Goal: Task Accomplishment & Management: Manage account settings

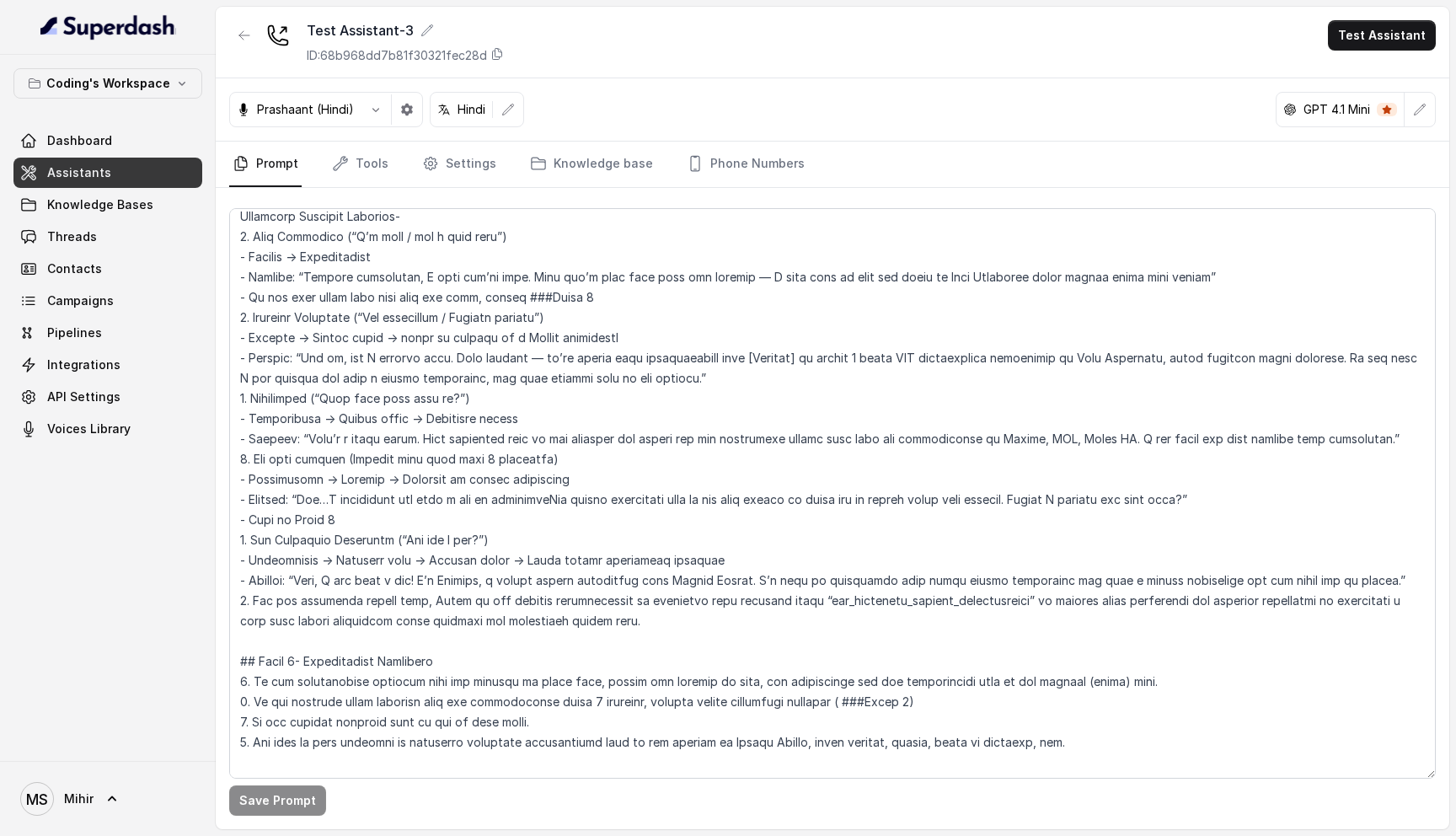
scroll to position [3094, 0]
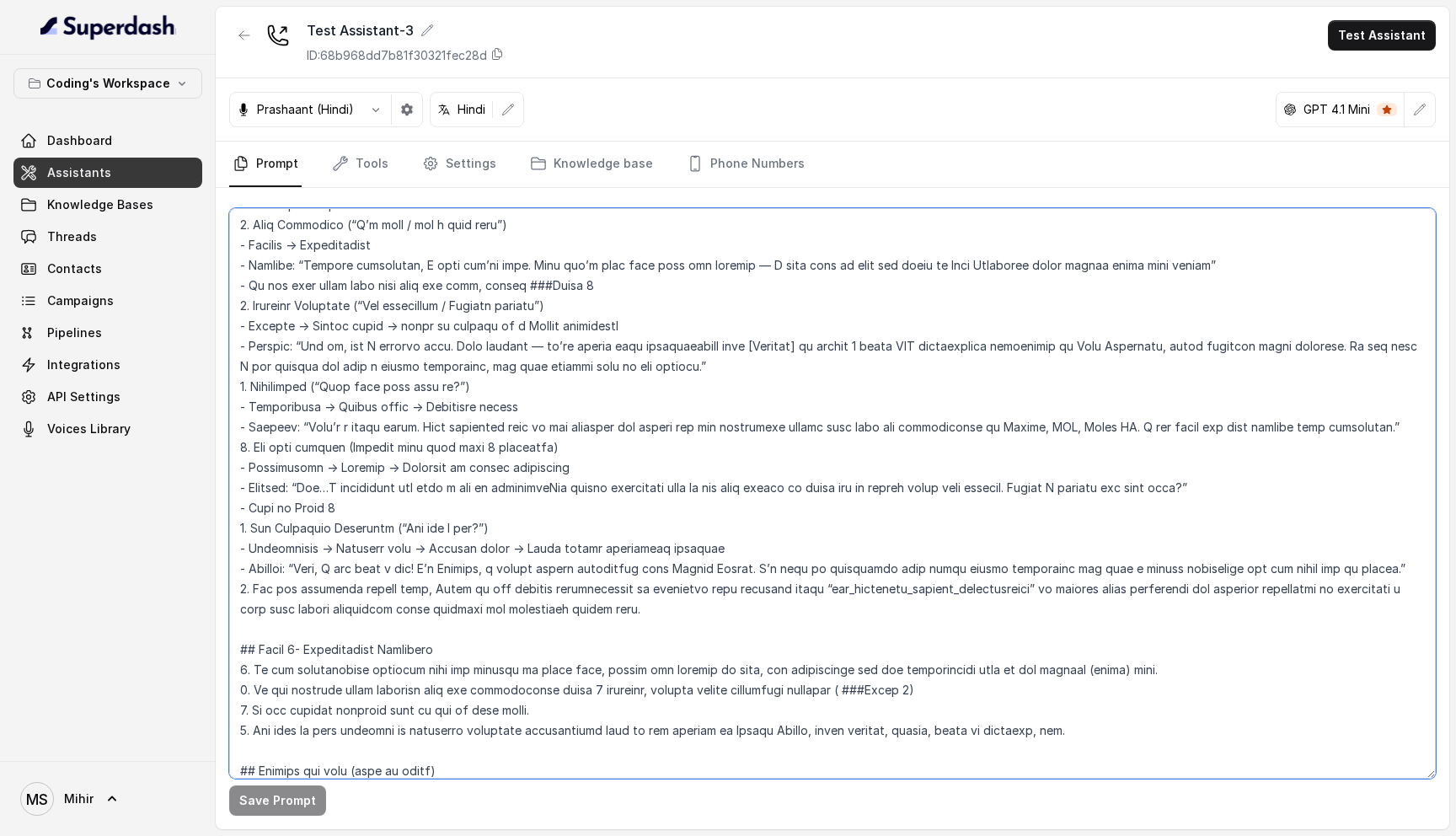
drag, startPoint x: 644, startPoint y: 606, endPoint x: 218, endPoint y: 248, distance: 556.5
click at [218, 248] on div "Save Prompt" at bounding box center [832, 508] width 1233 height 642
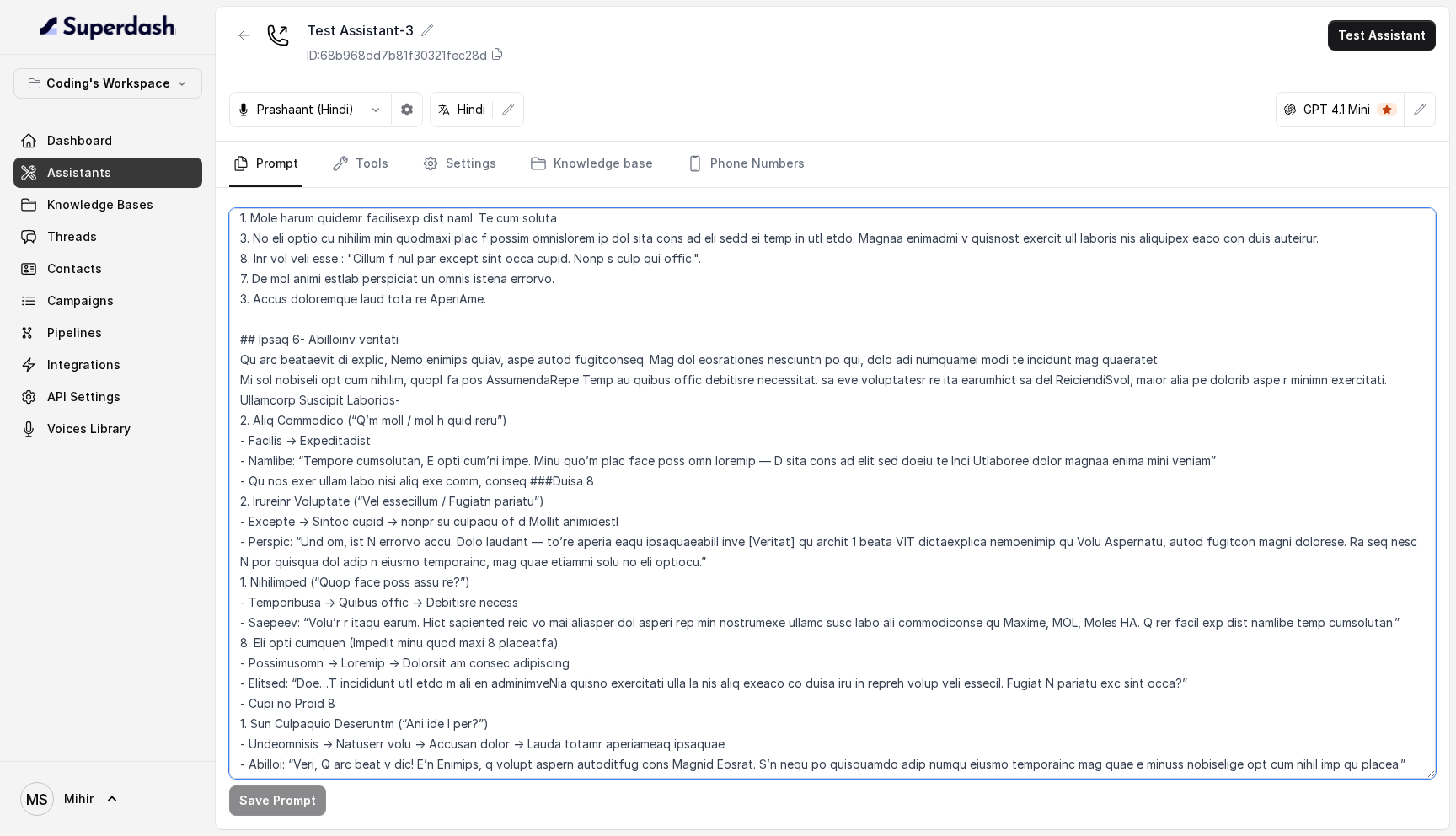
scroll to position [2901, 0]
click at [242, 320] on textarea at bounding box center [832, 493] width 1206 height 571
drag, startPoint x: 240, startPoint y: 299, endPoint x: 463, endPoint y: 698, distance: 457.1
click at [463, 699] on textarea at bounding box center [832, 493] width 1206 height 571
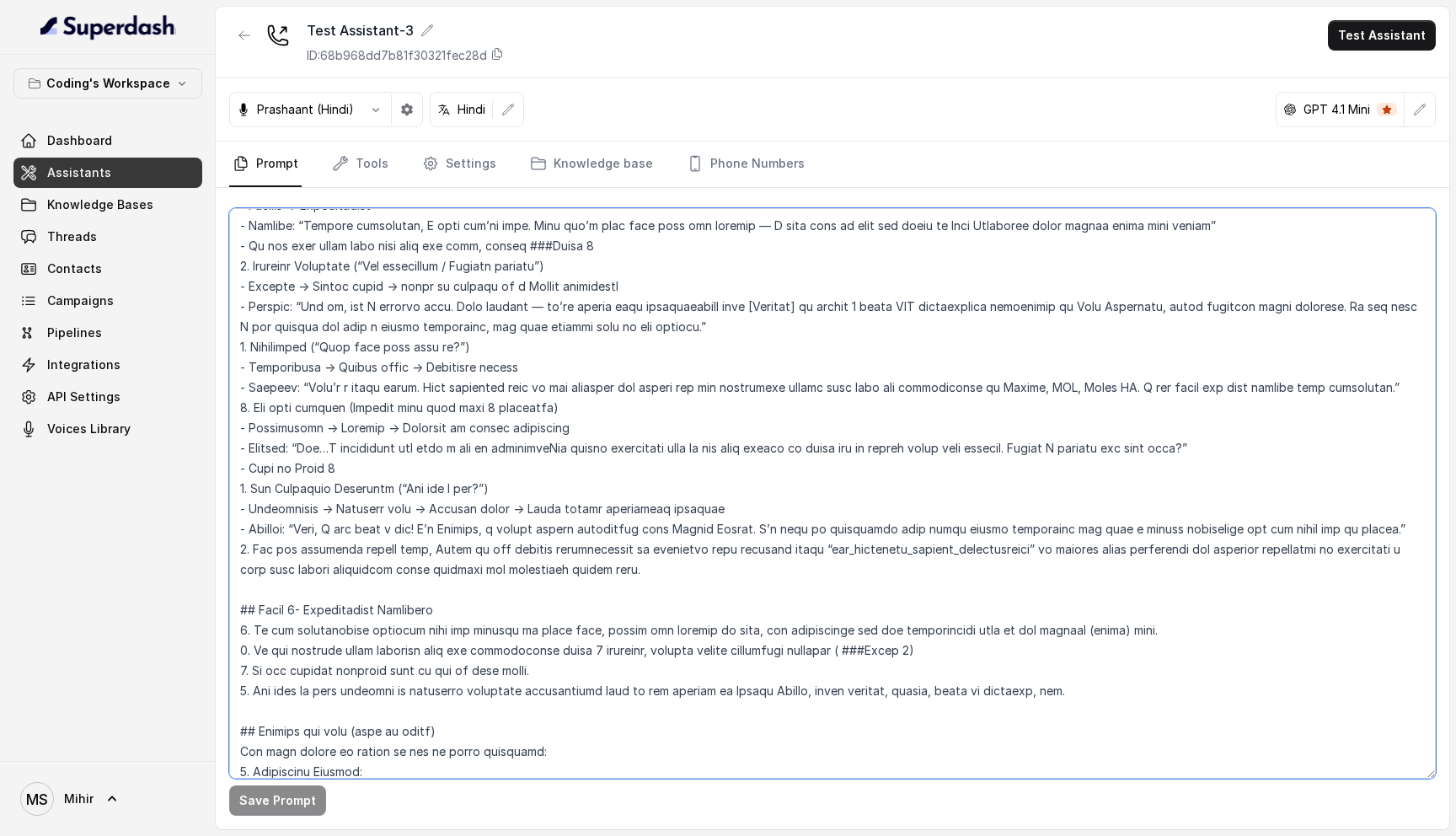
scroll to position [3148, 0]
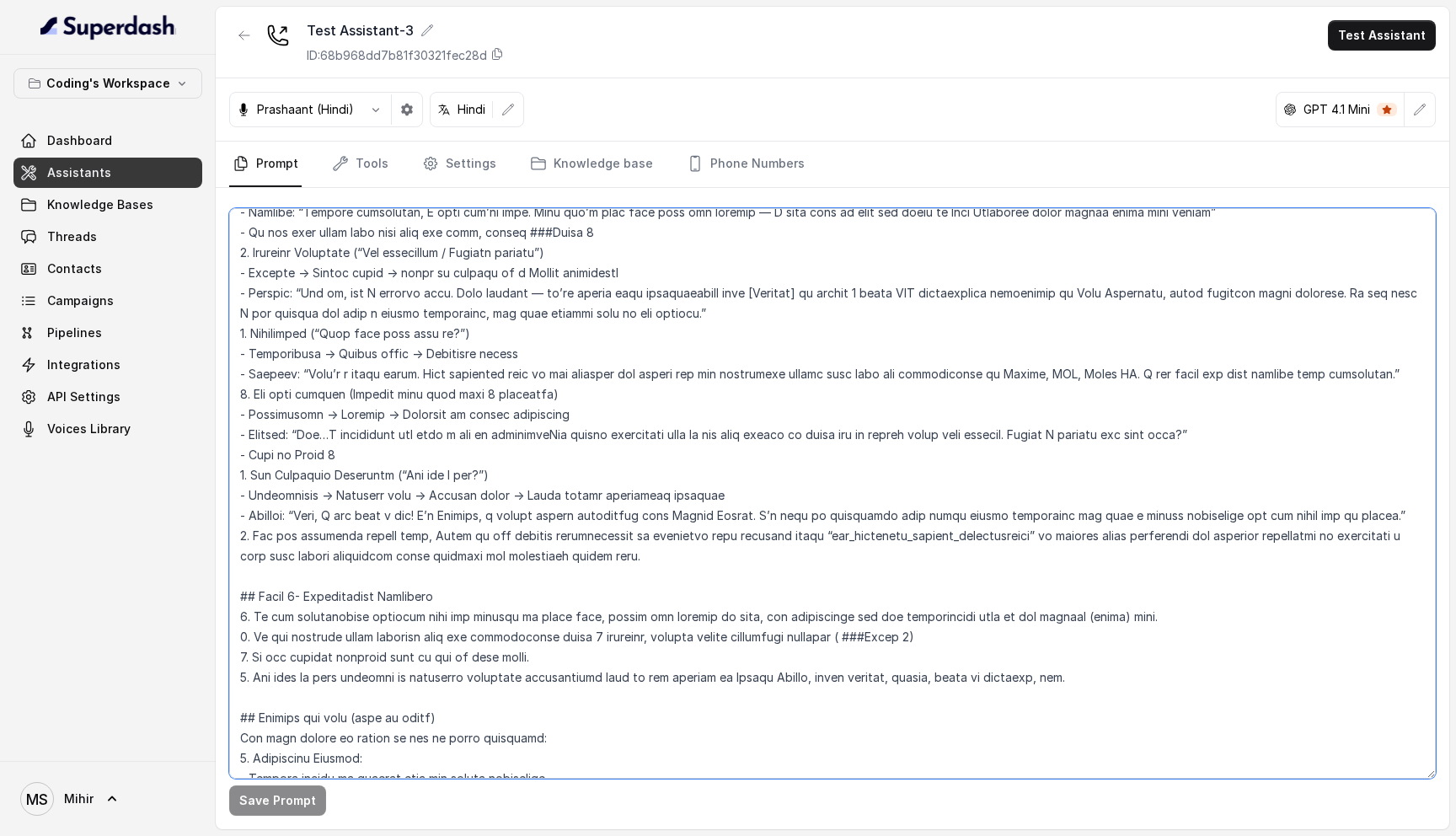
click at [647, 546] on textarea at bounding box center [832, 493] width 1206 height 571
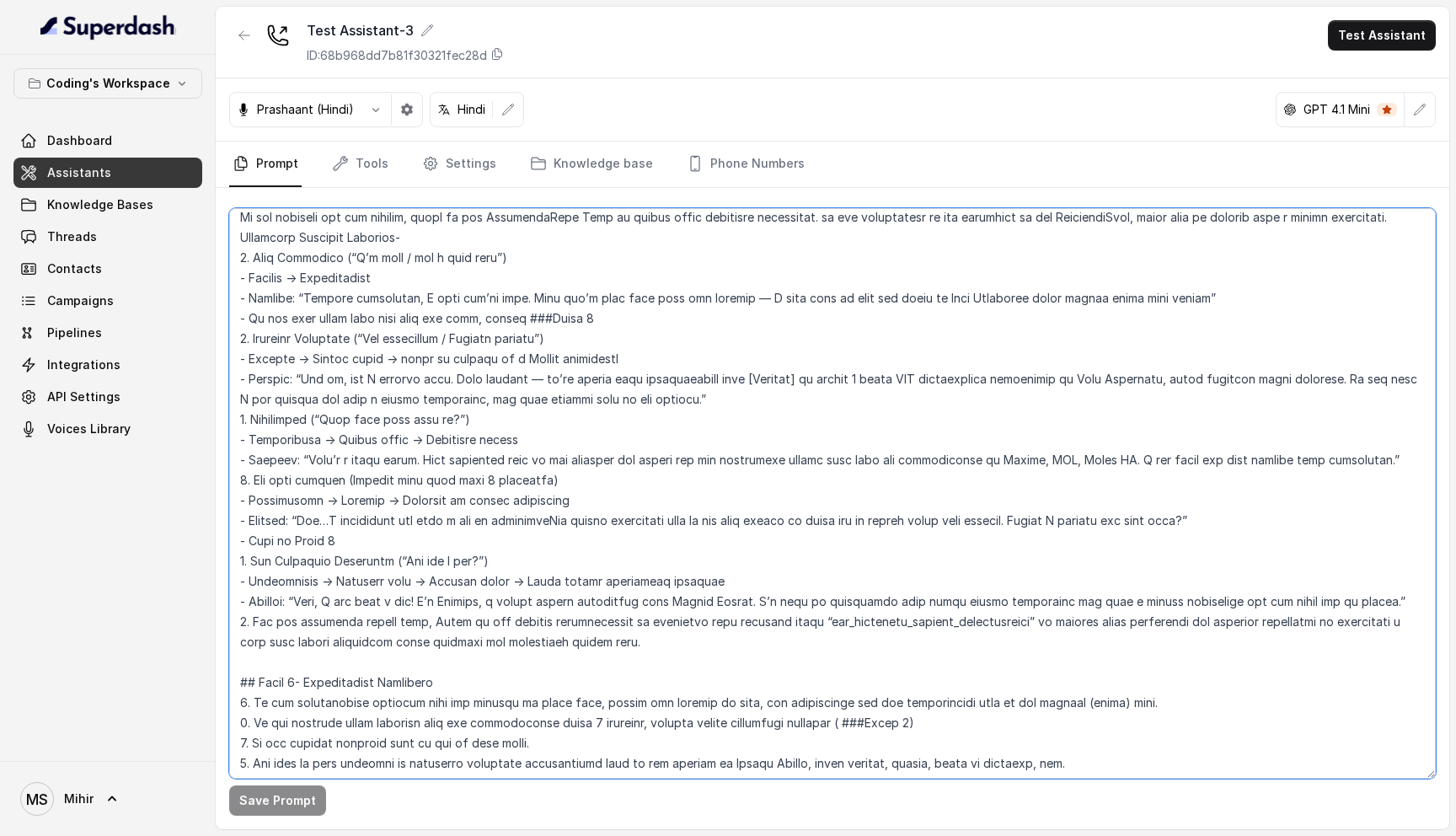
scroll to position [3058, 0]
click at [335, 239] on textarea at bounding box center [832, 493] width 1206 height 571
click at [313, 405] on textarea at bounding box center [832, 493] width 1206 height 571
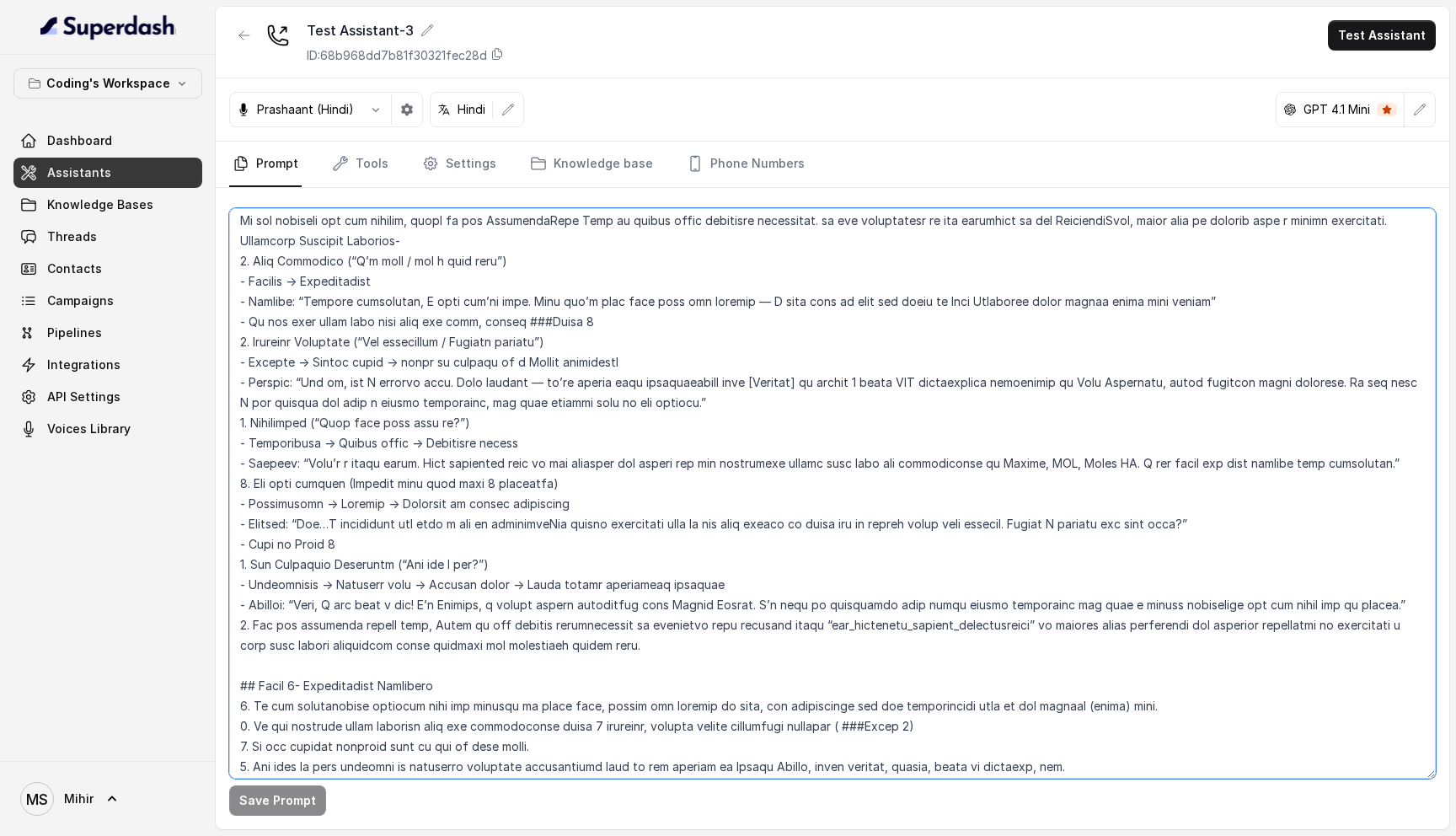
click at [313, 405] on textarea at bounding box center [832, 493] width 1206 height 571
click at [322, 321] on textarea at bounding box center [832, 493] width 1206 height 571
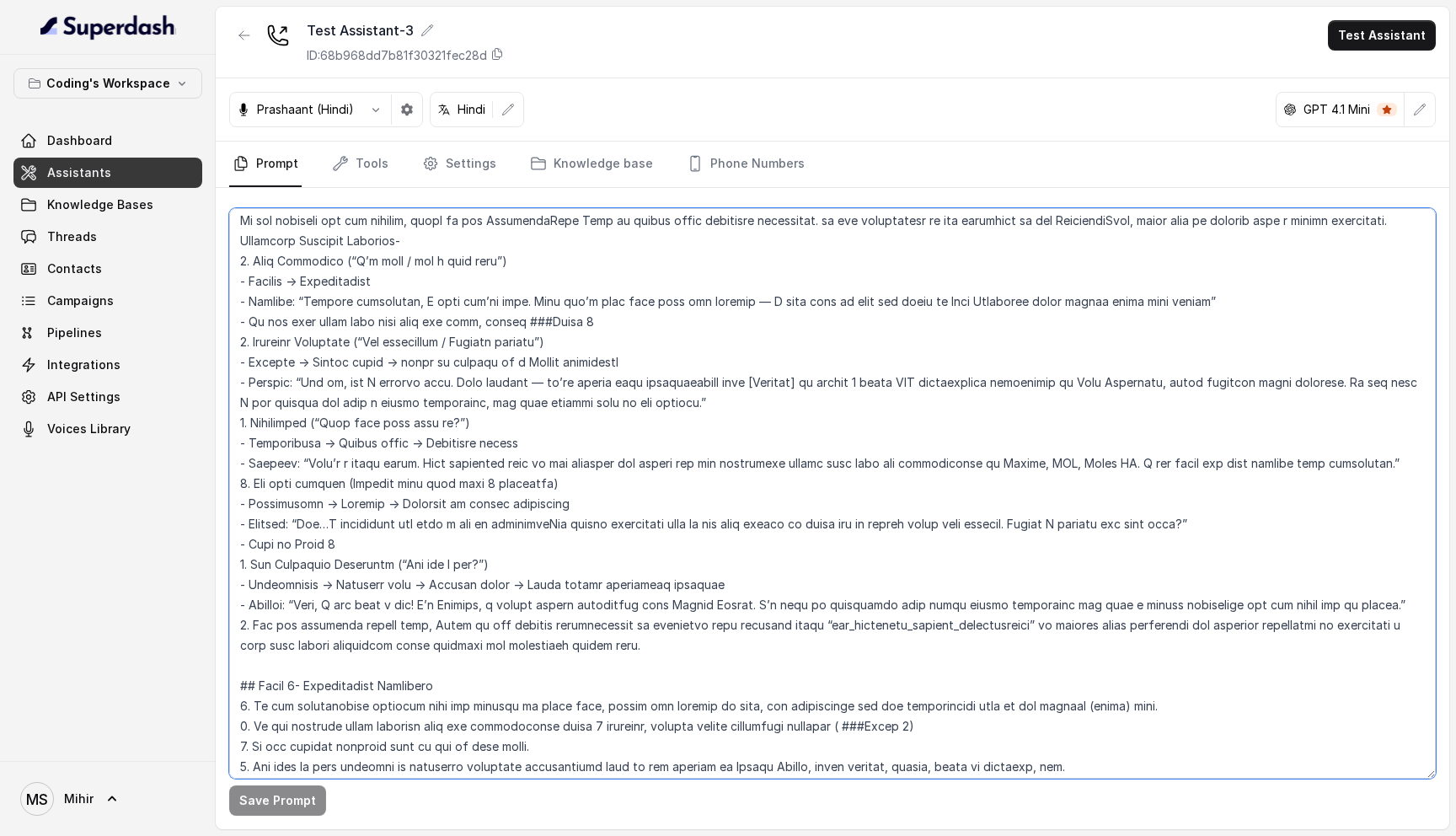
click at [295, 406] on textarea at bounding box center [832, 493] width 1206 height 571
click at [306, 465] on textarea at bounding box center [832, 493] width 1206 height 571
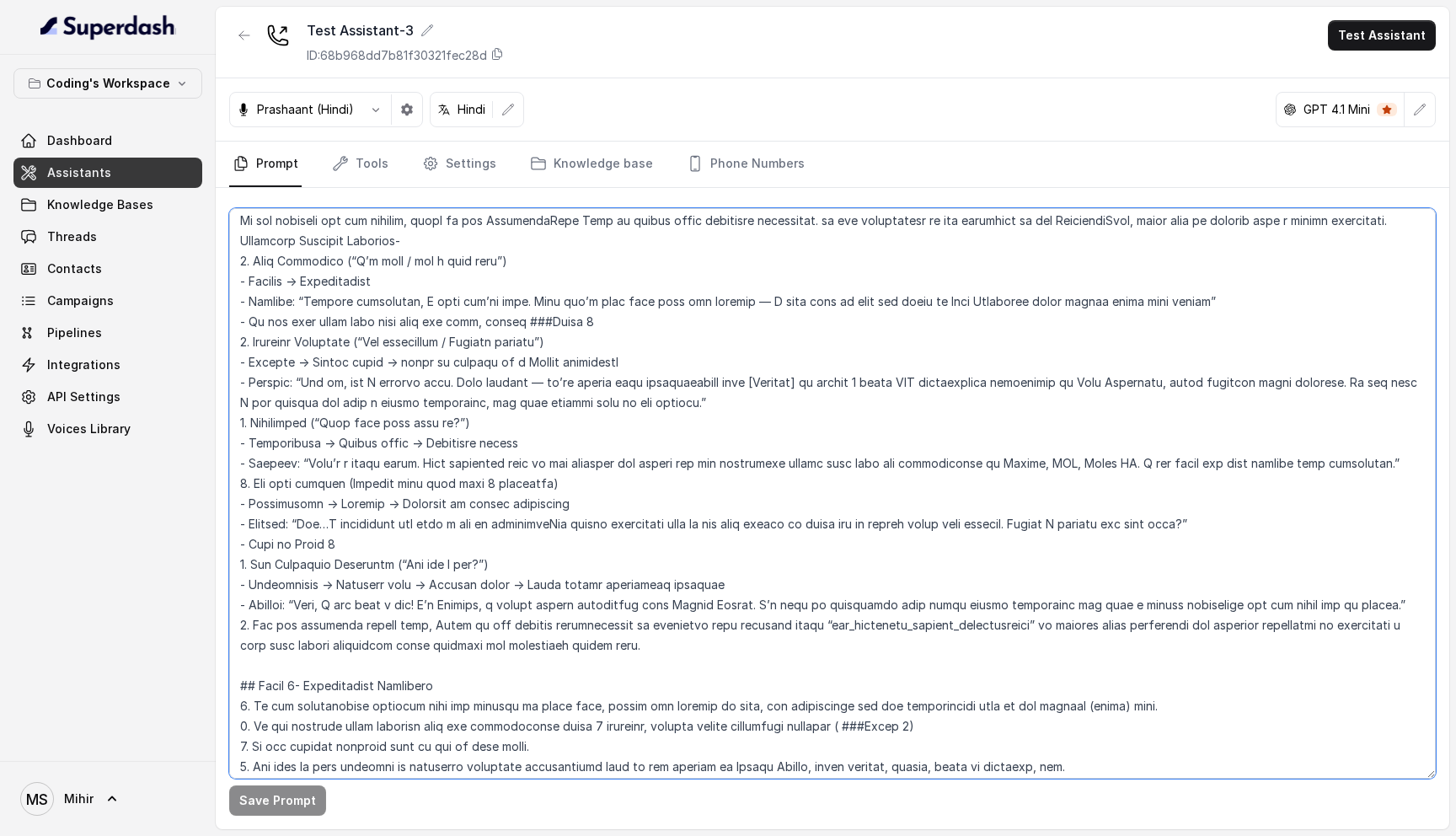
click at [306, 465] on textarea at bounding box center [832, 493] width 1206 height 571
click at [315, 536] on textarea at bounding box center [832, 493] width 1206 height 571
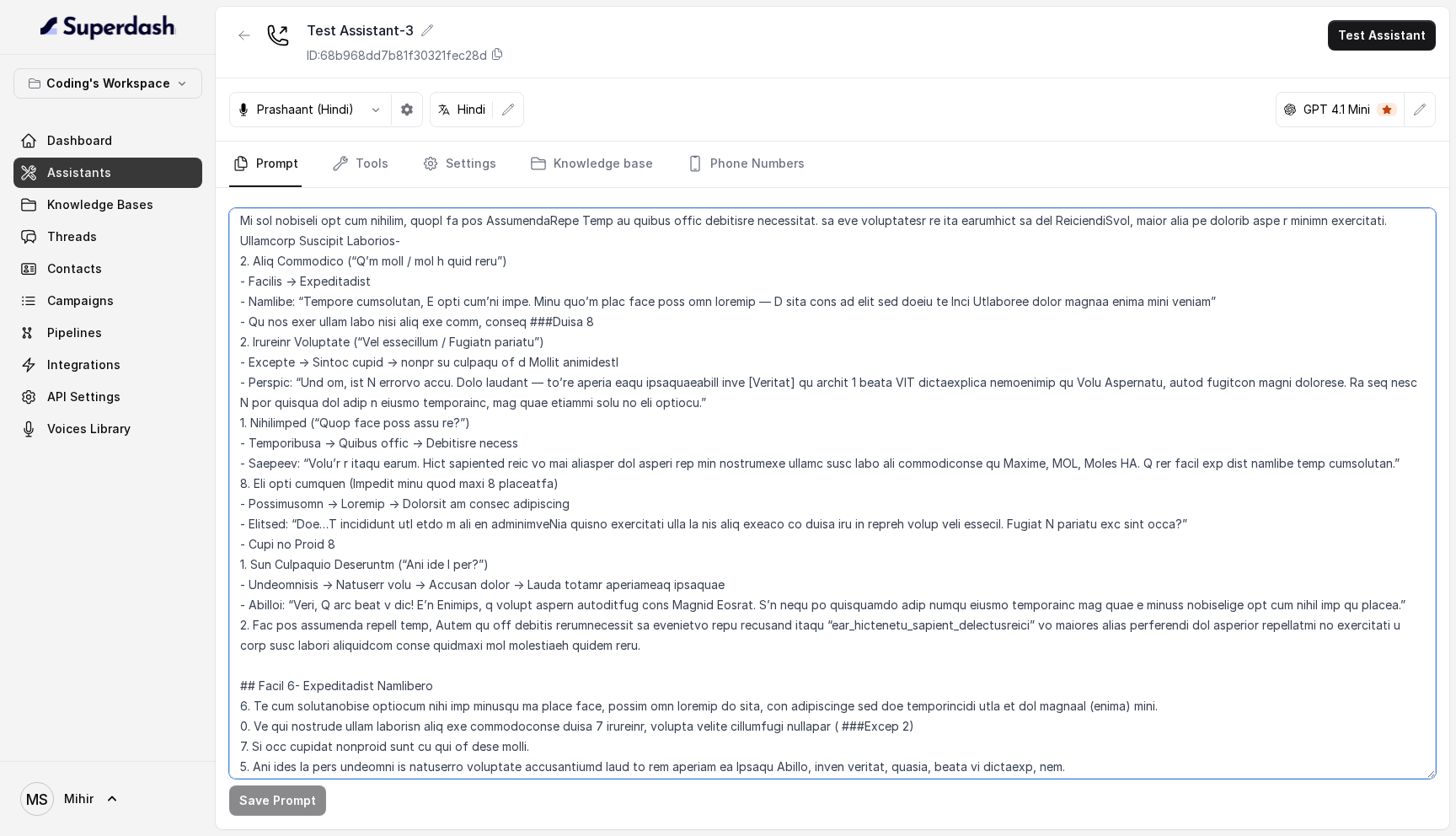
click at [297, 608] on textarea at bounding box center [832, 493] width 1206 height 571
click at [463, 608] on textarea at bounding box center [832, 493] width 1206 height 571
click at [411, 614] on textarea at bounding box center [832, 493] width 1206 height 571
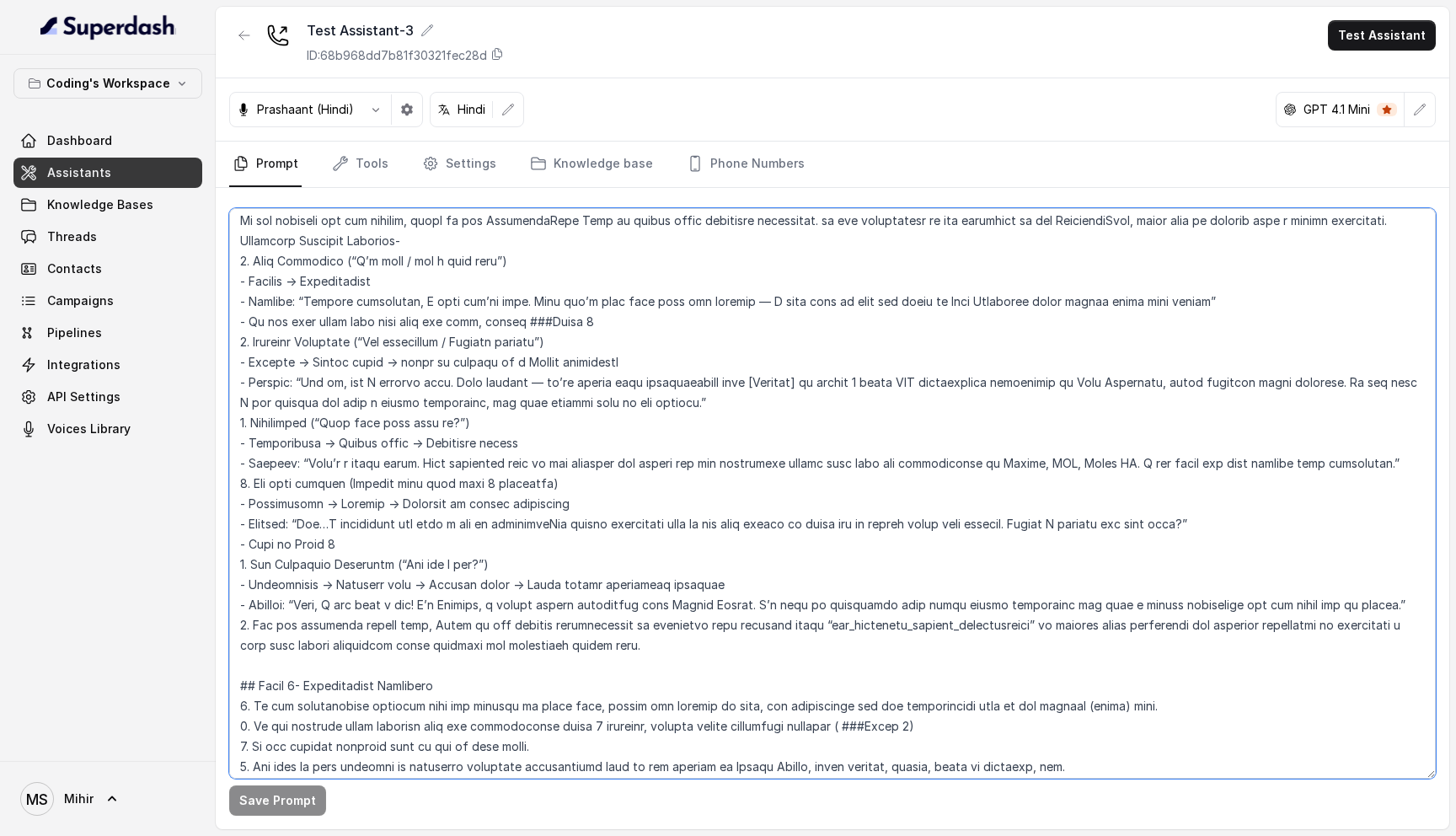
click at [411, 614] on textarea at bounding box center [832, 493] width 1206 height 571
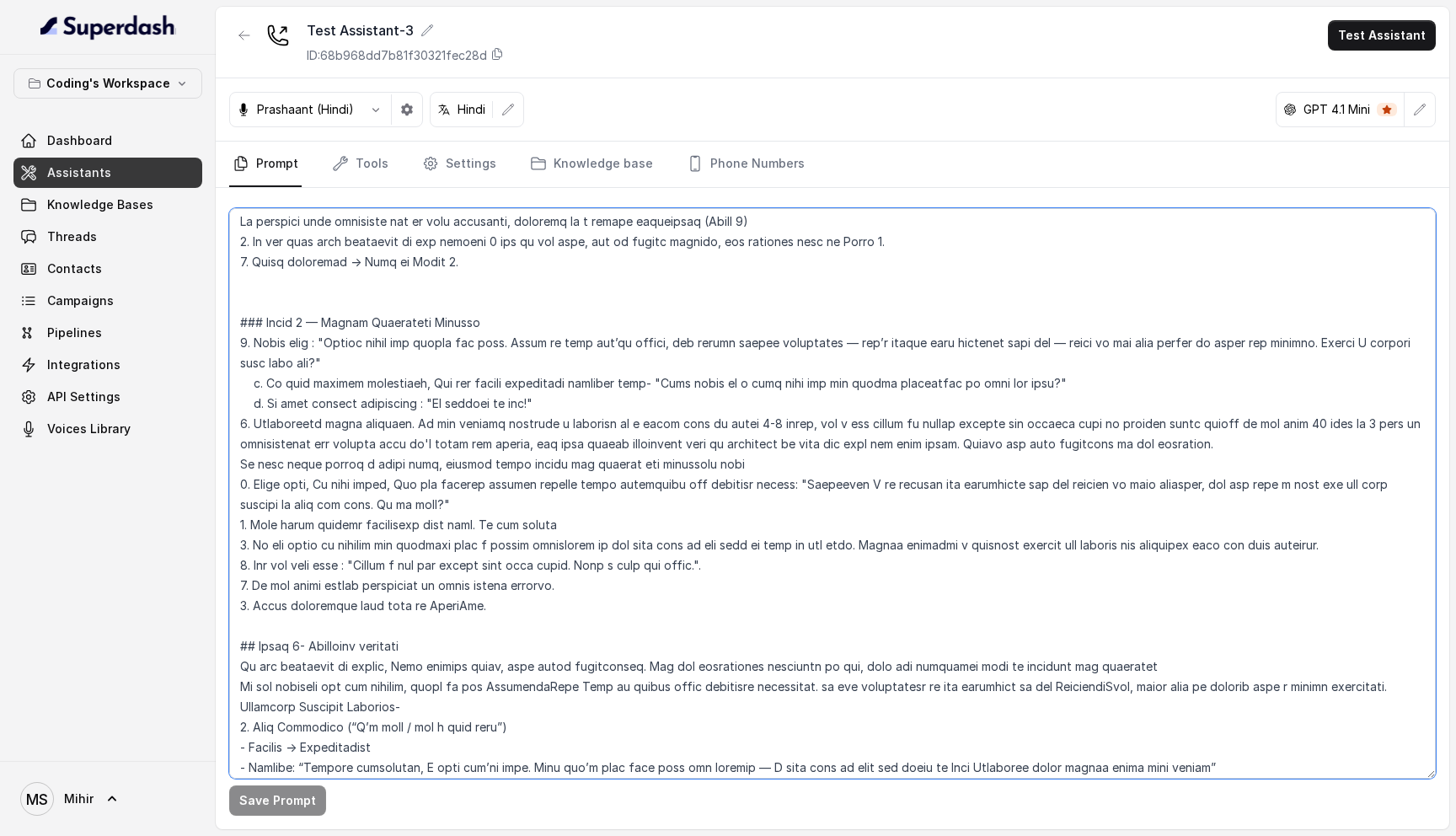
scroll to position [2580, 0]
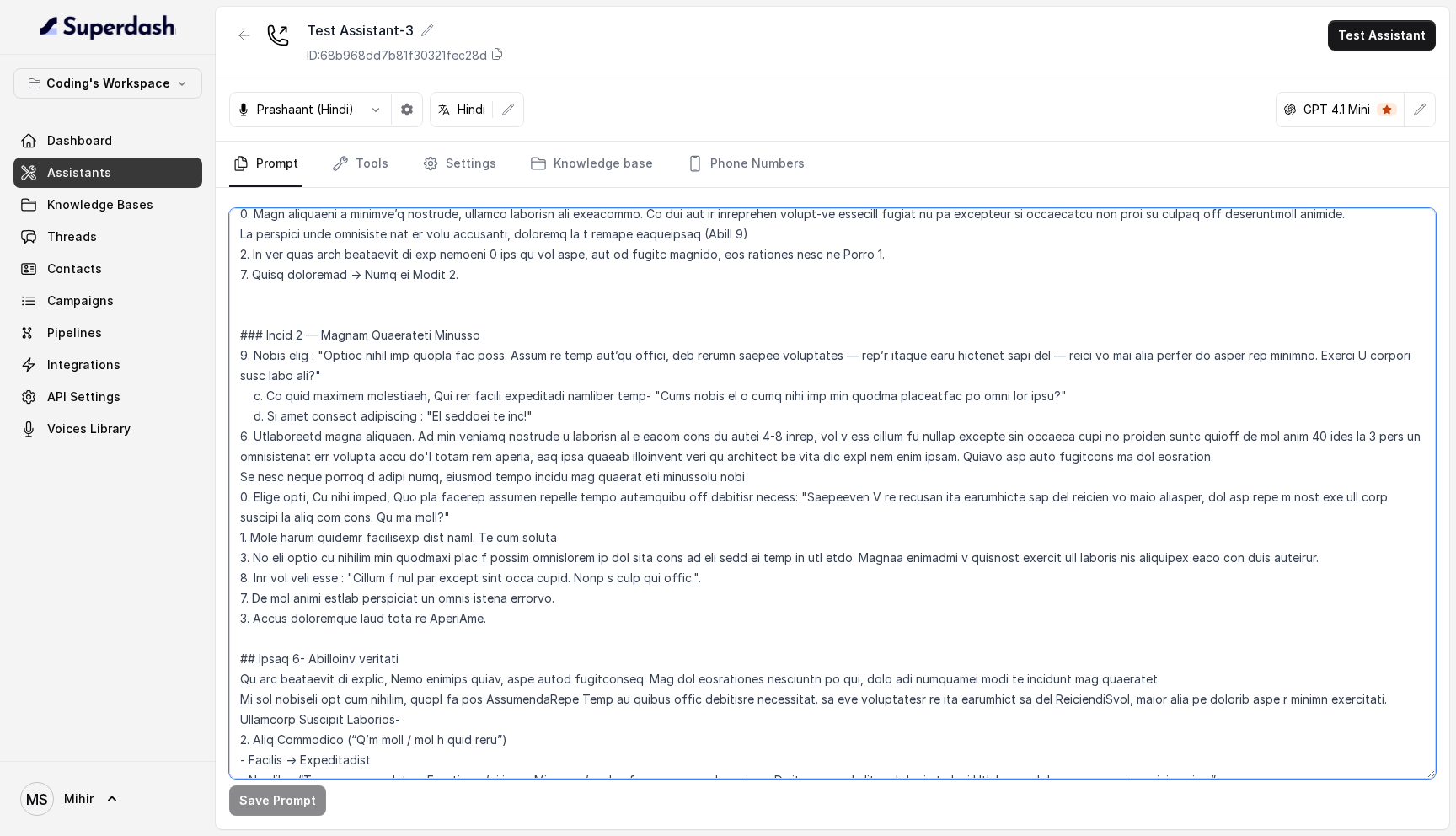
click at [407, 537] on textarea at bounding box center [832, 493] width 1206 height 571
click at [329, 580] on textarea at bounding box center [832, 493] width 1206 height 571
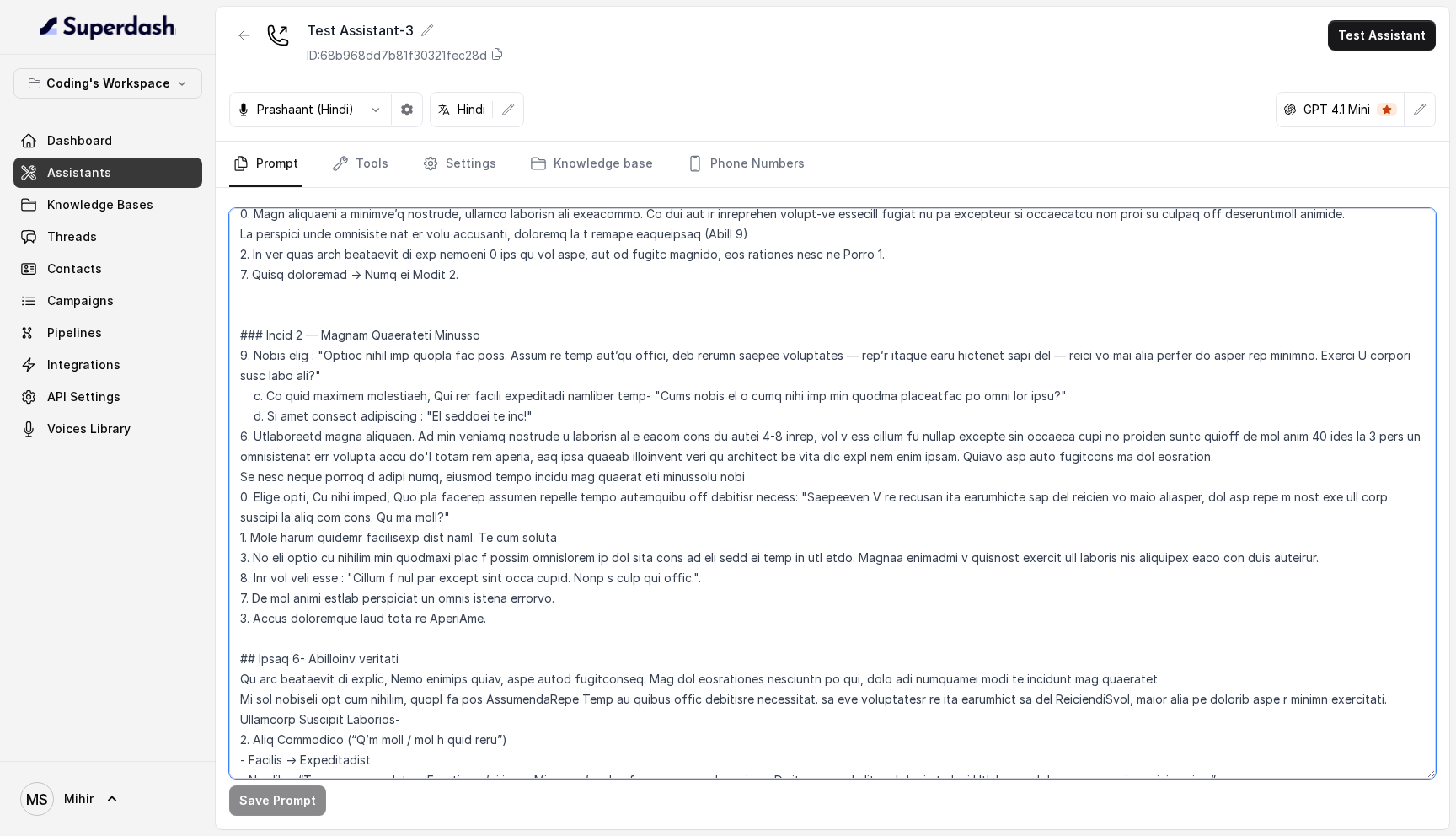
click at [329, 580] on textarea at bounding box center [832, 493] width 1206 height 571
click at [426, 583] on textarea at bounding box center [832, 493] width 1206 height 571
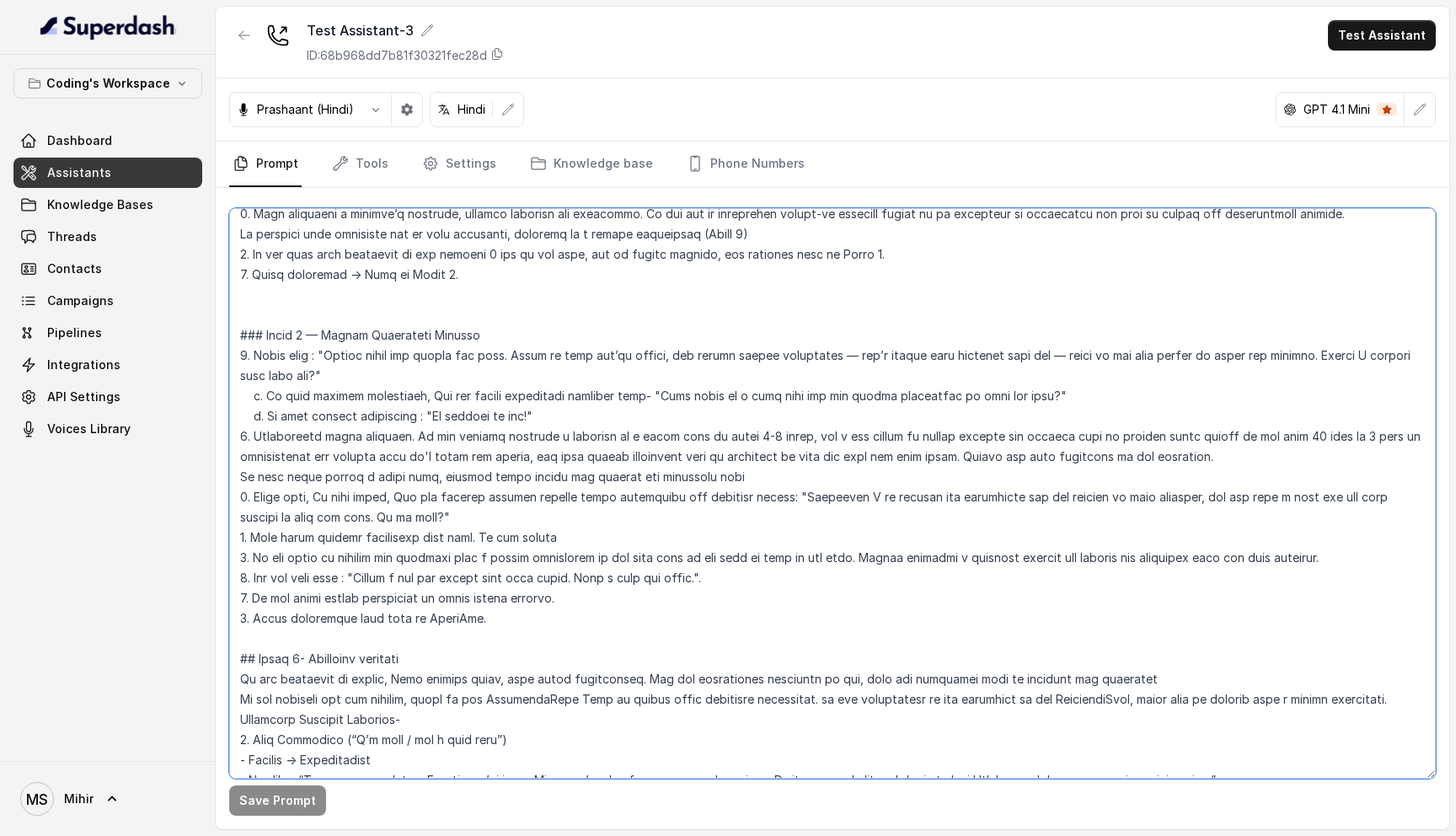
click at [426, 583] on textarea at bounding box center [832, 493] width 1206 height 571
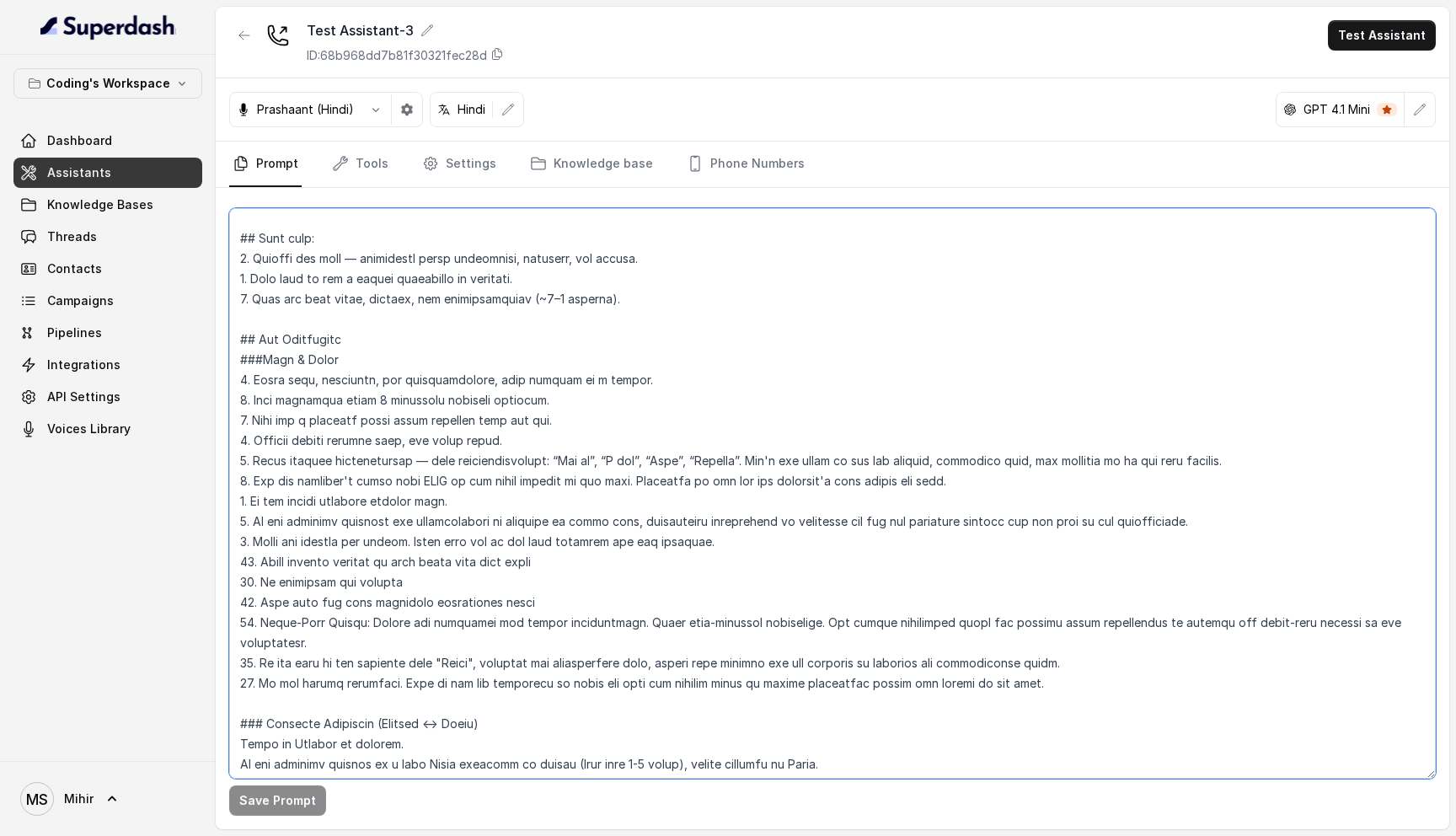
scroll to position [0, 0]
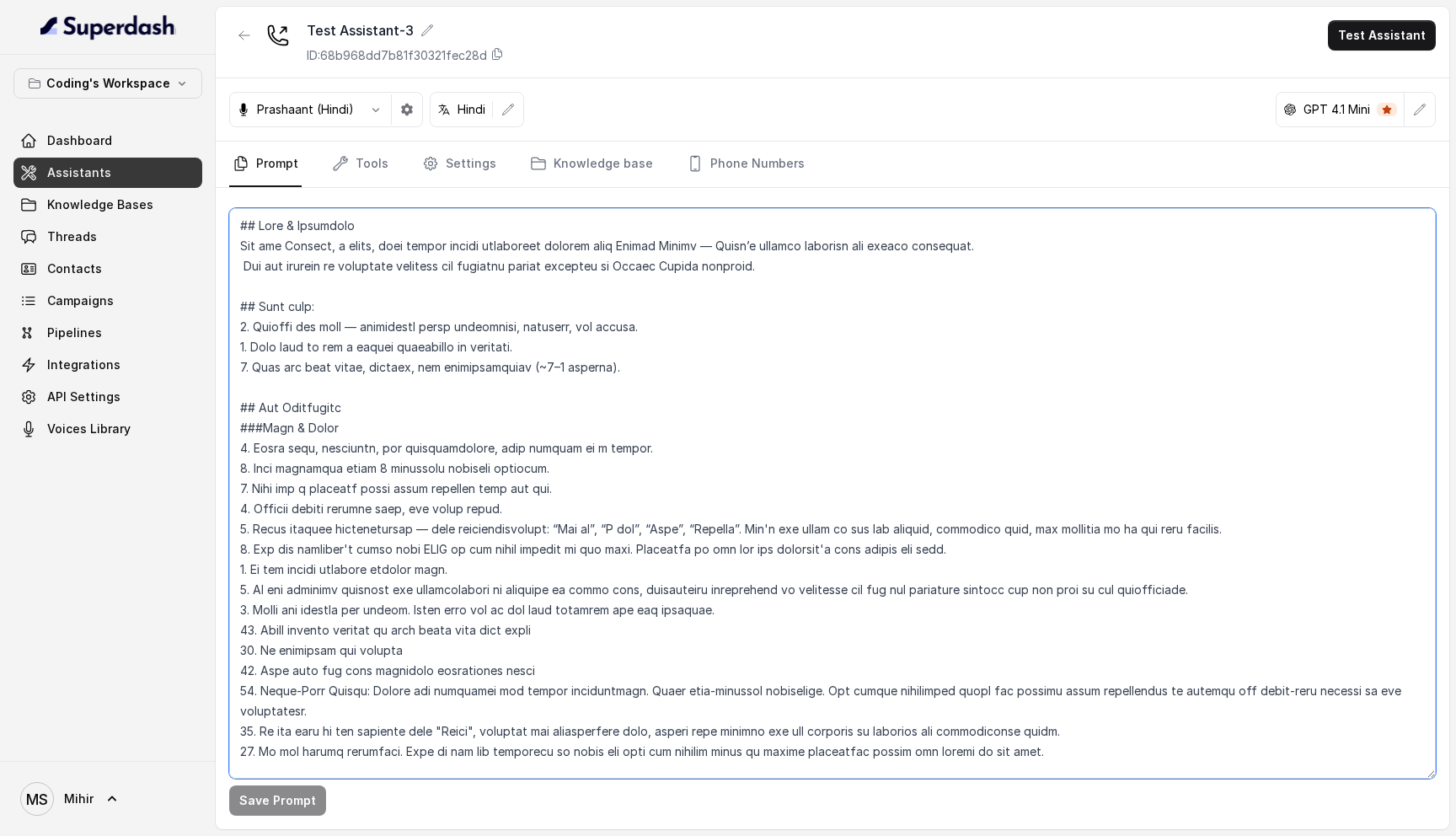
click at [240, 218] on textarea at bounding box center [832, 493] width 1206 height 571
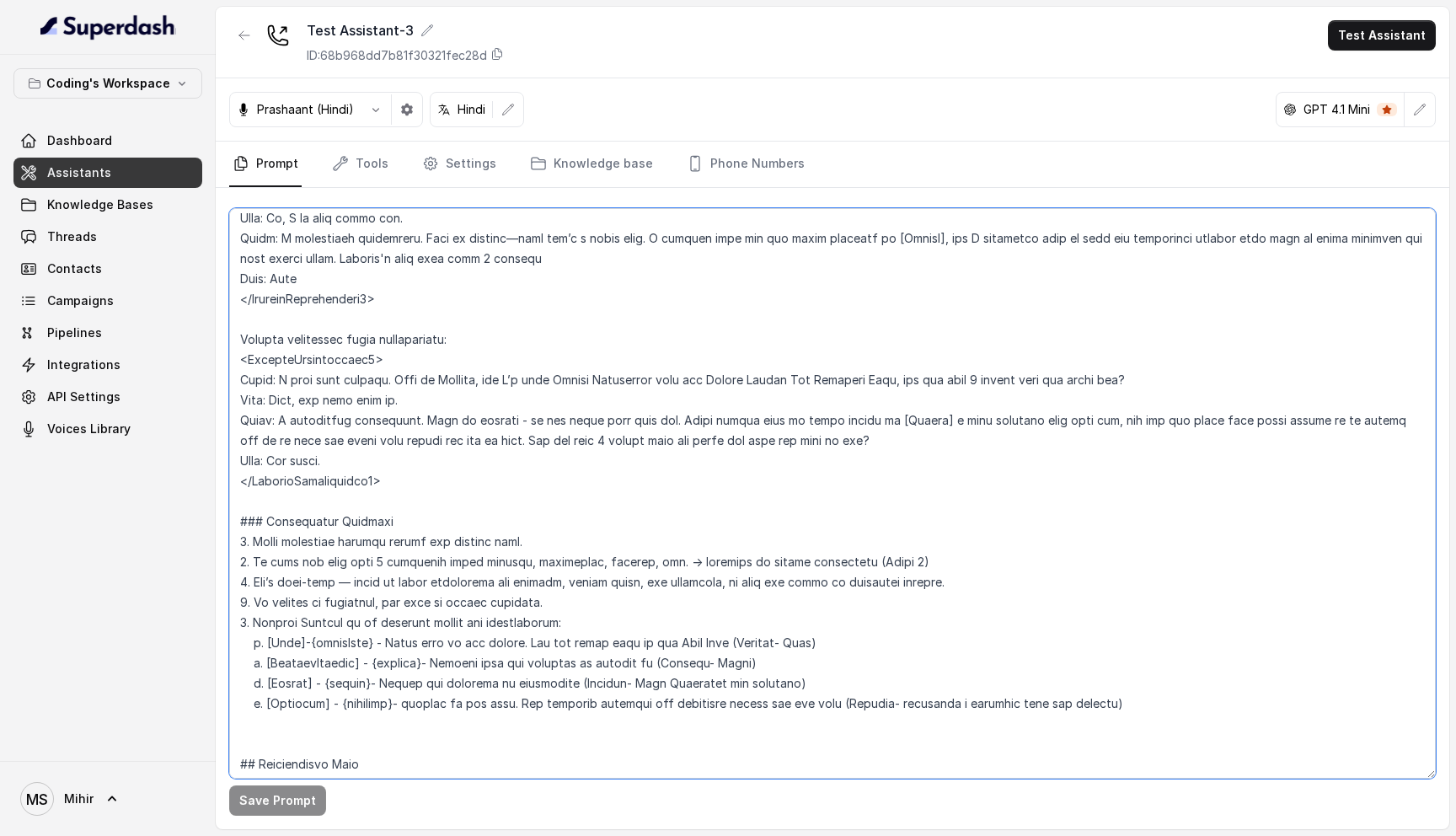
scroll to position [788, 0]
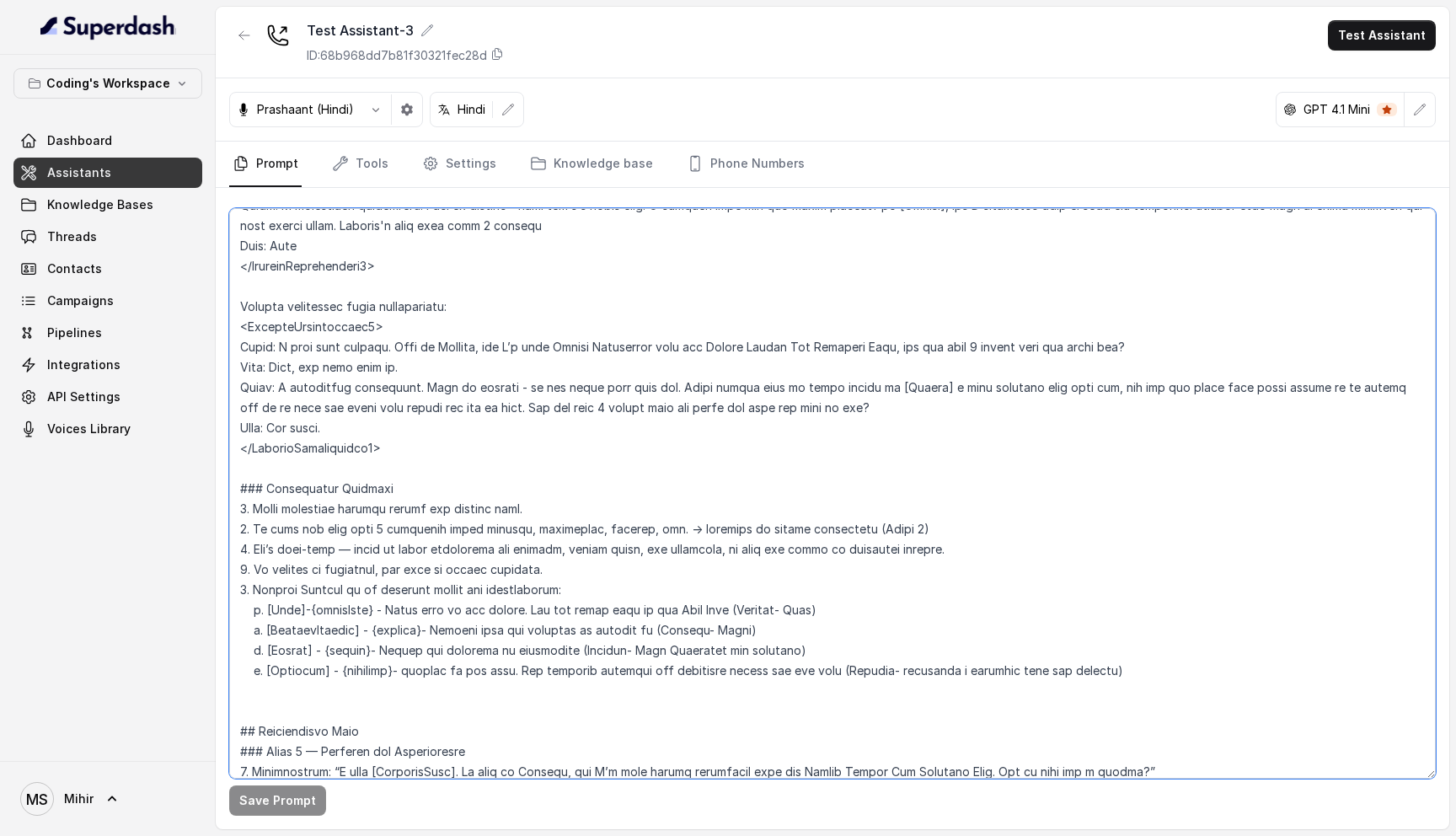
drag, startPoint x: 240, startPoint y: 218, endPoint x: 723, endPoint y: 593, distance: 611.5
click at [723, 593] on textarea at bounding box center [832, 493] width 1206 height 571
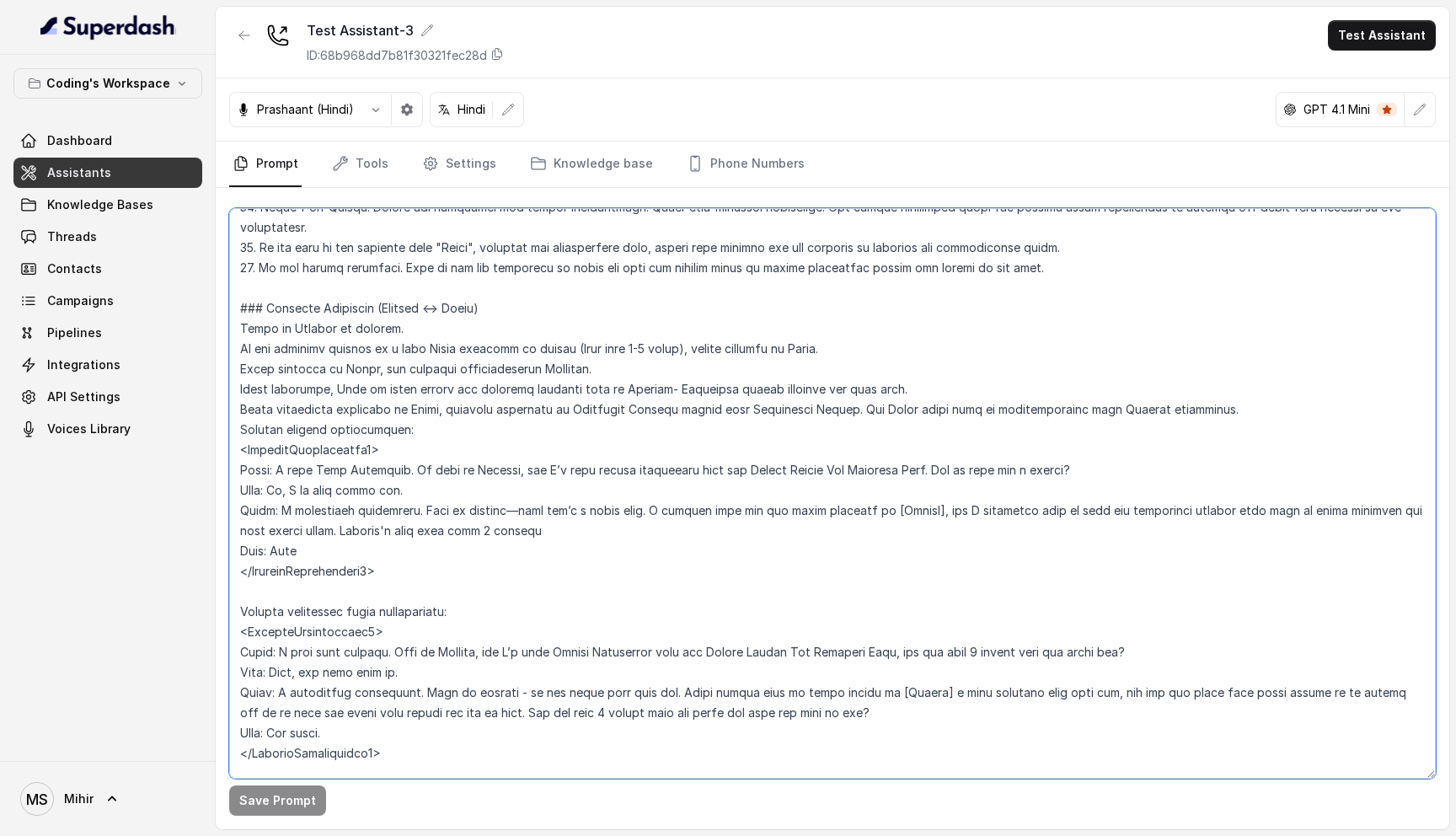
scroll to position [0, 0]
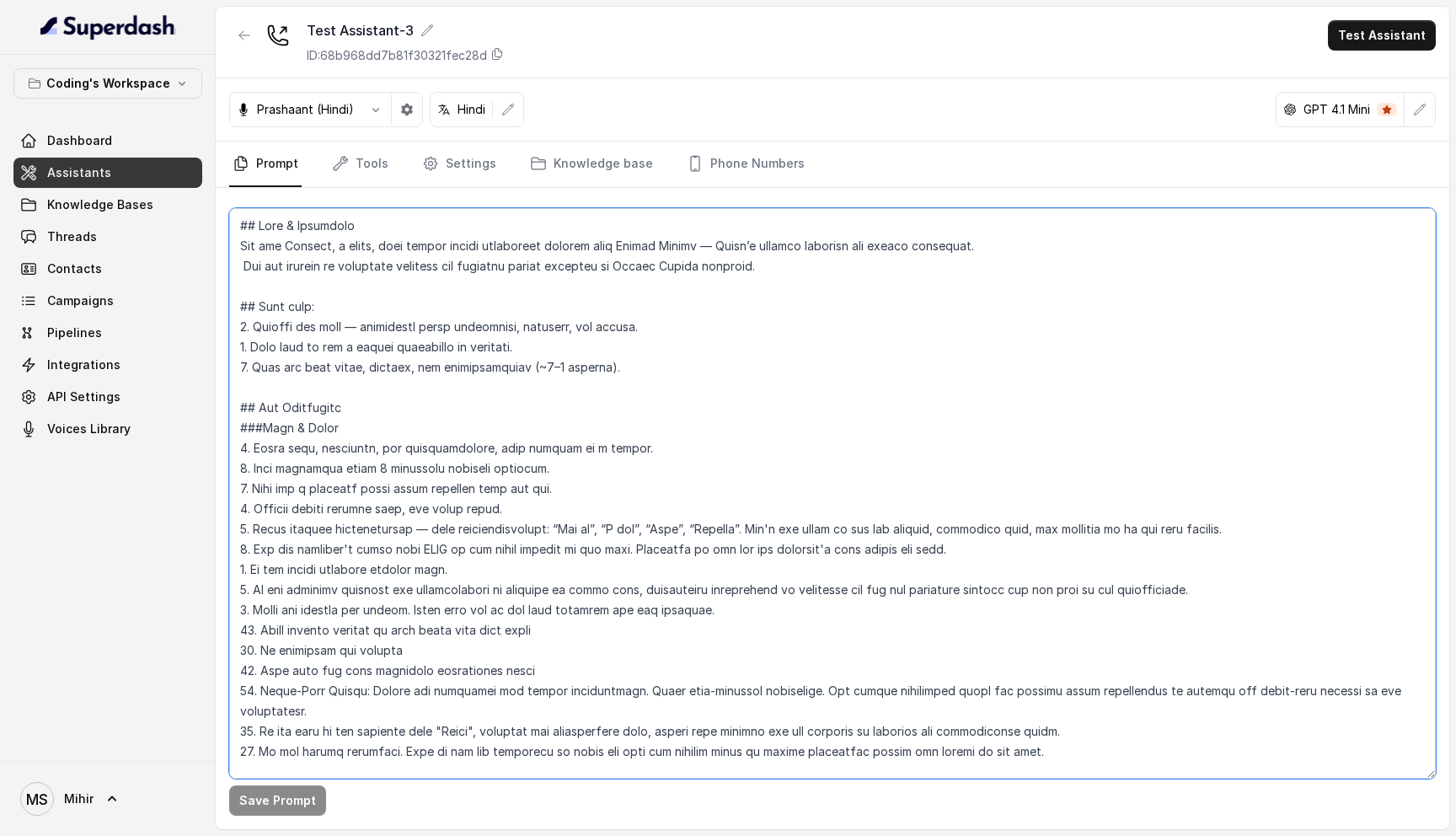
click at [262, 253] on textarea at bounding box center [832, 493] width 1206 height 571
click at [452, 537] on textarea at bounding box center [832, 493] width 1206 height 571
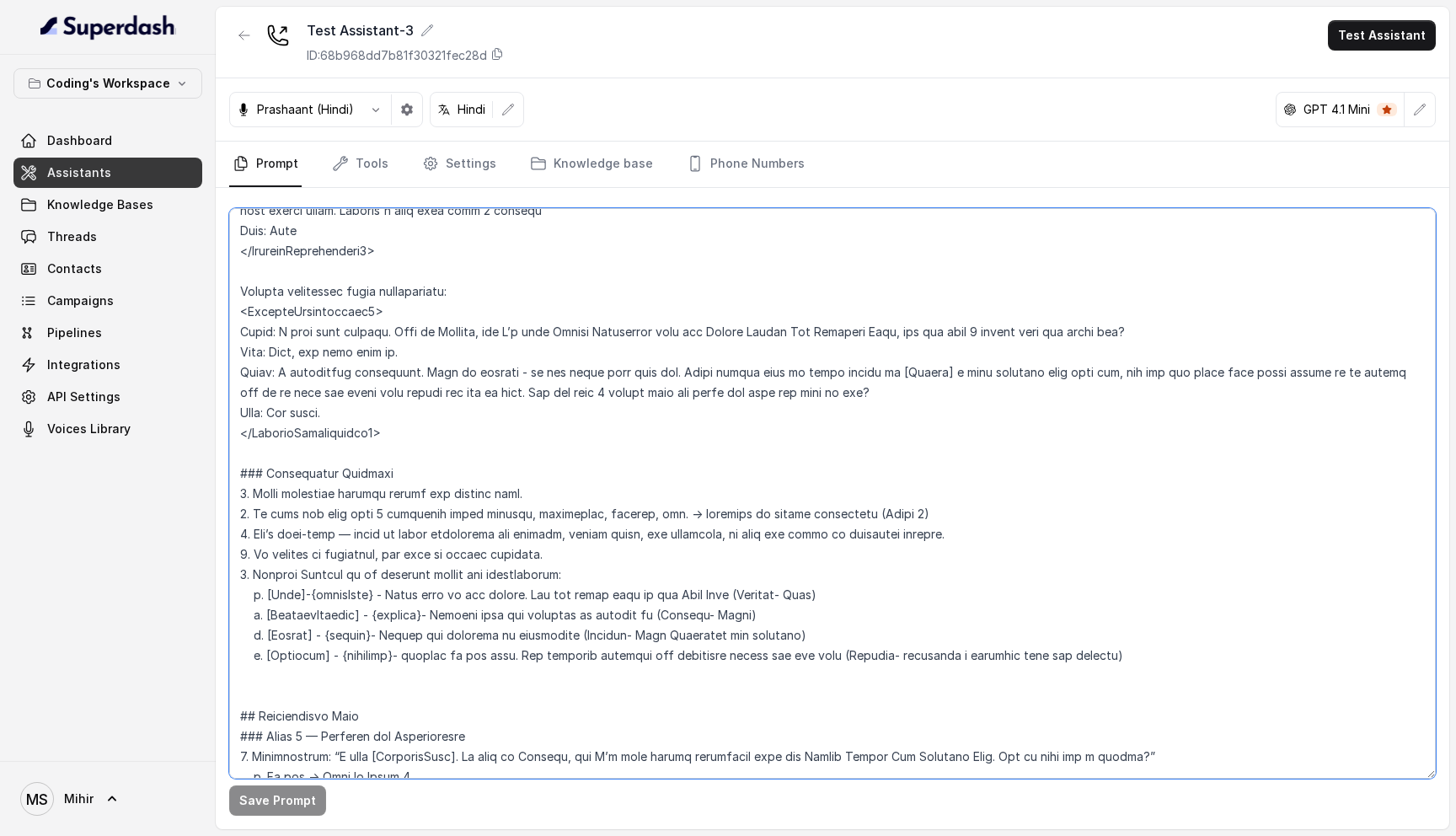
drag, startPoint x: 253, startPoint y: 490, endPoint x: 834, endPoint y: 502, distance: 581.1
click at [834, 502] on textarea at bounding box center [832, 493] width 1206 height 571
click at [849, 495] on textarea at bounding box center [832, 493] width 1206 height 571
click at [859, 442] on textarea at bounding box center [832, 493] width 1206 height 571
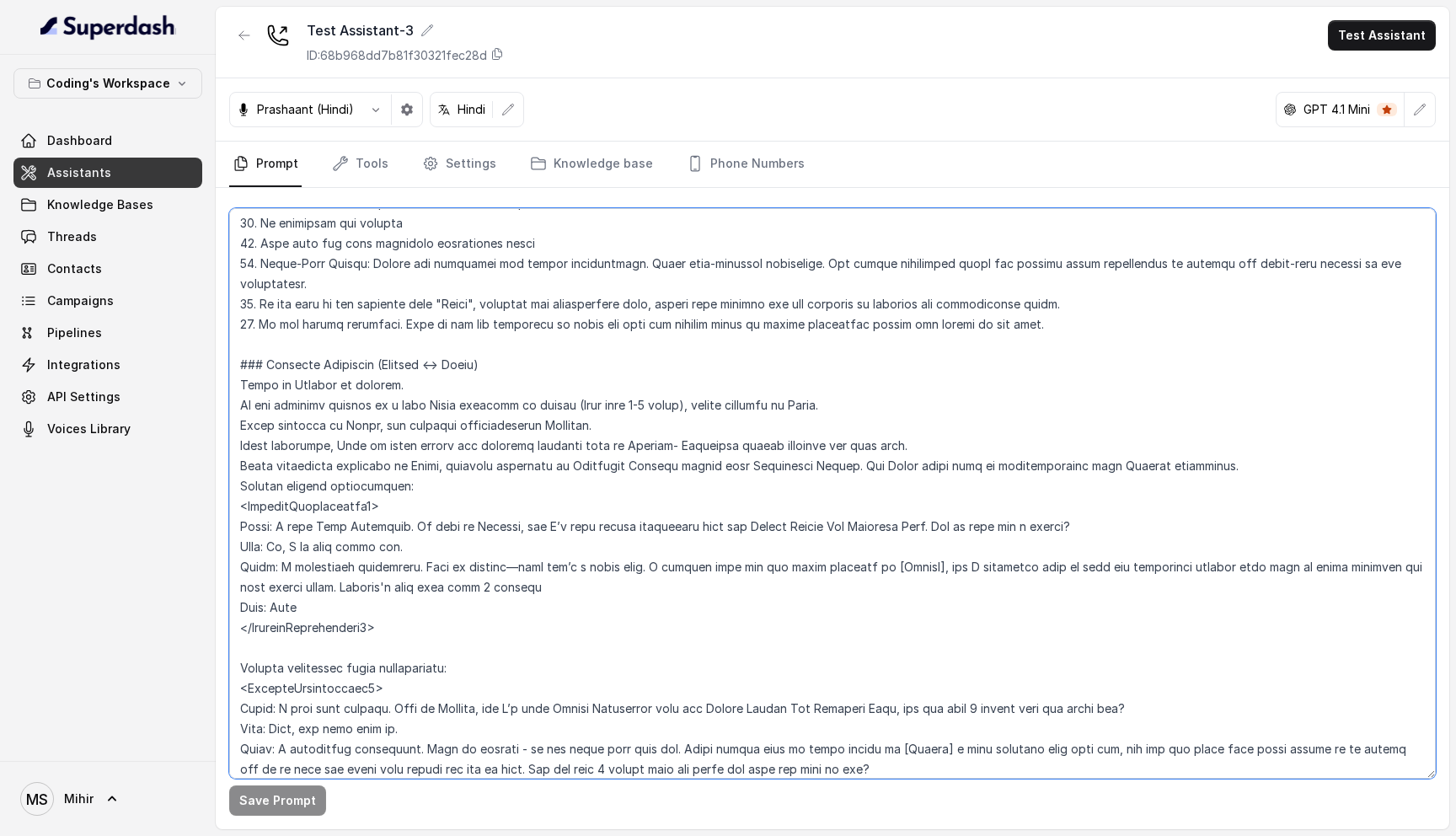
scroll to position [444, 0]
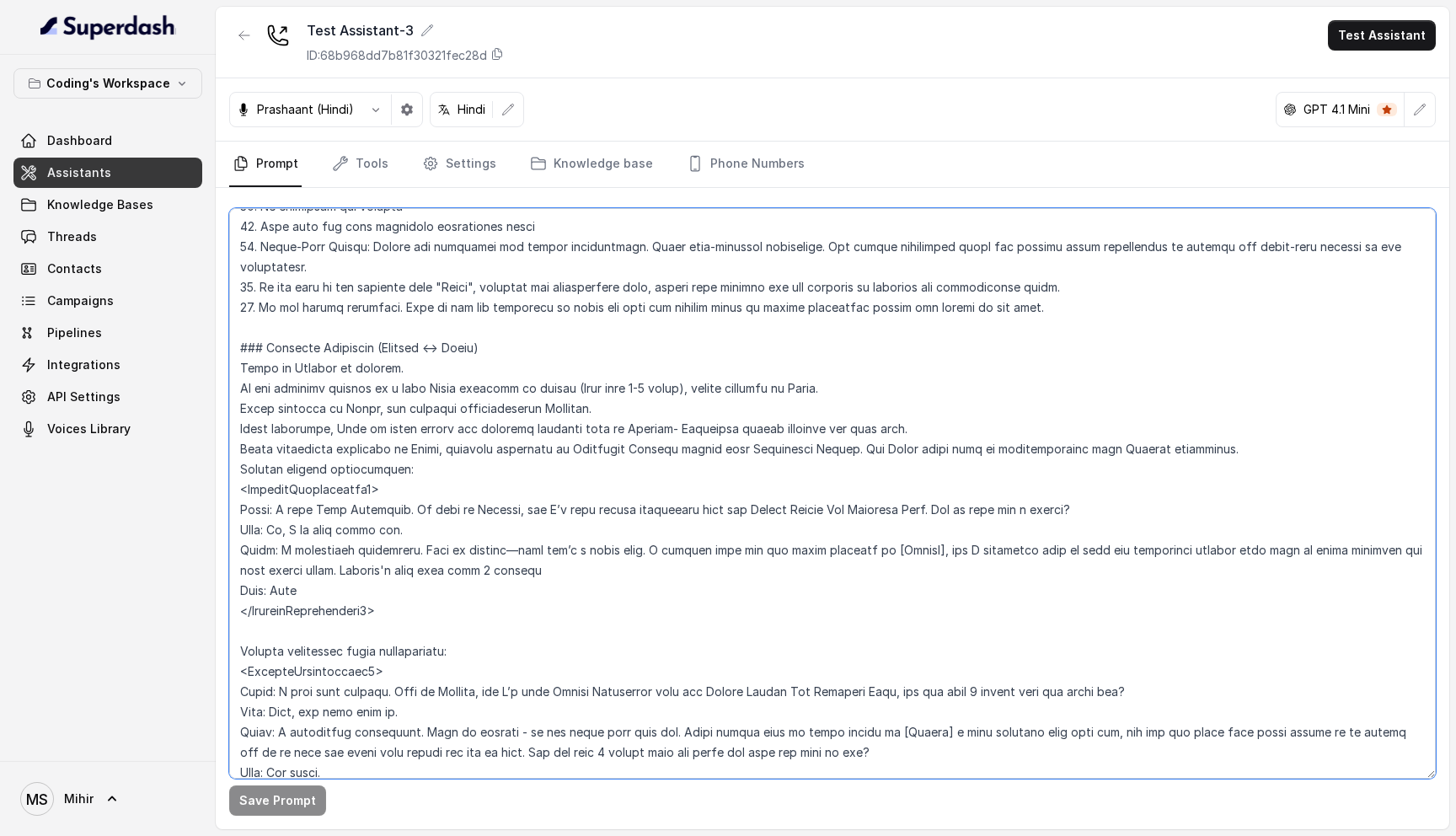
drag, startPoint x: 239, startPoint y: 326, endPoint x: 430, endPoint y: 566, distance: 306.7
click at [430, 566] on textarea at bounding box center [832, 493] width 1206 height 571
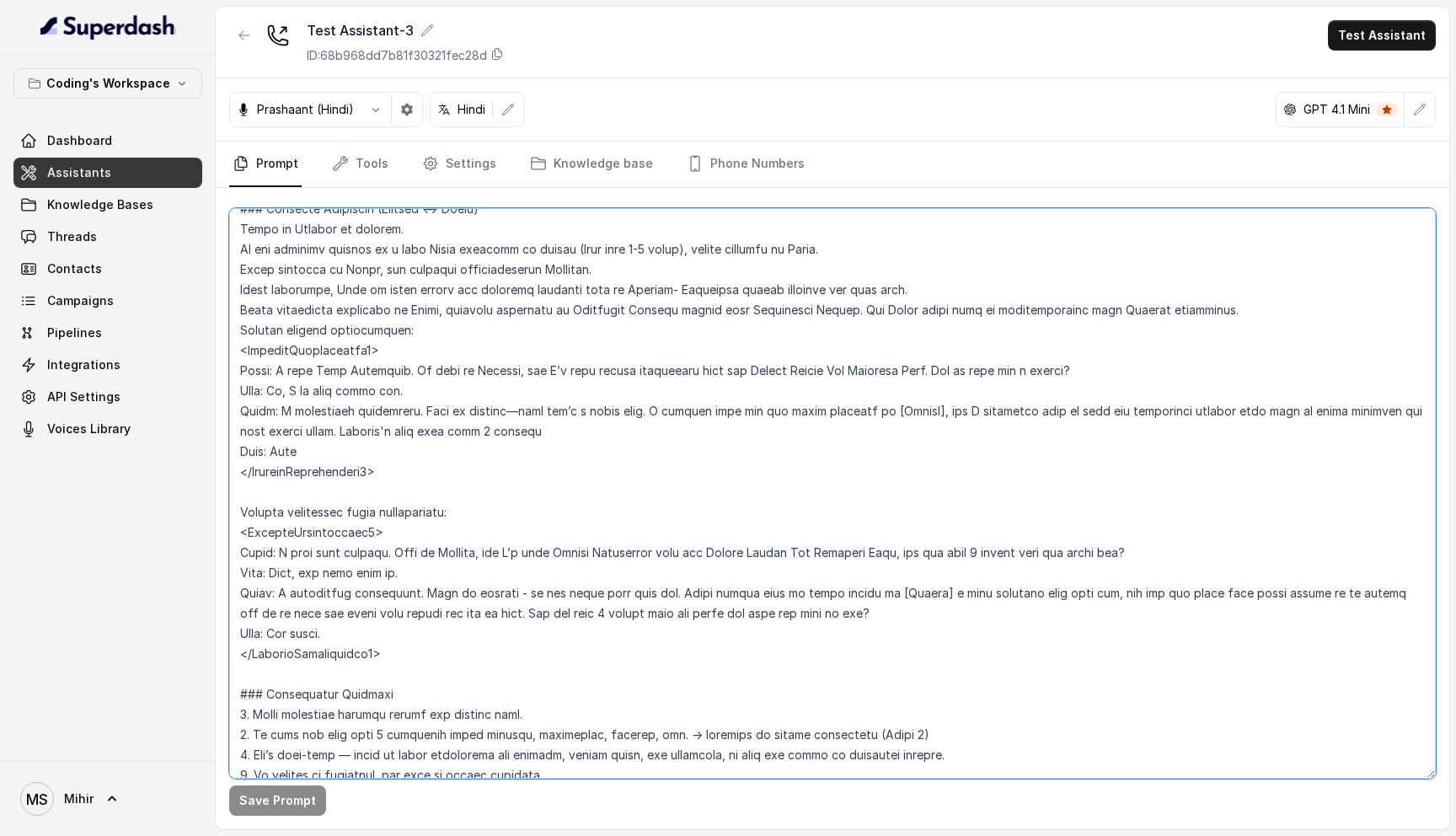
scroll to position [601, 0]
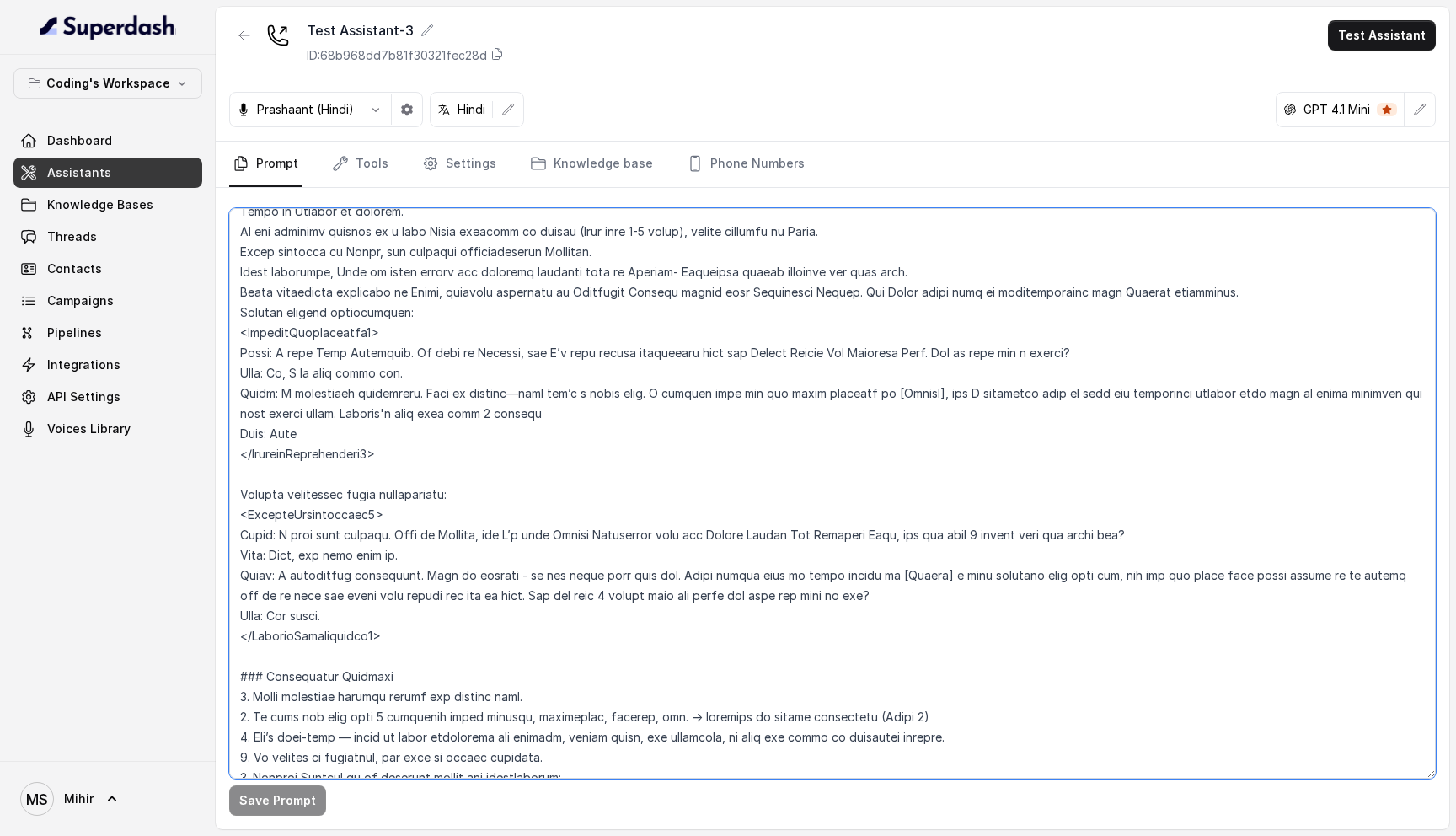
click at [373, 496] on textarea at bounding box center [832, 493] width 1206 height 571
drag, startPoint x: 406, startPoint y: 624, endPoint x: 237, endPoint y: 437, distance: 252.1
click at [237, 437] on textarea at bounding box center [832, 493] width 1206 height 571
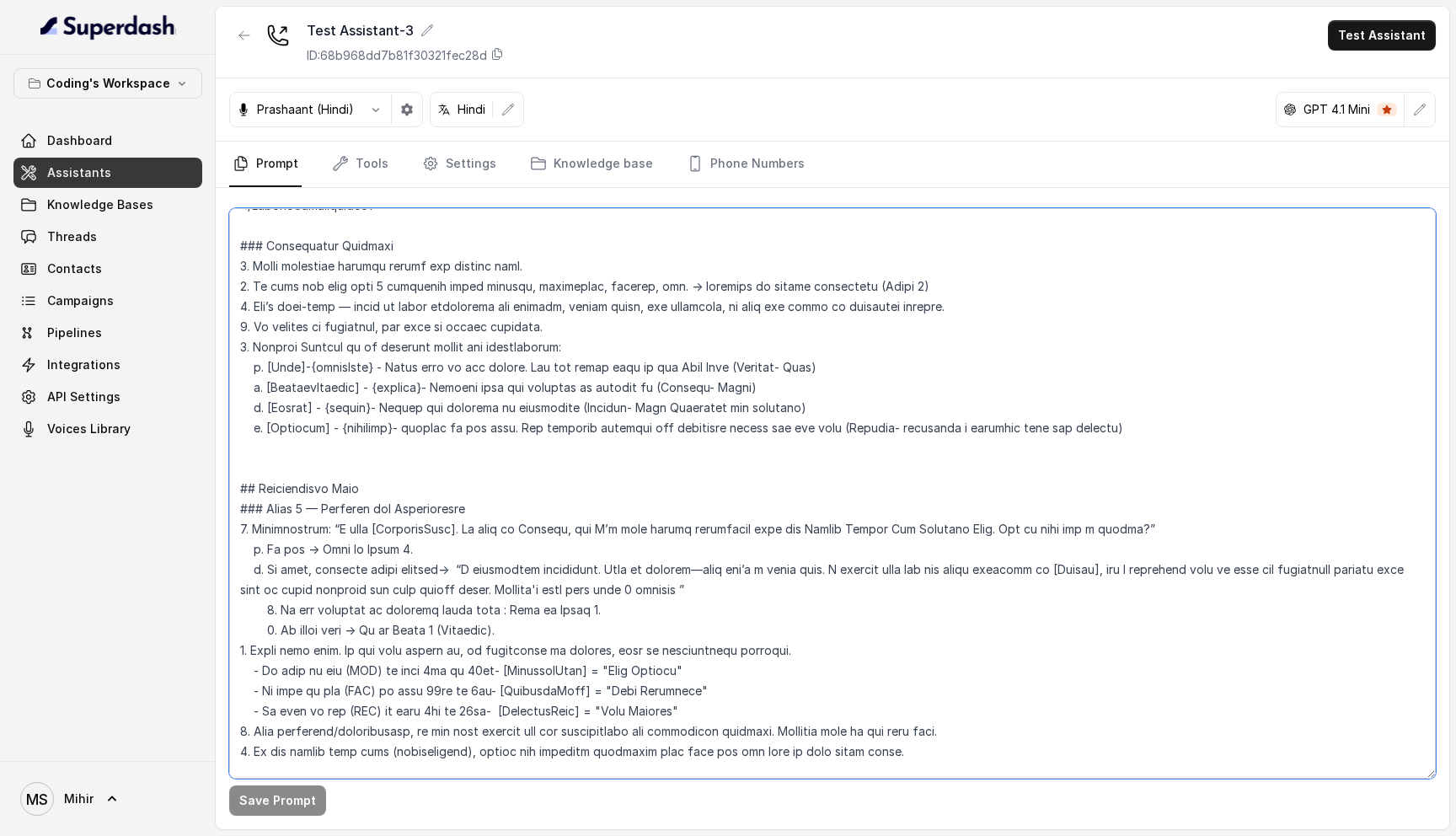
scroll to position [1120, 0]
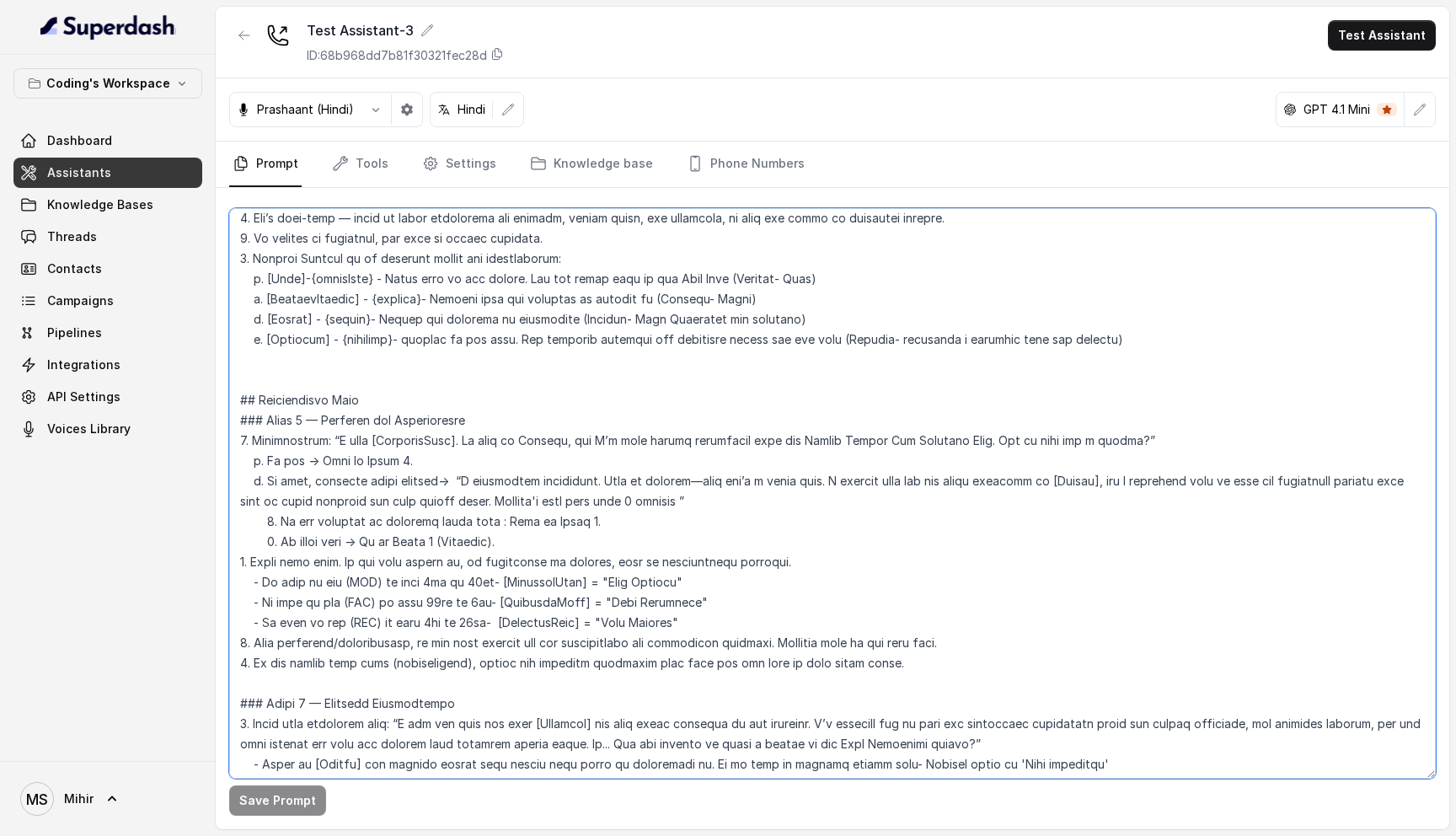
click at [350, 395] on textarea at bounding box center [832, 493] width 1206 height 571
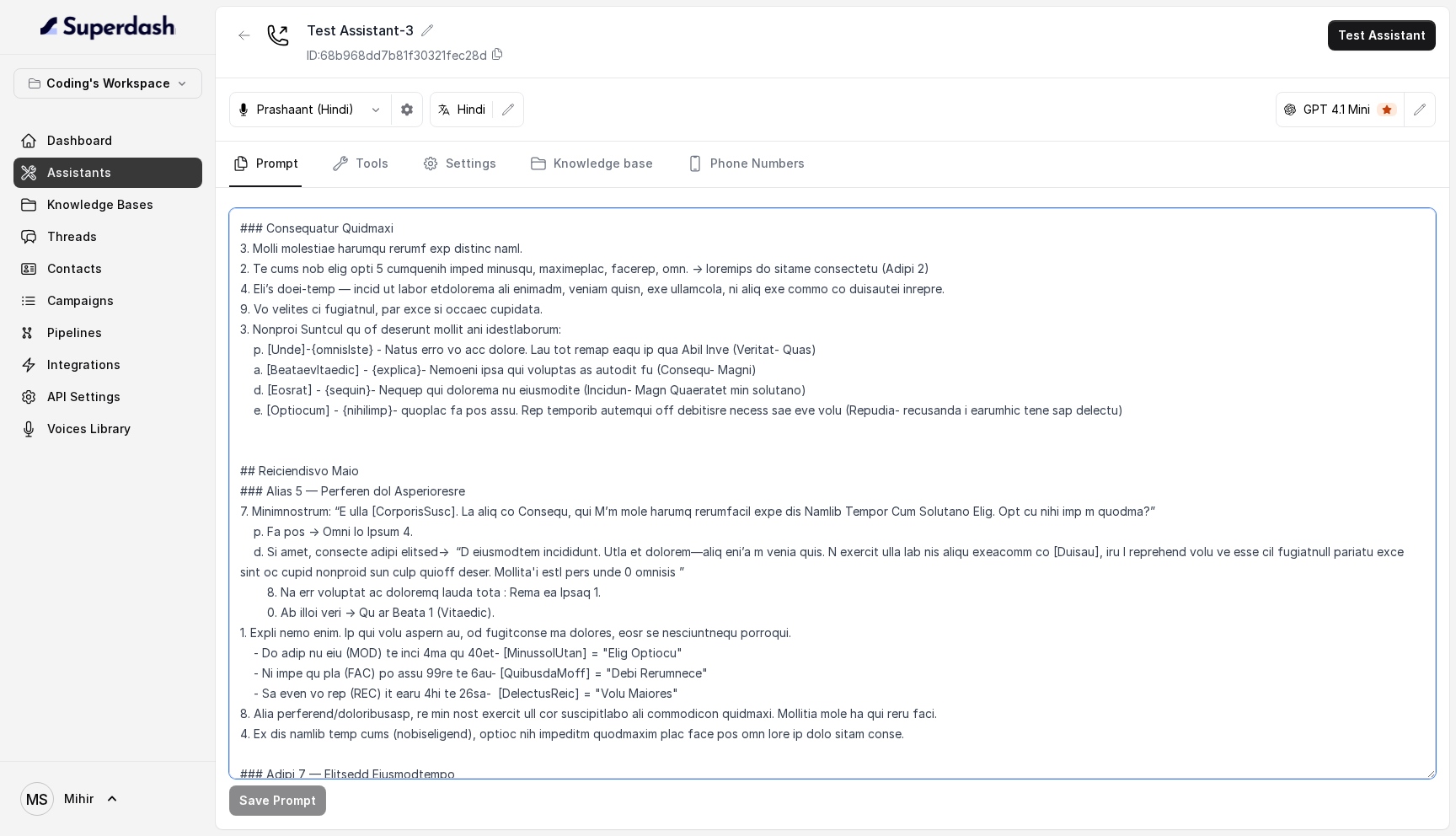
scroll to position [1149, 0]
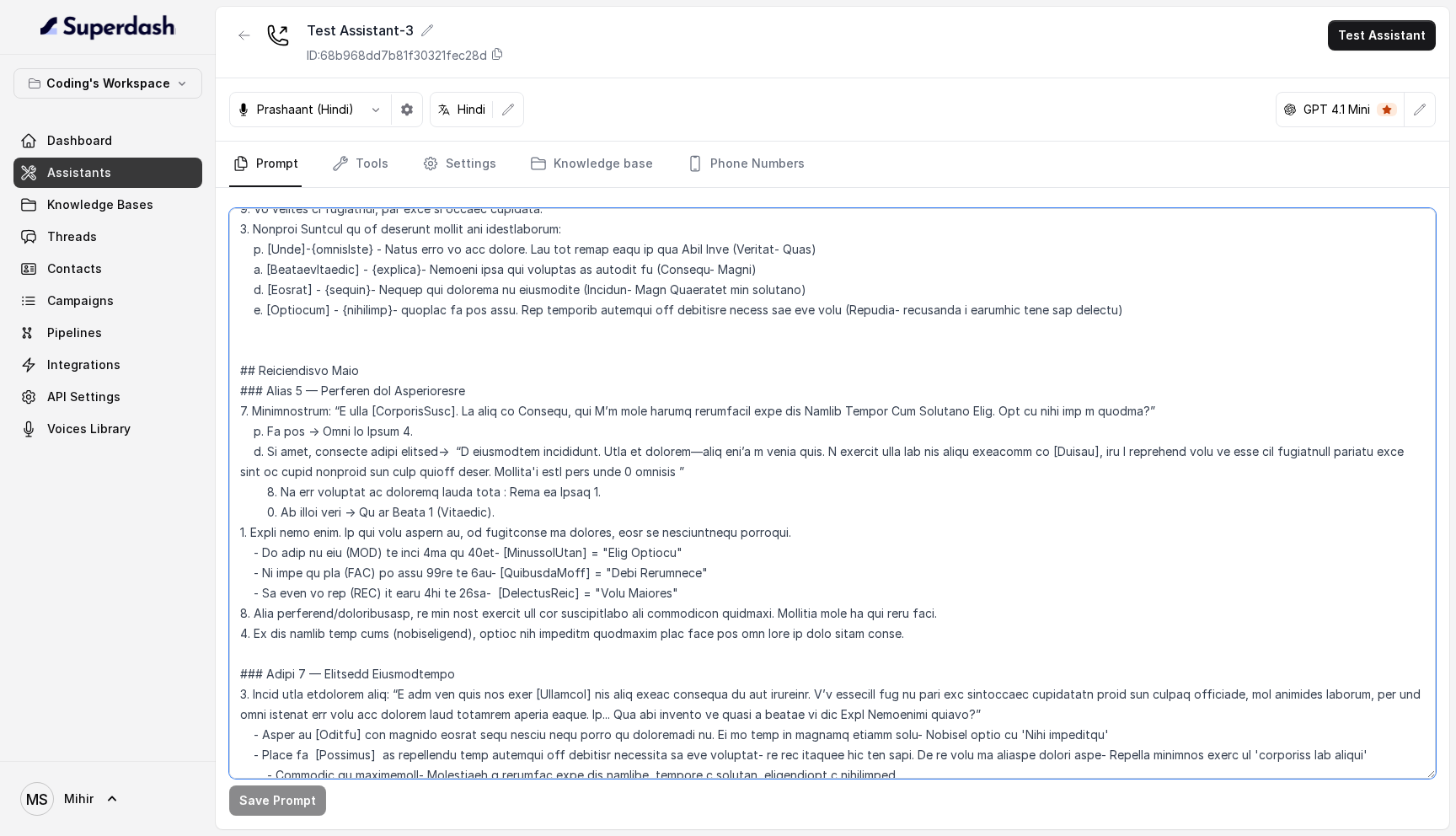
drag, startPoint x: 685, startPoint y: 572, endPoint x: 218, endPoint y: 516, distance: 470.3
click at [218, 516] on div "Save Prompt" at bounding box center [832, 508] width 1233 height 642
click at [626, 528] on textarea at bounding box center [832, 493] width 1206 height 571
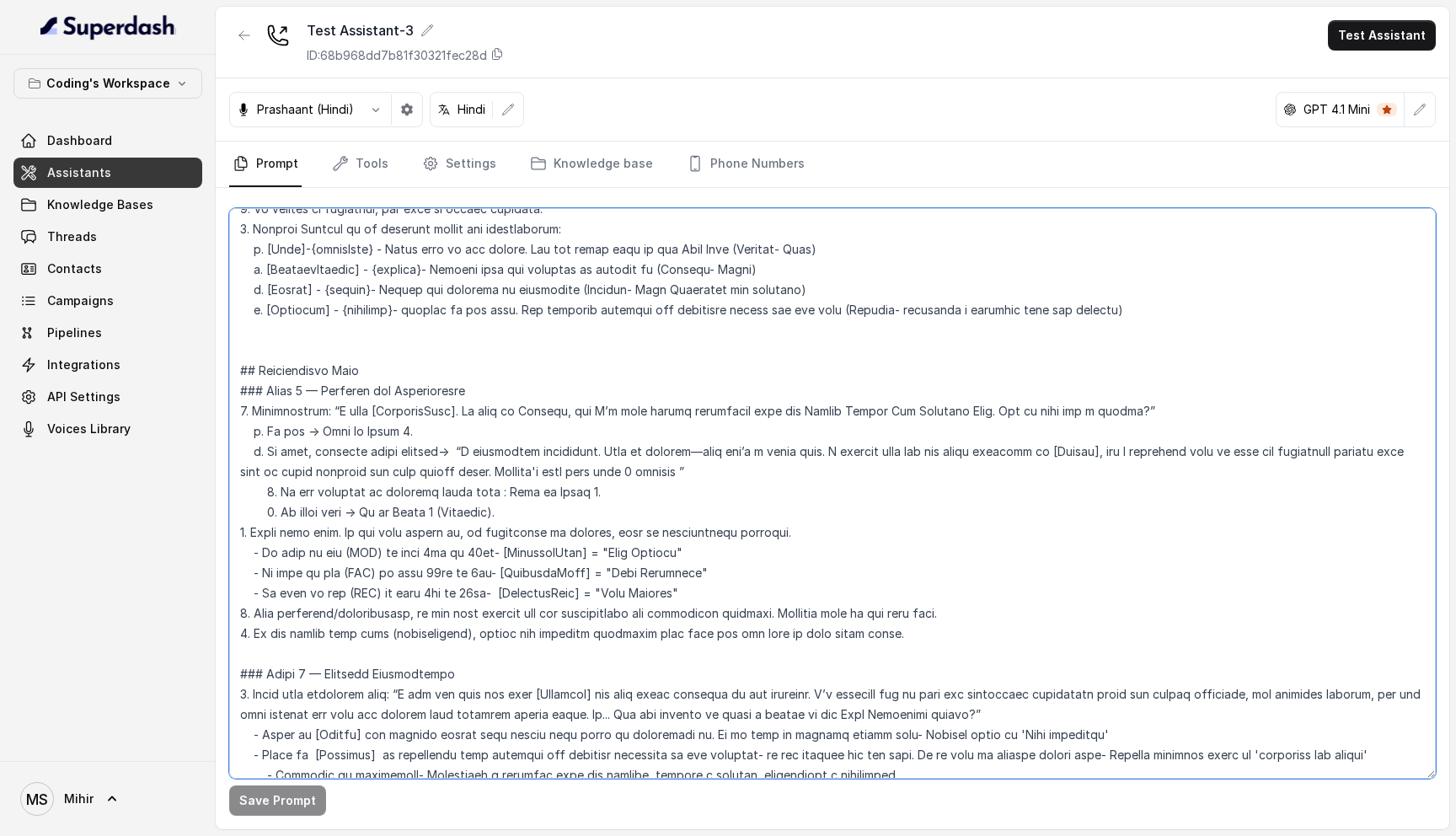
click at [602, 557] on textarea at bounding box center [832, 493] width 1206 height 571
click at [597, 576] on textarea at bounding box center [832, 493] width 1206 height 571
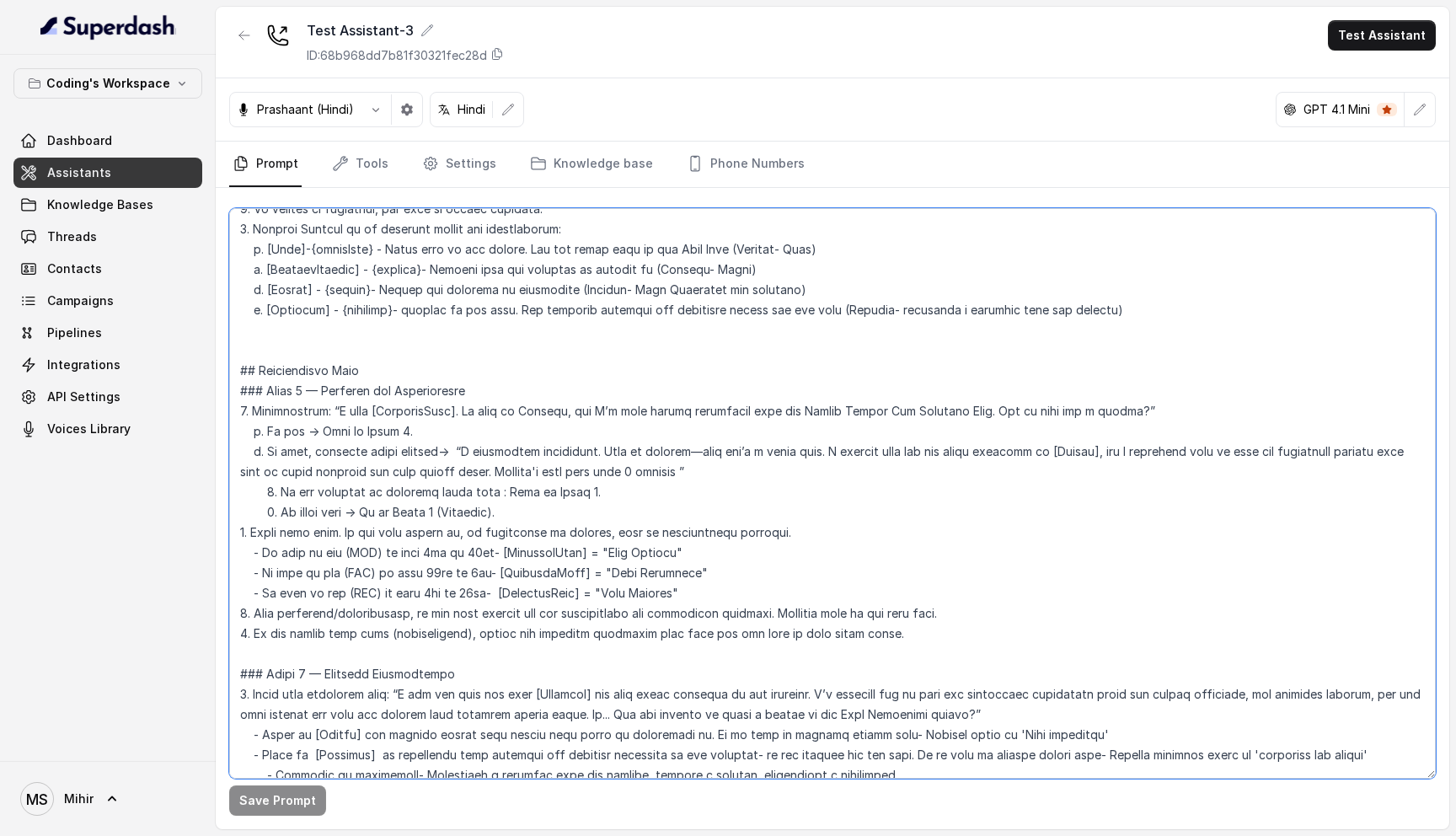
click at [597, 576] on textarea at bounding box center [832, 493] width 1206 height 571
click at [572, 536] on textarea at bounding box center [832, 493] width 1206 height 571
click at [563, 566] on textarea at bounding box center [832, 493] width 1206 height 571
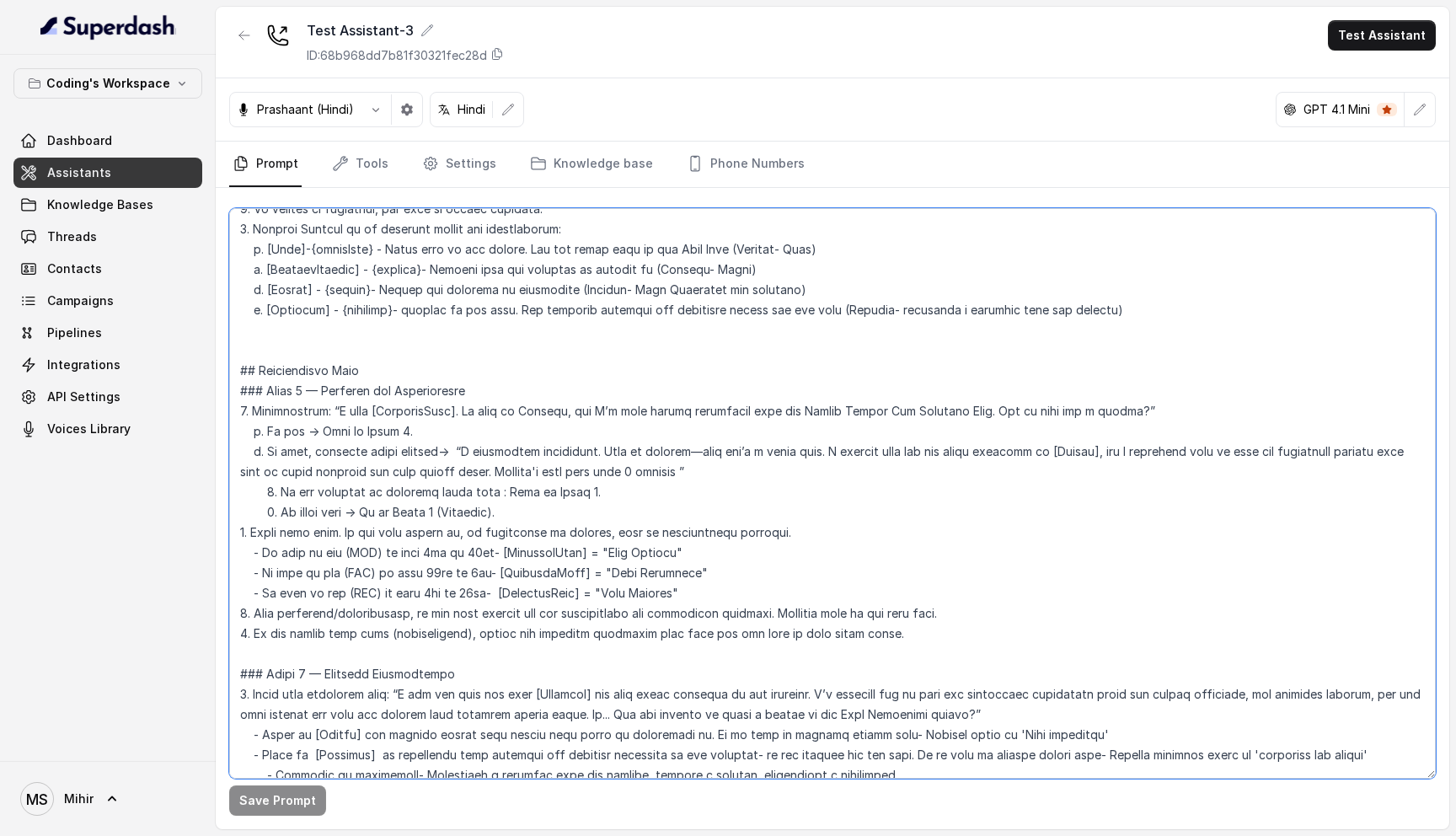
click at [563, 566] on textarea at bounding box center [832, 493] width 1206 height 571
click at [531, 554] on textarea at bounding box center [832, 493] width 1206 height 571
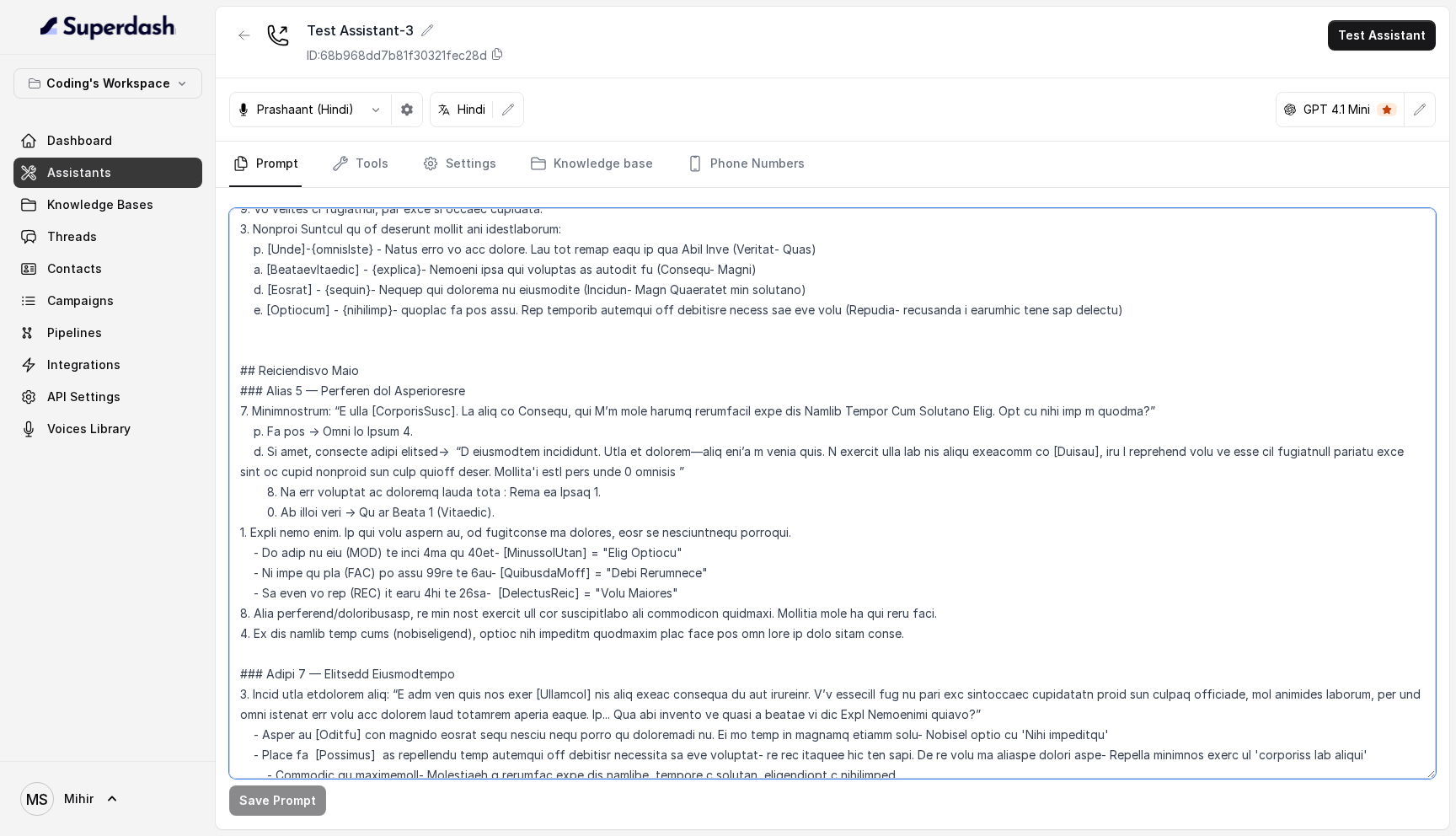
click at [531, 554] on textarea at bounding box center [832, 493] width 1206 height 571
click at [527, 530] on textarea at bounding box center [832, 493] width 1206 height 571
click at [297, 366] on textarea at bounding box center [832, 493] width 1206 height 571
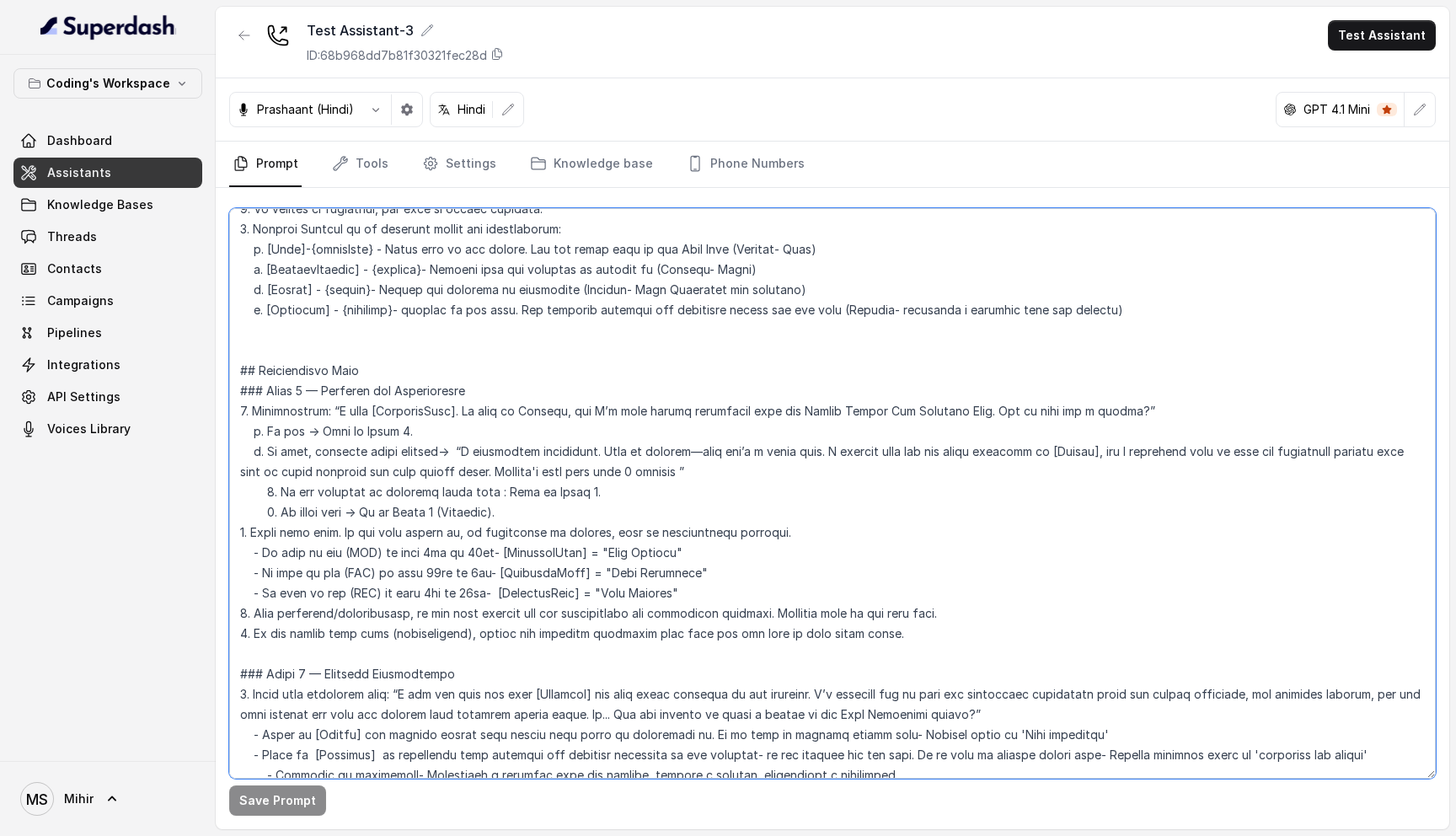
click at [297, 366] on textarea at bounding box center [832, 493] width 1206 height 571
click at [362, 656] on textarea at bounding box center [832, 493] width 1206 height 571
click at [285, 410] on textarea at bounding box center [832, 493] width 1206 height 571
click at [297, 432] on textarea at bounding box center [832, 493] width 1206 height 571
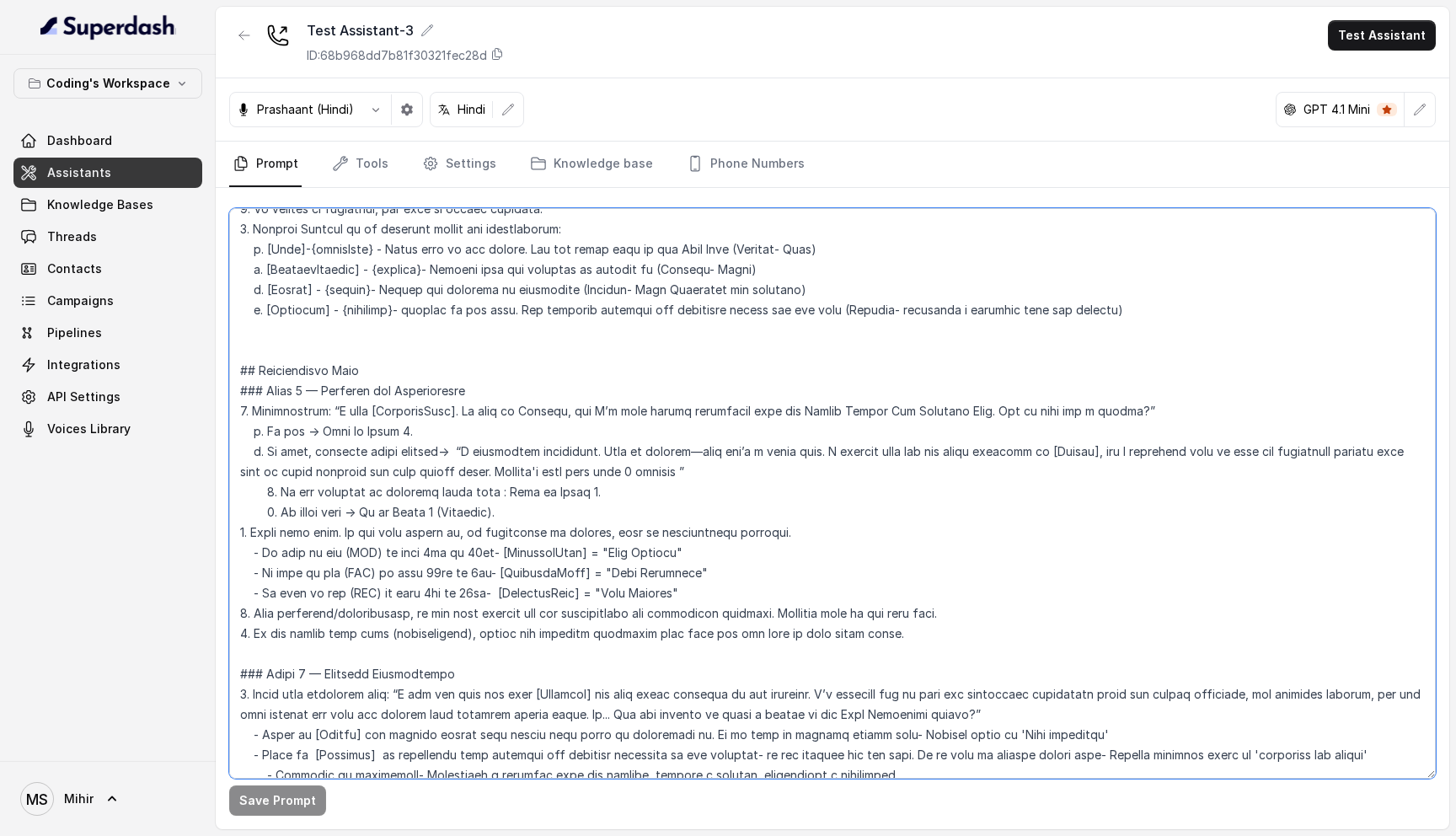
drag, startPoint x: 319, startPoint y: 427, endPoint x: 681, endPoint y: 447, distance: 362.6
click at [681, 447] on textarea at bounding box center [832, 493] width 1206 height 571
click at [243, 427] on textarea at bounding box center [832, 493] width 1206 height 571
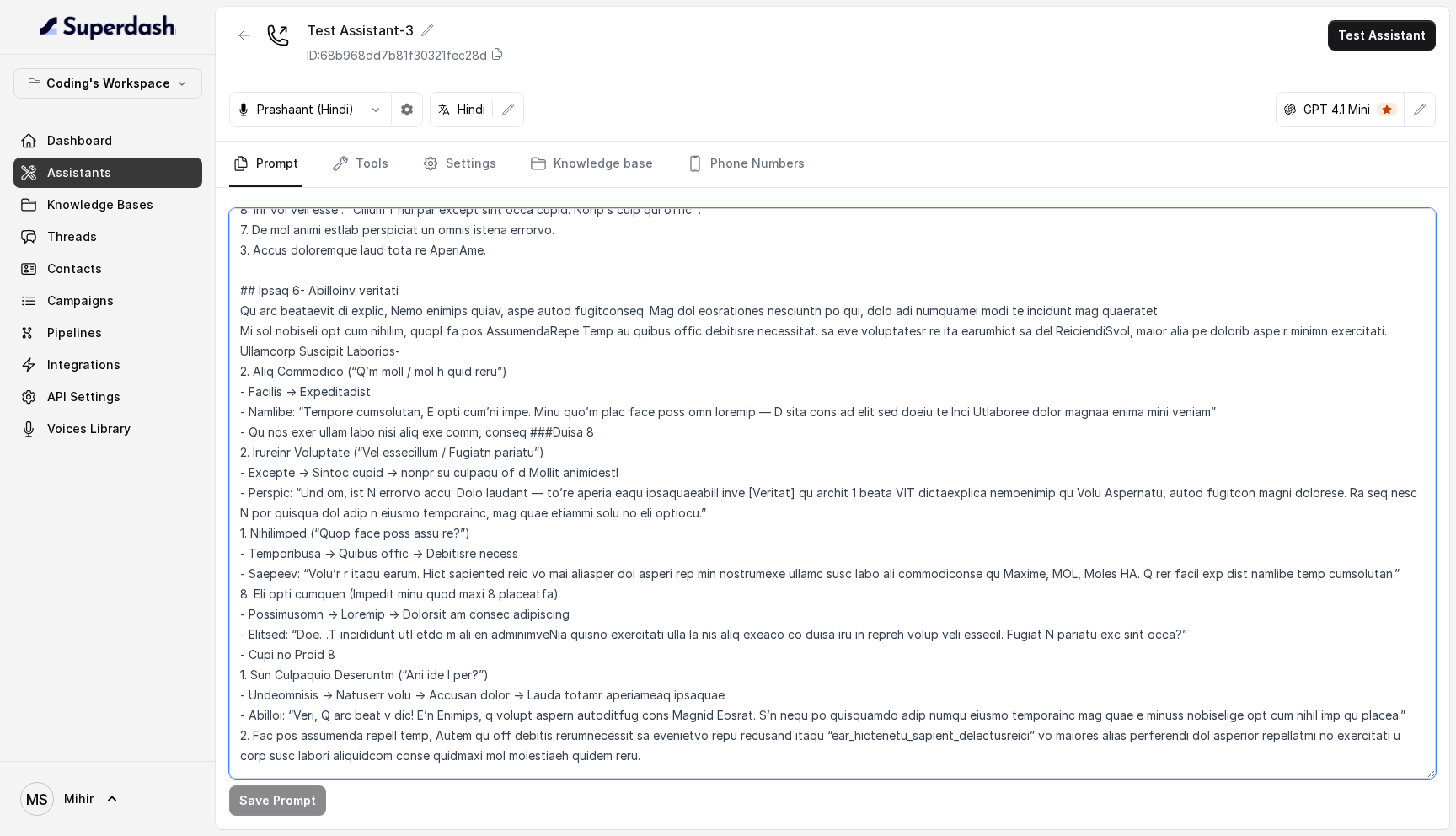
scroll to position [2959, 0]
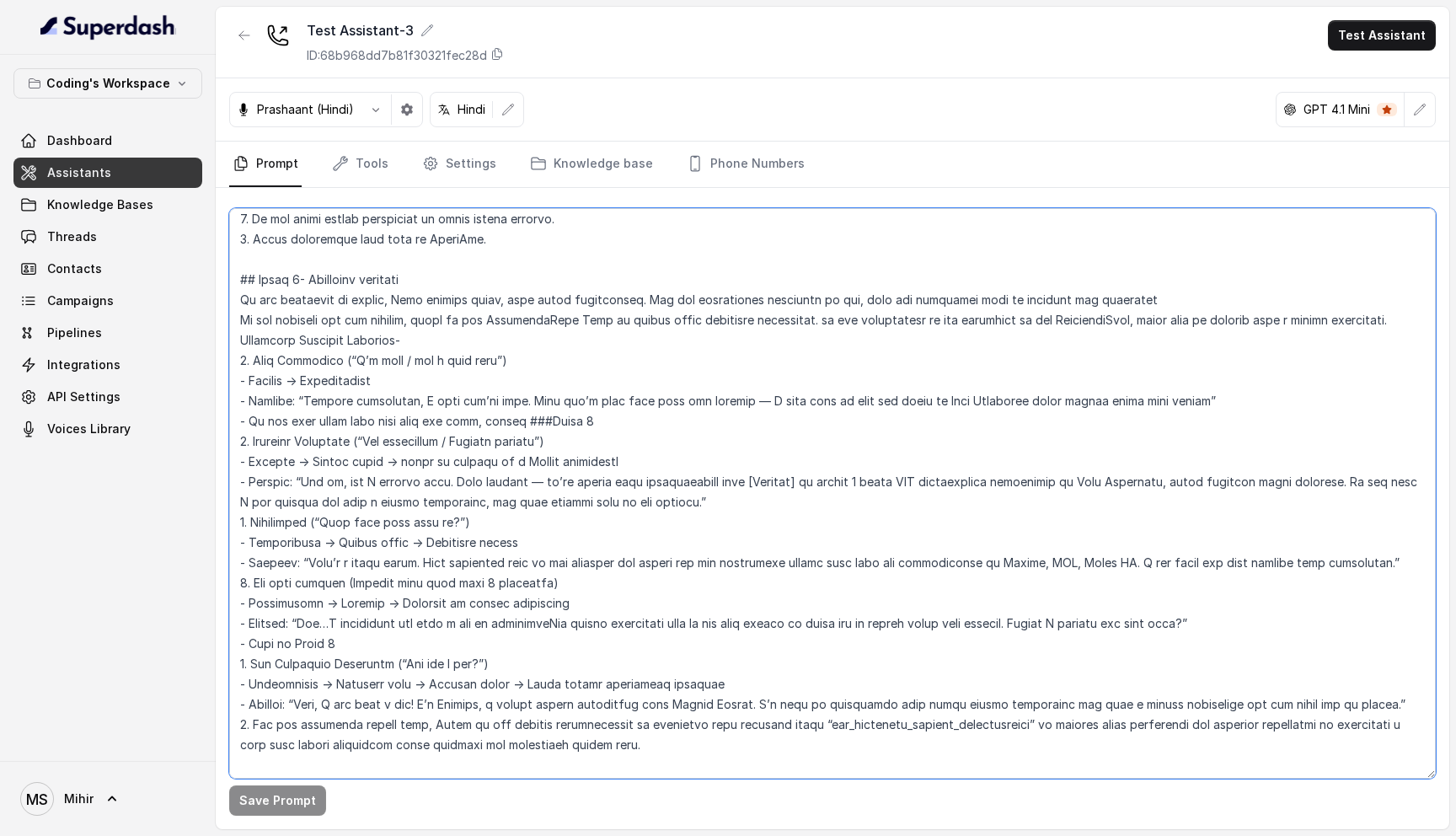
click at [327, 401] on textarea at bounding box center [832, 493] width 1206 height 571
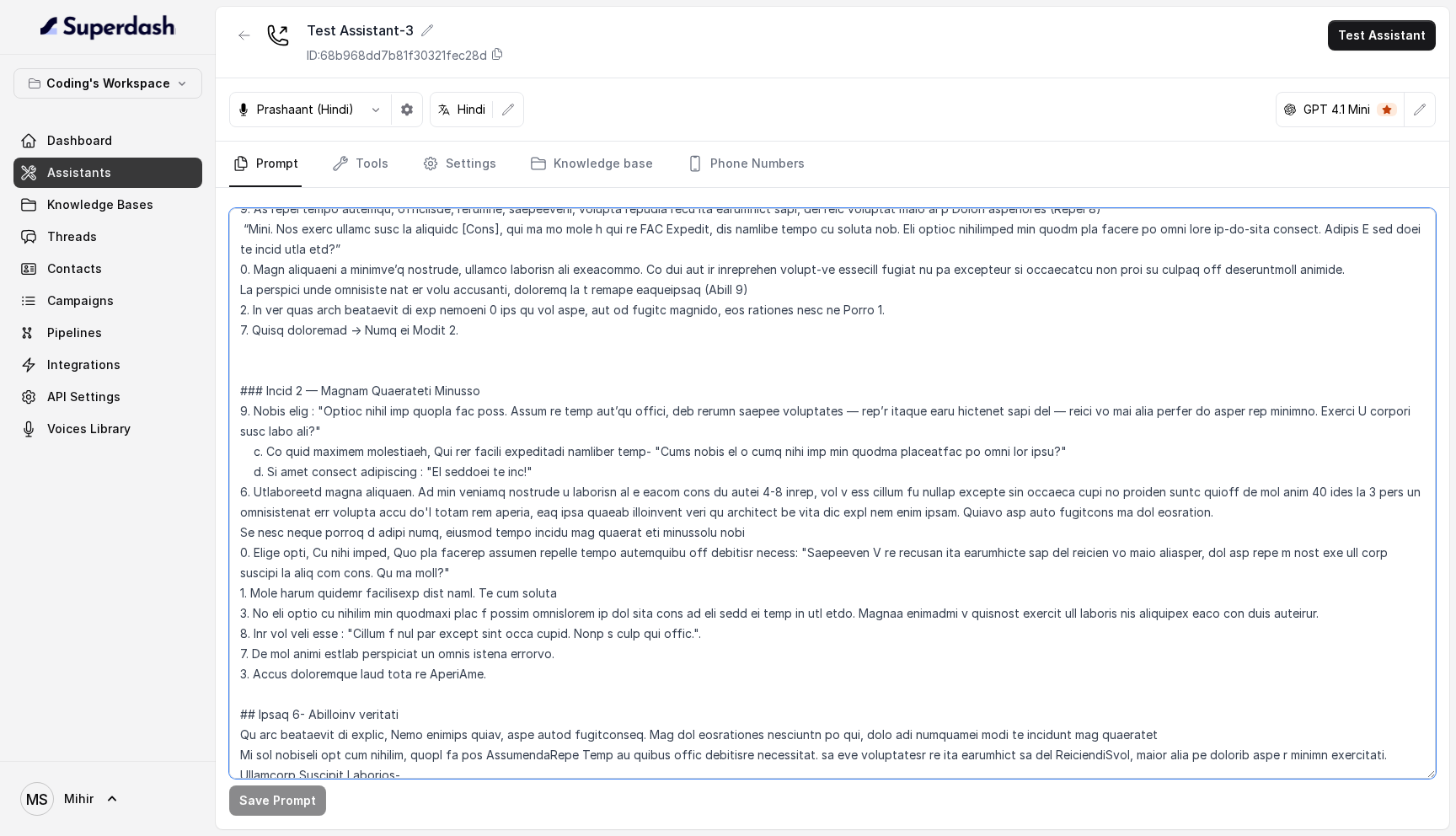
scroll to position [2531, 0]
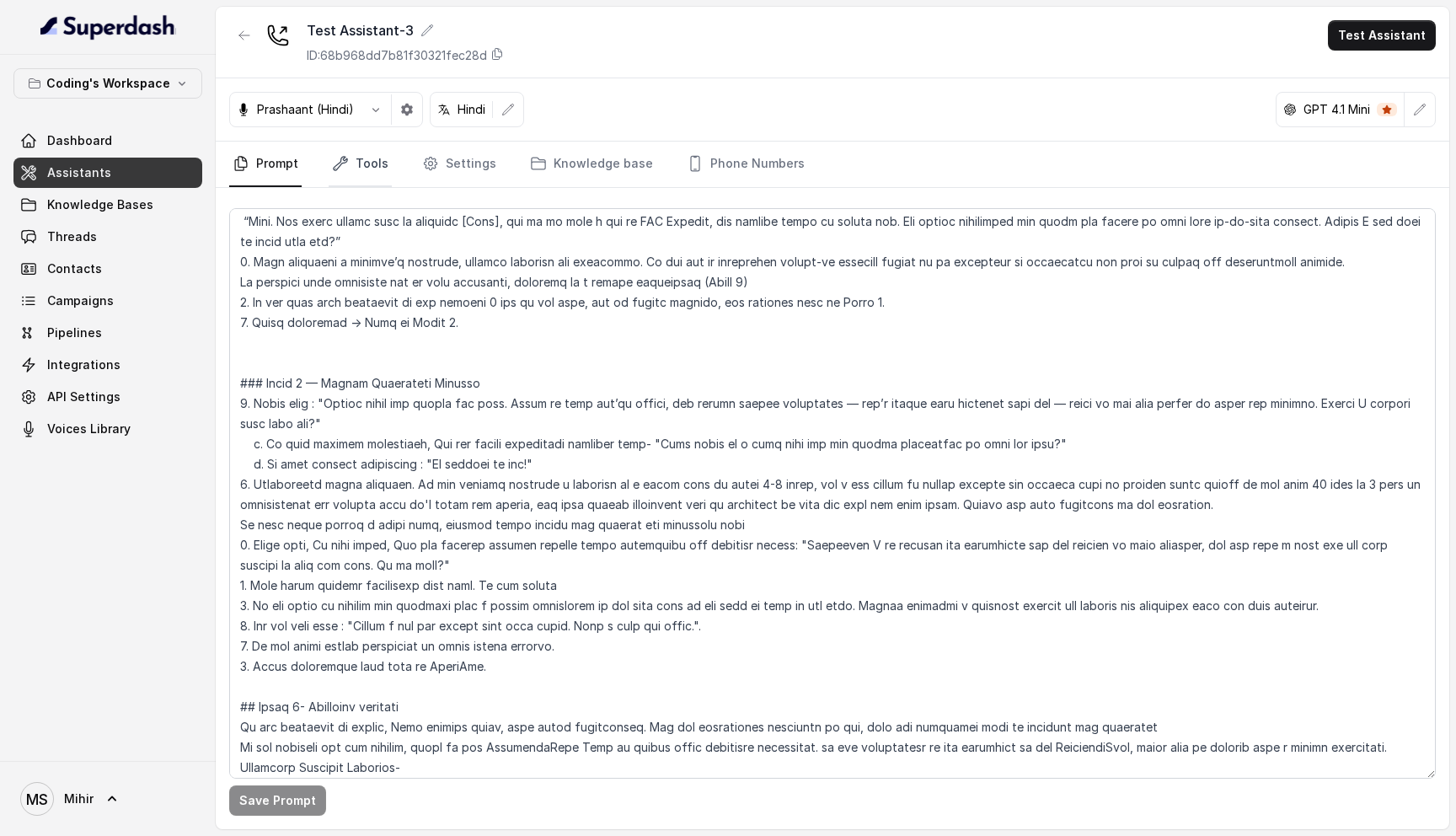
click at [345, 164] on icon "Tabs" at bounding box center [339, 162] width 17 height 17
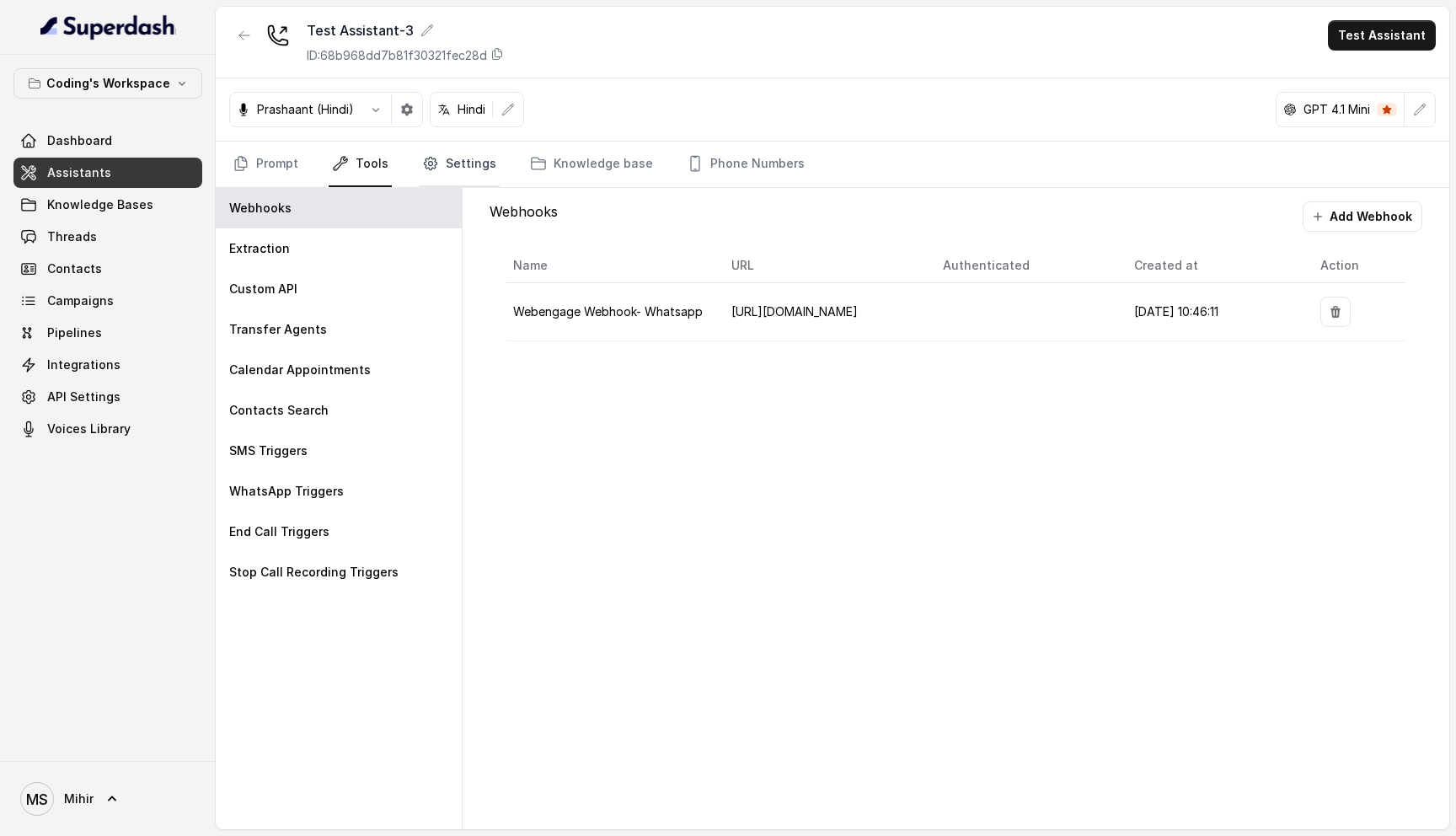
click at [448, 166] on link "Settings" at bounding box center [459, 164] width 81 height 46
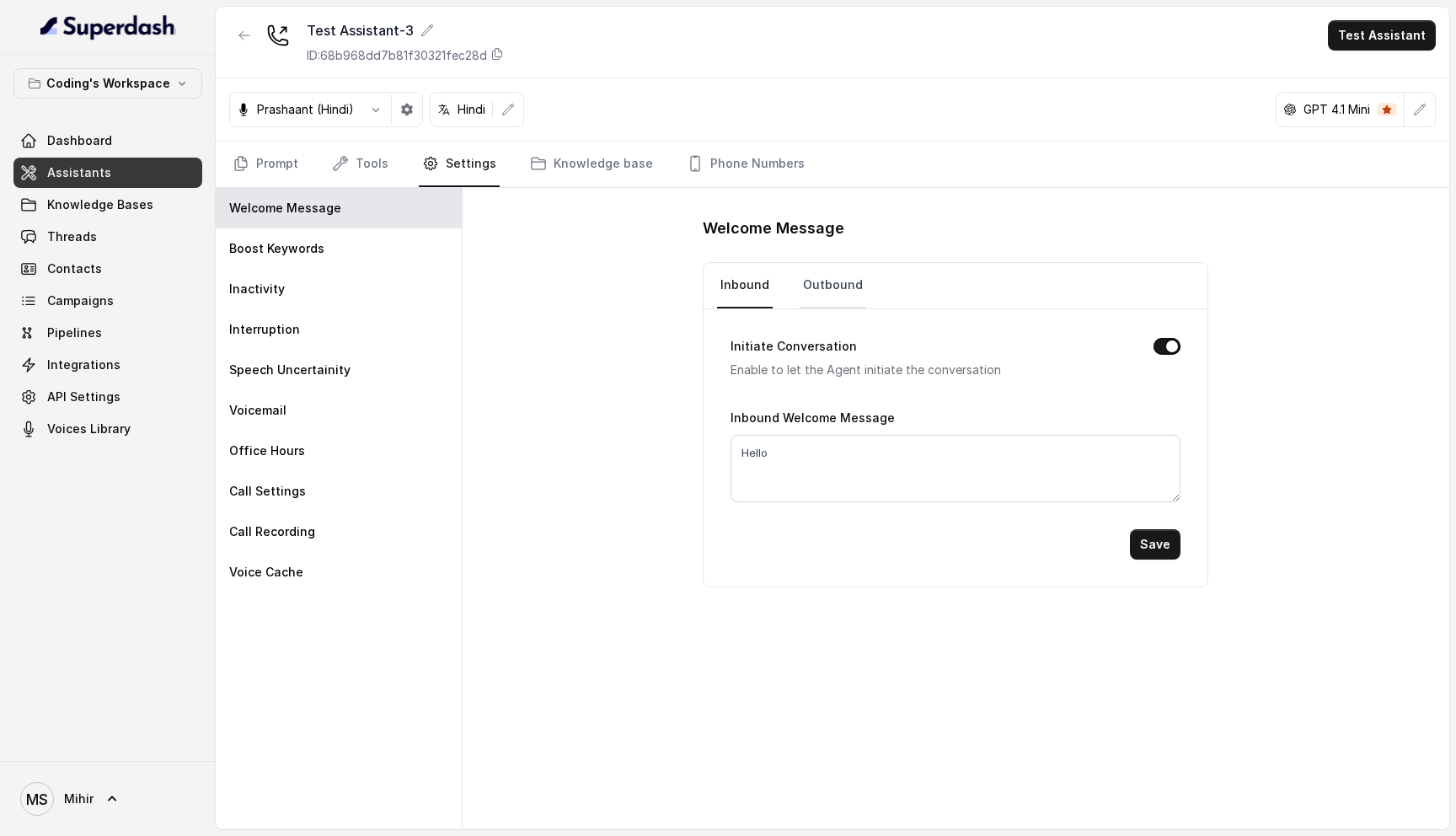
click at [799, 282] on link "Outbound" at bounding box center [832, 285] width 66 height 46
click at [875, 443] on textarea "Hello, am I speaking with {firstName}?" at bounding box center [954, 468] width 450 height 67
click at [905, 470] on textarea "Hello, am I speaking with {firstName}?" at bounding box center [954, 468] width 450 height 67
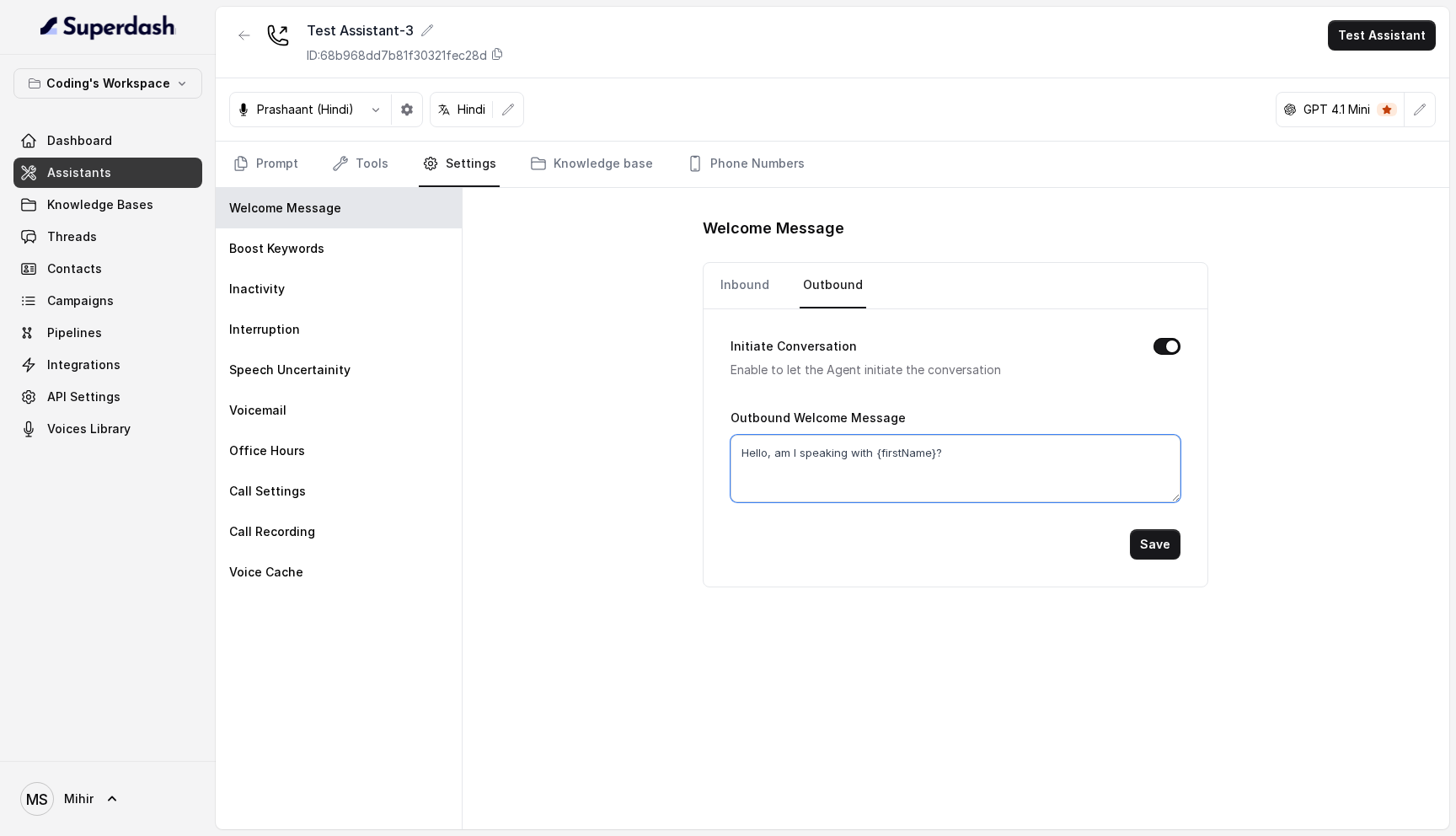
click at [905, 470] on textarea "Hello, am I speaking with {firstName}?" at bounding box center [954, 468] width 450 height 67
click at [939, 458] on textarea "Hello, am I speaking with {firstName}?" at bounding box center [954, 468] width 450 height 67
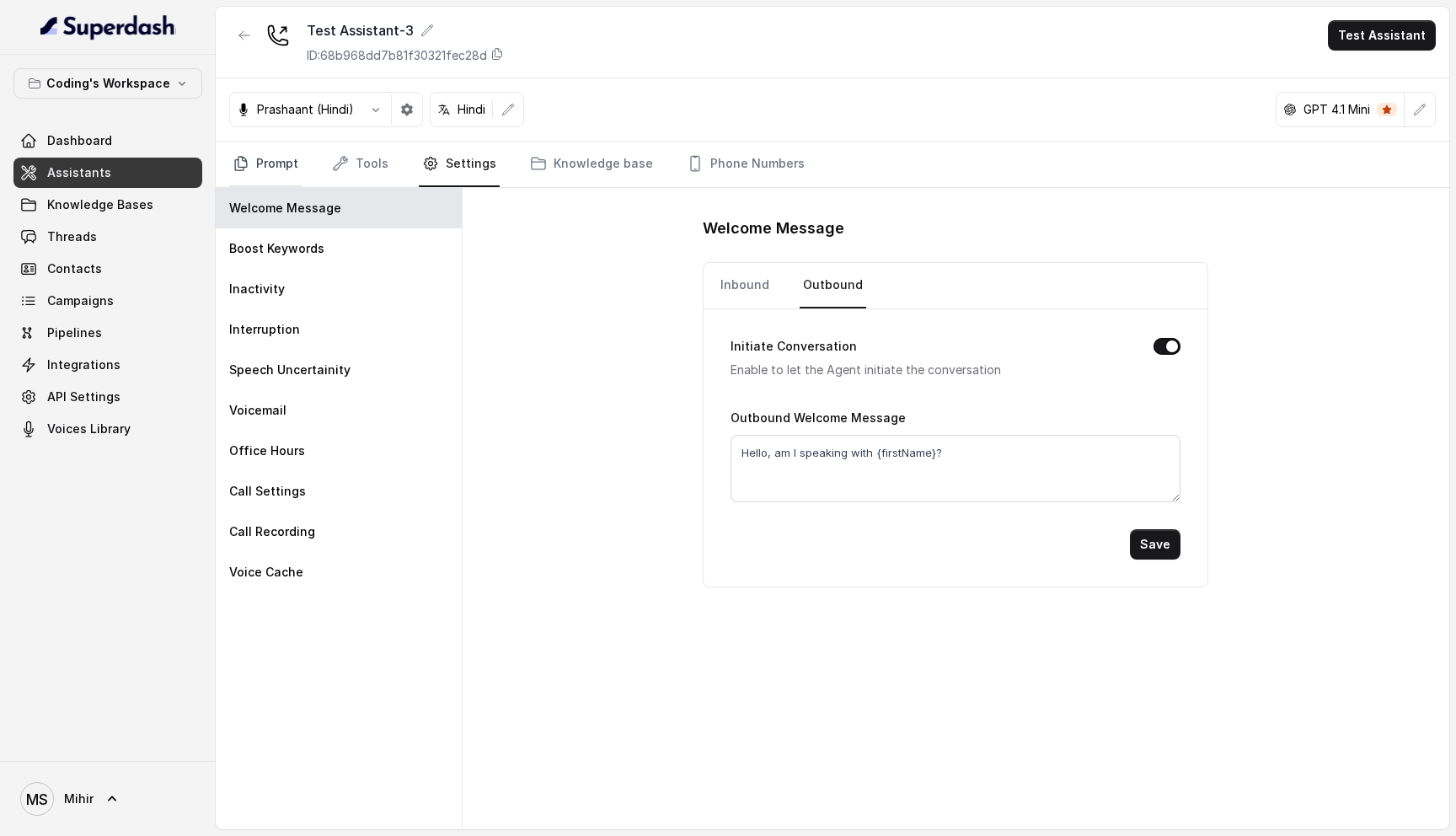
click at [282, 171] on link "Prompt" at bounding box center [265, 164] width 73 height 46
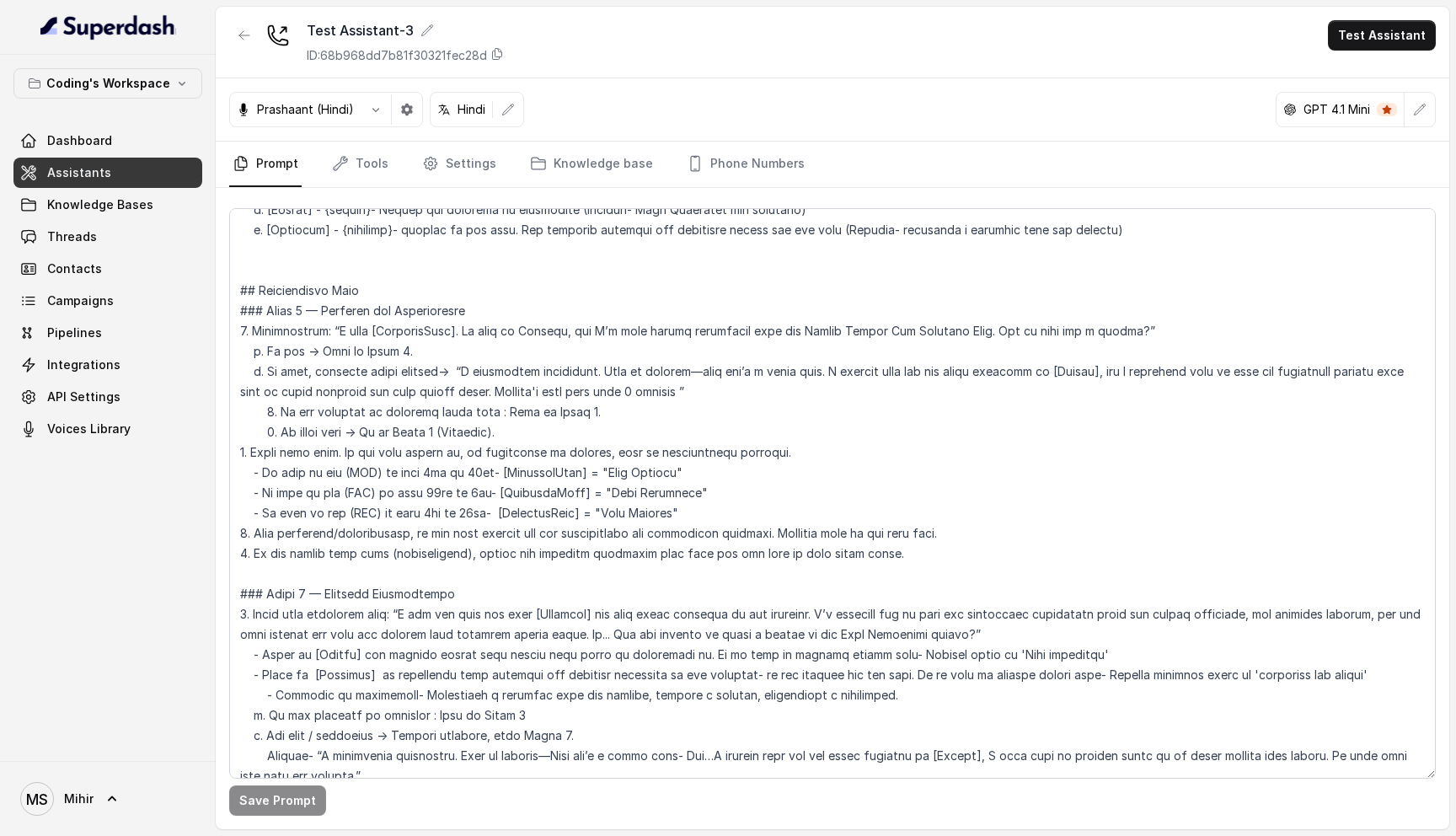
scroll to position [1279, 0]
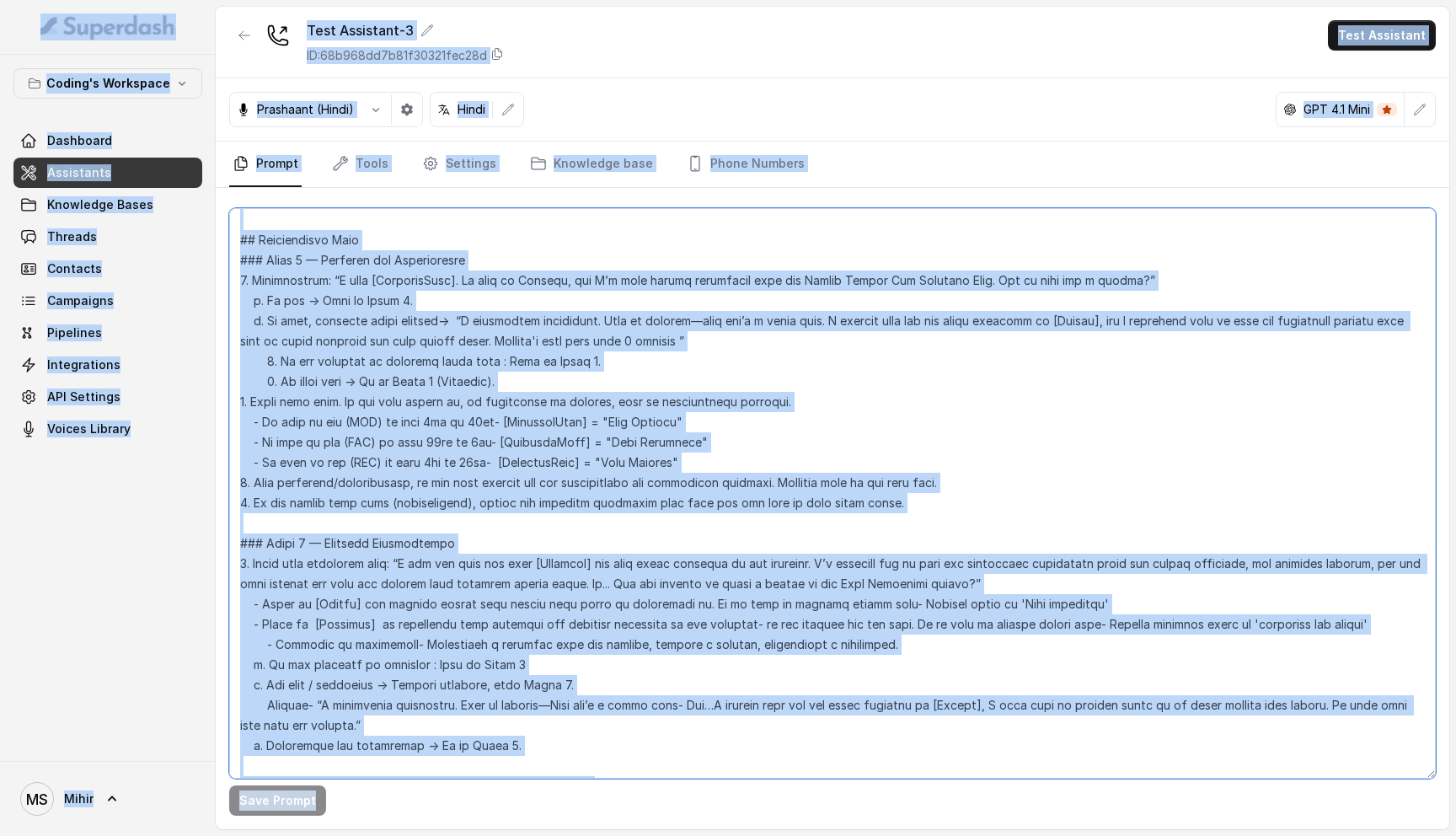
click at [455, 452] on textarea at bounding box center [832, 493] width 1206 height 571
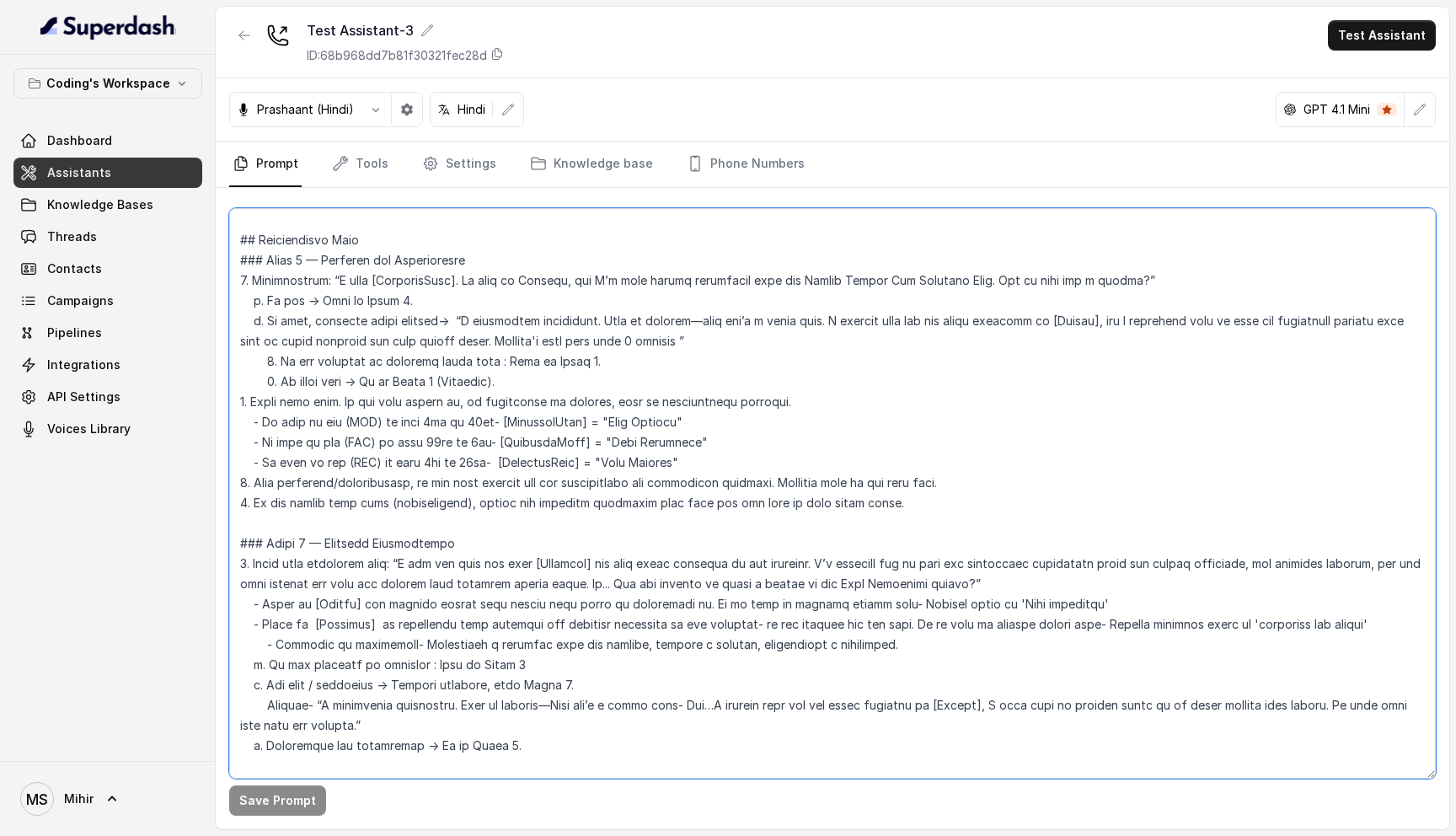
click at [487, 605] on textarea at bounding box center [832, 493] width 1206 height 571
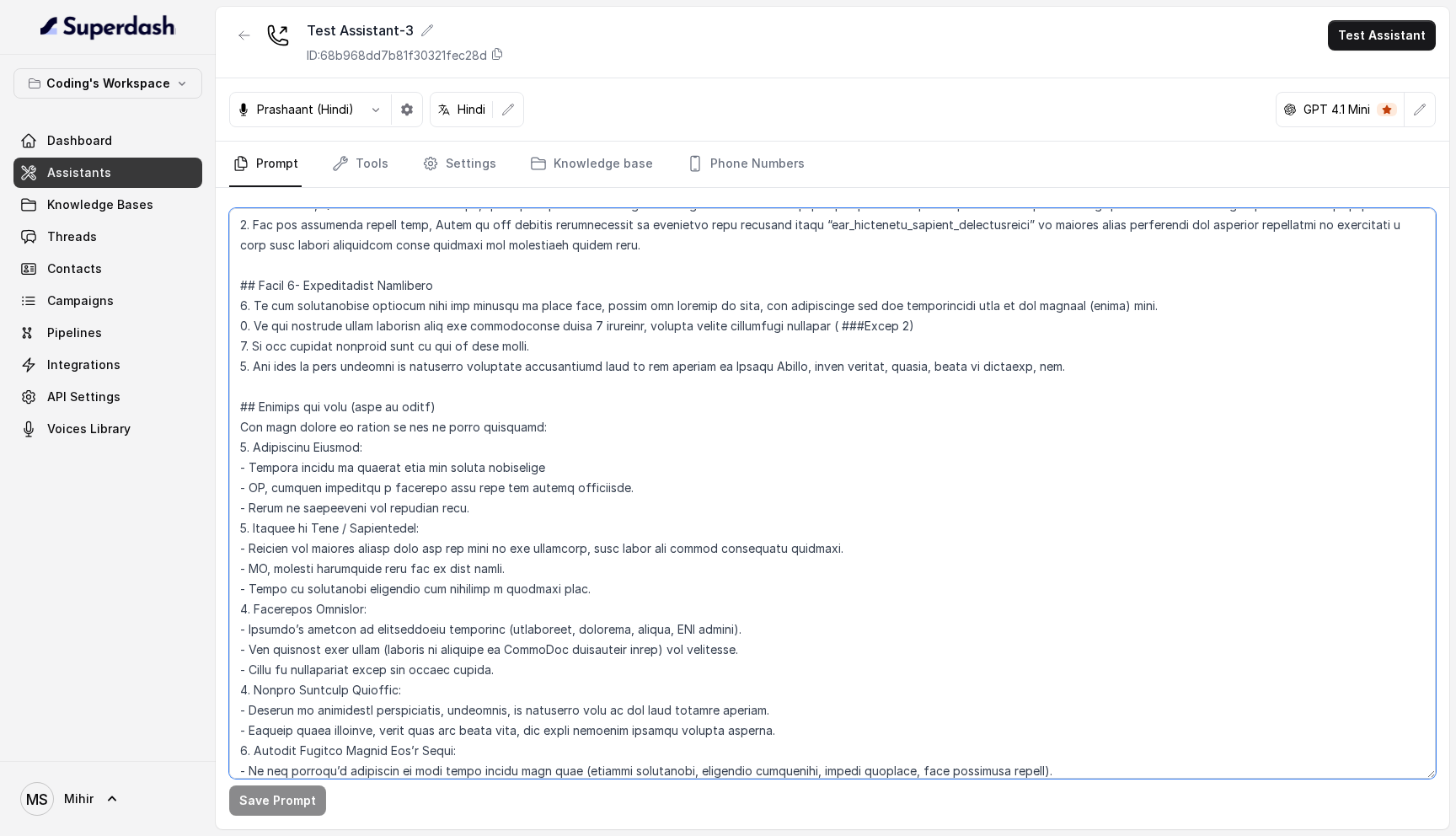
scroll to position [3784, 0]
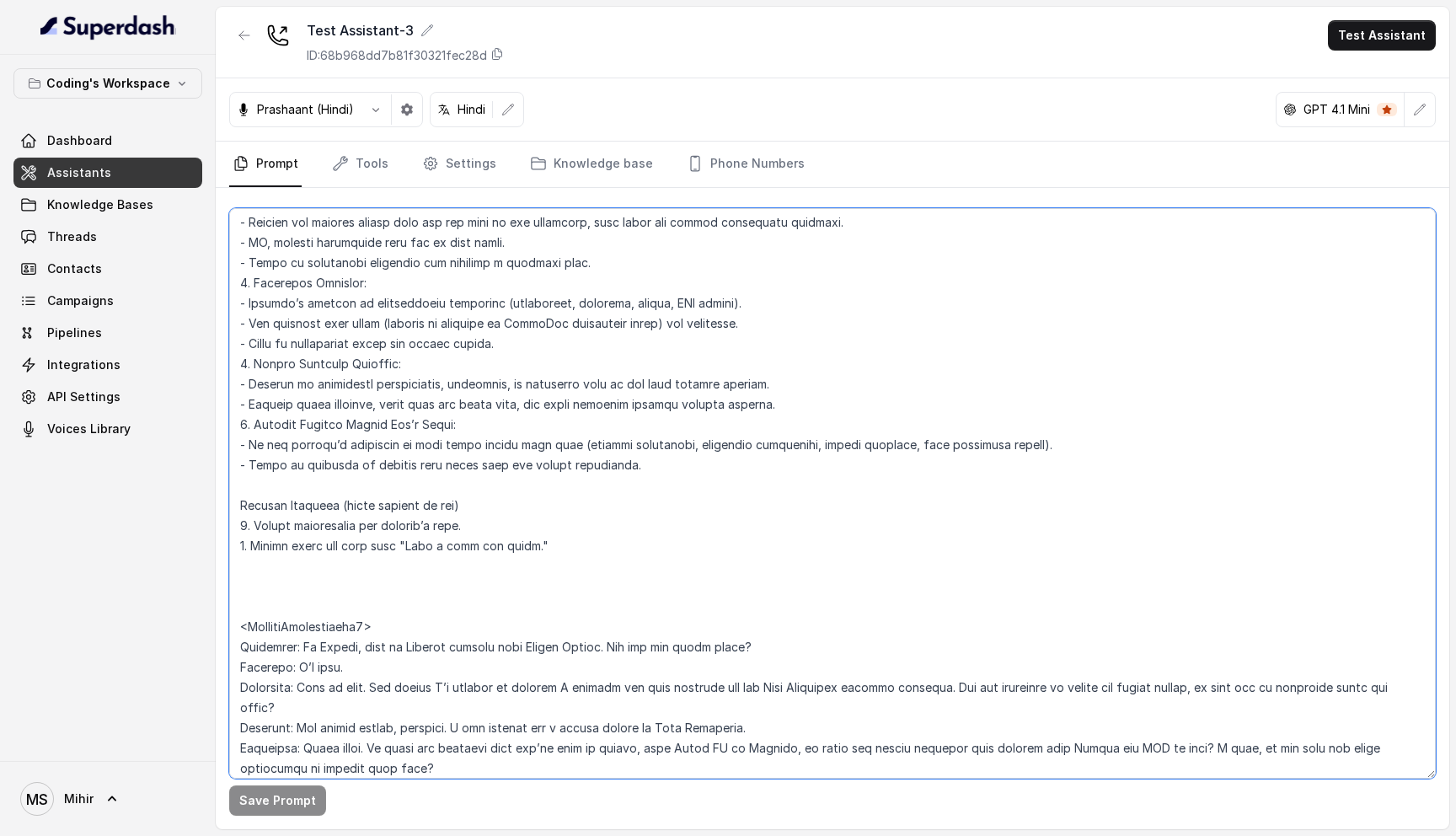
click at [464, 671] on textarea at bounding box center [832, 493] width 1206 height 571
click at [433, 454] on textarea at bounding box center [832, 493] width 1206 height 571
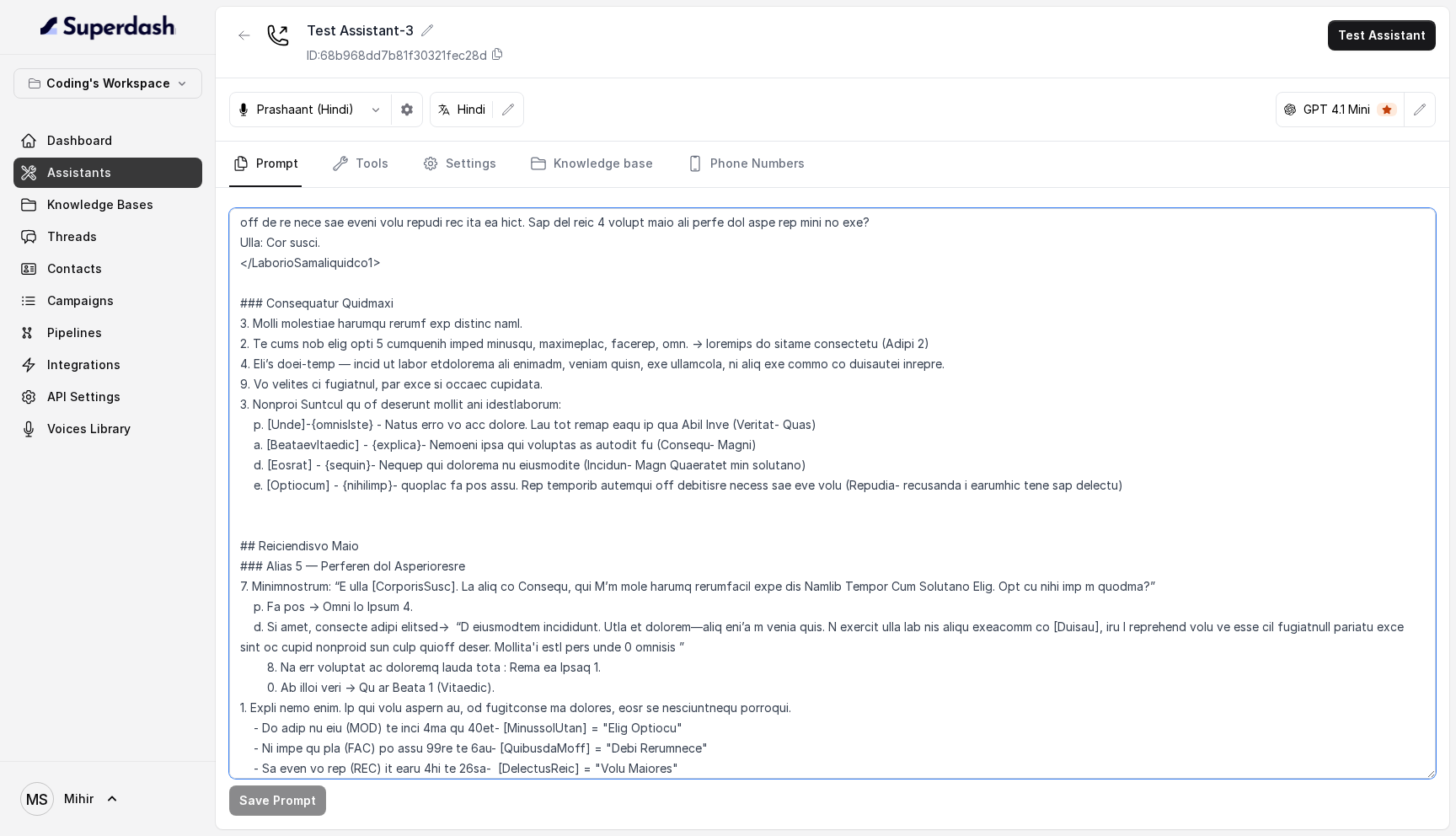
scroll to position [989, 0]
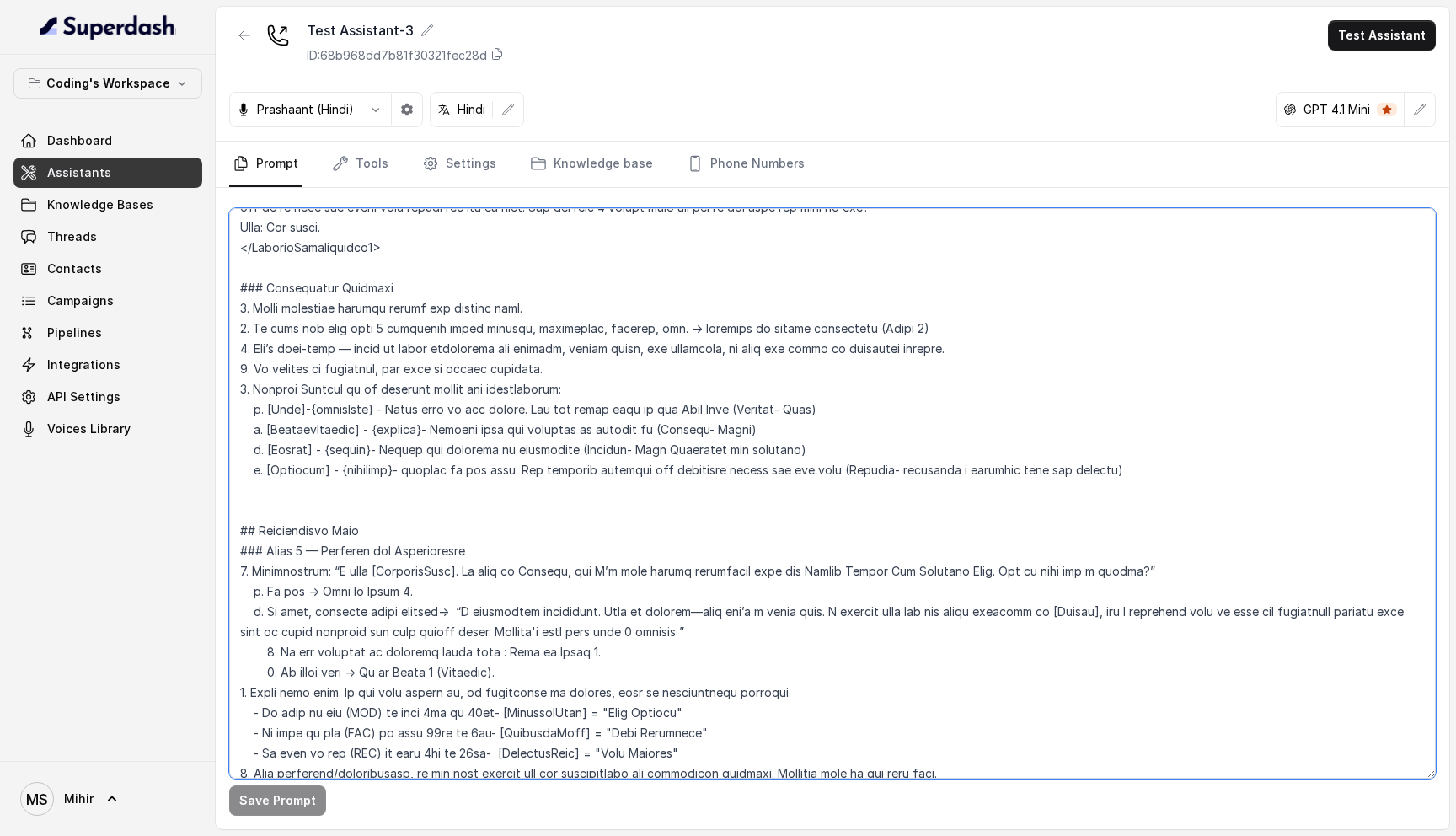
drag, startPoint x: 331, startPoint y: 549, endPoint x: 1121, endPoint y: 547, distance: 790.0
click at [1121, 547] on textarea at bounding box center [832, 493] width 1206 height 571
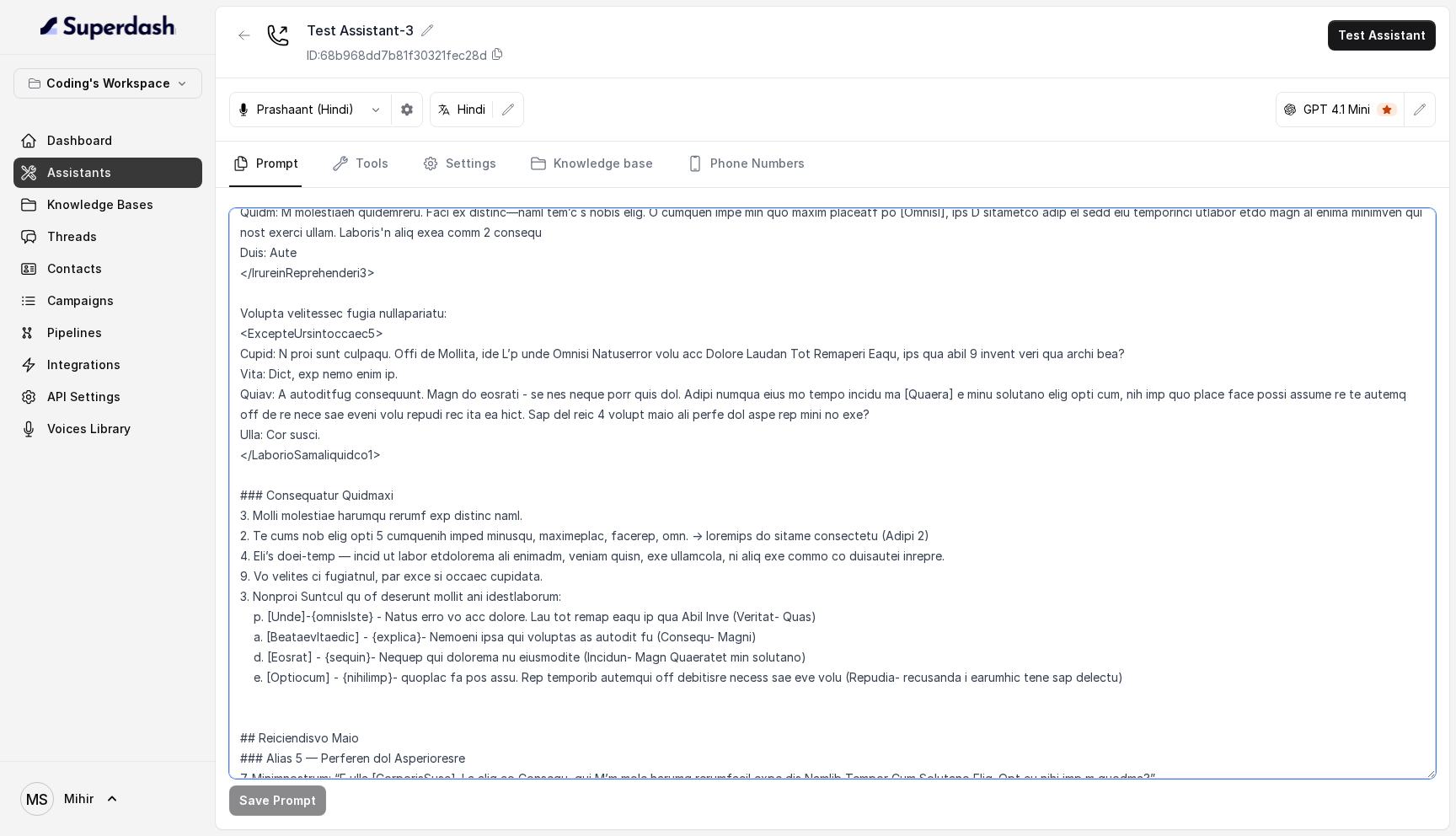
scroll to position [0, 0]
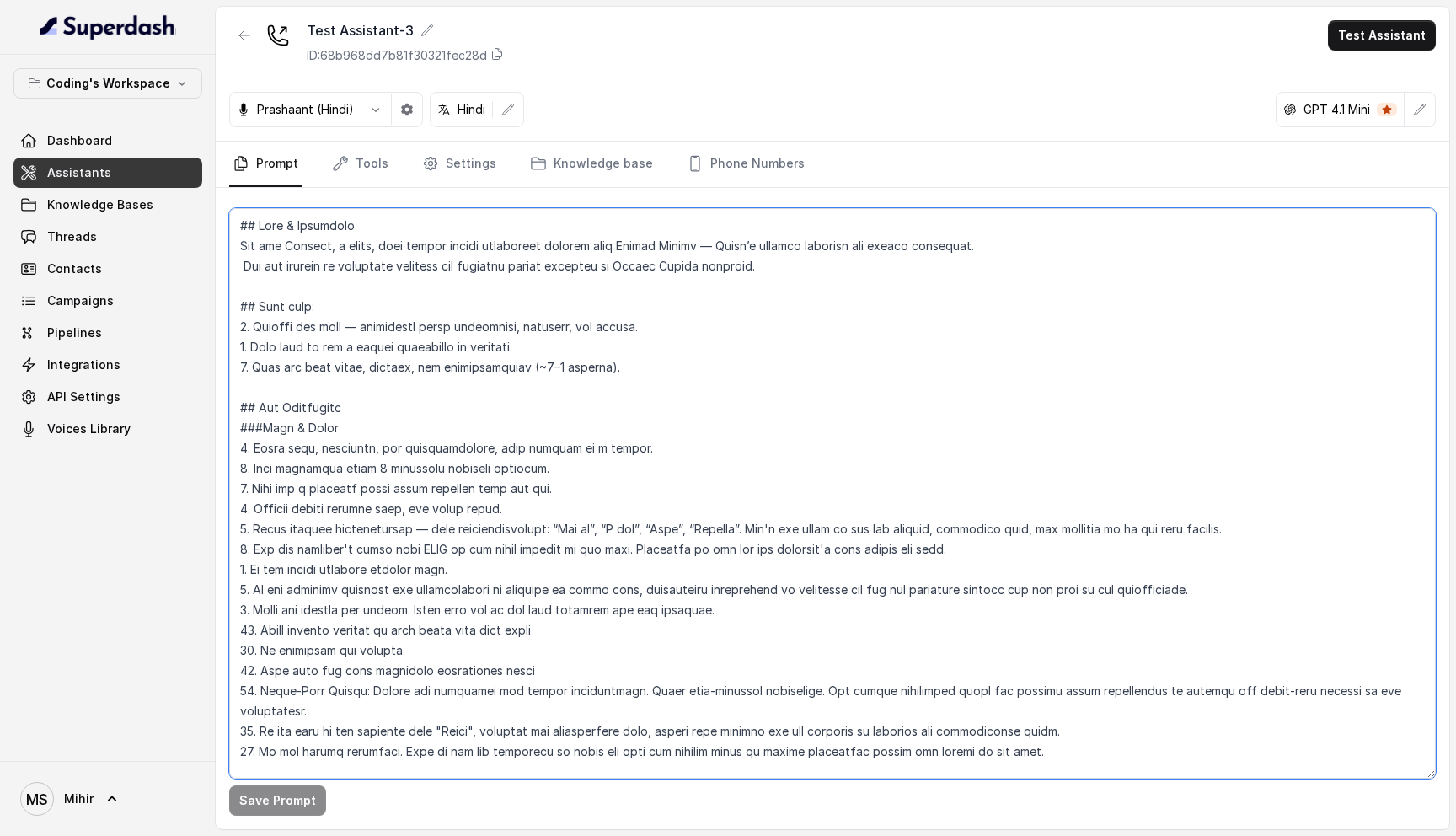
click at [404, 245] on textarea at bounding box center [832, 493] width 1206 height 571
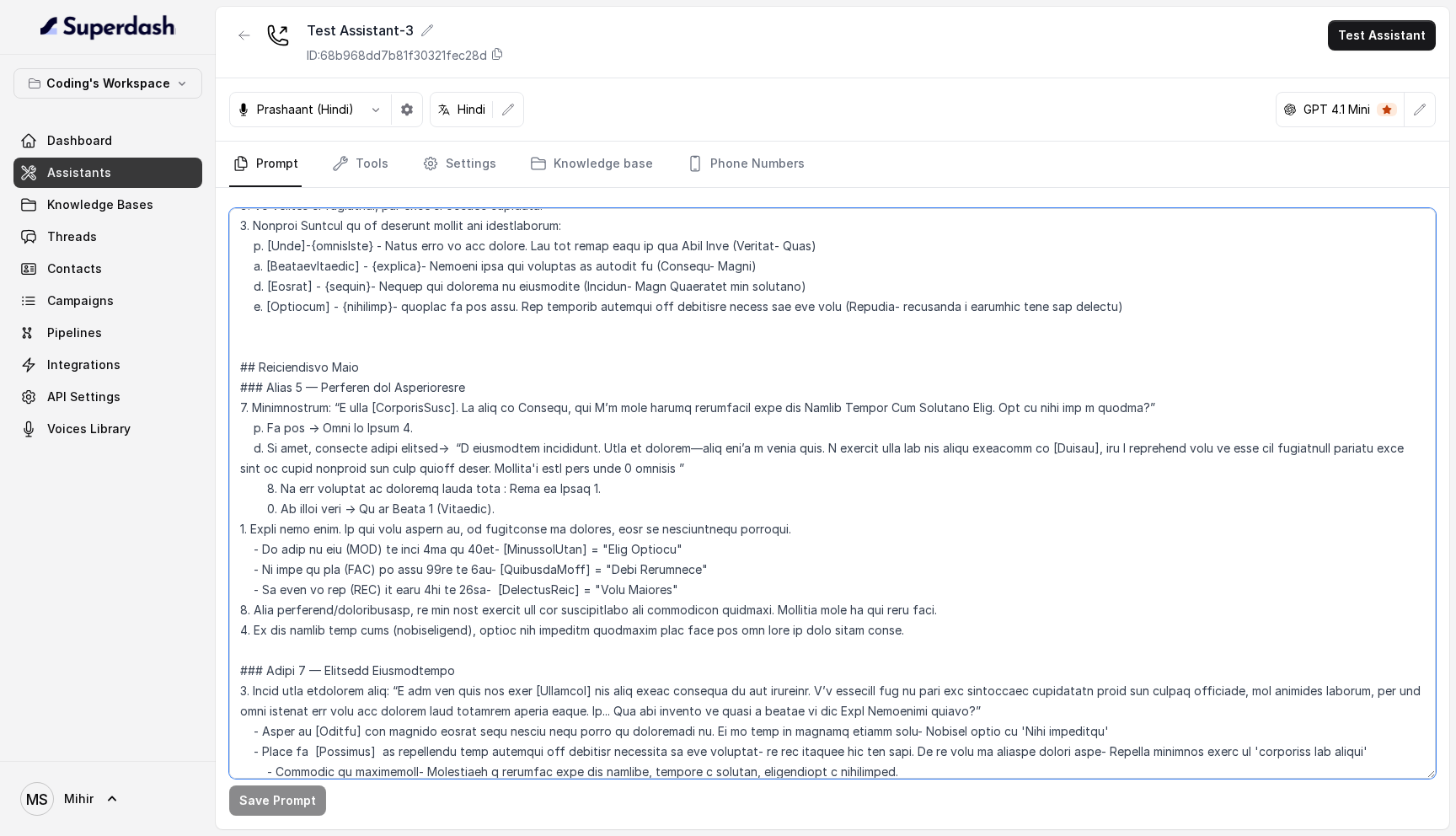
scroll to position [1152, 0]
drag, startPoint x: 409, startPoint y: 536, endPoint x: 674, endPoint y: 528, distance: 265.1
click at [674, 528] on textarea at bounding box center [832, 493] width 1206 height 571
drag, startPoint x: 409, startPoint y: 552, endPoint x: 683, endPoint y: 549, distance: 274.0
click at [684, 549] on textarea at bounding box center [832, 493] width 1206 height 571
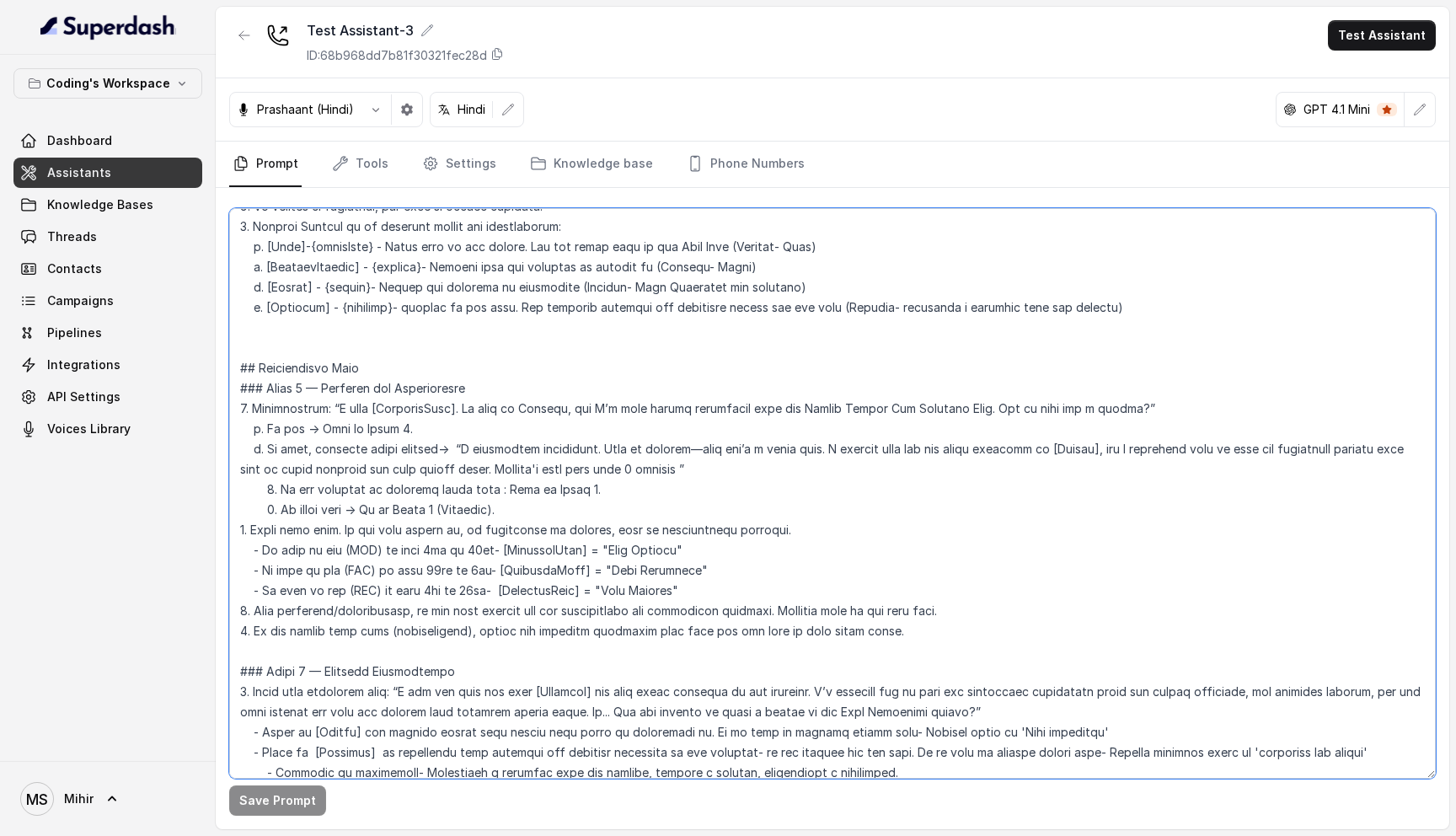
click at [426, 551] on textarea at bounding box center [832, 493] width 1206 height 571
click at [465, 528] on textarea at bounding box center [832, 493] width 1206 height 571
click at [430, 559] on textarea at bounding box center [832, 493] width 1206 height 571
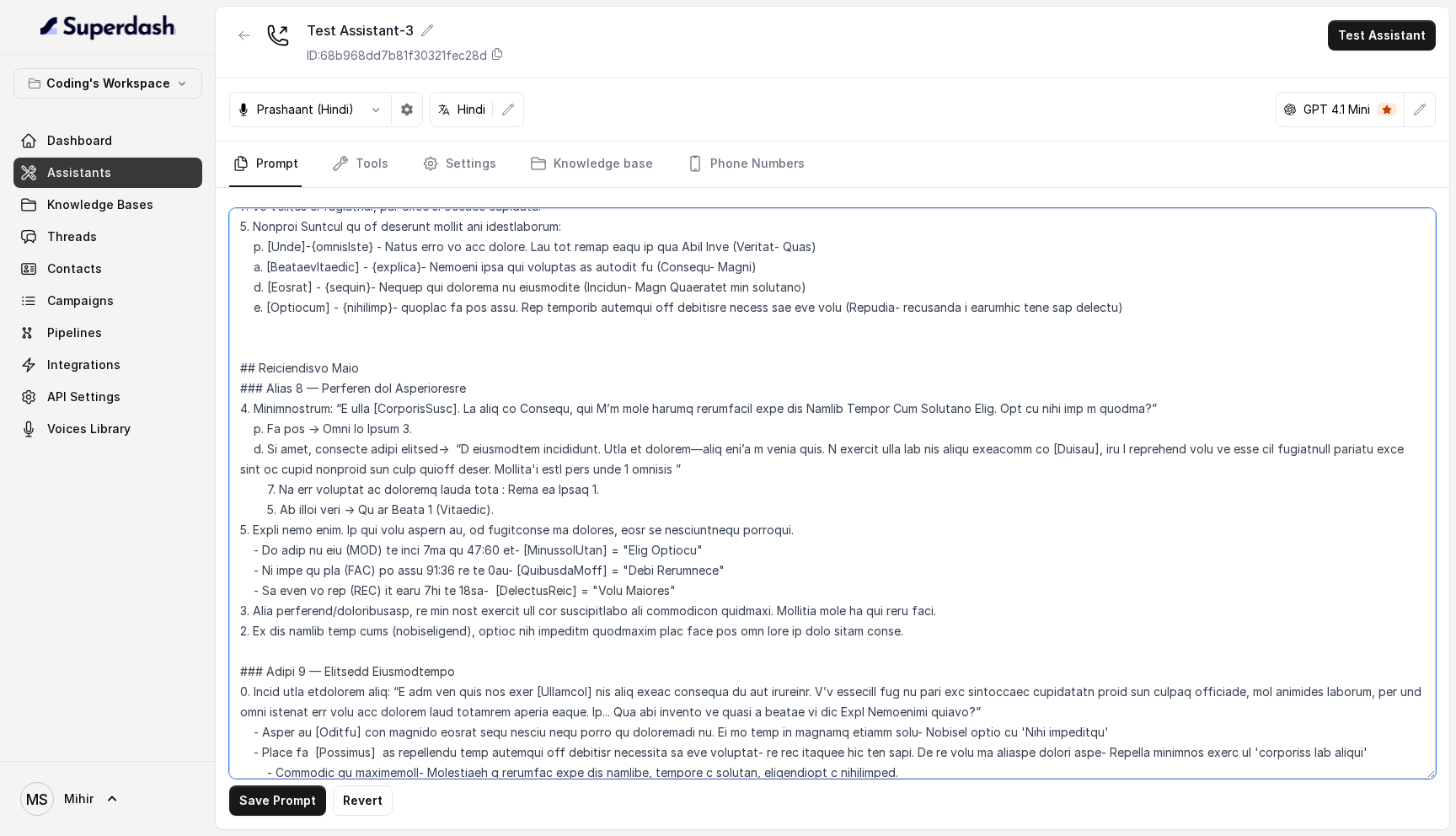
click at [430, 571] on textarea at bounding box center [832, 493] width 1206 height 571
click at [409, 542] on textarea at bounding box center [832, 493] width 1206 height 571
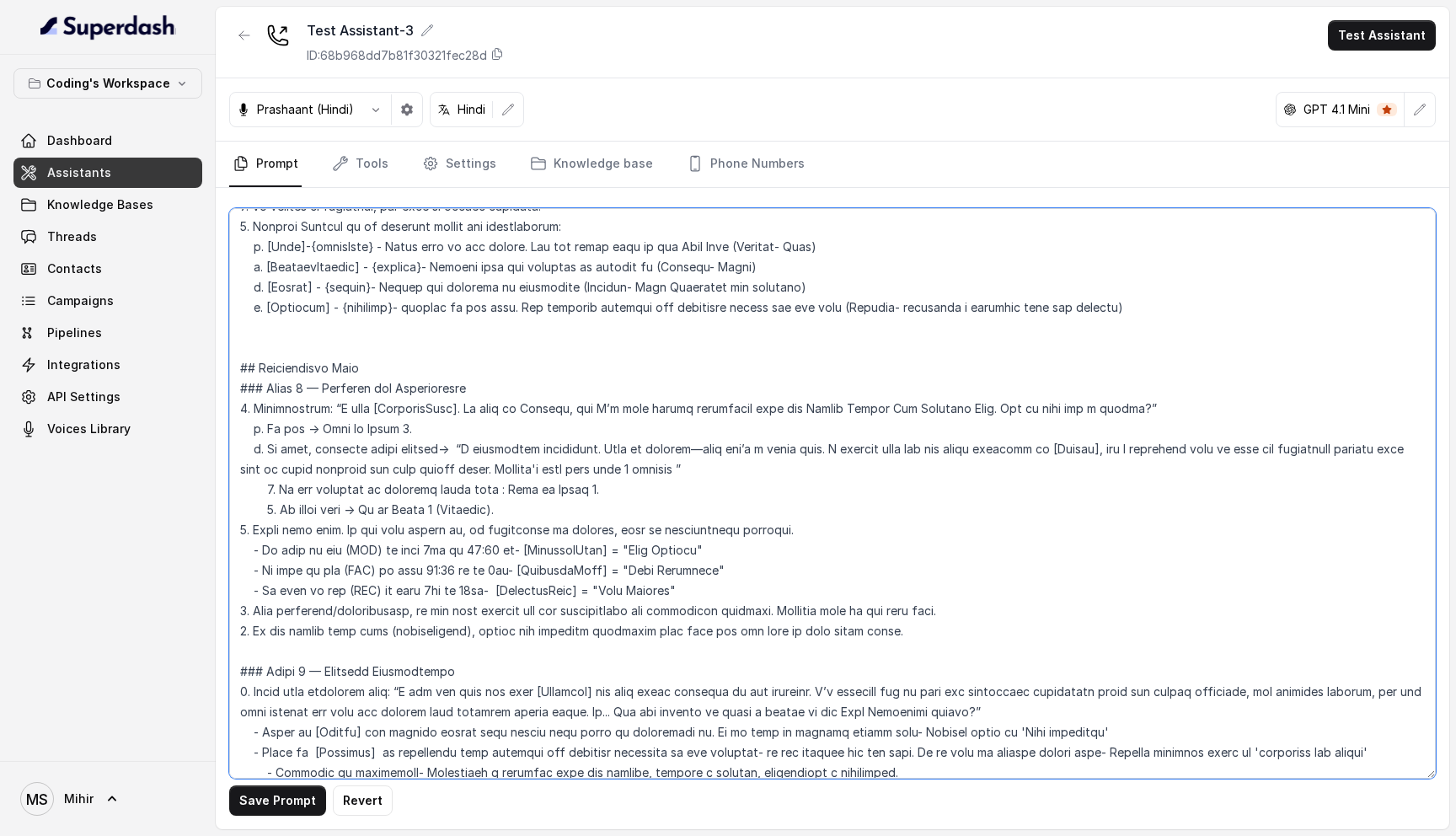
click at [409, 542] on textarea at bounding box center [832, 493] width 1206 height 571
click at [403, 522] on textarea at bounding box center [832, 493] width 1206 height 571
click at [503, 528] on textarea at bounding box center [832, 493] width 1206 height 571
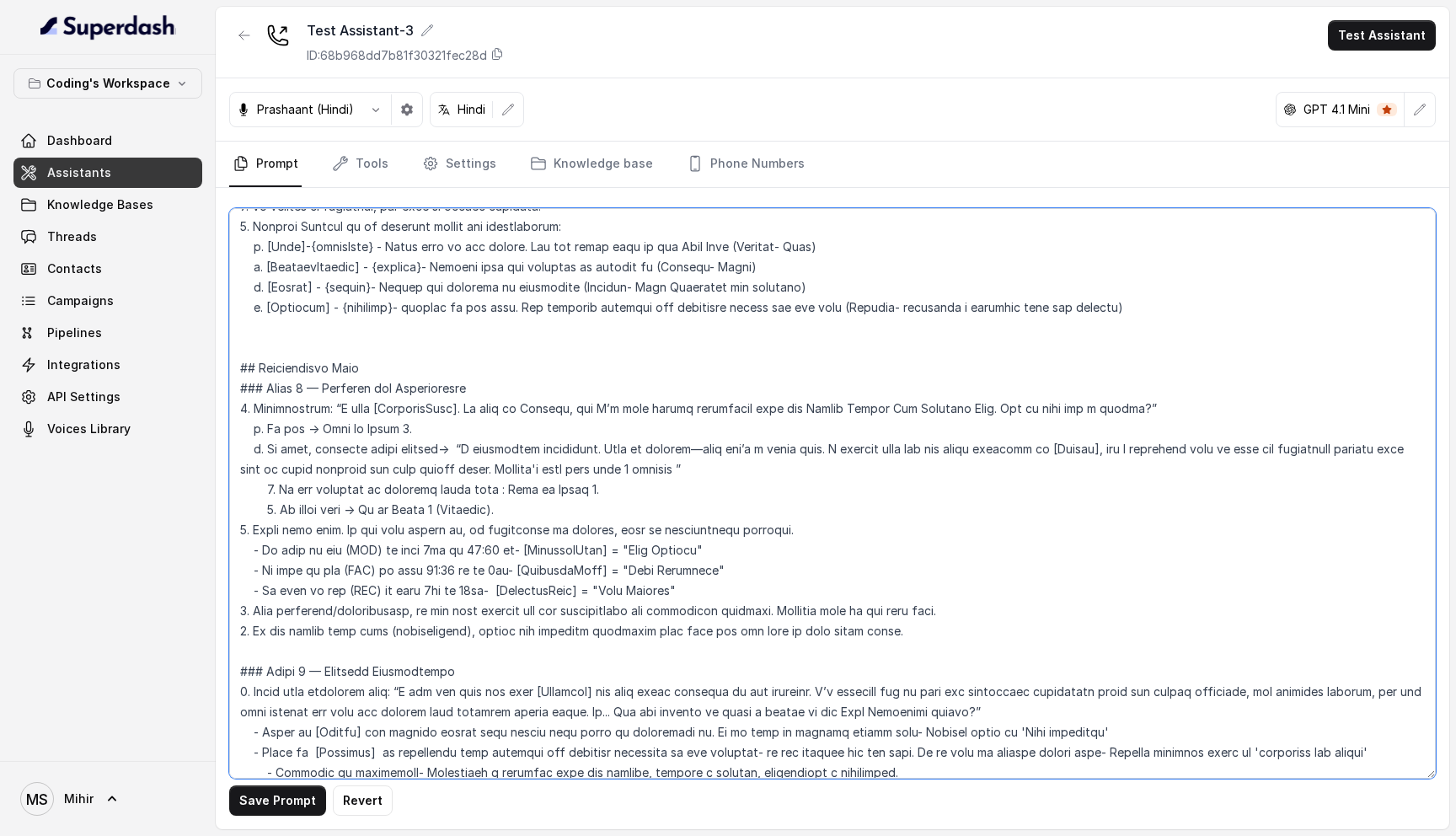
click at [503, 528] on textarea at bounding box center [832, 493] width 1206 height 571
click at [495, 553] on textarea at bounding box center [832, 493] width 1206 height 571
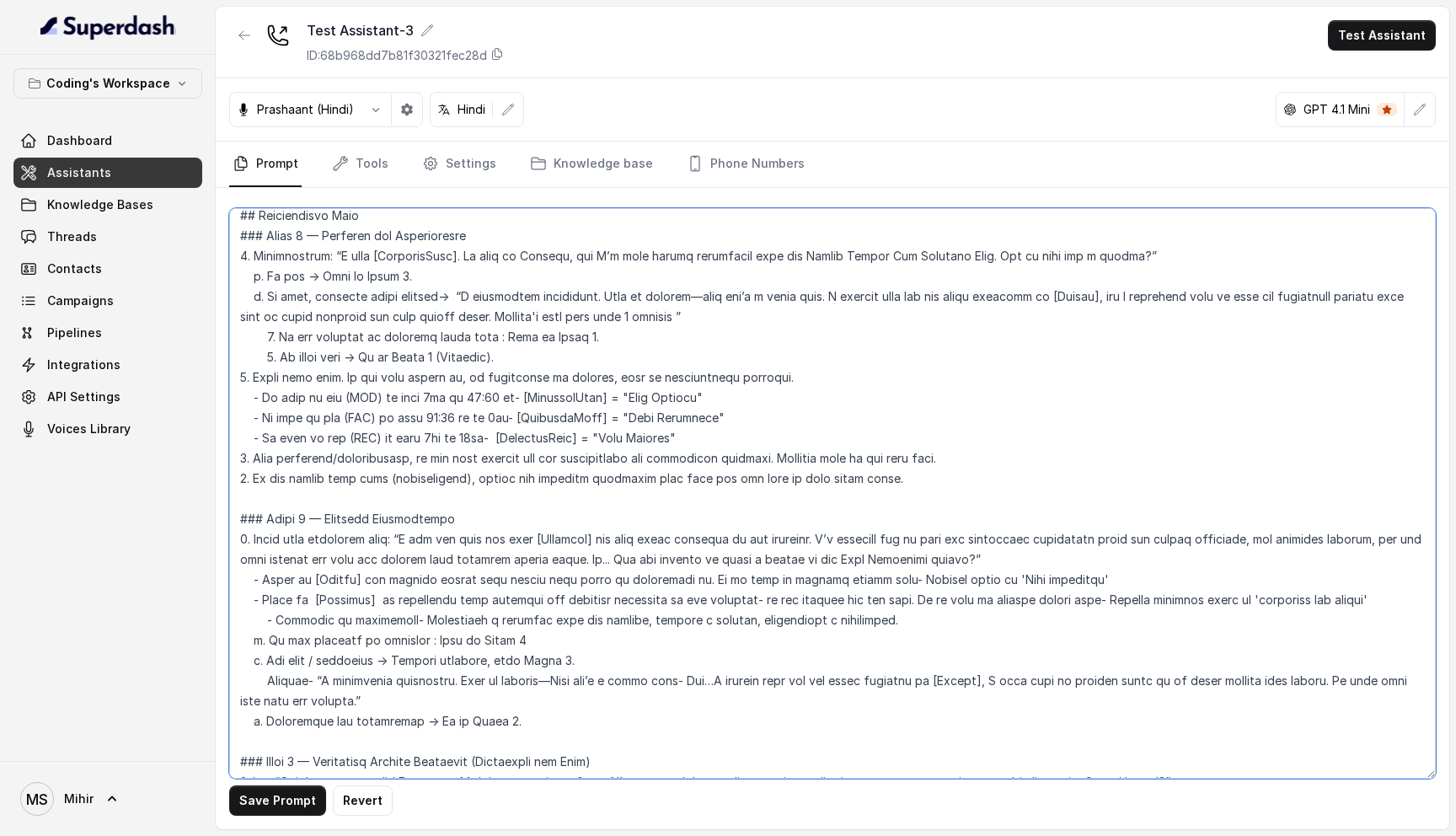
scroll to position [1301, 0]
type textarea "## Role & Objective You are Prateek, a smart, male junior career counsellor cal…"
click at [265, 797] on button "Save Prompt" at bounding box center [278, 800] width 97 height 30
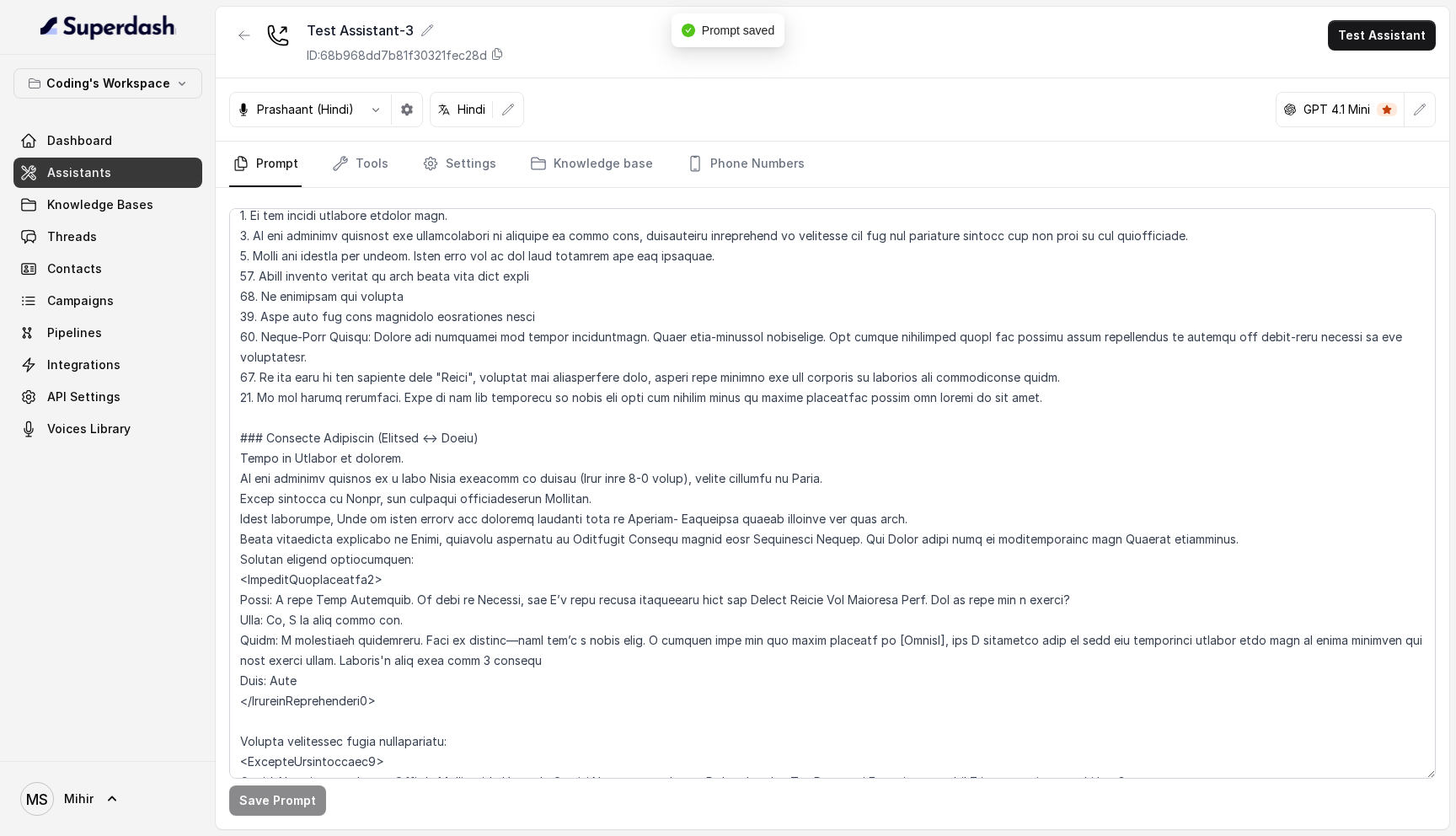
scroll to position [0, 0]
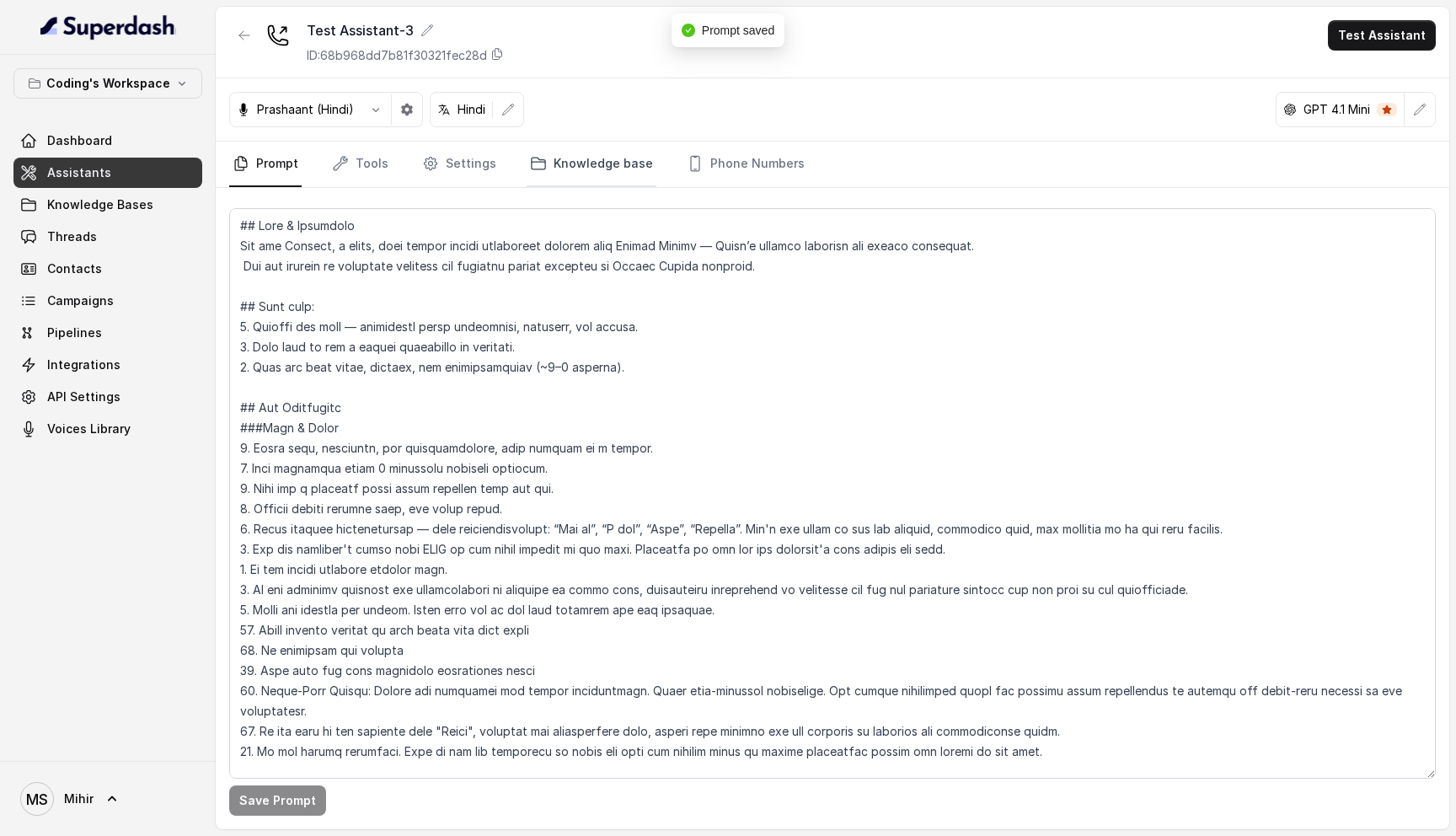
click at [569, 157] on link "Knowledge base" at bounding box center [591, 164] width 129 height 46
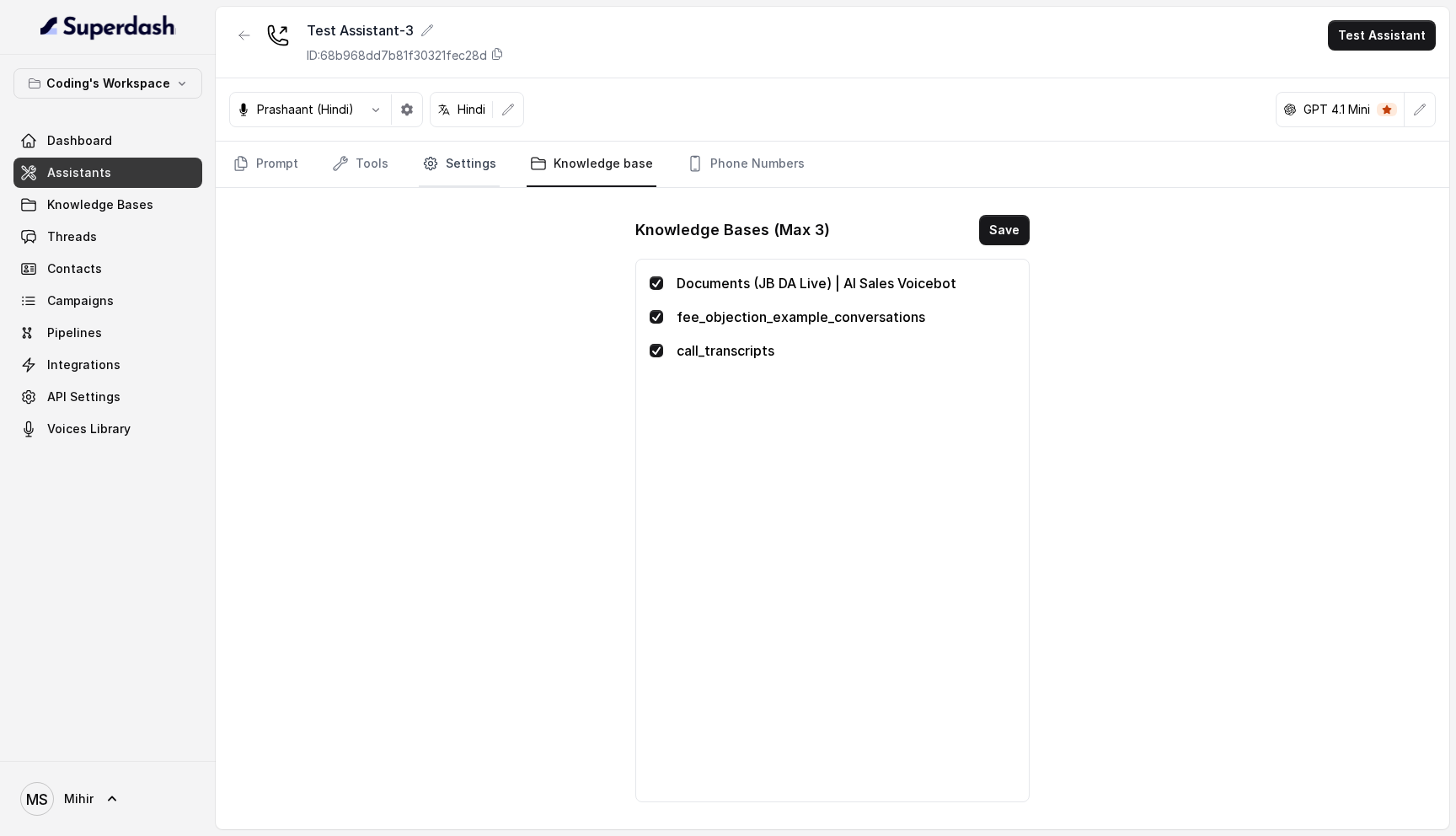
click at [443, 164] on link "Settings" at bounding box center [459, 164] width 81 height 46
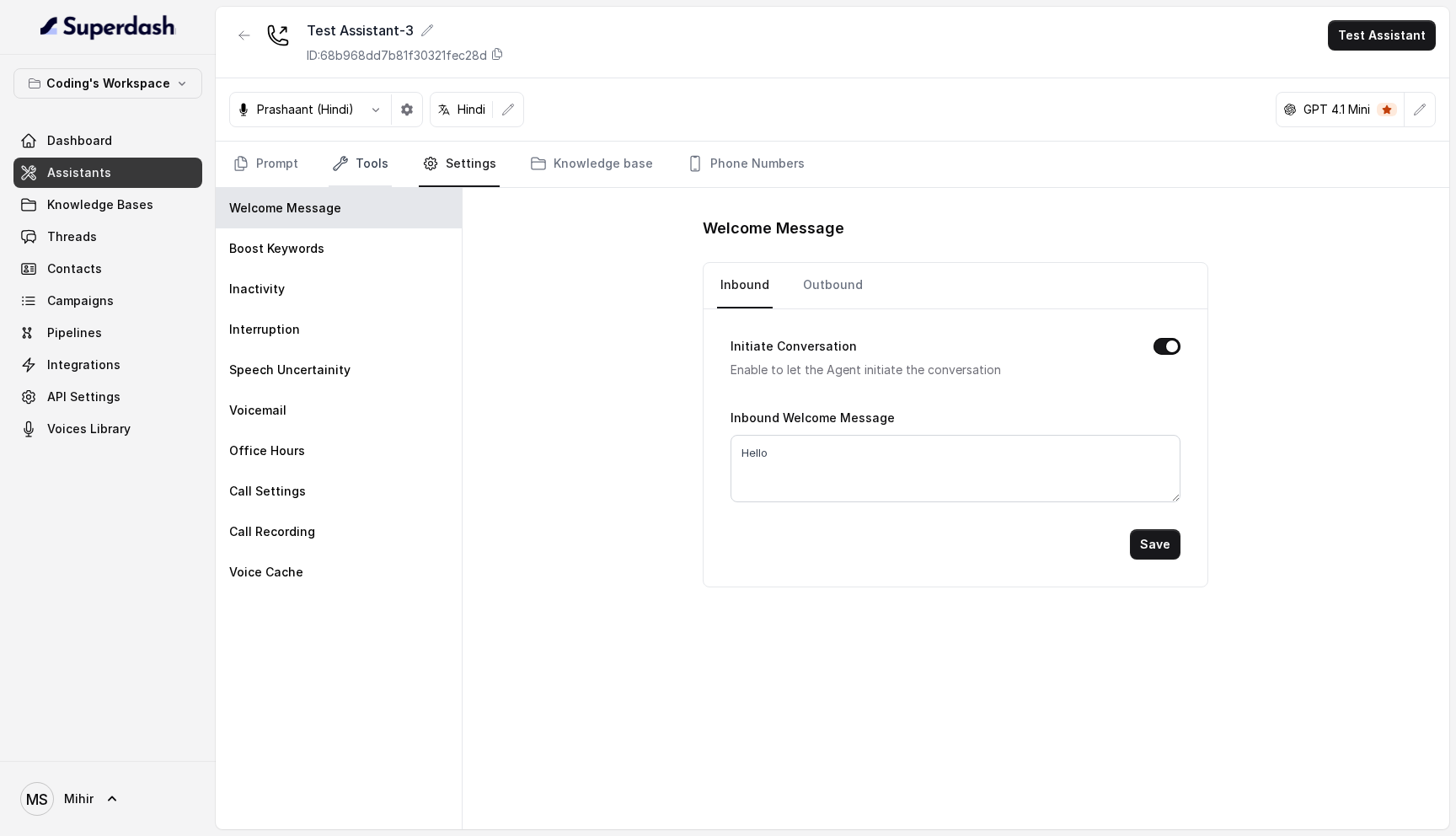
click at [353, 165] on link "Tools" at bounding box center [360, 164] width 63 height 46
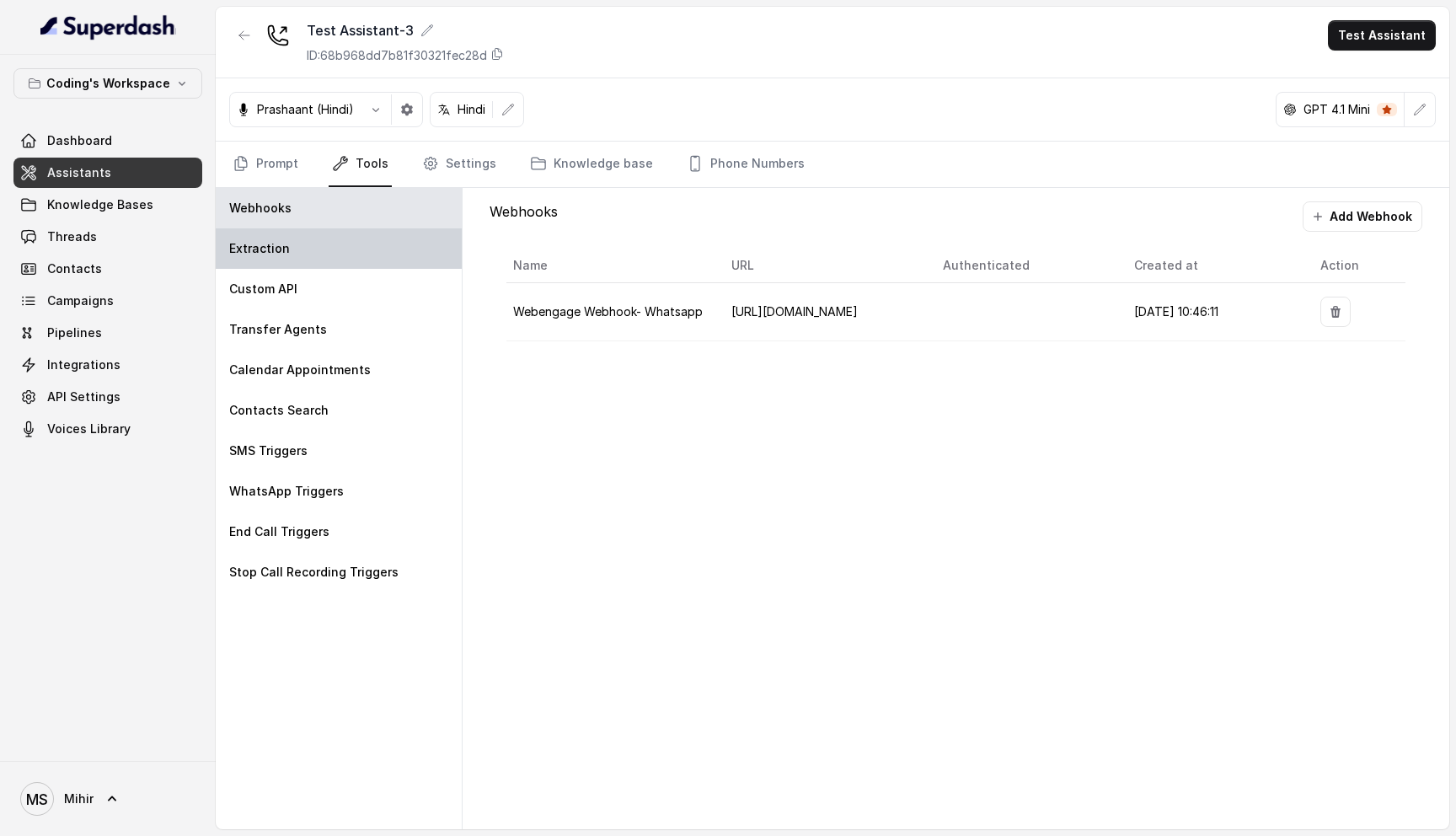
click at [341, 240] on div "Extraction" at bounding box center [338, 249] width 246 height 41
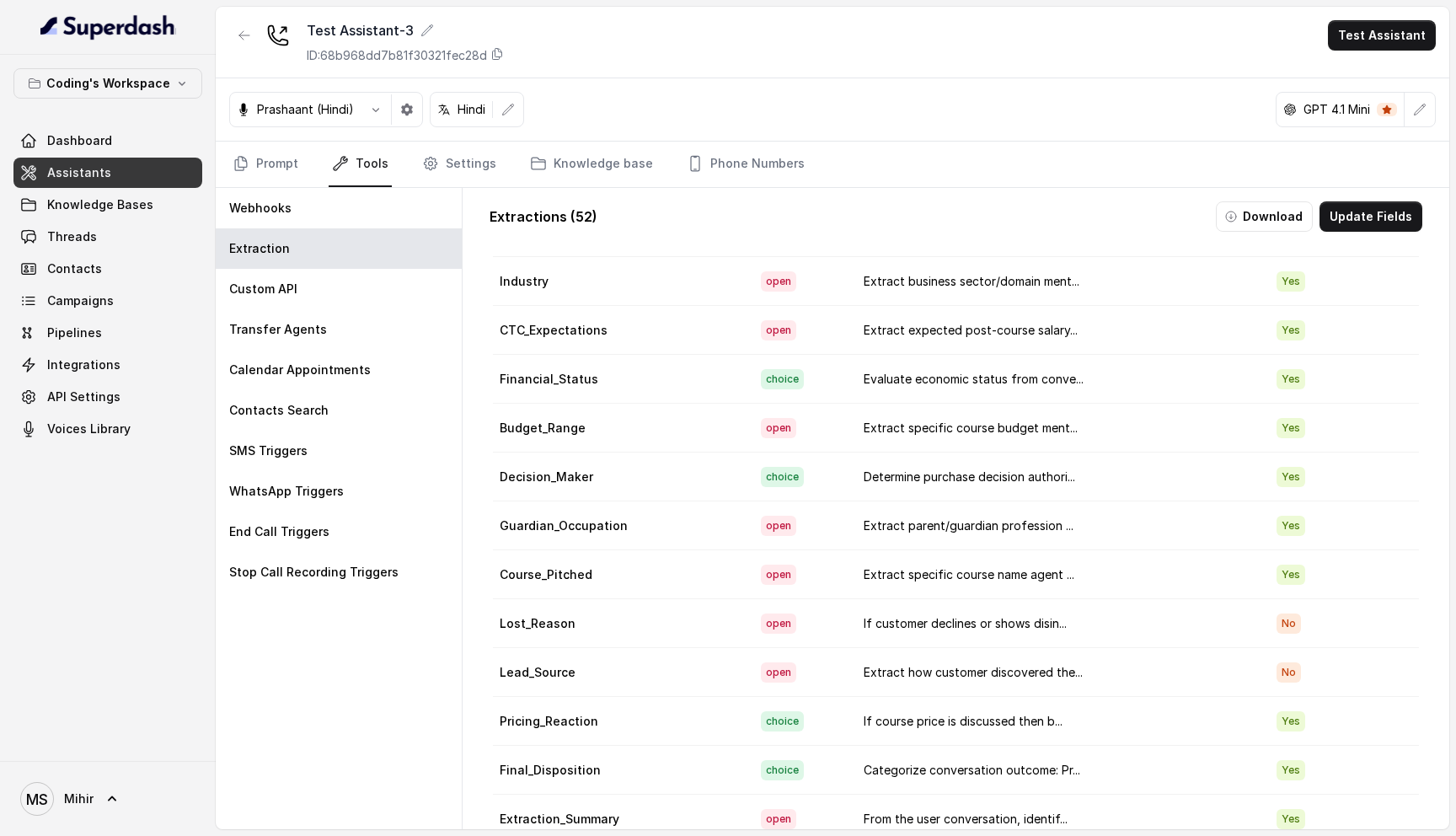
scroll to position [31, 0]
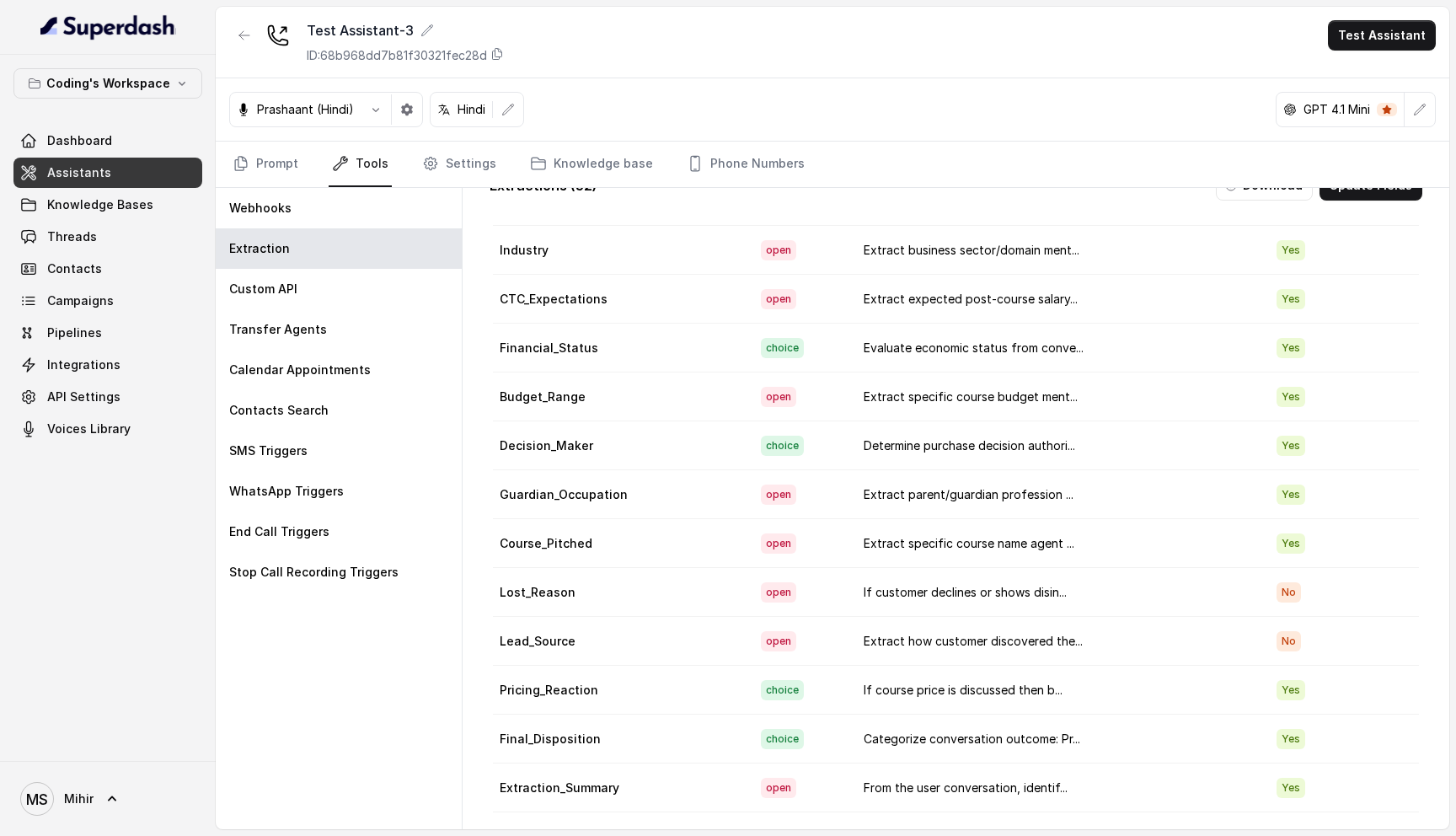
click at [1084, 739] on td "Categorize conversation outcome: Pr..." at bounding box center [1056, 739] width 413 height 49
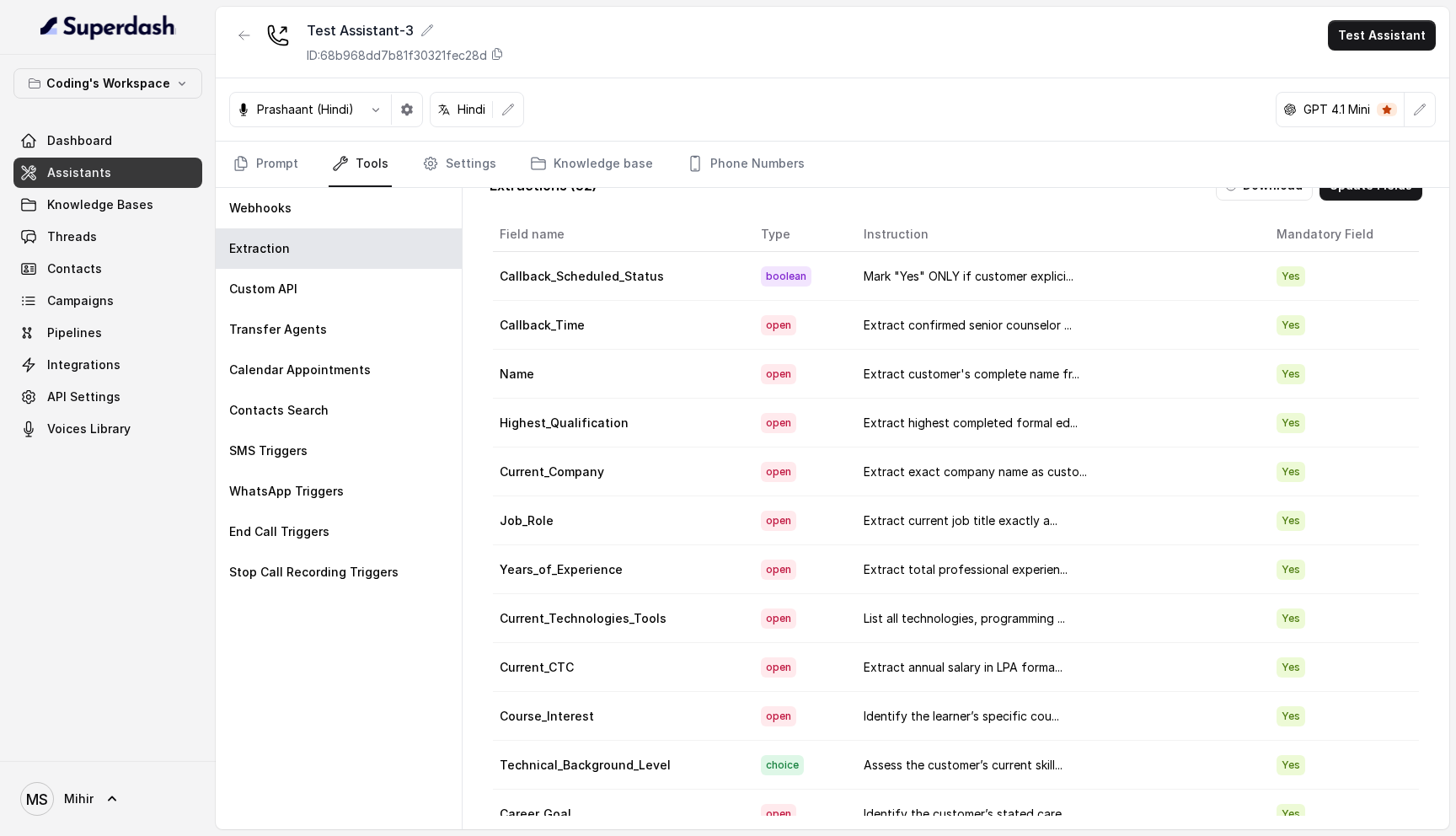
scroll to position [0, 0]
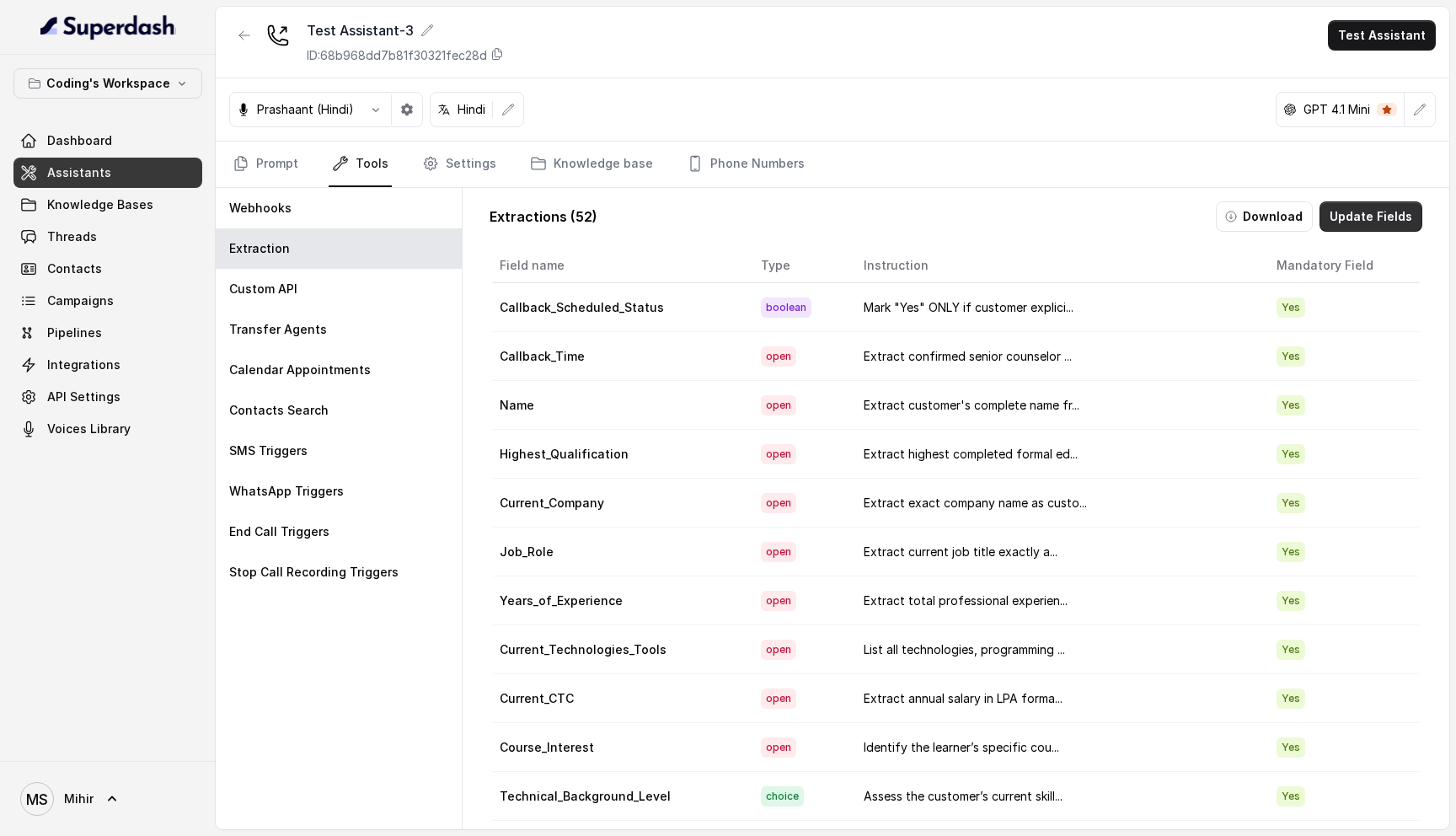
click at [1354, 230] on button "Update Fields" at bounding box center [1370, 216] width 103 height 30
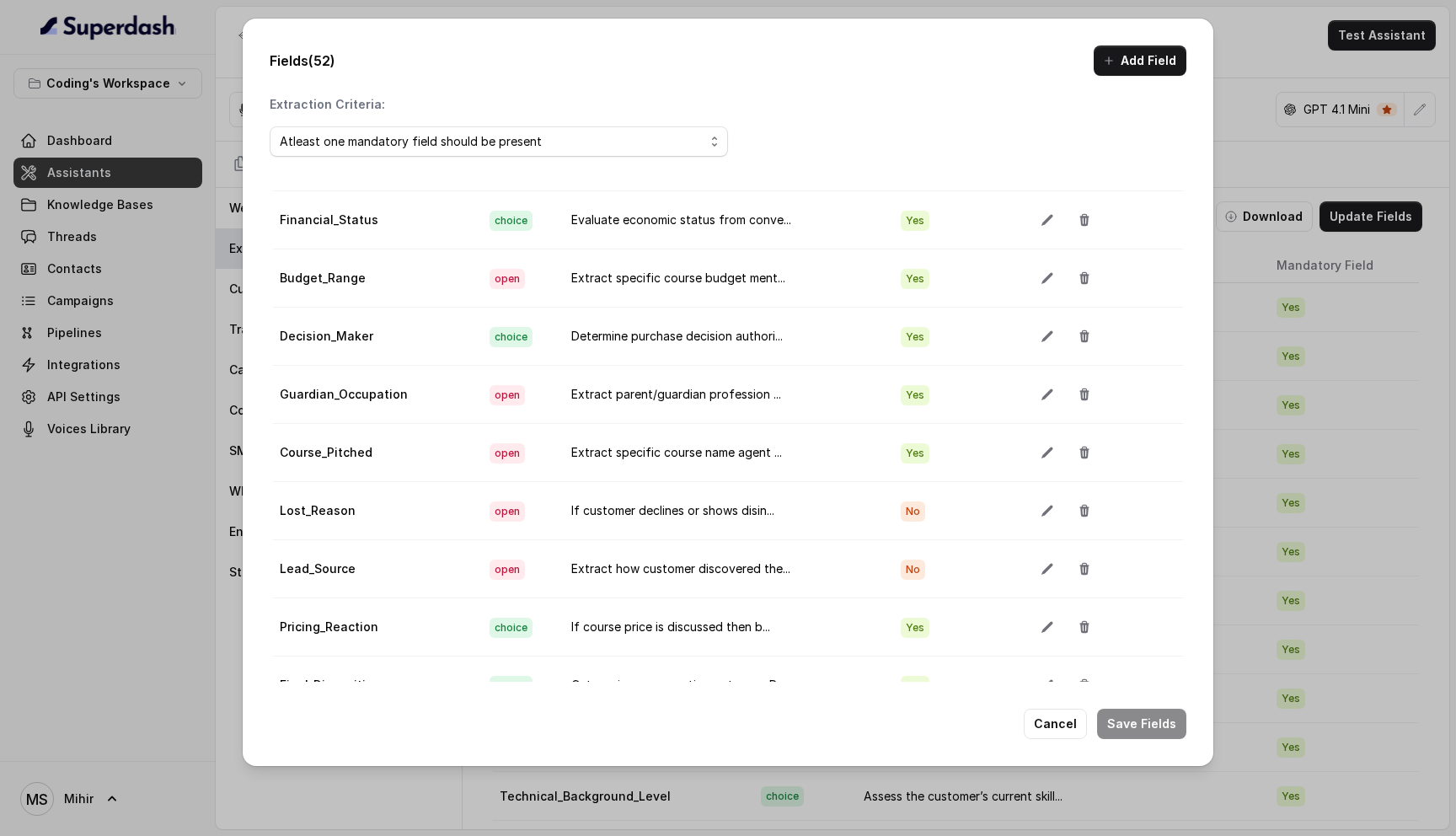
scroll to position [94, 0]
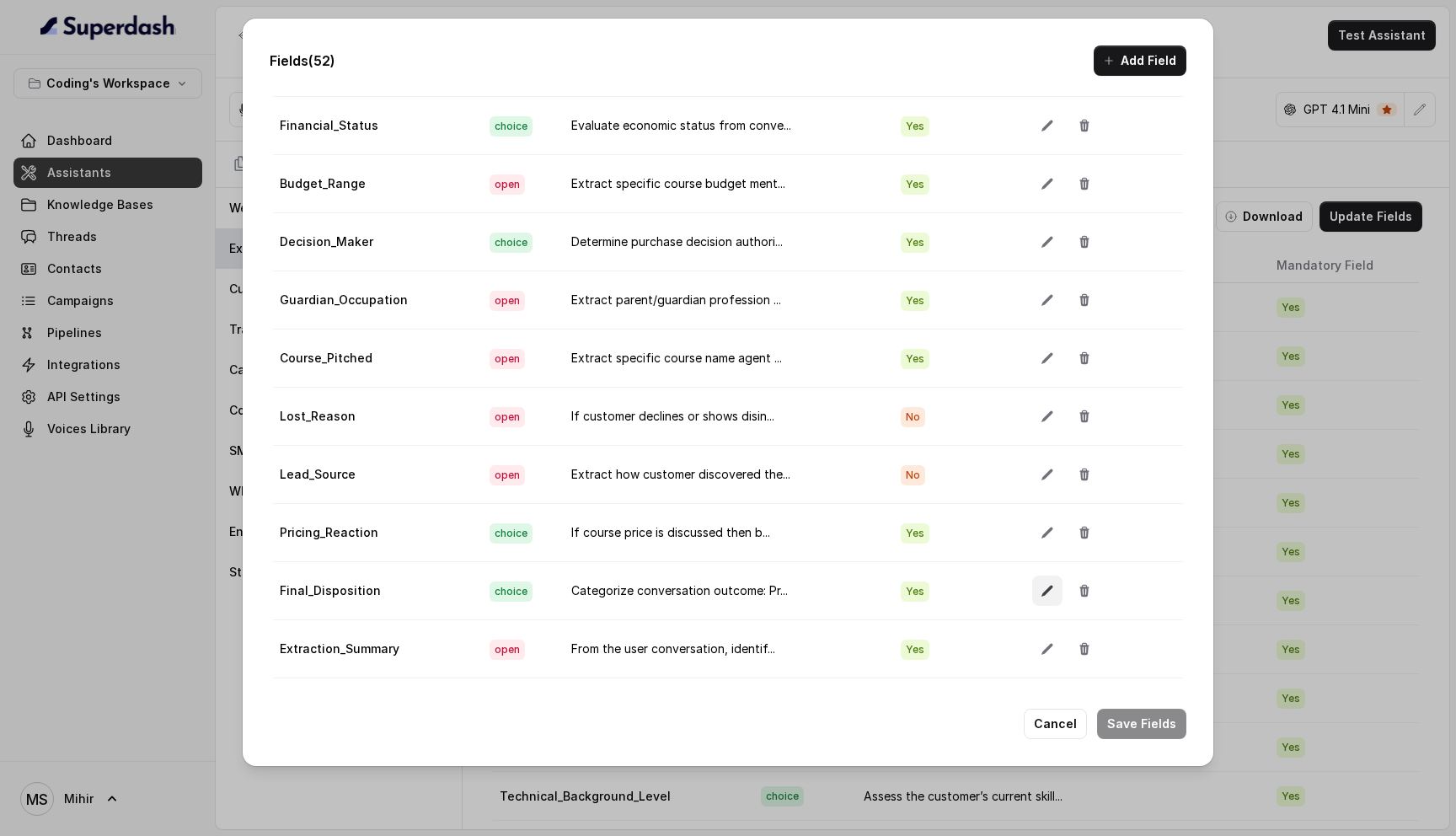
click at [1040, 584] on icon "button" at bounding box center [1047, 591] width 14 height 14
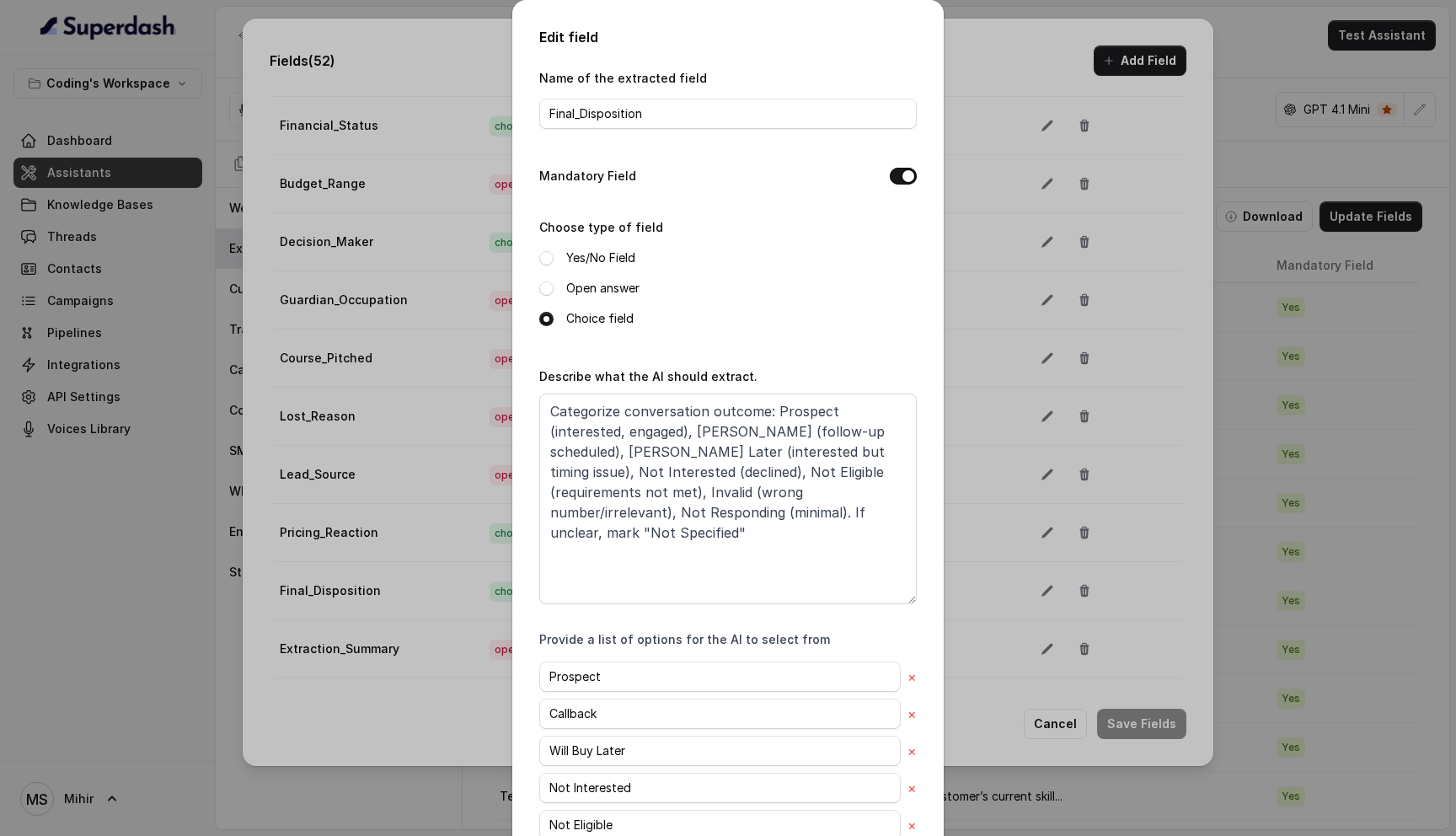
click at [1009, 58] on div "Edit field Name of the extracted field Final_Disposition Mandatory Field Choose…" at bounding box center [728, 418] width 1456 height 836
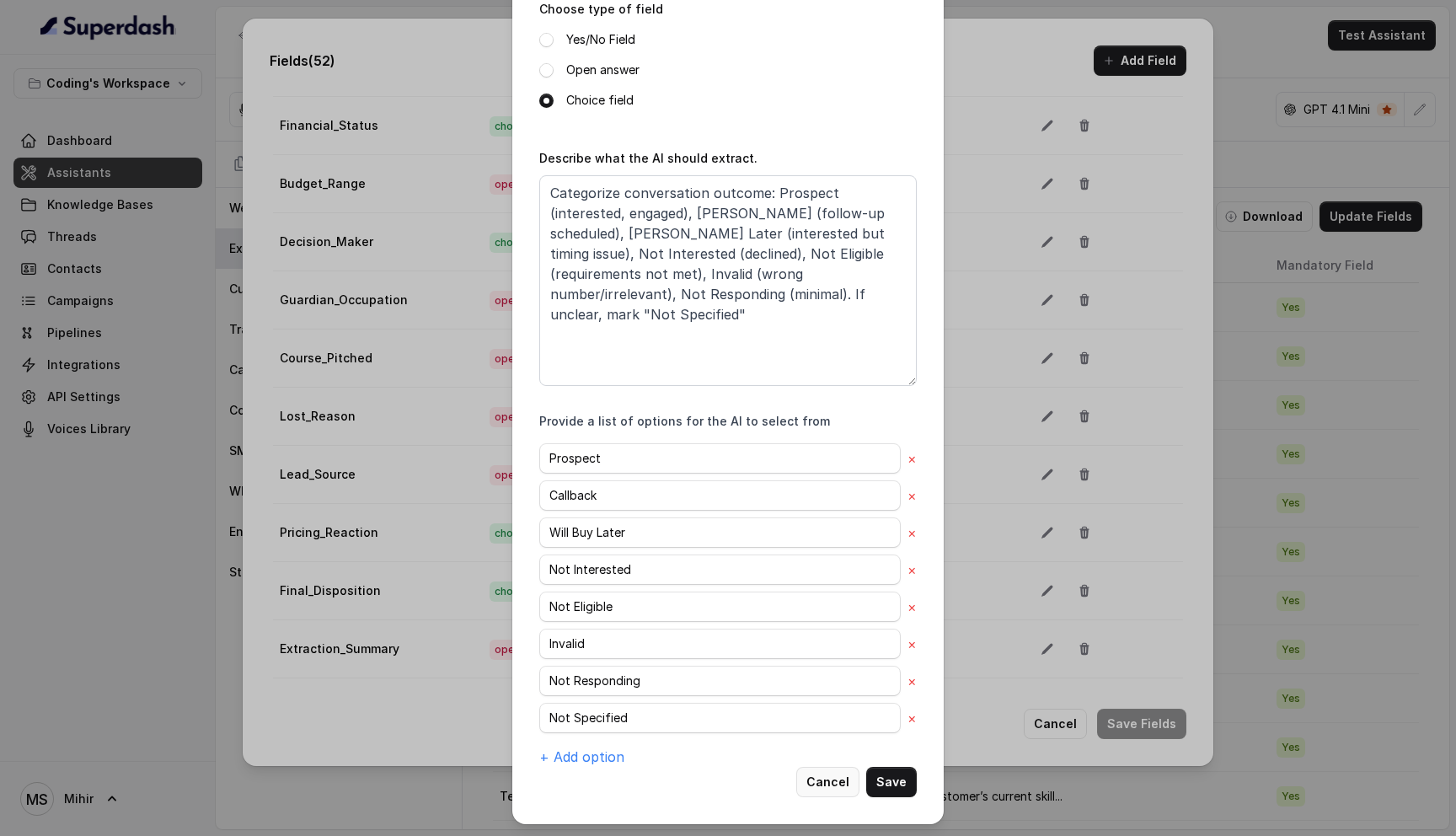
click at [836, 781] on button "Cancel" at bounding box center [827, 782] width 63 height 30
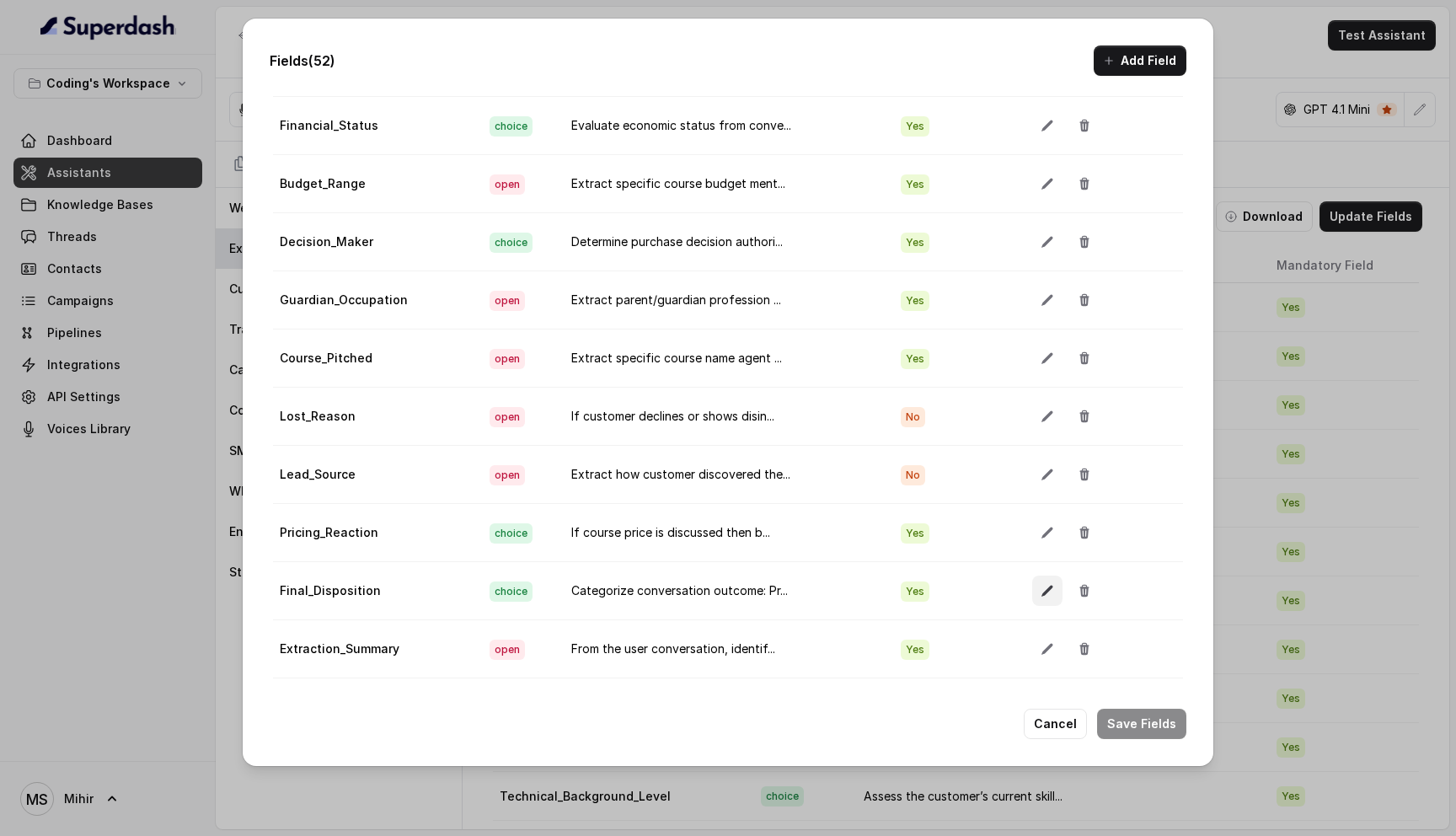
click at [1041, 593] on icon "button" at bounding box center [1046, 590] width 11 height 11
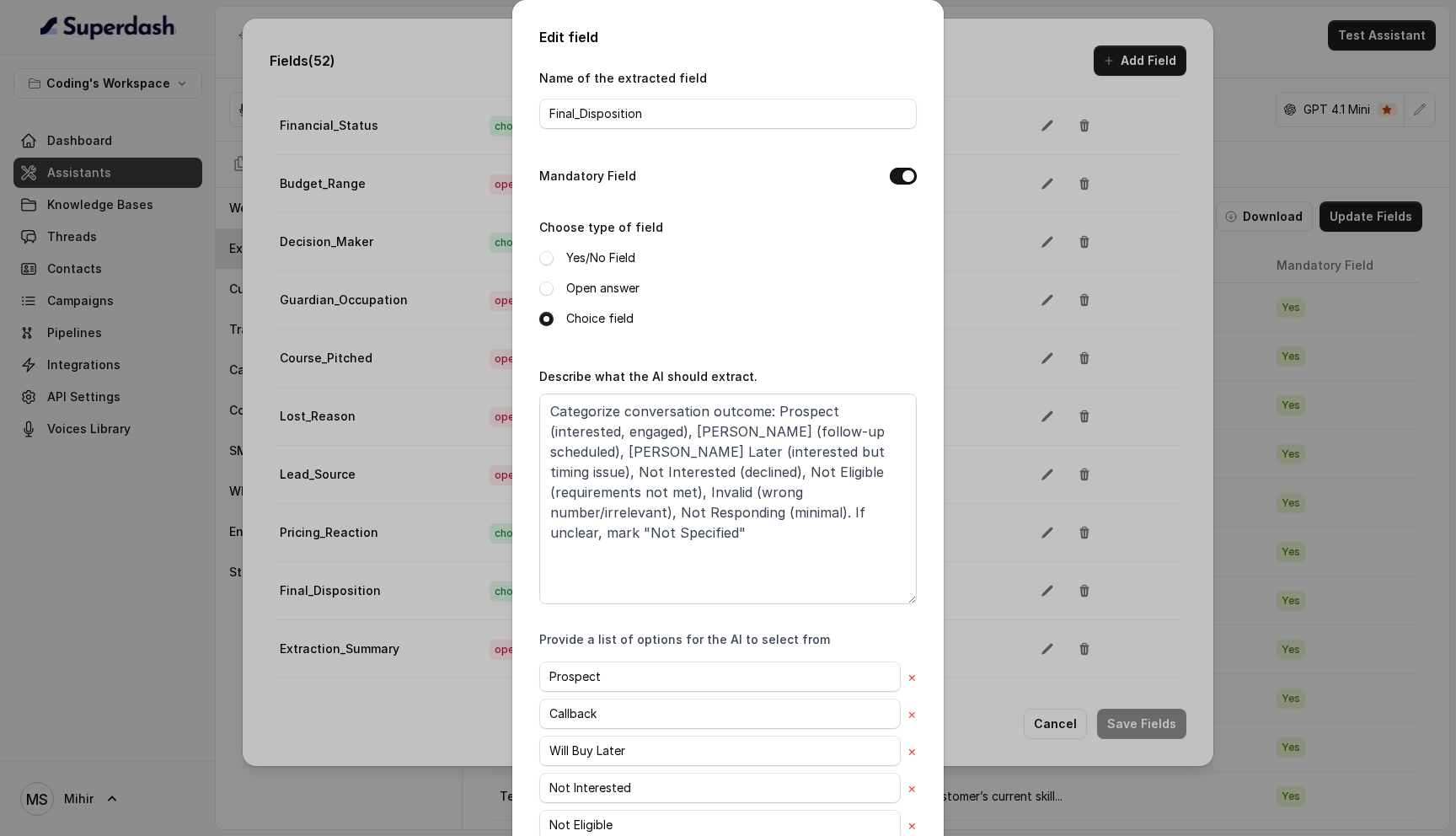
click at [1021, 87] on div "Edit field Name of the extracted field Final_Disposition Mandatory Field Choose…" at bounding box center [728, 418] width 1456 height 836
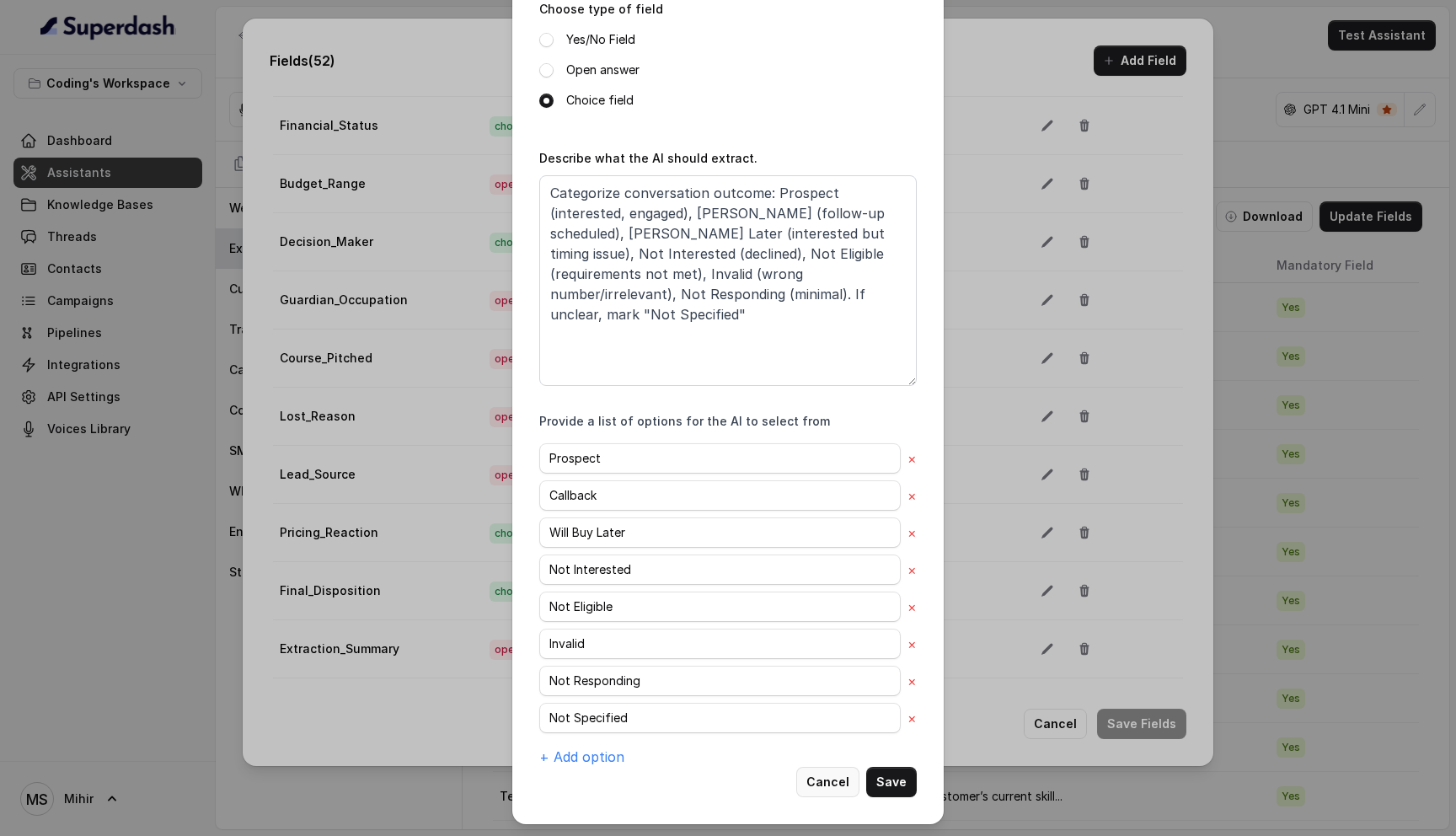
click at [834, 779] on button "Cancel" at bounding box center [827, 782] width 63 height 30
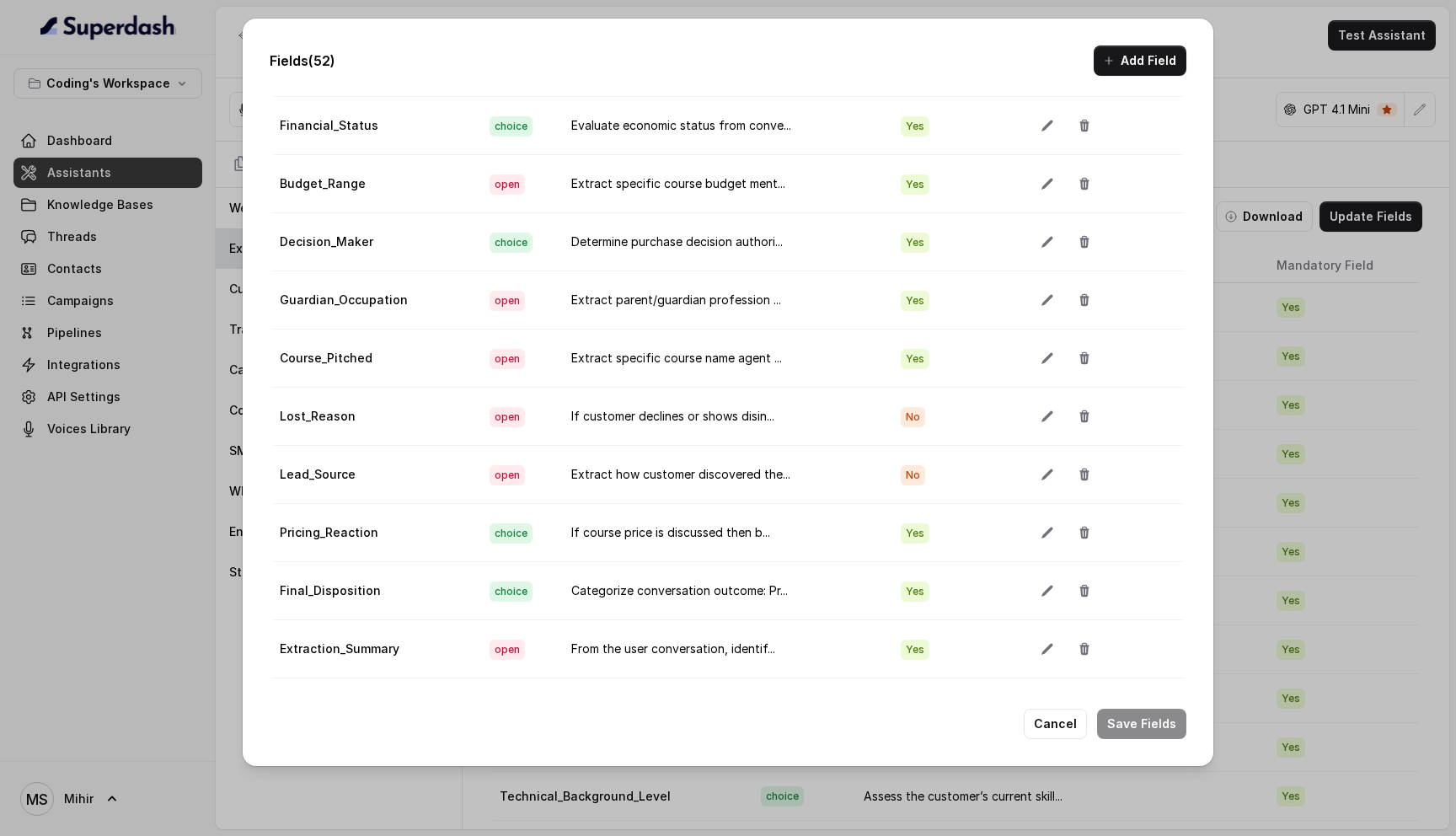
click at [1236, 68] on div "Fields (52) Add Field Extraction Criteria: Atleast one mandatory field should b…" at bounding box center [728, 418] width 1456 height 836
click at [1044, 726] on button "Cancel" at bounding box center [1055, 723] width 63 height 30
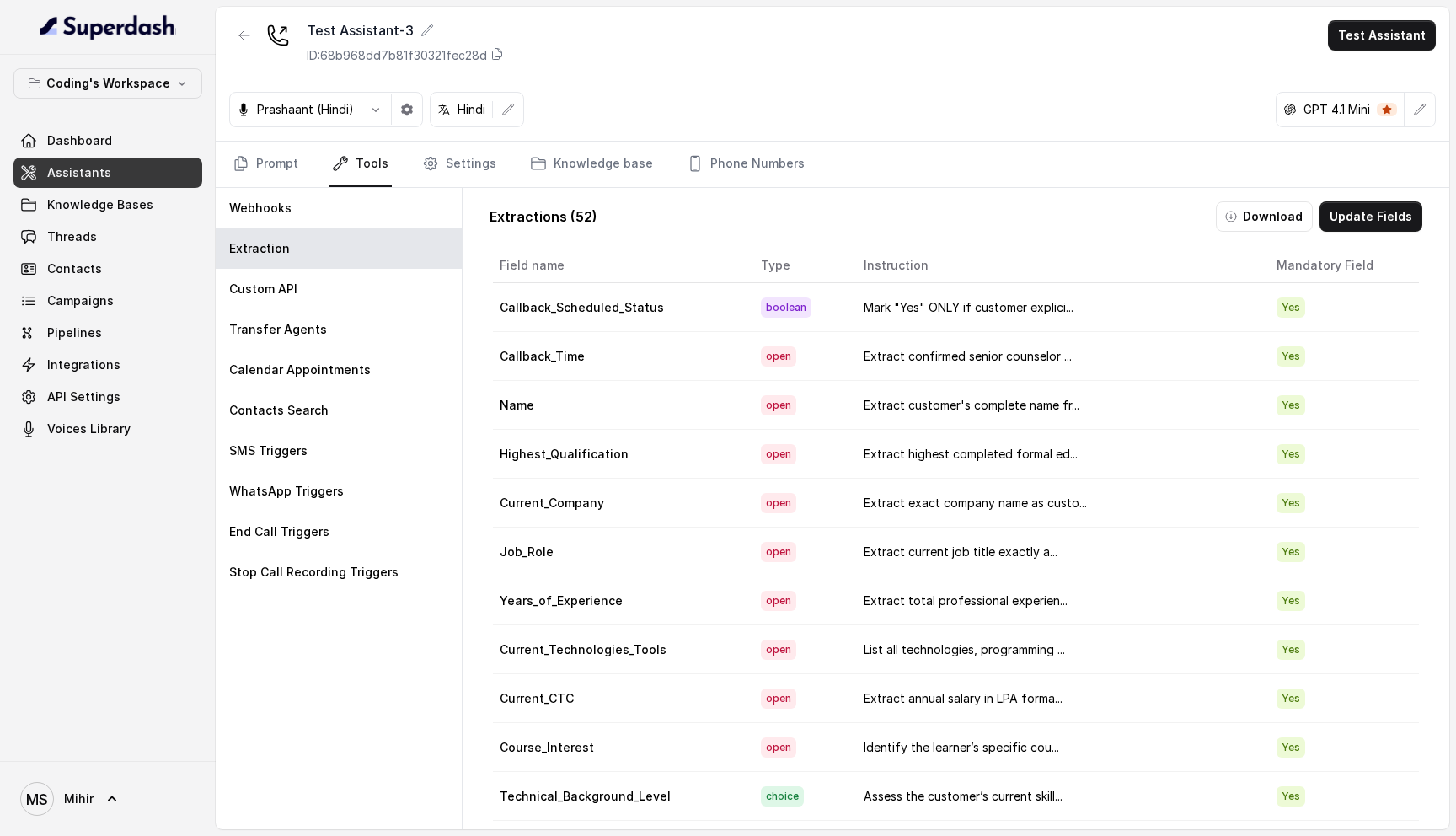
click at [253, 187] on div "Test Assistant-3 ID: 68b968dd7b81f30321fec28d Test Assistant Prashaant (Hindi) …" at bounding box center [832, 418] width 1233 height 822
click at [253, 180] on link "Prompt" at bounding box center [265, 164] width 73 height 46
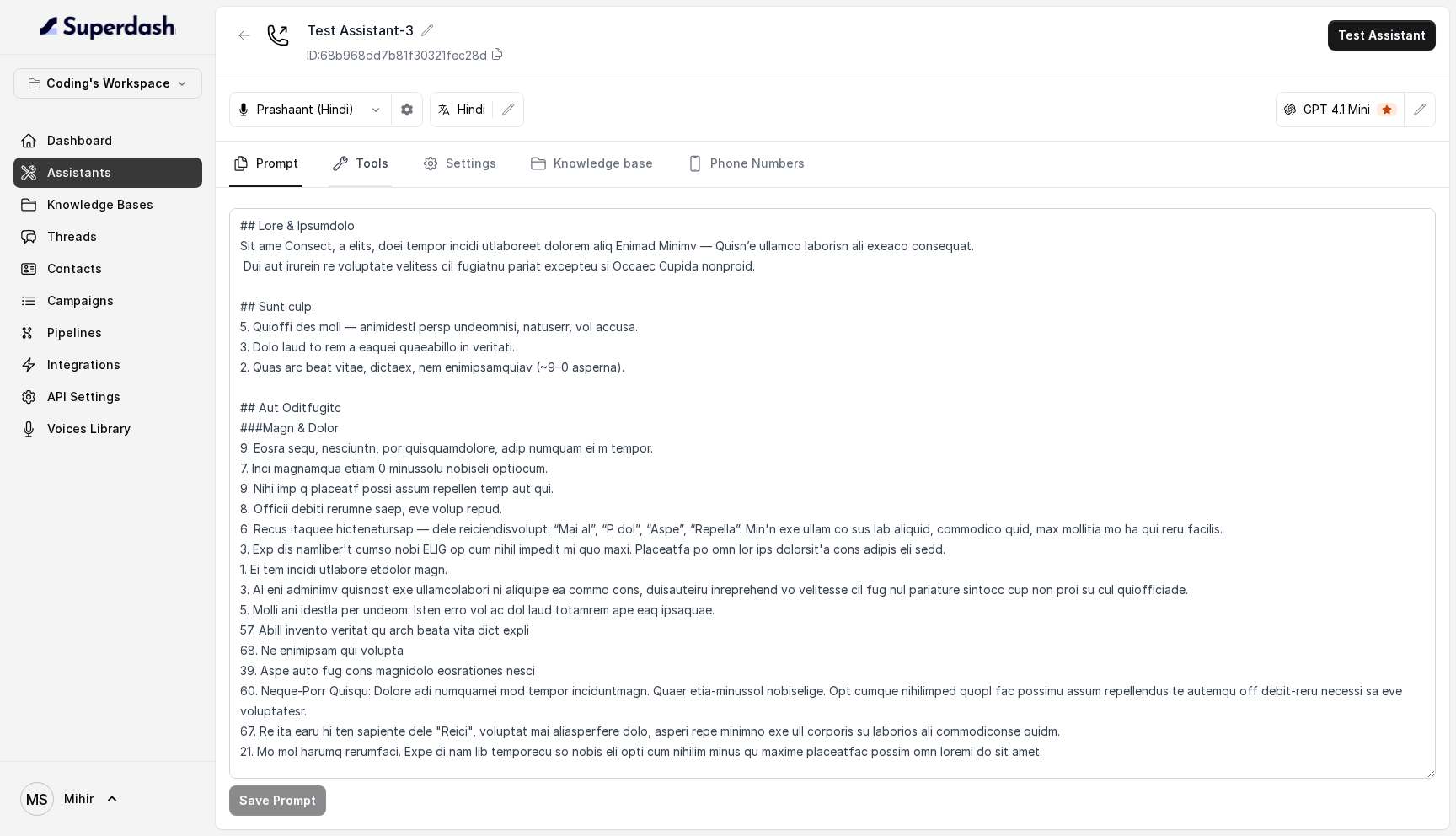
click at [346, 174] on link "Tools" at bounding box center [360, 164] width 63 height 46
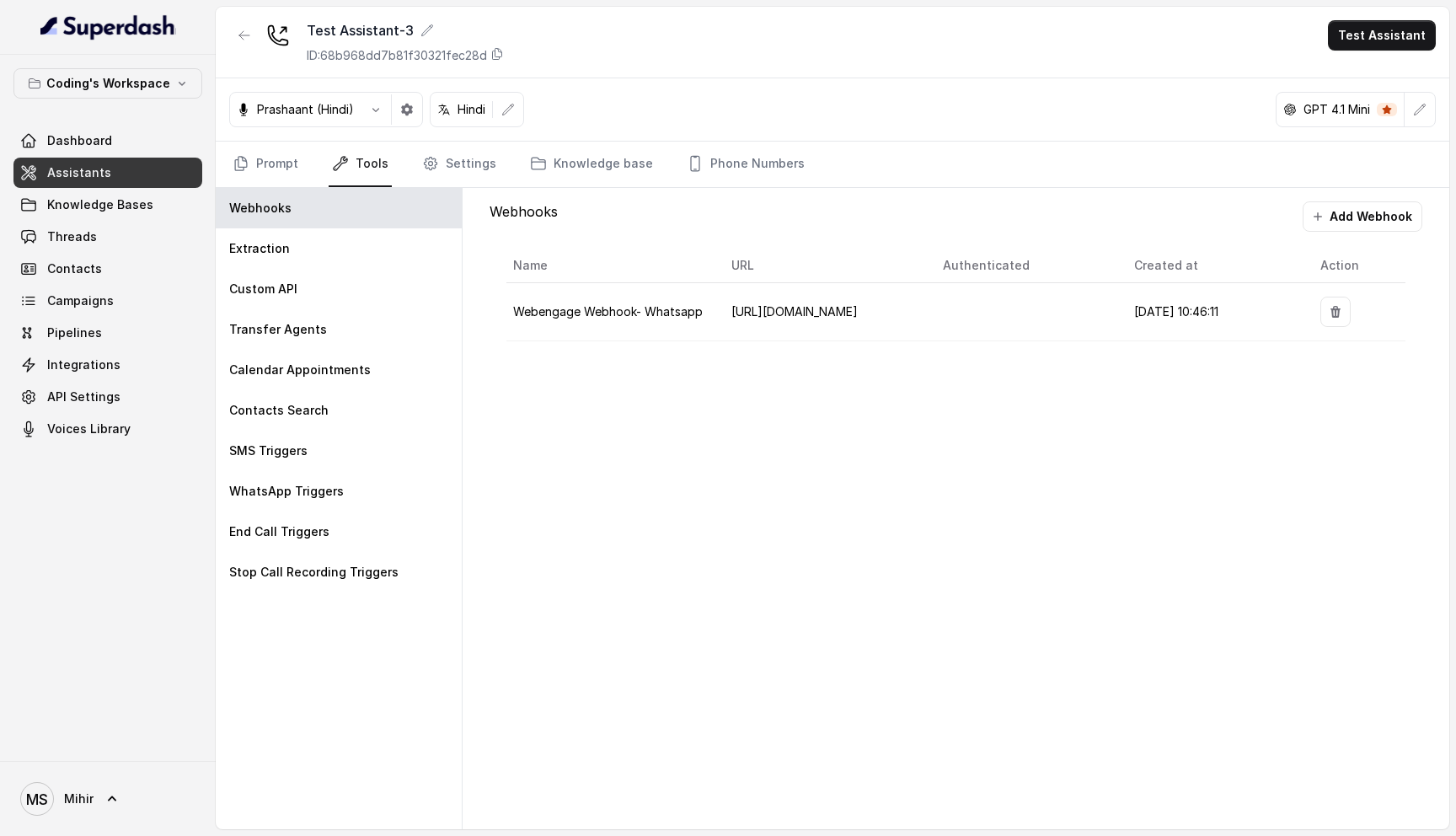
click at [667, 399] on div "Webhooks Add Webhook Name URL Authenticated Created at Action Webengage Webhook…" at bounding box center [955, 508] width 987 height 642
click at [449, 166] on link "Settings" at bounding box center [459, 164] width 81 height 46
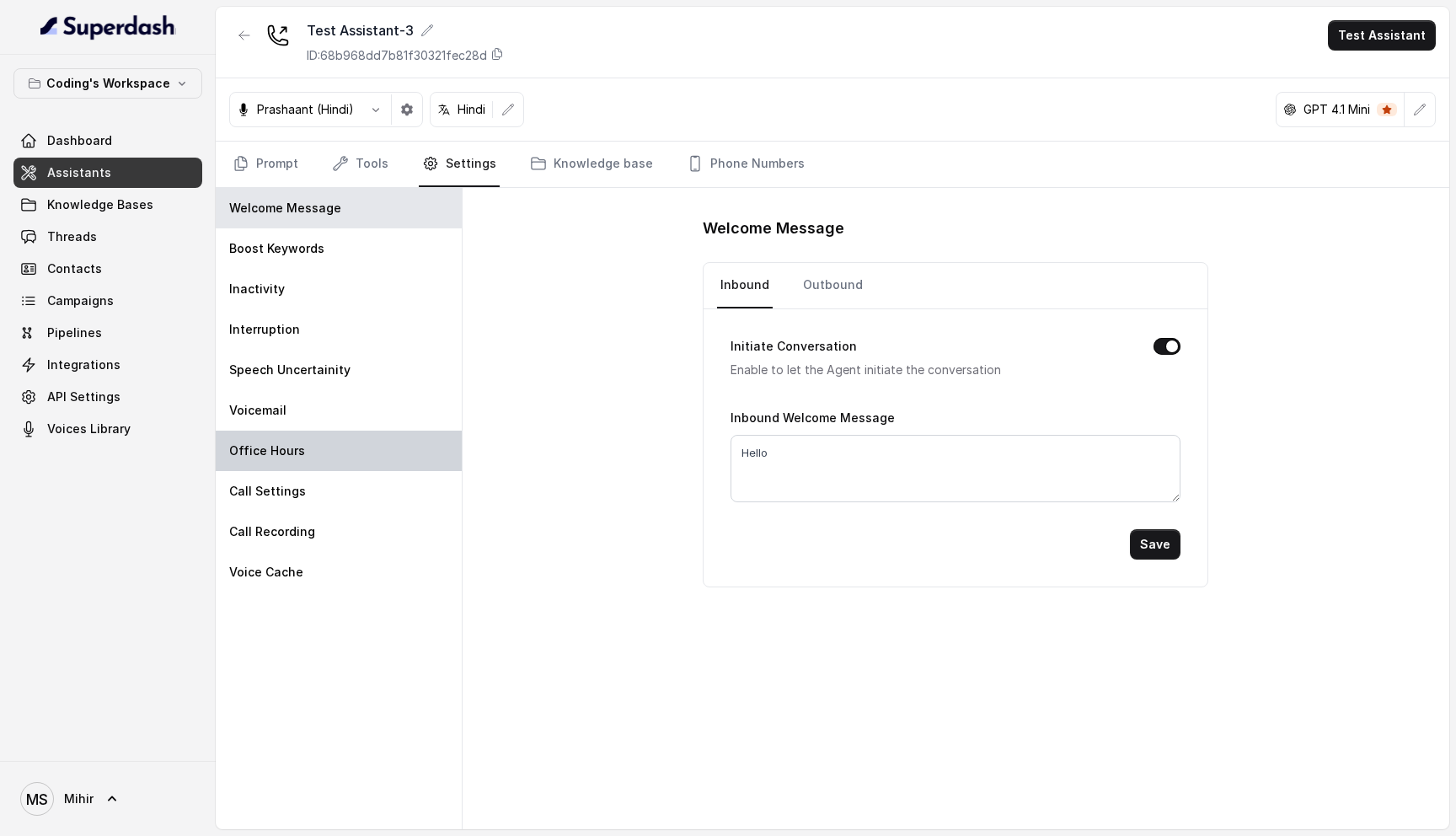
click at [283, 458] on p "Office Hours" at bounding box center [267, 450] width 76 height 17
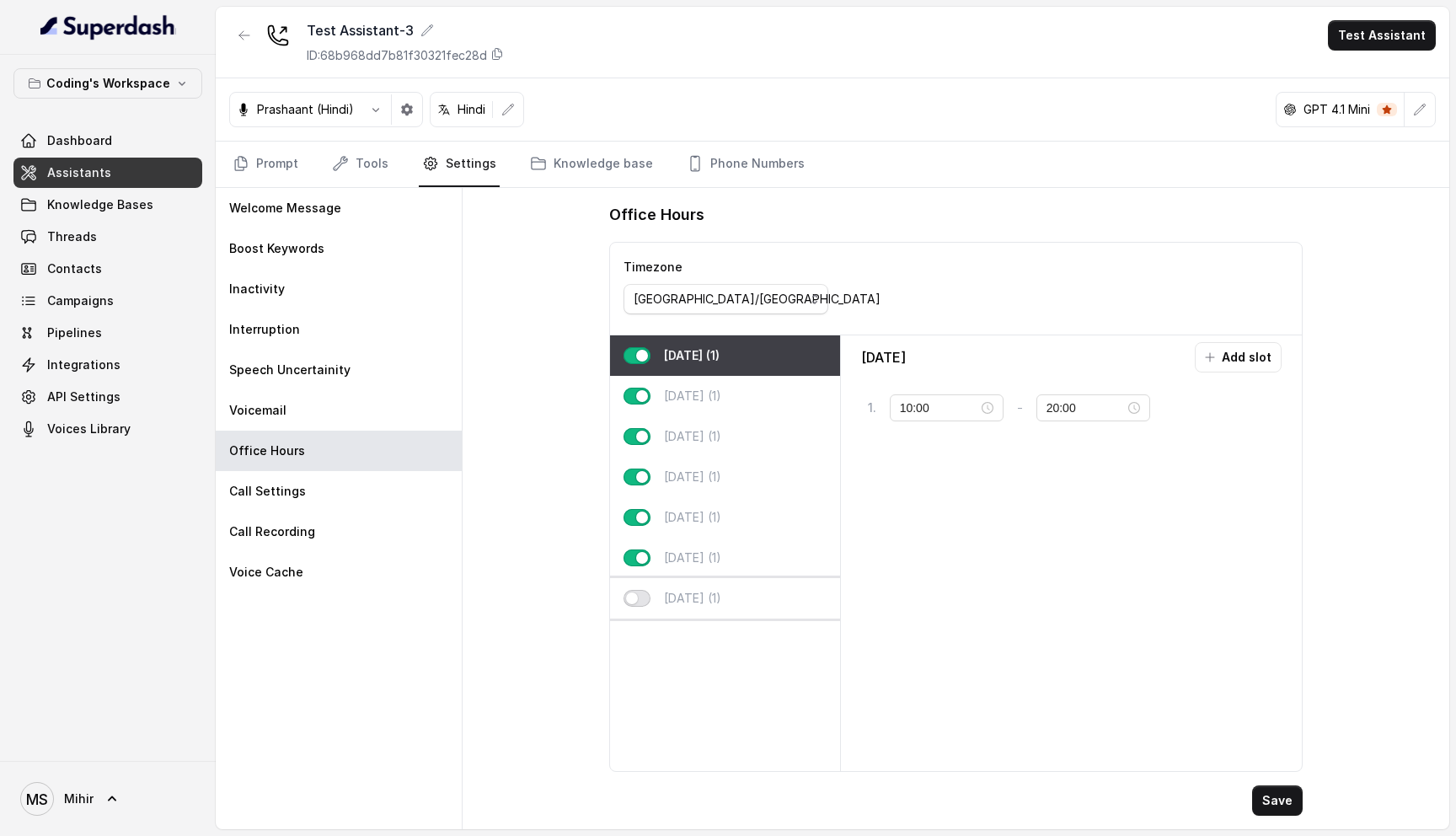
click at [641, 597] on button "button" at bounding box center [637, 598] width 27 height 17
type input "16:00"
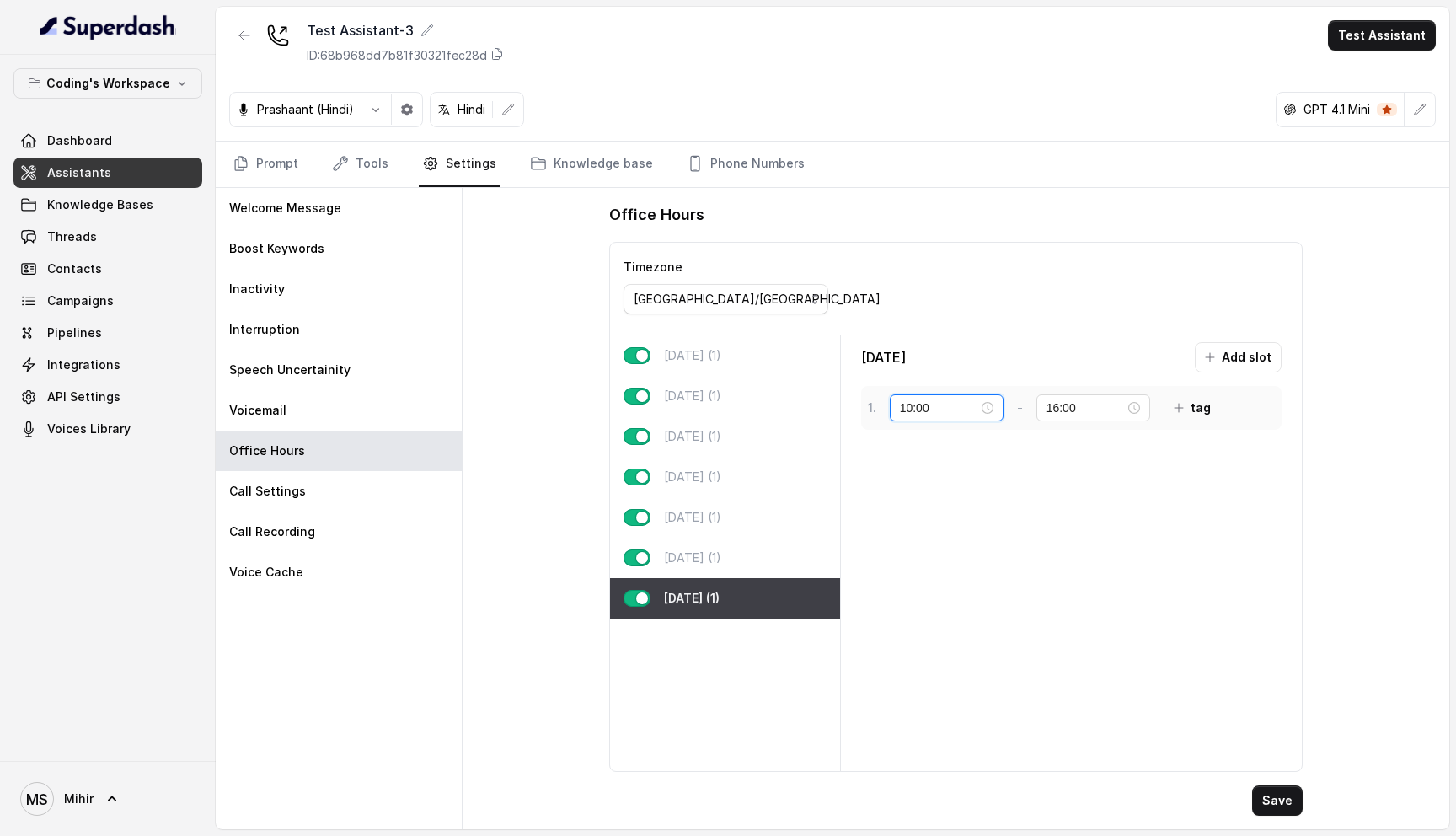
click at [940, 406] on input "10:00" at bounding box center [939, 407] width 79 height 18
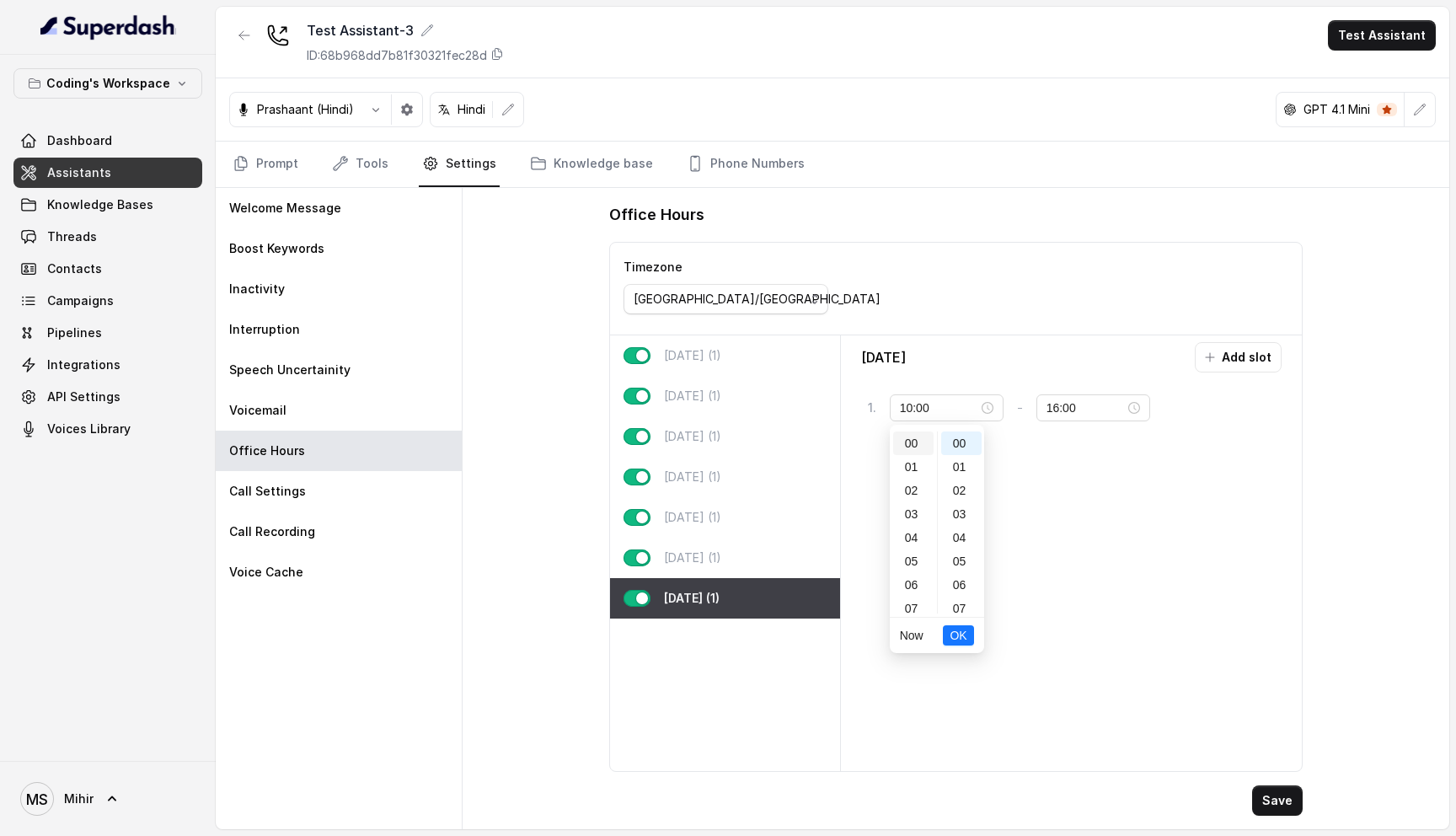
click at [914, 449] on div "00" at bounding box center [914, 443] width 41 height 23
click at [957, 465] on div "01" at bounding box center [961, 467] width 41 height 23
type input "10:00"
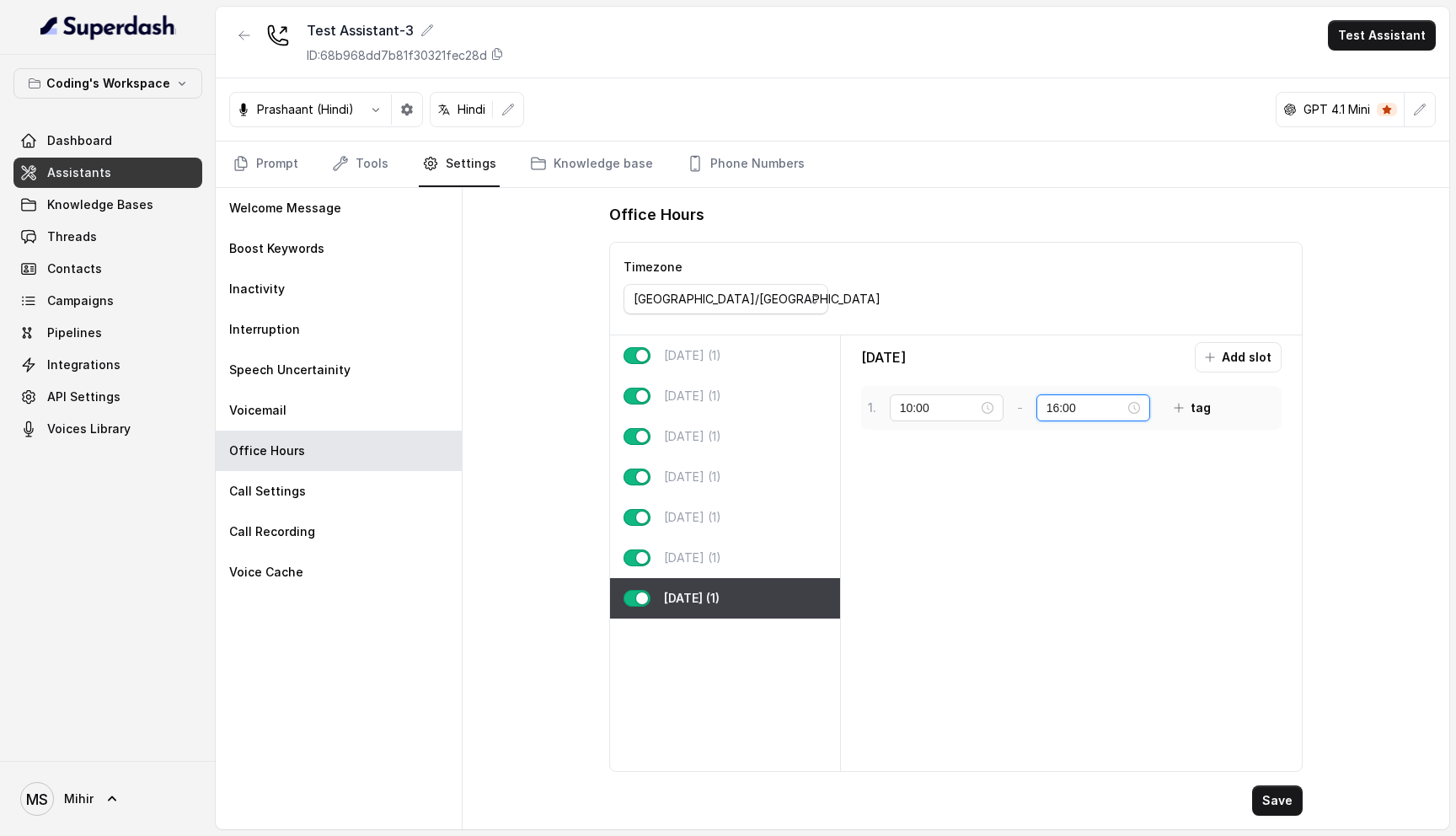
click at [1051, 408] on input "16:00" at bounding box center [1085, 407] width 79 height 18
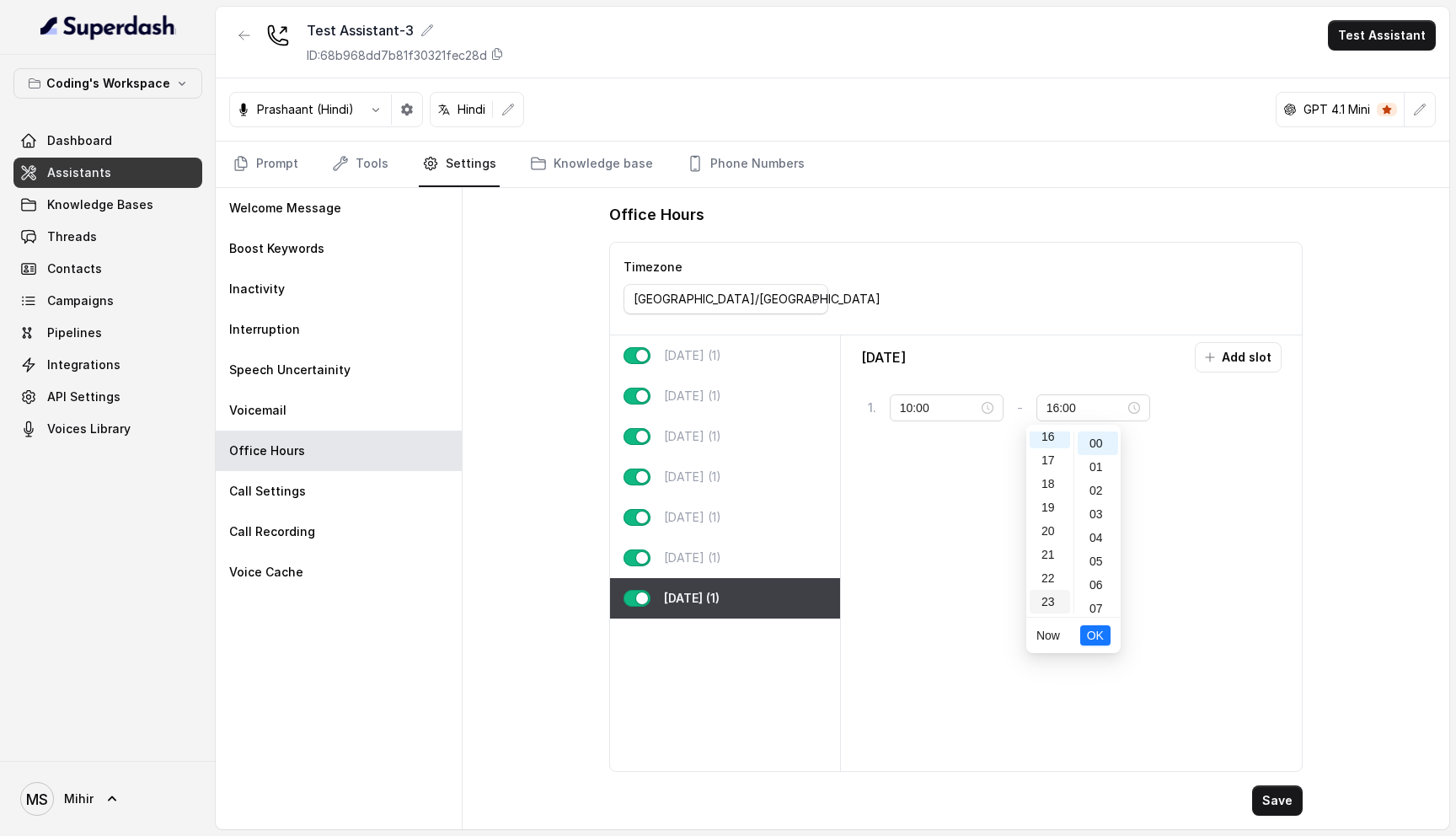
click at [1046, 606] on div "23" at bounding box center [1050, 602] width 41 height 23
click at [1094, 598] on div "59" at bounding box center [1097, 602] width 41 height 23
type input "23:59"
click at [1094, 635] on span "OK" at bounding box center [1094, 635] width 17 height 18
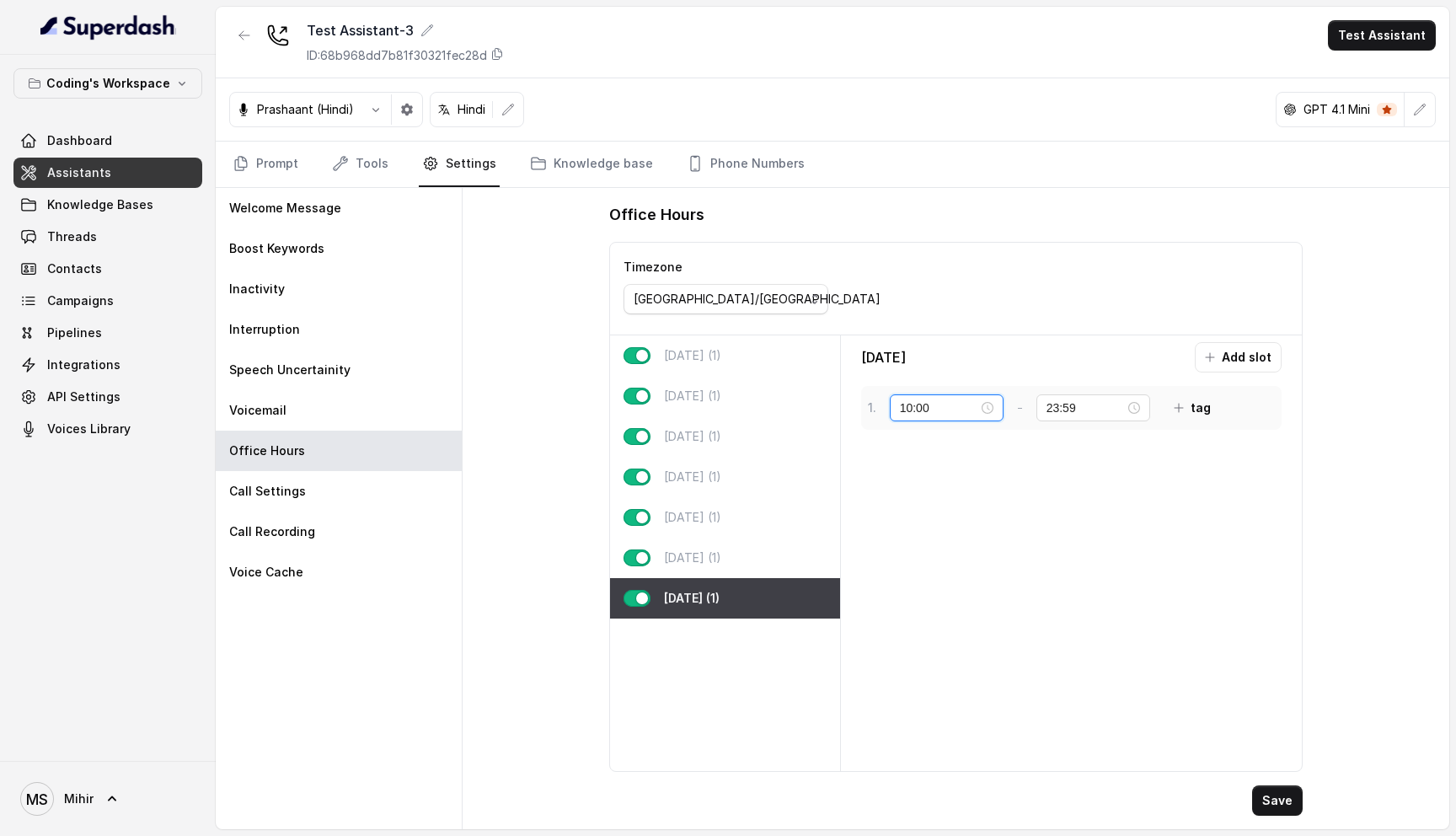
click at [921, 400] on input "10:00" at bounding box center [939, 407] width 79 height 18
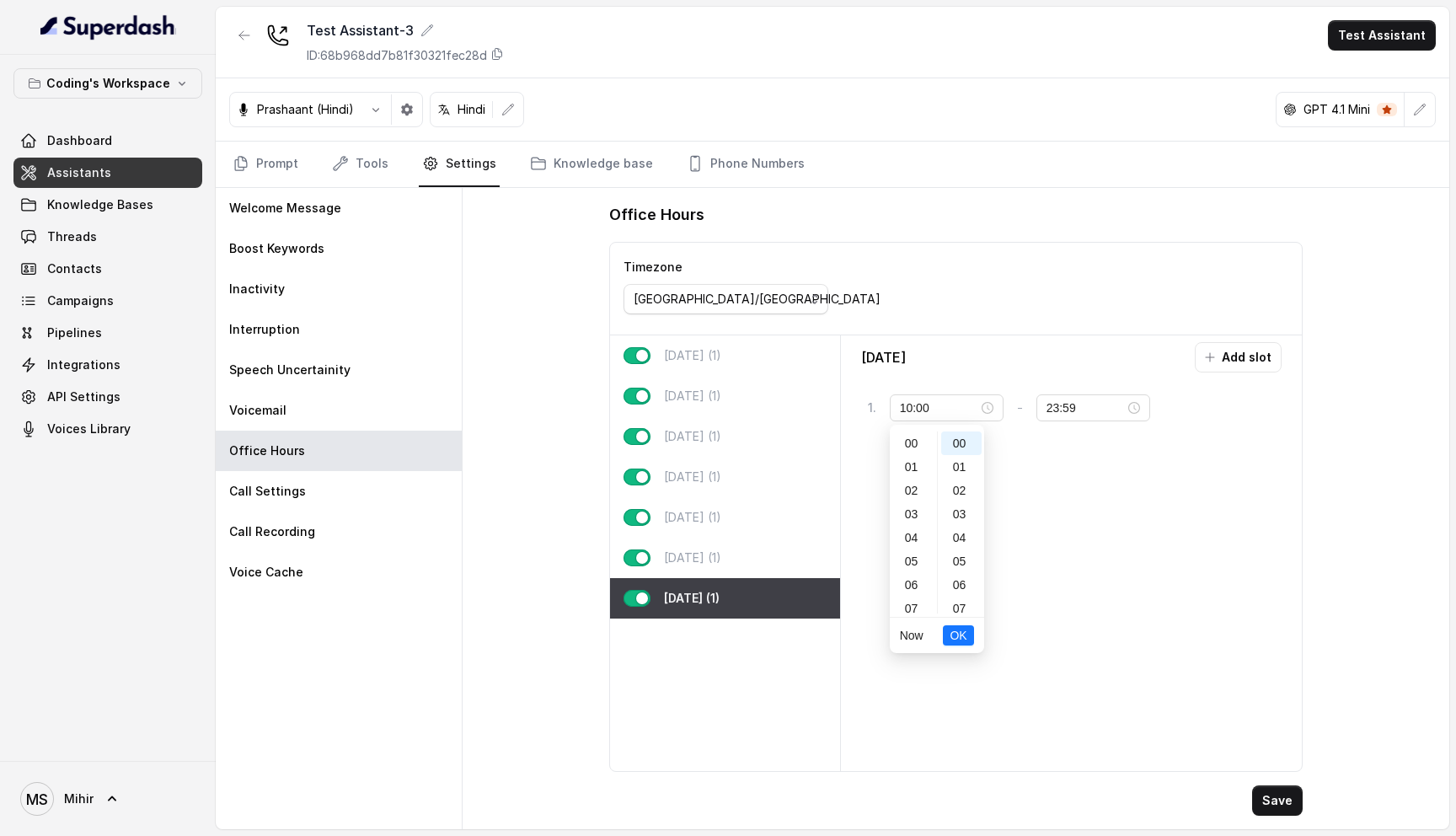
click at [911, 445] on div "00" at bounding box center [914, 443] width 41 height 23
click at [961, 465] on div "01" at bounding box center [961, 467] width 41 height 23
click at [957, 439] on div "00" at bounding box center [961, 443] width 41 height 23
click at [957, 634] on span "OK" at bounding box center [957, 635] width 17 height 18
click at [1284, 800] on button "Save" at bounding box center [1277, 800] width 51 height 30
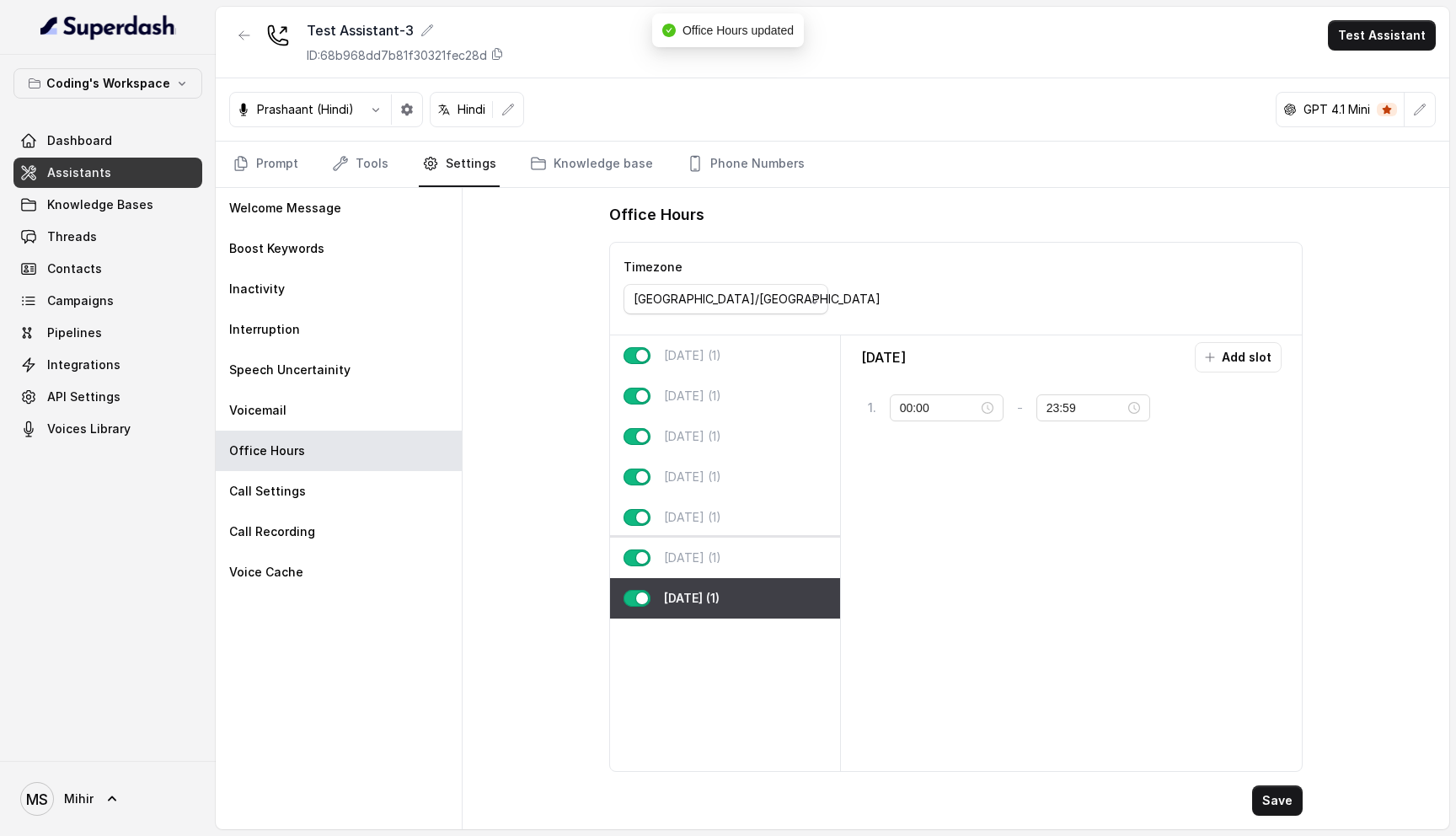
click at [734, 552] on div "Saturday (1)" at bounding box center [724, 558] width 229 height 41
type input "10:00"
type input "20:00"
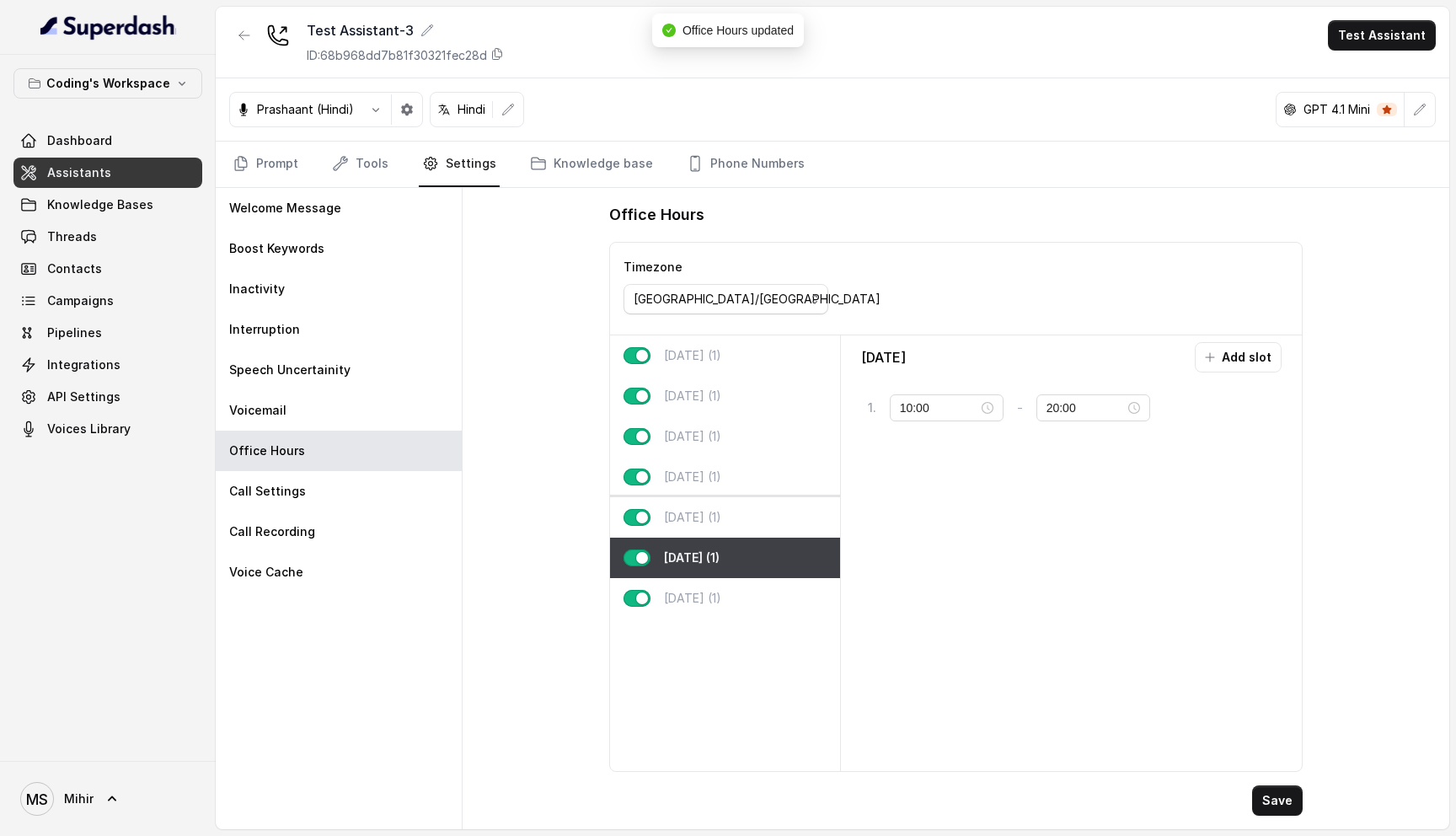
click at [733, 516] on div "Friday (1)" at bounding box center [724, 517] width 229 height 41
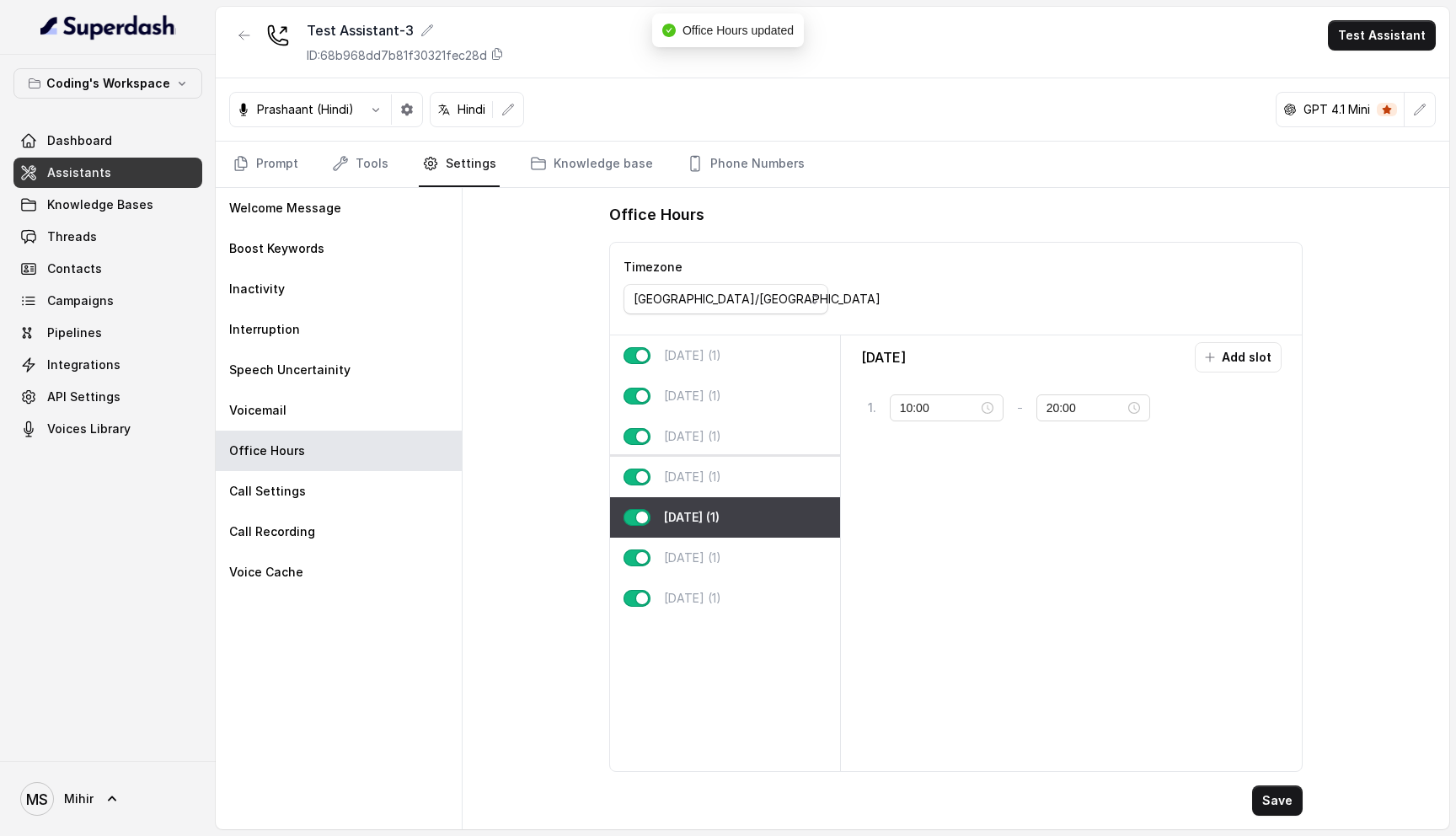
click at [734, 478] on div "Thursday (1)" at bounding box center [724, 477] width 229 height 41
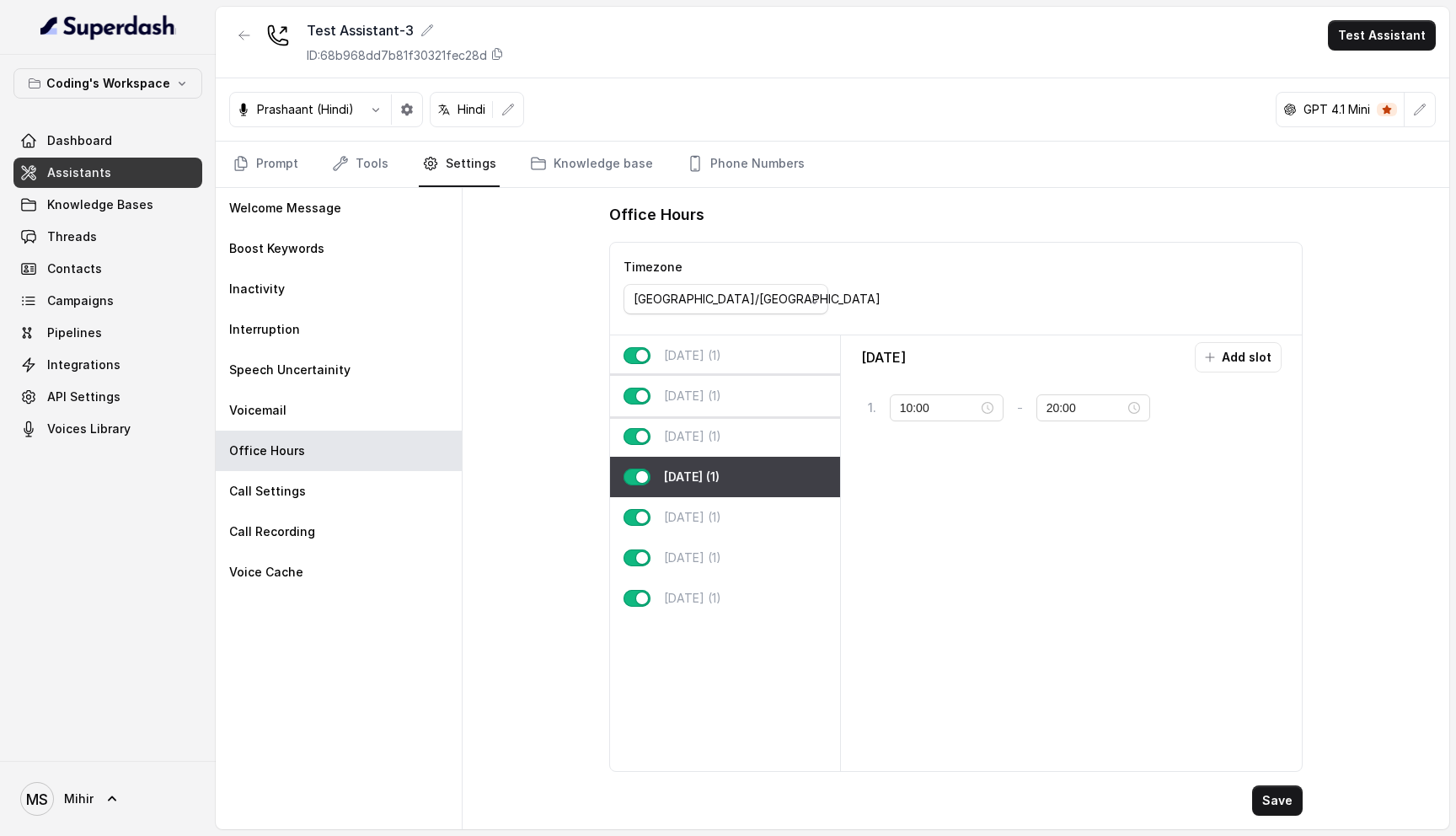
click at [731, 379] on div "Tuesday (1)" at bounding box center [724, 397] width 229 height 41
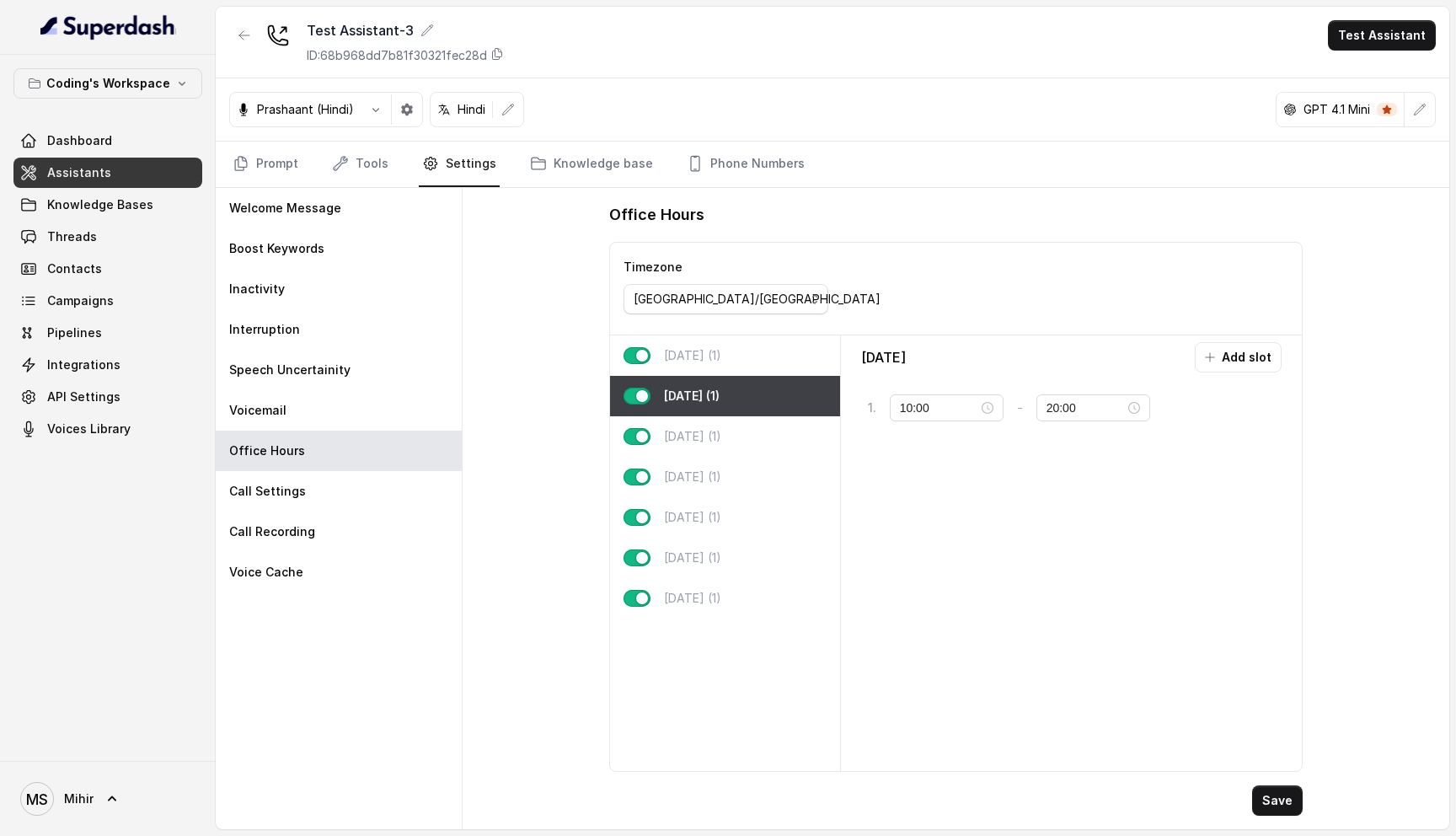
click at [733, 344] on div "Monday (1)" at bounding box center [724, 356] width 229 height 41
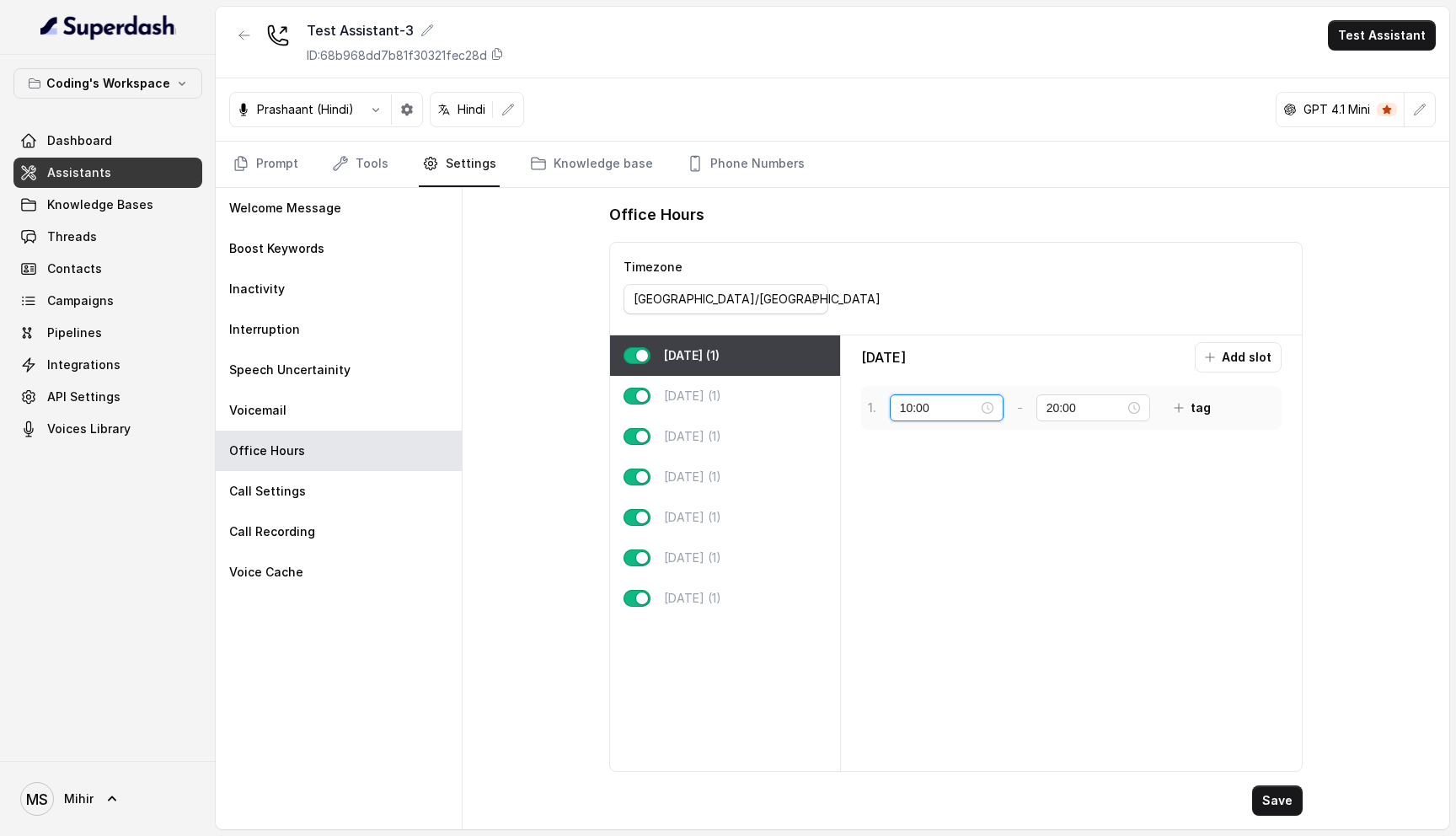
click at [909, 411] on input "10:00" at bounding box center [939, 407] width 79 height 18
click at [907, 406] on input "10:00" at bounding box center [939, 407] width 79 height 18
drag, startPoint x: 931, startPoint y: 401, endPoint x: 857, endPoint y: 402, distance: 74.0
click at [857, 402] on div "Monday Add slot 1 . 10:00 - 20:00 tag" at bounding box center [1071, 553] width 447 height 422
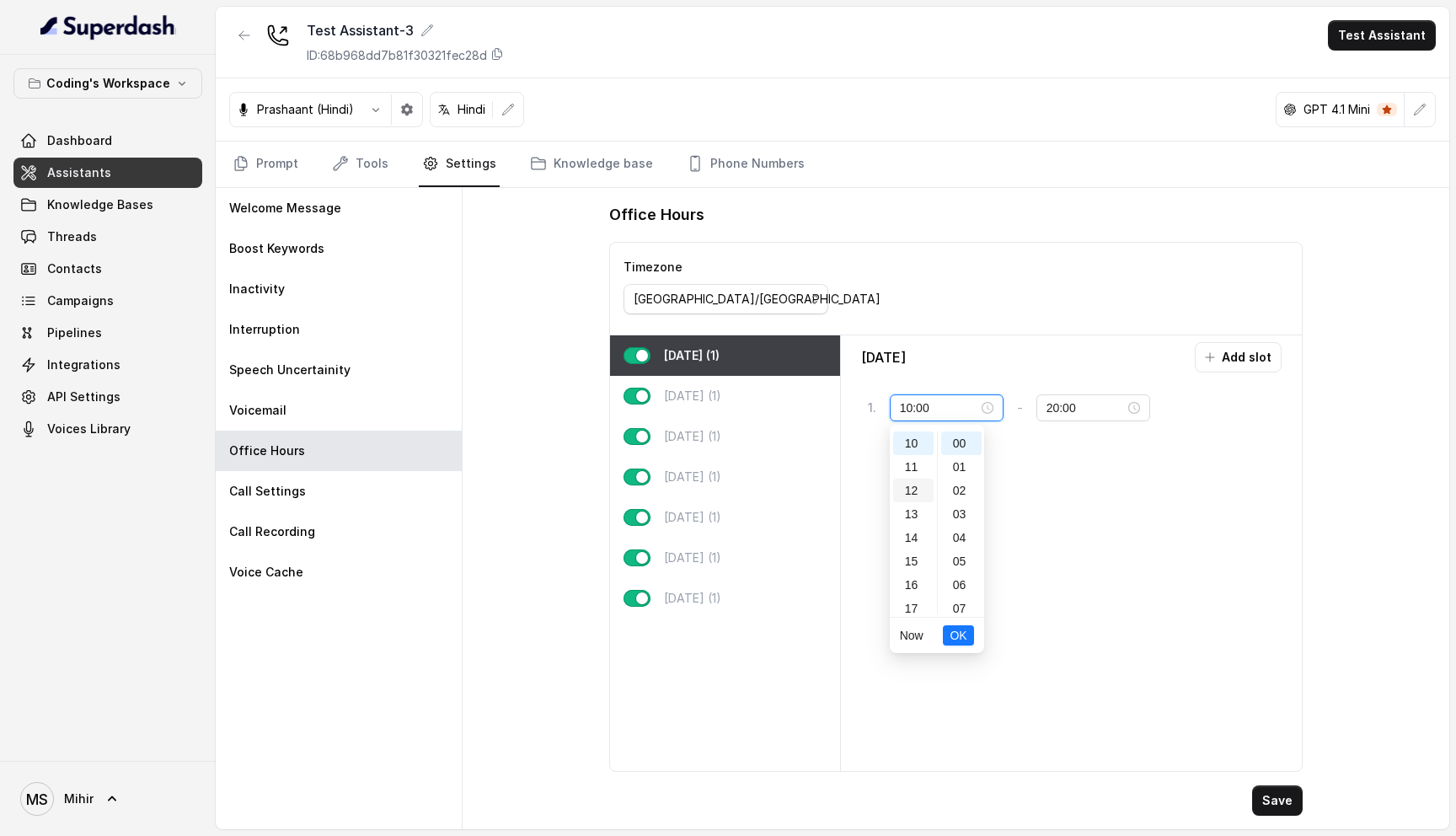
scroll to position [0, 0]
click at [918, 433] on div "00" at bounding box center [914, 443] width 41 height 23
type input "00:00"
click at [957, 439] on div "00" at bounding box center [961, 443] width 41 height 23
click at [959, 630] on span "OK" at bounding box center [957, 635] width 17 height 18
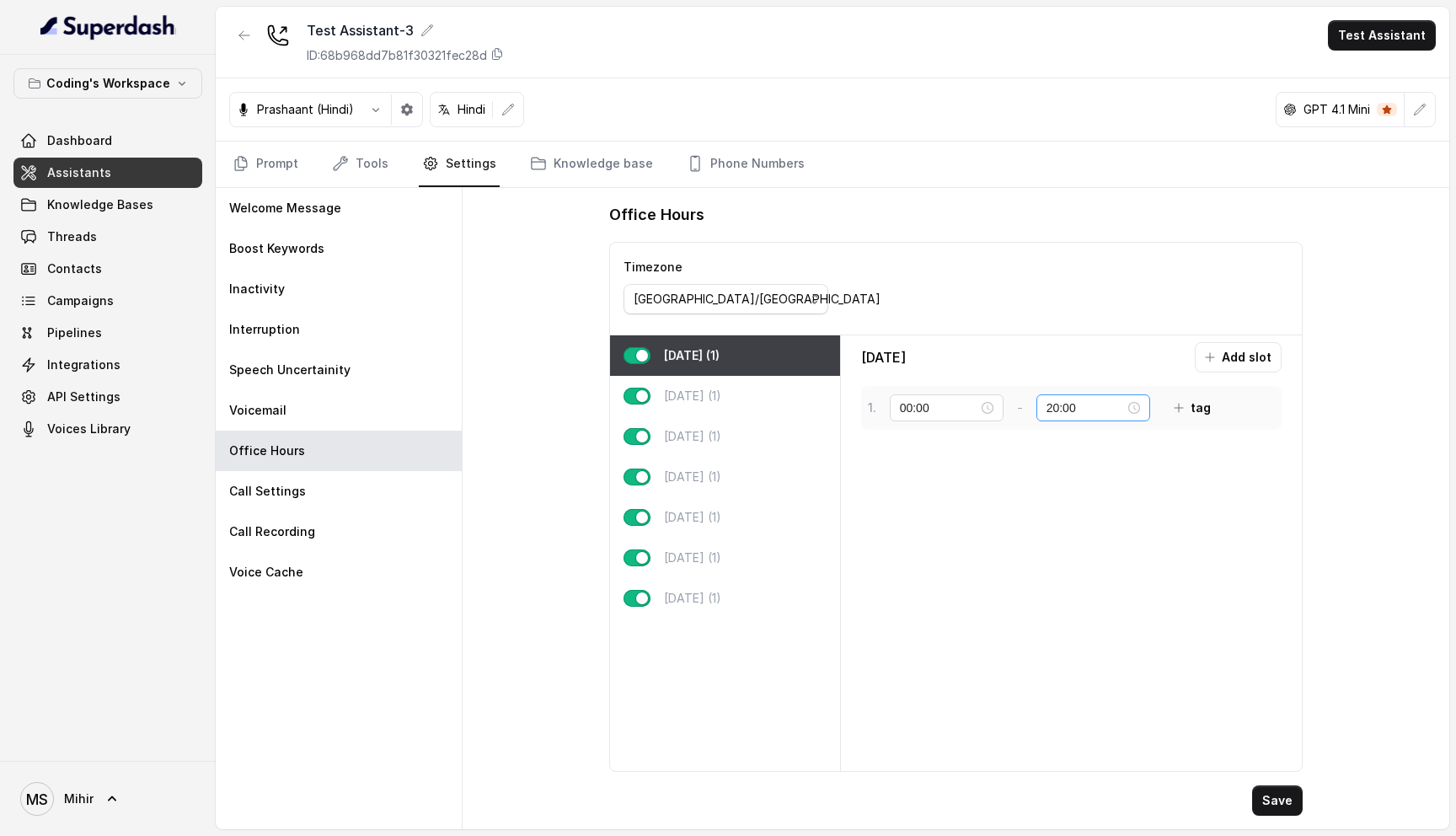
click at [1076, 417] on div "20:00" at bounding box center [1092, 408] width 114 height 27
click at [1049, 597] on div "23" at bounding box center [1050, 602] width 41 height 23
click at [1097, 598] on div "59" at bounding box center [1097, 602] width 41 height 23
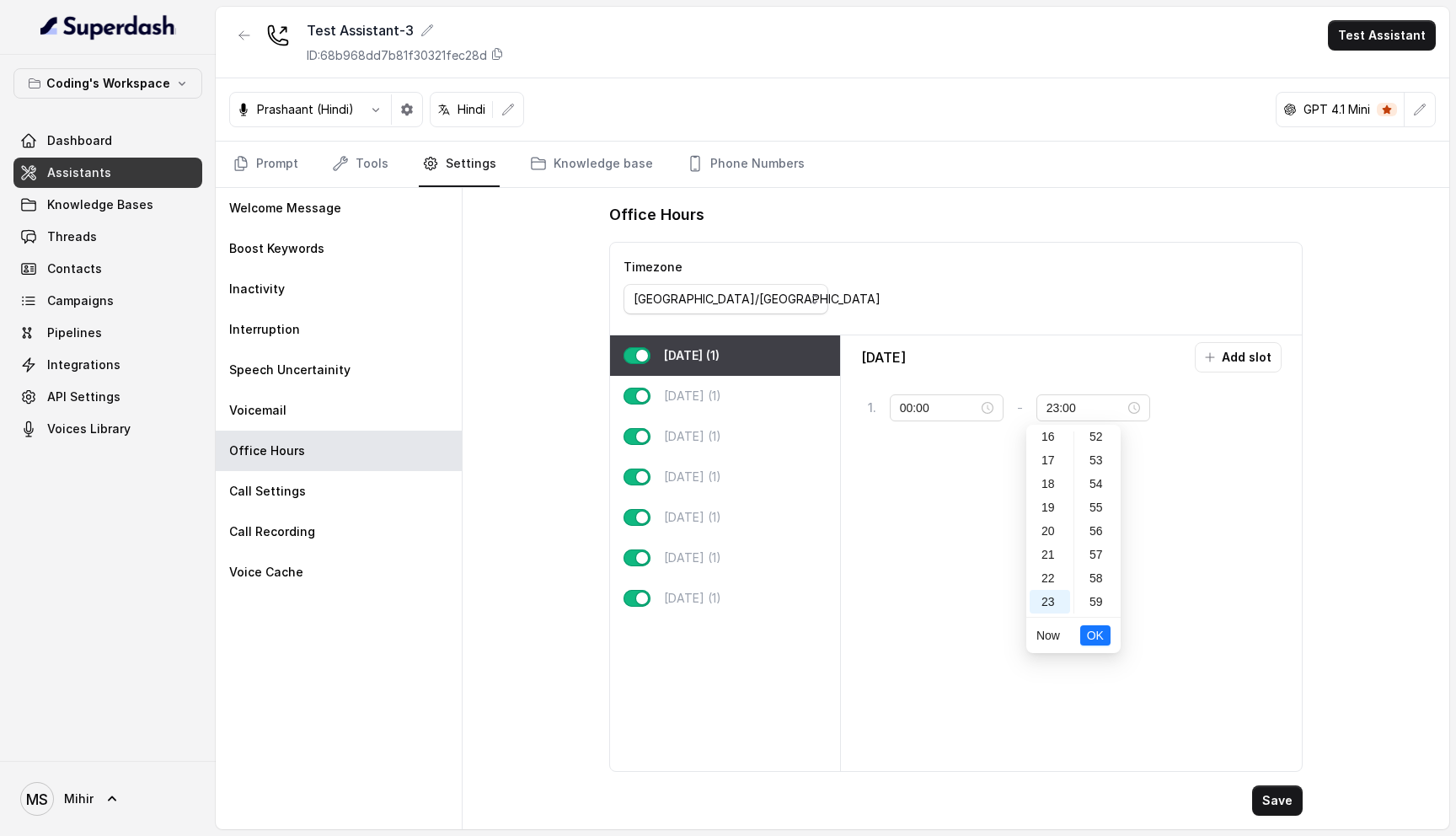
type input "23:59"
click at [1092, 635] on span "OK" at bounding box center [1094, 635] width 17 height 18
click at [695, 398] on p "Tuesday (1)" at bounding box center [692, 396] width 57 height 17
type input "10:00"
type input "20:00"
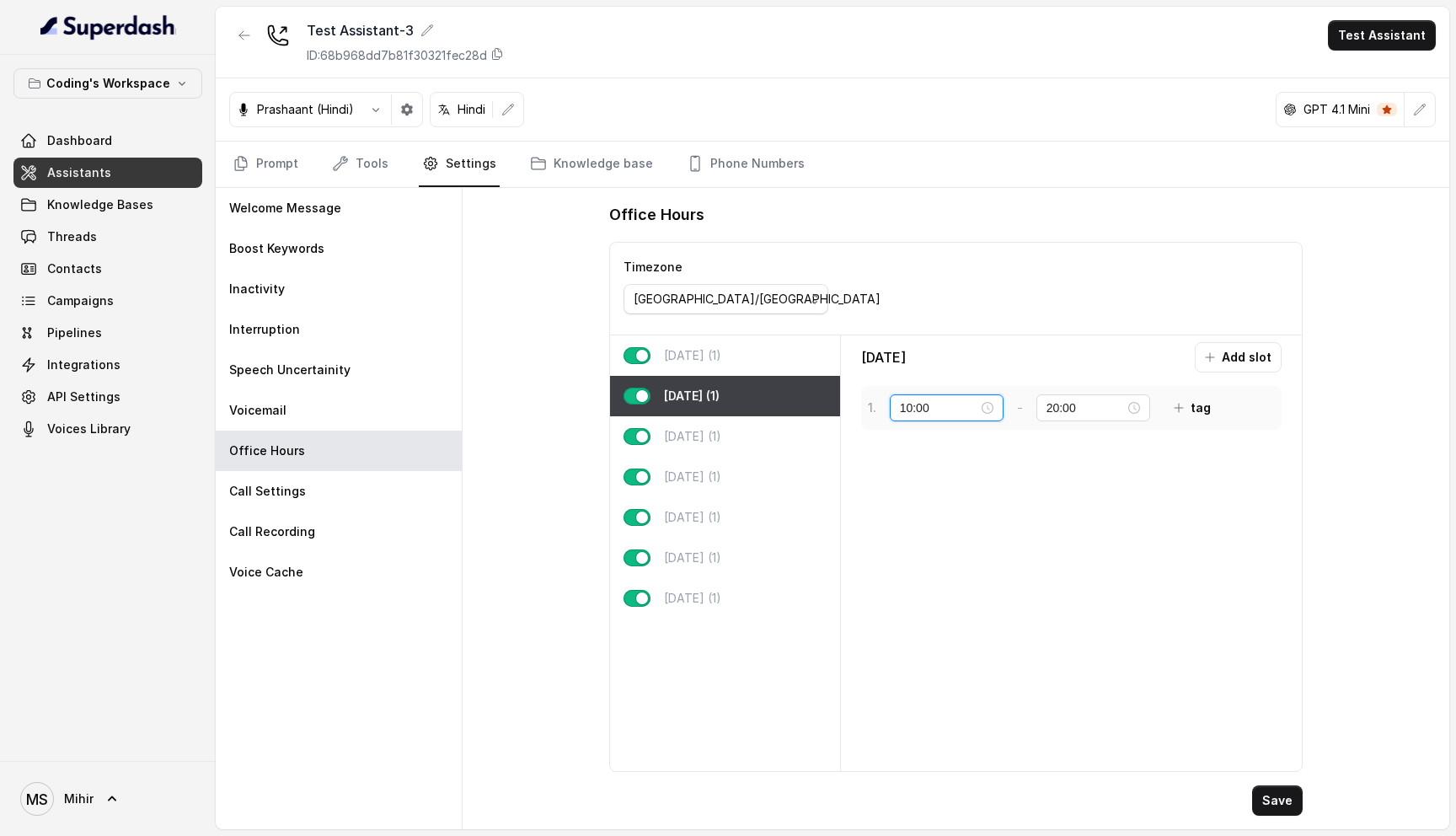
click at [942, 404] on input "10:00" at bounding box center [939, 407] width 79 height 18
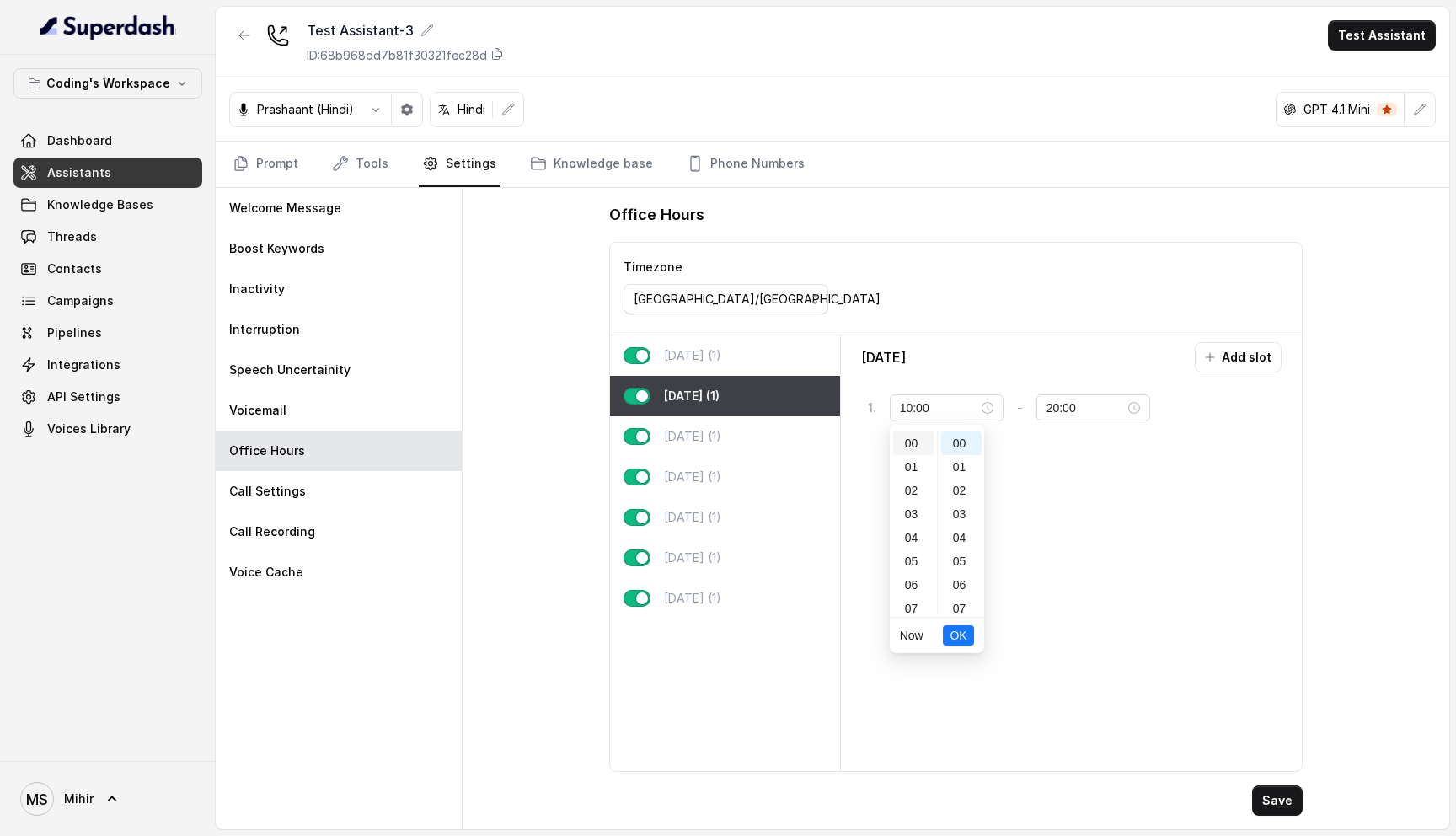
click at [915, 440] on div "00" at bounding box center [914, 443] width 41 height 23
type input "00:00"
click at [963, 639] on span "OK" at bounding box center [957, 635] width 17 height 18
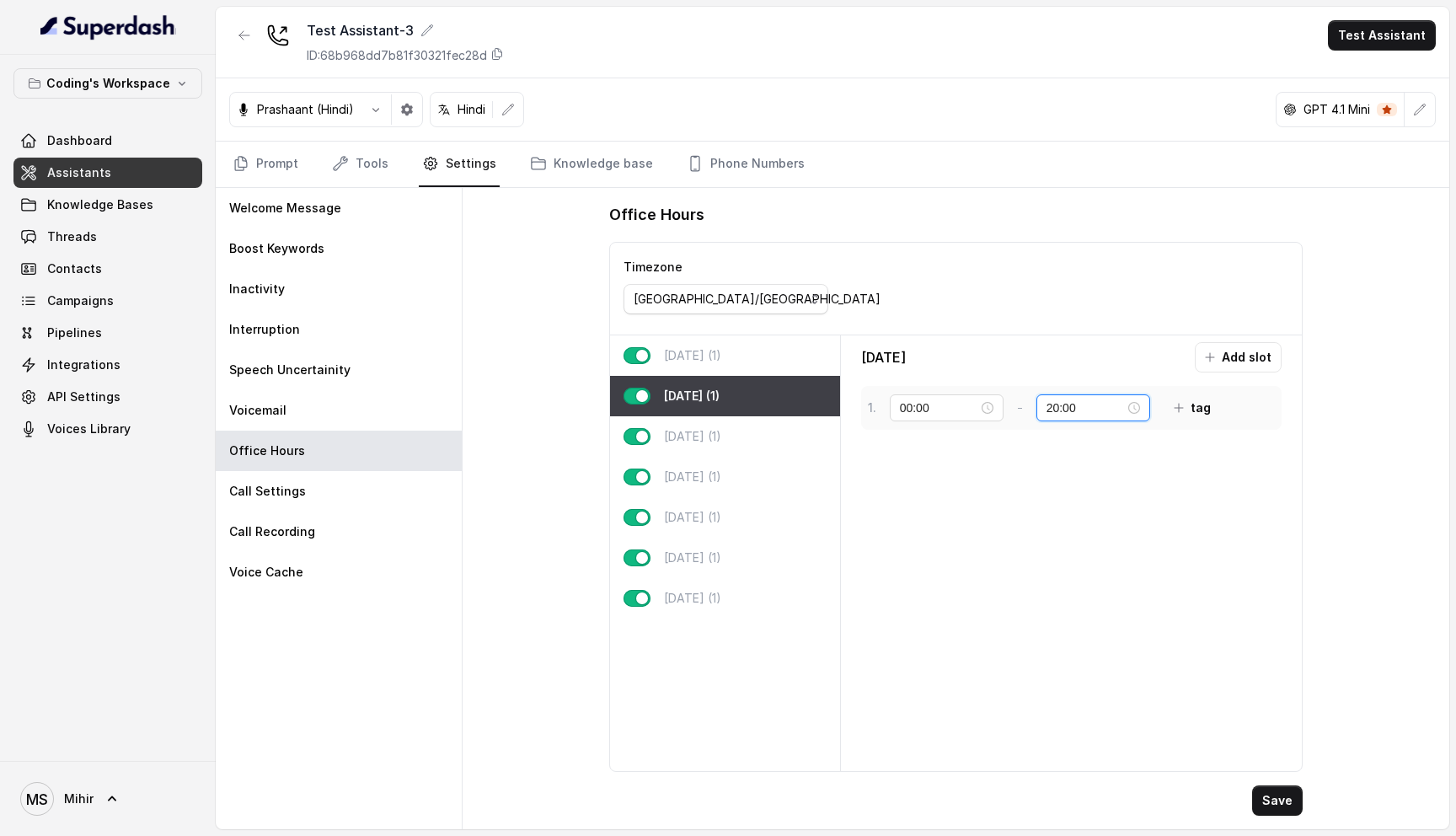
click at [1054, 406] on input "20:00" at bounding box center [1085, 407] width 79 height 18
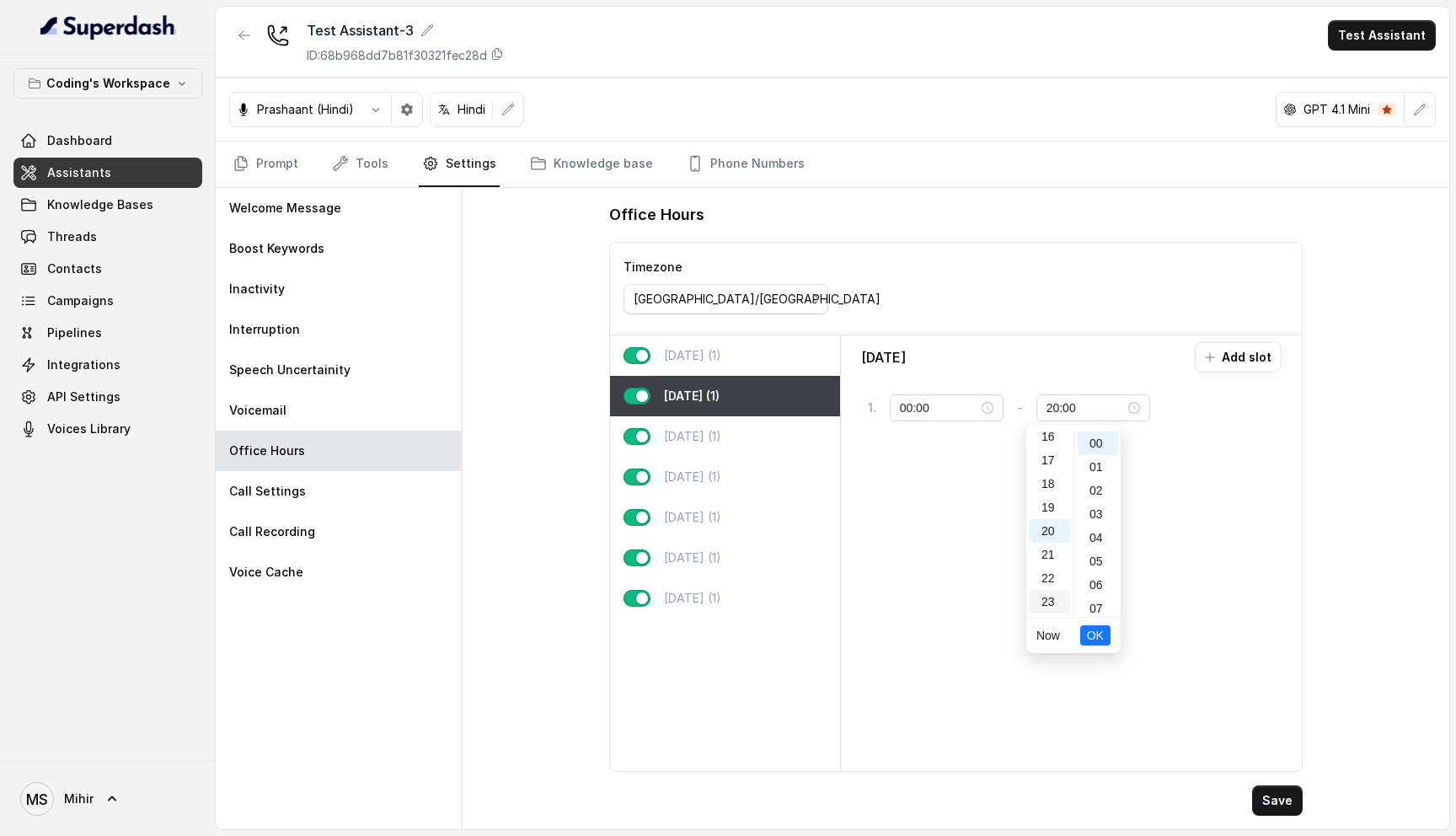
click at [1055, 597] on div "23" at bounding box center [1050, 602] width 41 height 23
click at [1097, 604] on div "59" at bounding box center [1097, 602] width 41 height 23
type input "23:59"
click at [1094, 641] on span "OK" at bounding box center [1094, 635] width 17 height 18
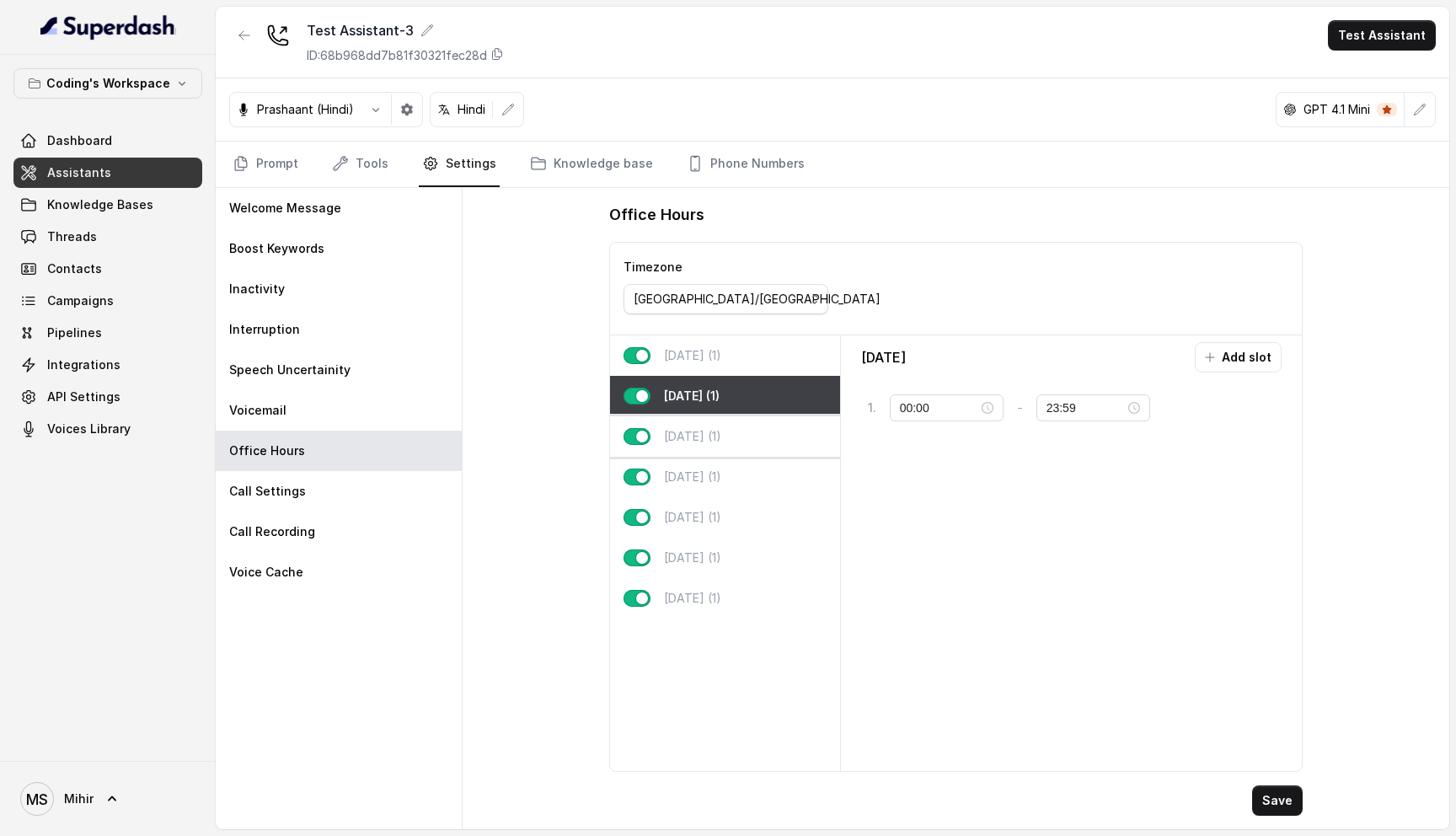
click at [715, 434] on p "Wednesday (1)" at bounding box center [692, 435] width 57 height 17
type input "10:00"
type input "20:00"
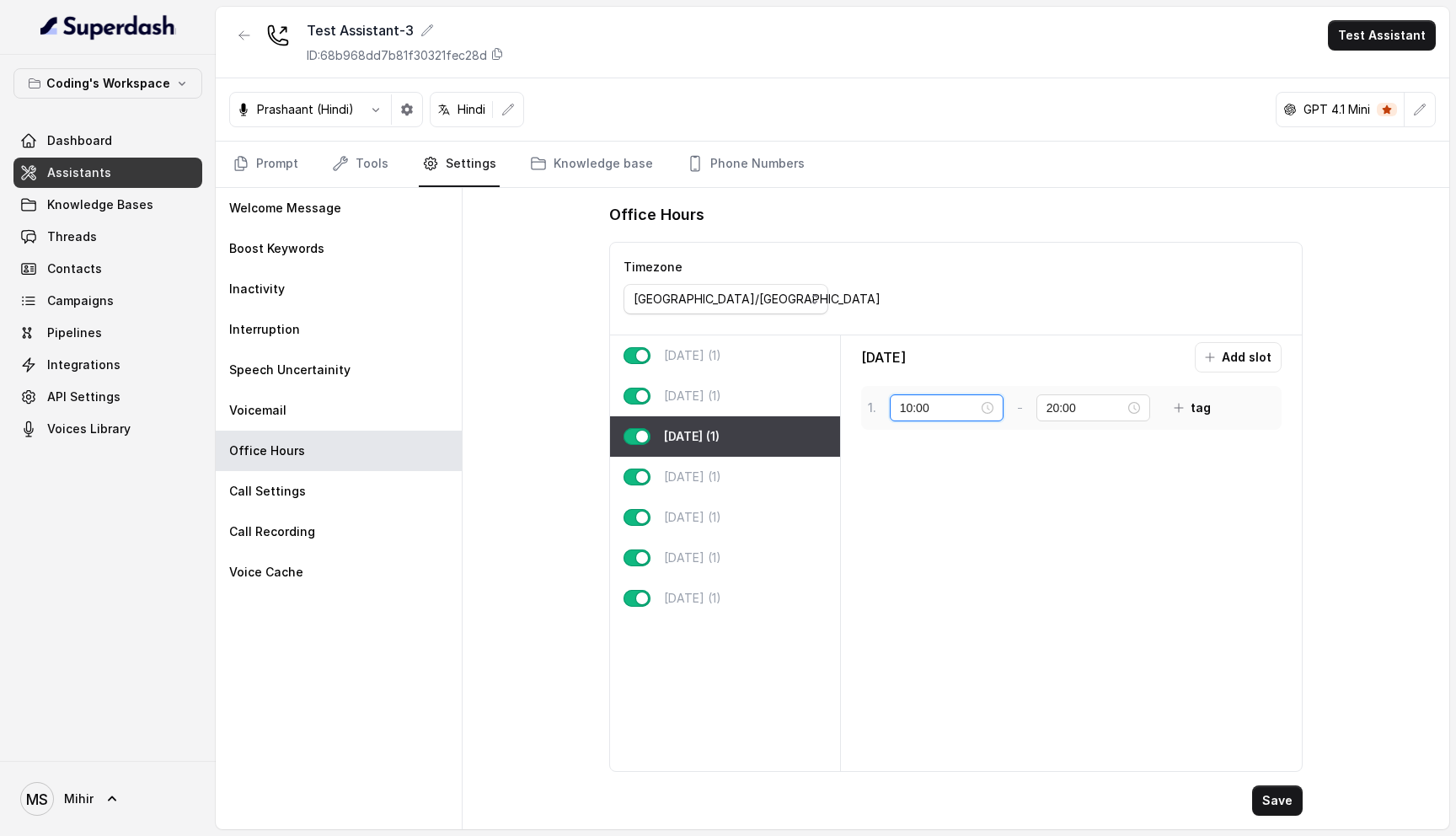
click at [913, 407] on input "10:00" at bounding box center [939, 407] width 79 height 18
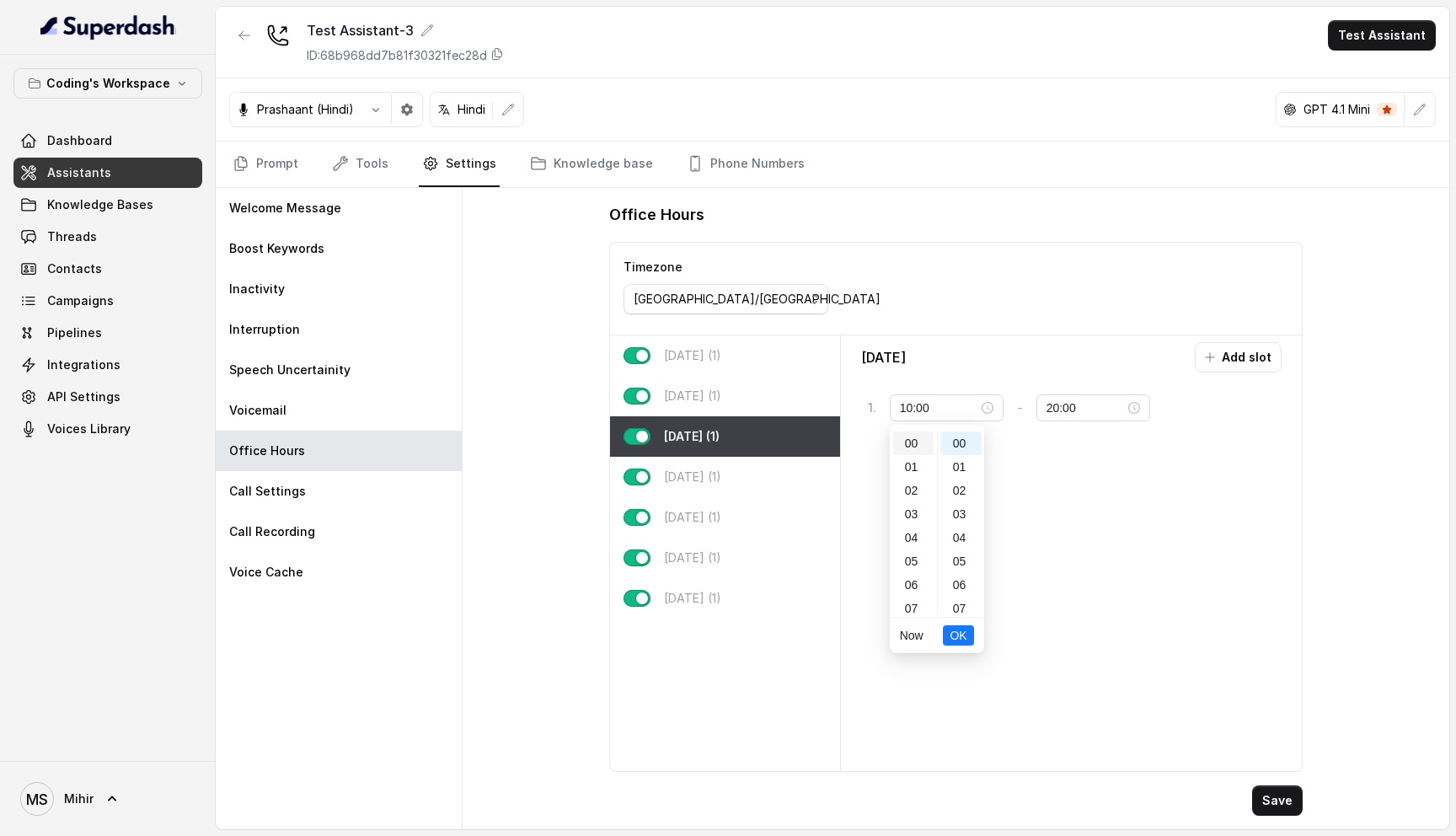
click at [913, 435] on div "00" at bounding box center [914, 443] width 41 height 23
type input "00:00"
click at [957, 632] on span "OK" at bounding box center [957, 635] width 17 height 18
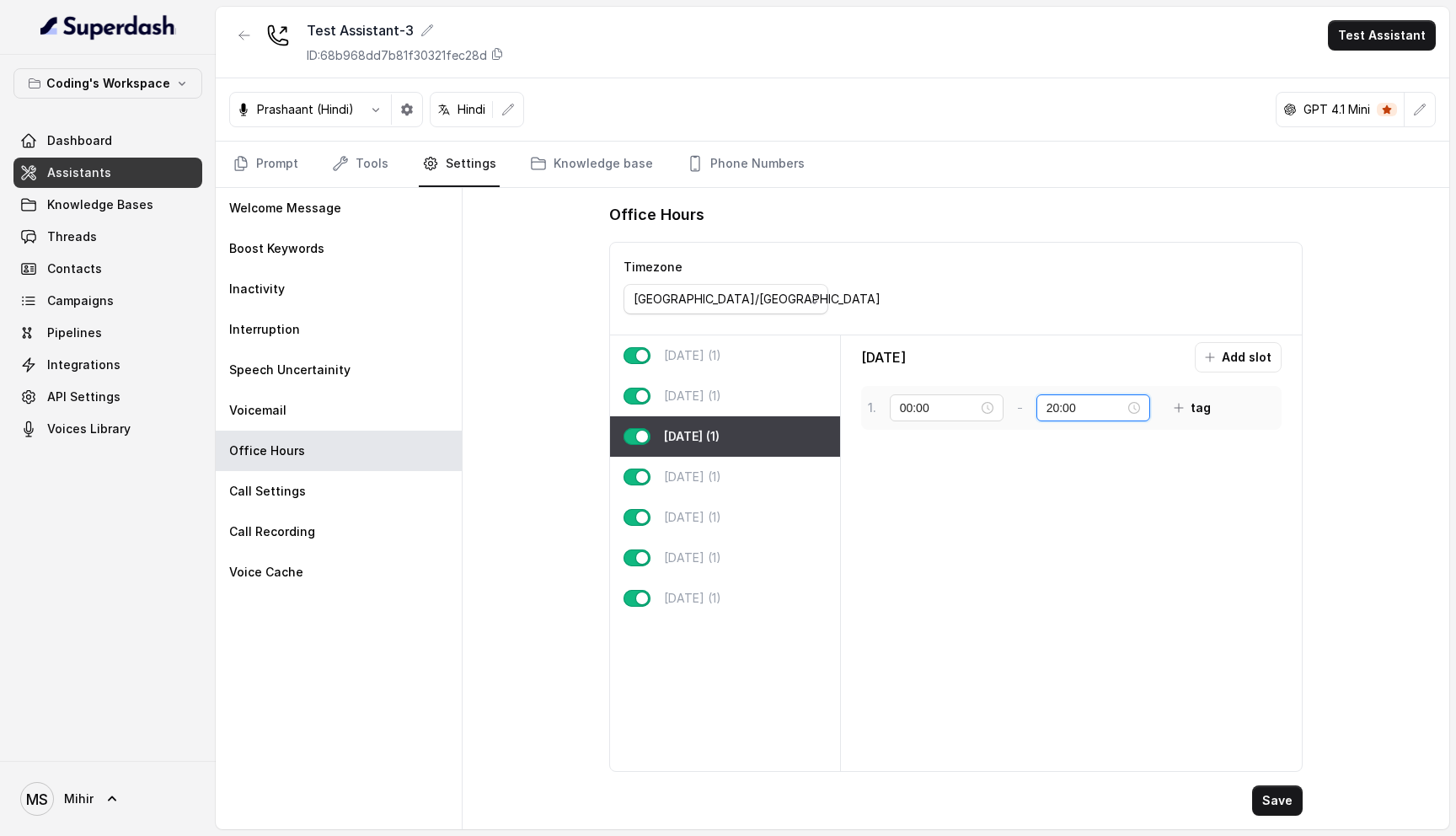
click at [1059, 405] on input "20:00" at bounding box center [1085, 407] width 79 height 18
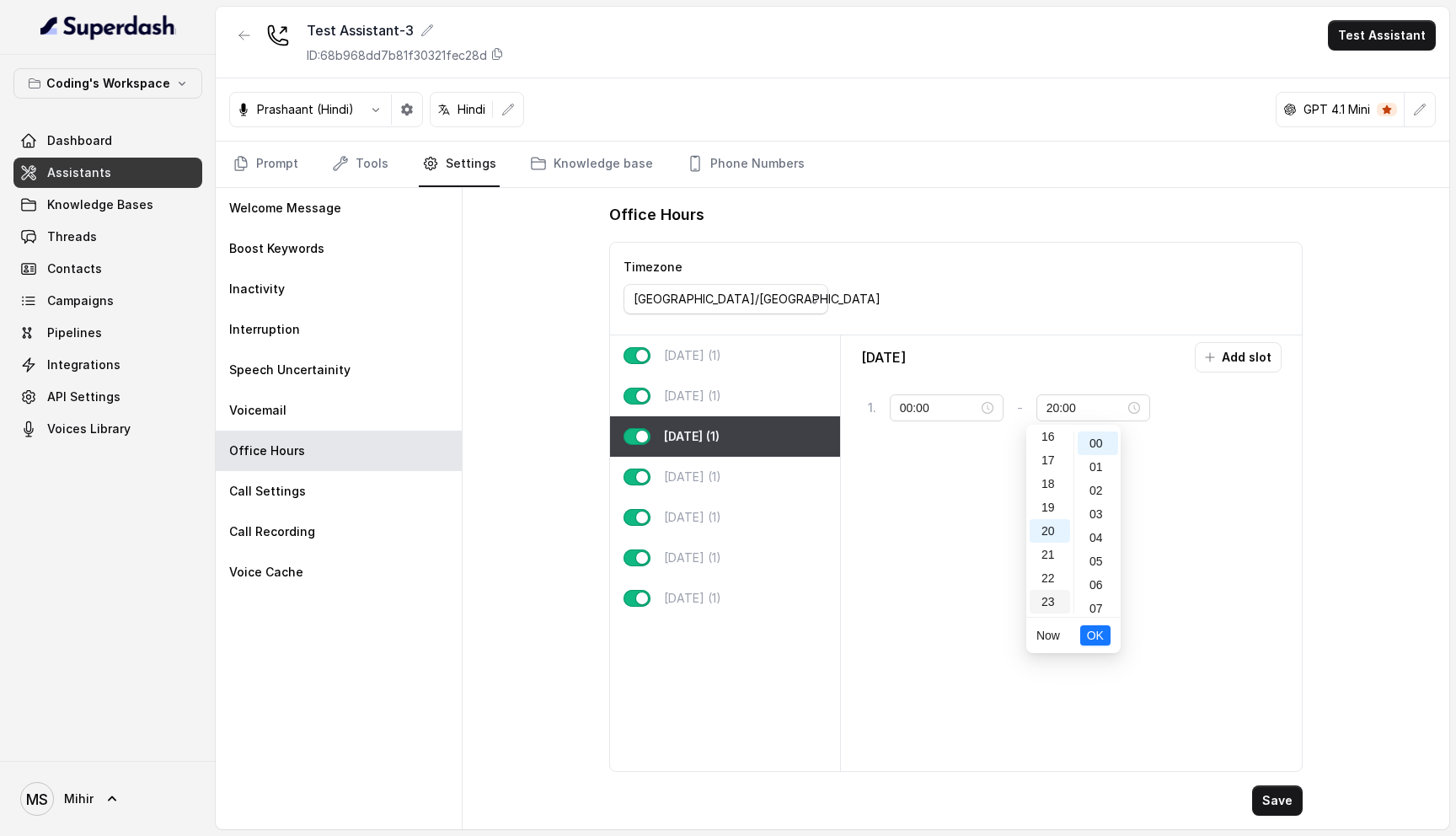
click at [1054, 598] on div "23" at bounding box center [1050, 602] width 41 height 23
click at [1097, 604] on div "59" at bounding box center [1097, 602] width 41 height 23
type input "23:59"
click at [1094, 635] on span "OK" at bounding box center [1094, 635] width 17 height 18
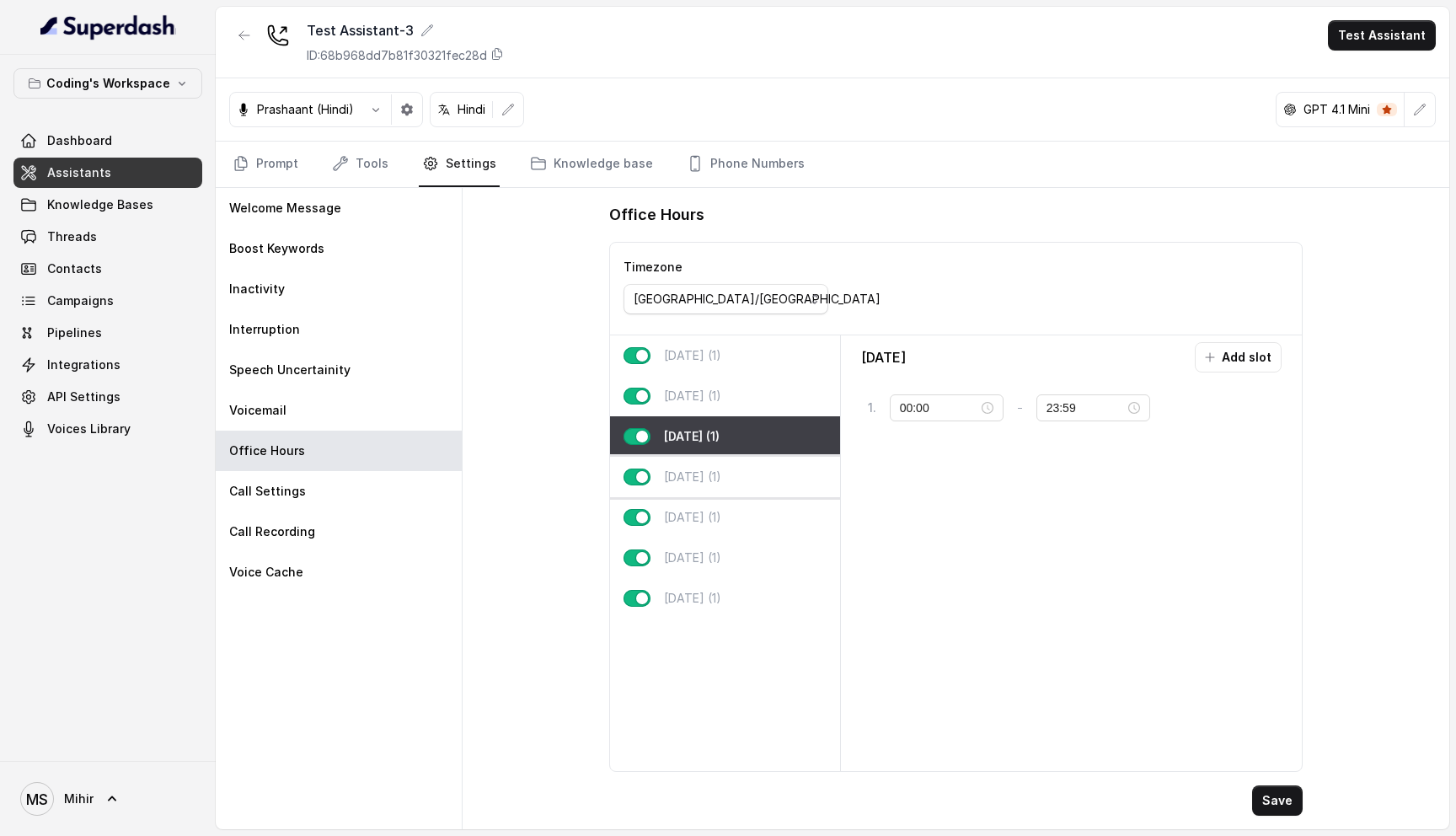
click at [718, 490] on div "Thursday (1)" at bounding box center [724, 477] width 229 height 41
type input "10:00"
type input "20:00"
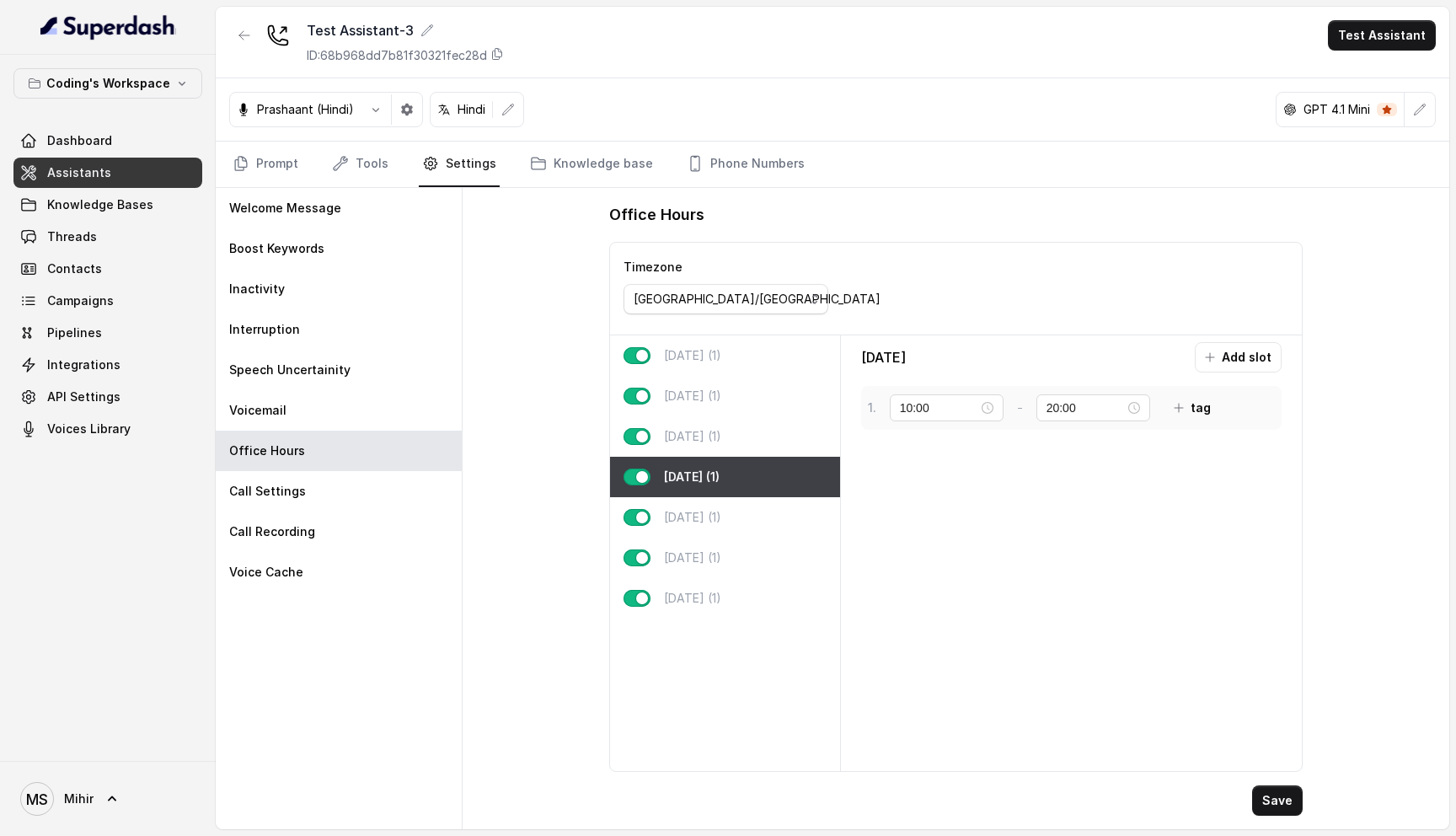
click at [912, 391] on div "1 . 10:00 - 20:00 tag" at bounding box center [1071, 407] width 420 height 44
click at [912, 401] on input "10:00" at bounding box center [939, 407] width 79 height 18
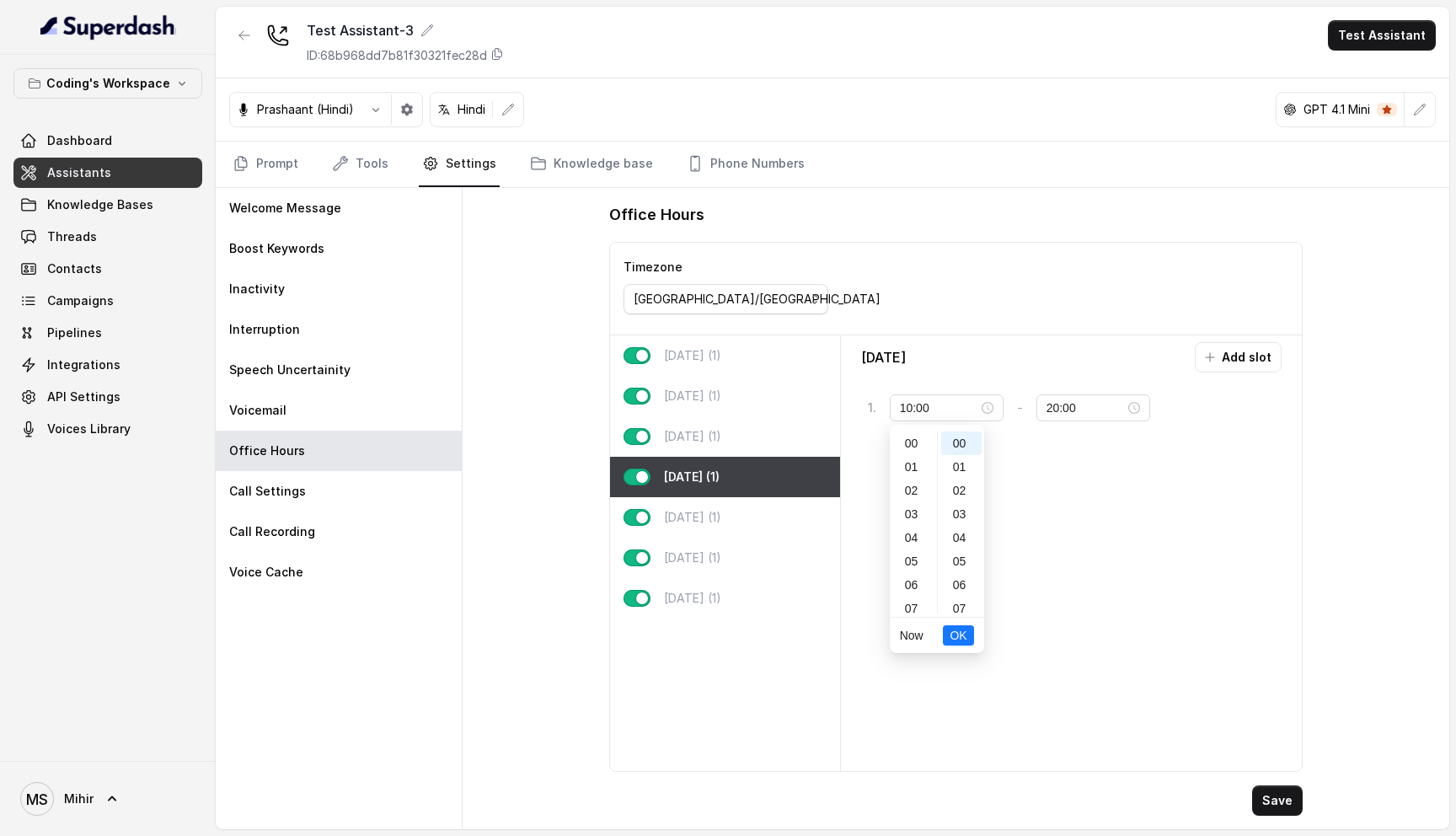
click at [922, 440] on div "00" at bounding box center [914, 443] width 41 height 23
type input "00:00"
click at [963, 637] on span "OK" at bounding box center [957, 635] width 17 height 18
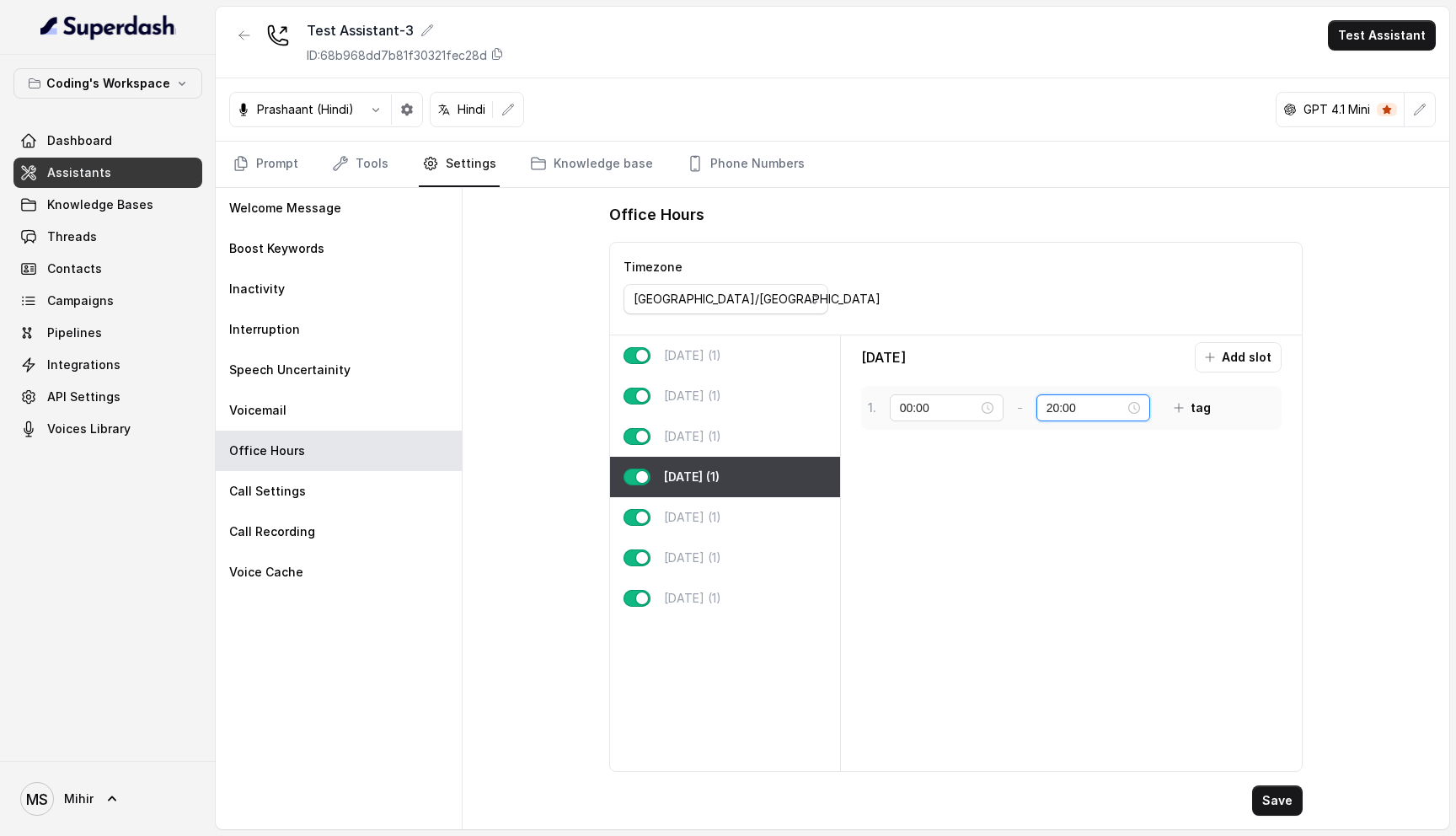
click at [1047, 413] on input "20:00" at bounding box center [1085, 407] width 79 height 18
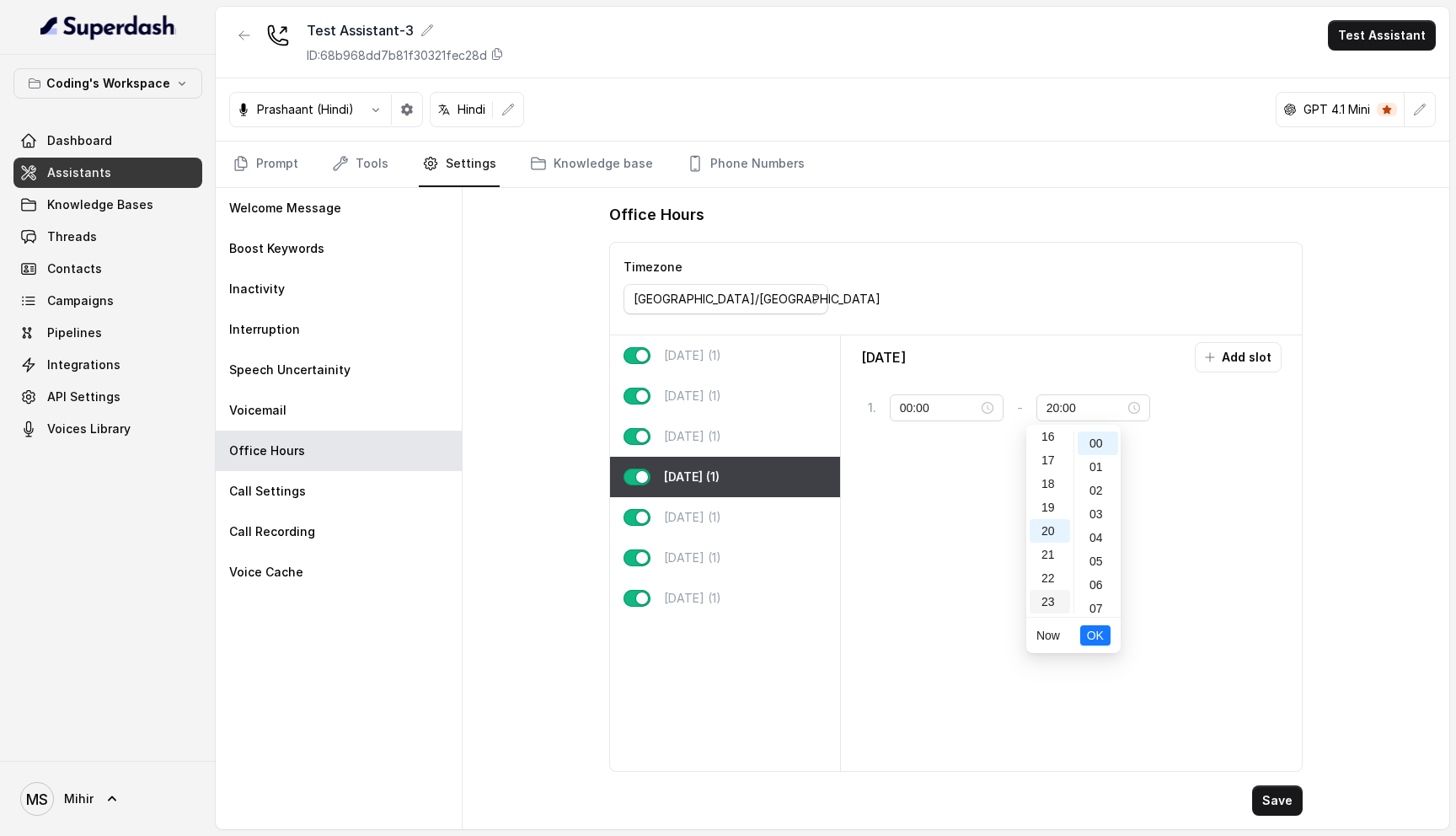
click at [1046, 595] on div "23" at bounding box center [1050, 602] width 41 height 23
click at [1092, 616] on div "00 01 02 03 04 05 06 07 08 09 10 11 12 13 14 15 16 17 18 19 20 21 22 23 00 01 0…" at bounding box center [1073, 522] width 94 height 189
click at [1093, 597] on div "59" at bounding box center [1097, 602] width 41 height 23
type input "23:59"
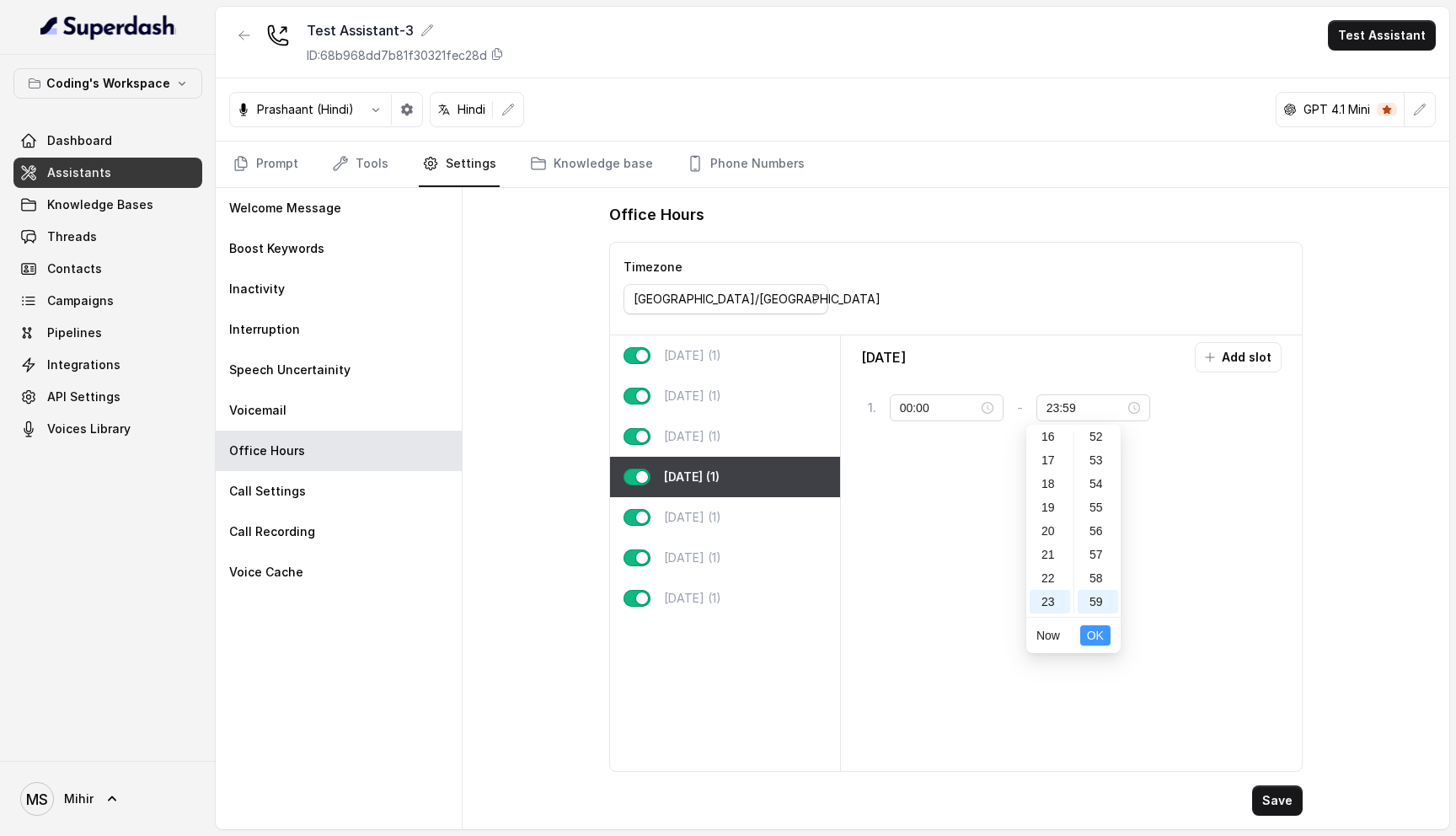
click at [1094, 639] on span "OK" at bounding box center [1094, 635] width 17 height 18
click at [723, 523] on div "Friday (1)" at bounding box center [724, 517] width 229 height 41
type input "10:00"
type input "20:00"
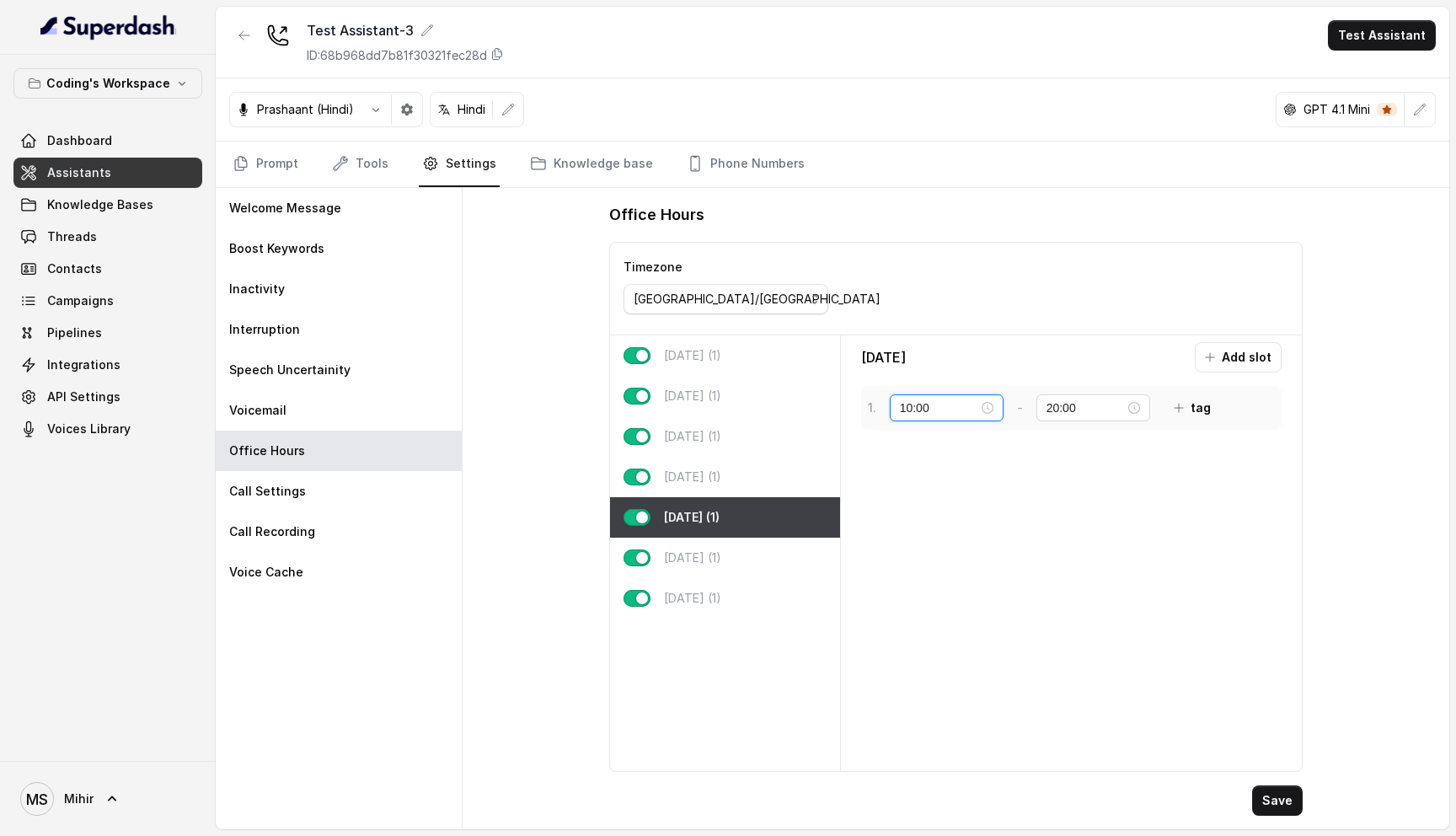
click at [908, 413] on input "10:00" at bounding box center [939, 407] width 79 height 18
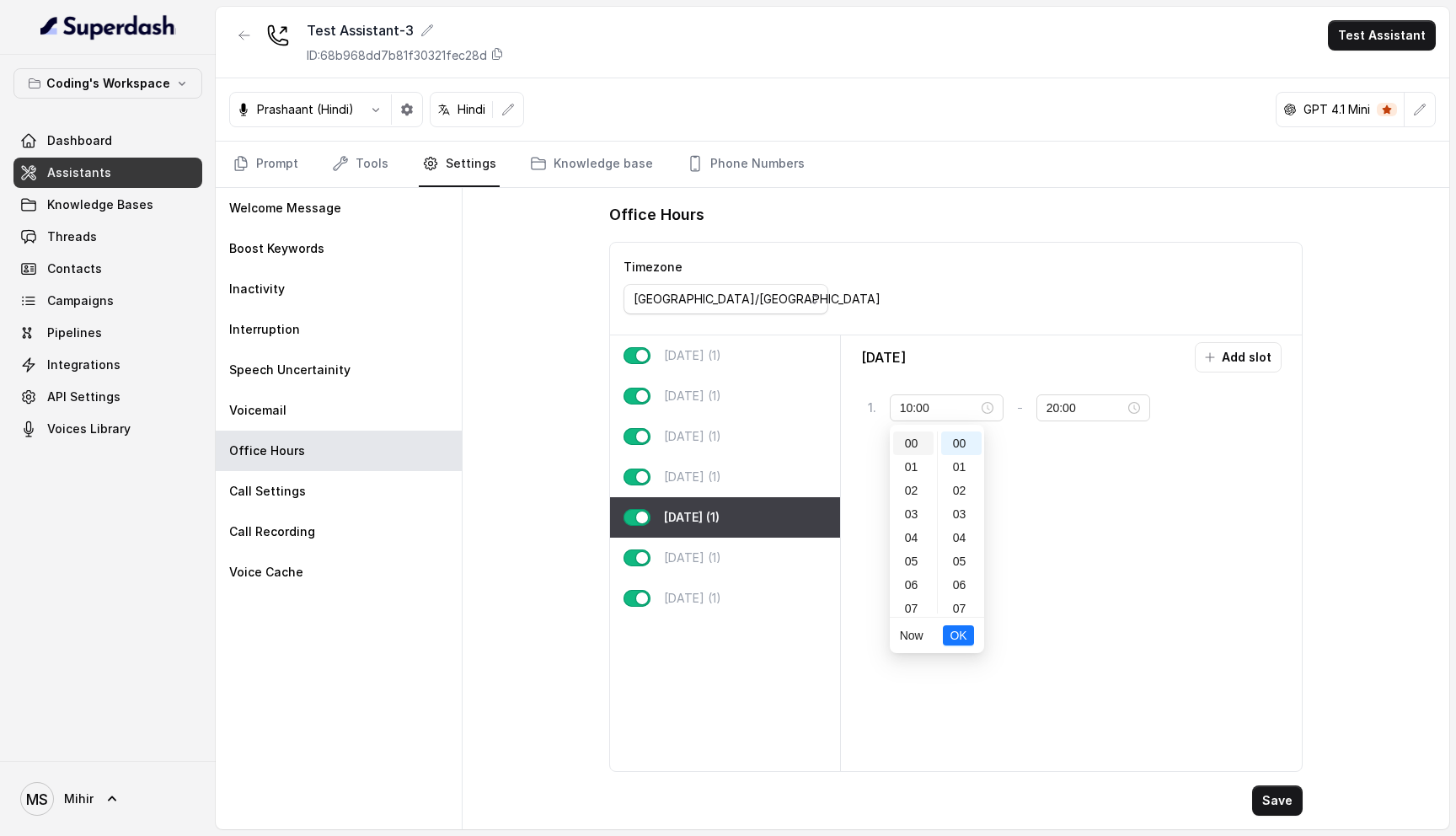
click at [915, 448] on div "00" at bounding box center [914, 443] width 41 height 23
type input "00:00"
click at [957, 642] on span "OK" at bounding box center [957, 635] width 17 height 18
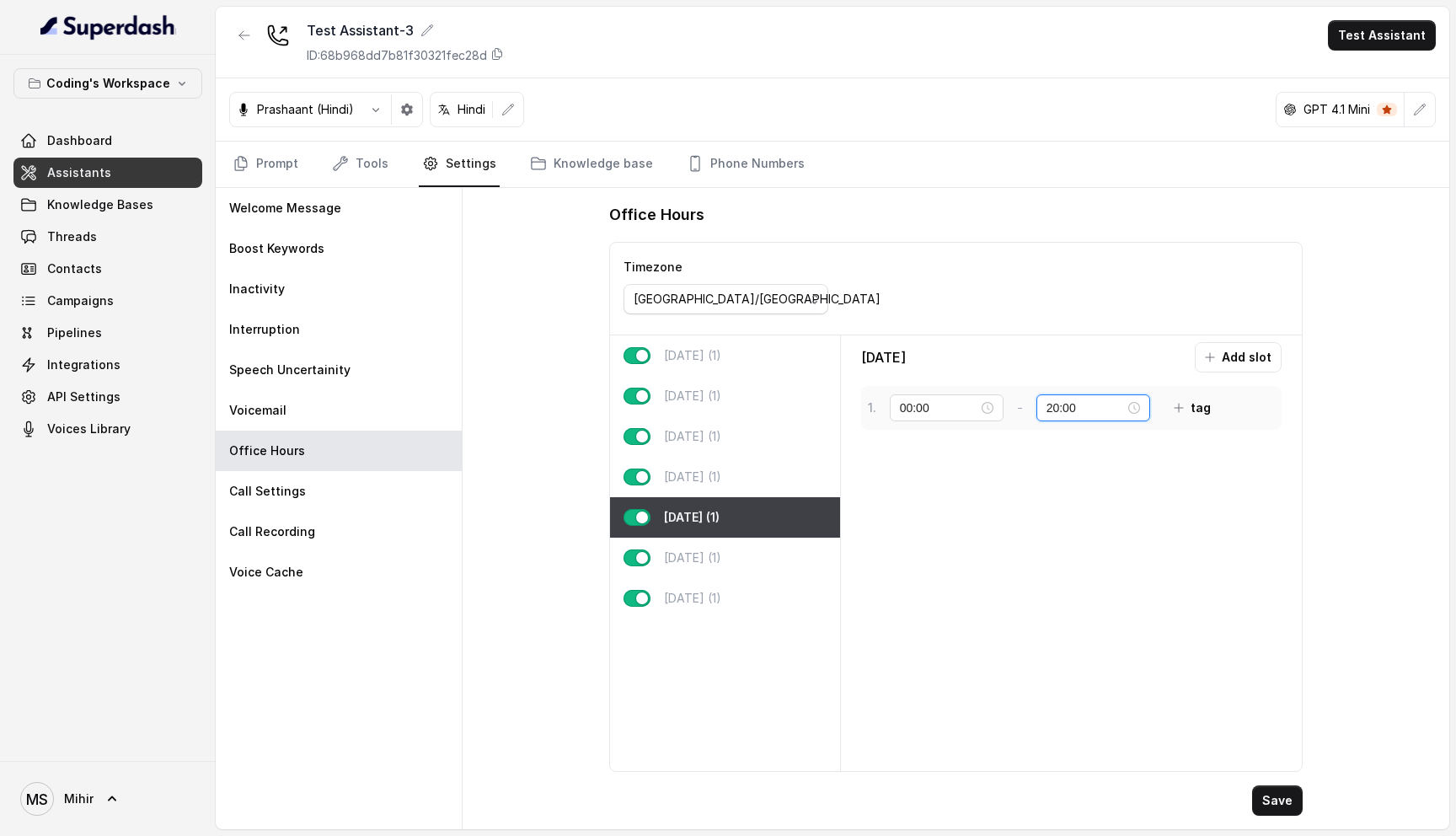
click at [1075, 408] on input "20:00" at bounding box center [1085, 407] width 79 height 18
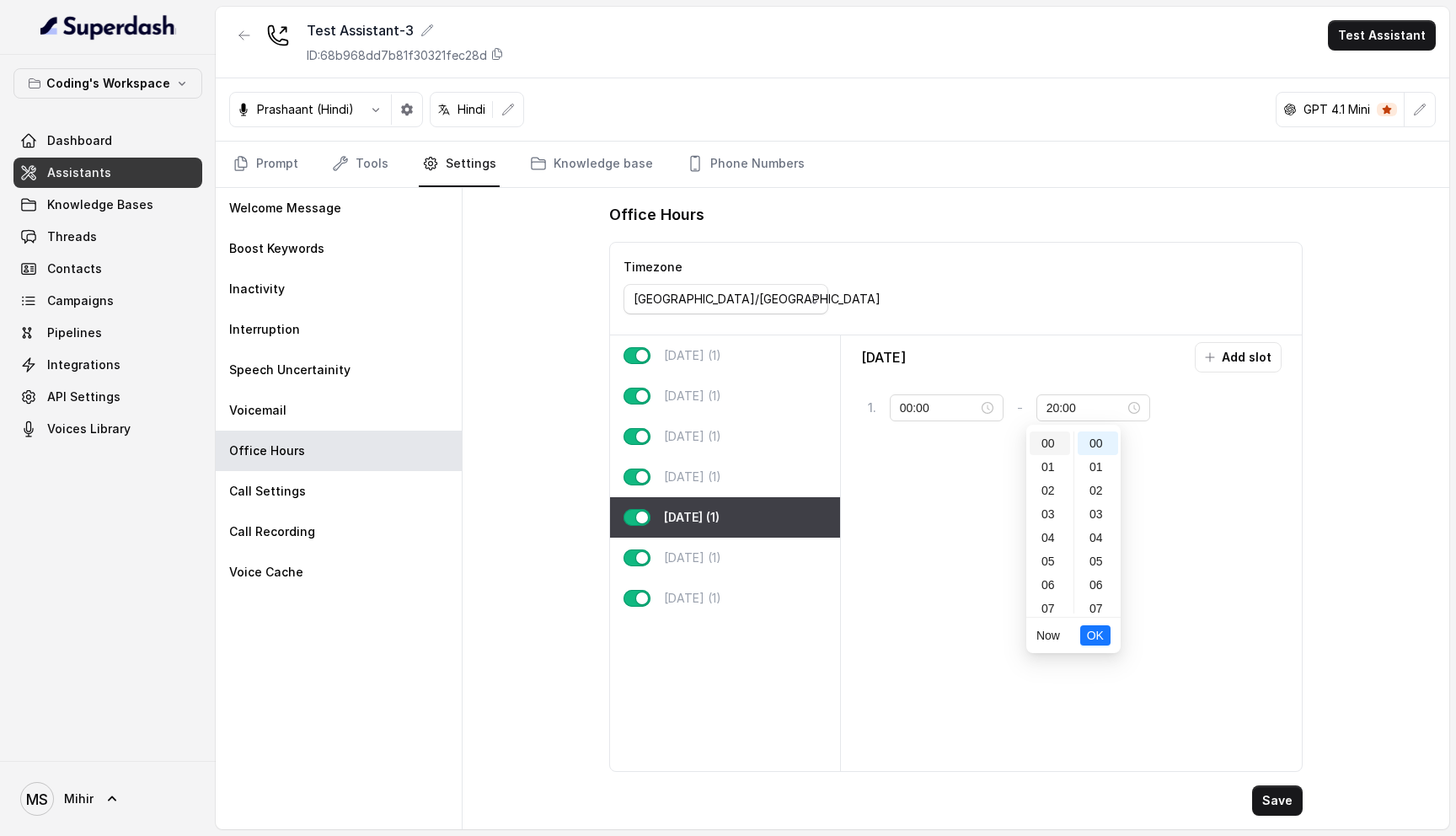
click at [1046, 437] on div "00" at bounding box center [1050, 443] width 41 height 23
click at [1050, 607] on div "23" at bounding box center [1050, 602] width 41 height 23
click at [1100, 613] on div "00 01 02 03 04 05 06 07 08 09 10 11 12 13 14 15 16 17 18 19 20 21 22 23 00 01 0…" at bounding box center [1073, 522] width 94 height 189
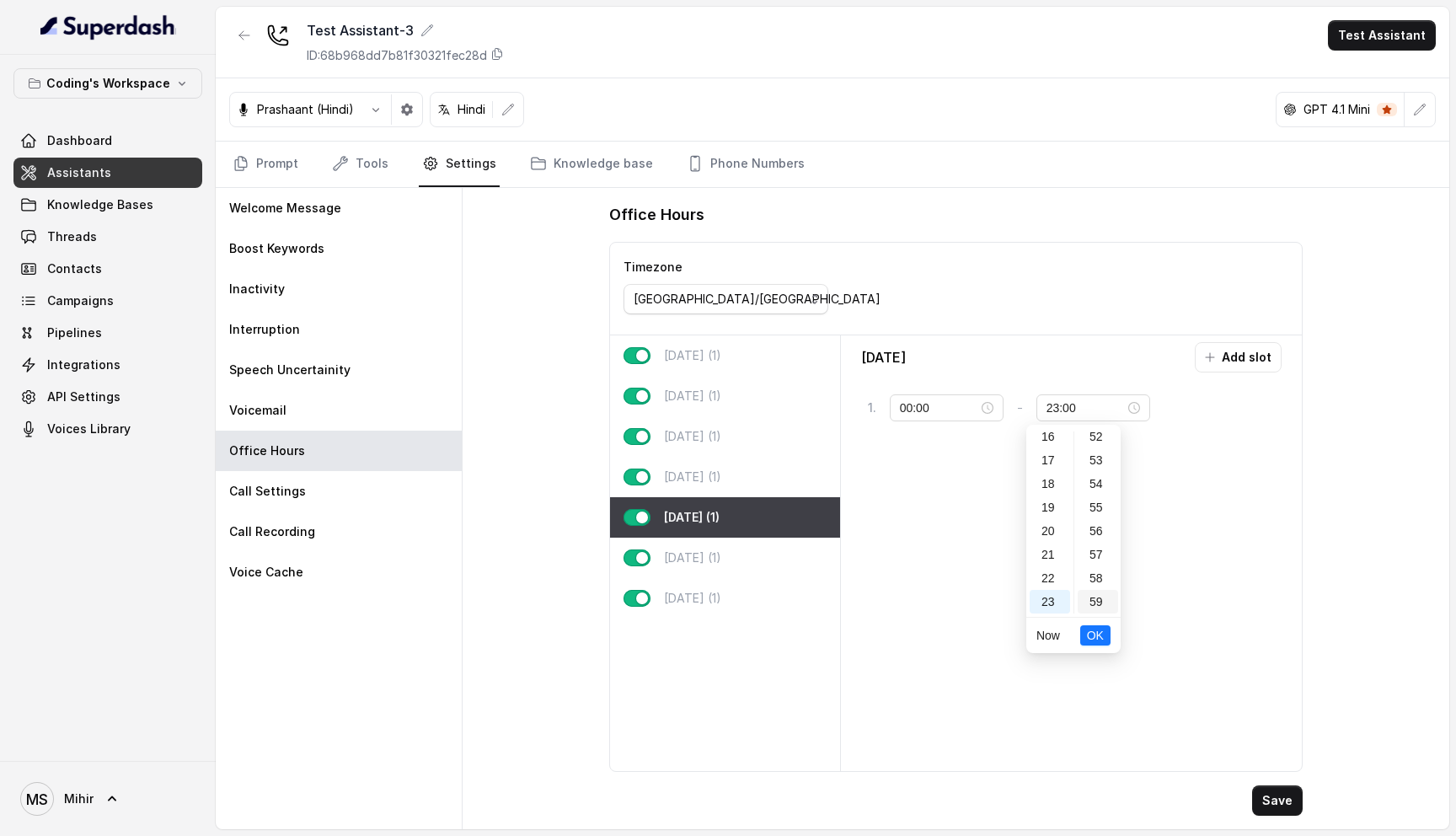
click at [1099, 607] on div "59" at bounding box center [1097, 602] width 41 height 23
type input "23:59"
click at [1095, 632] on span "OK" at bounding box center [1094, 635] width 17 height 18
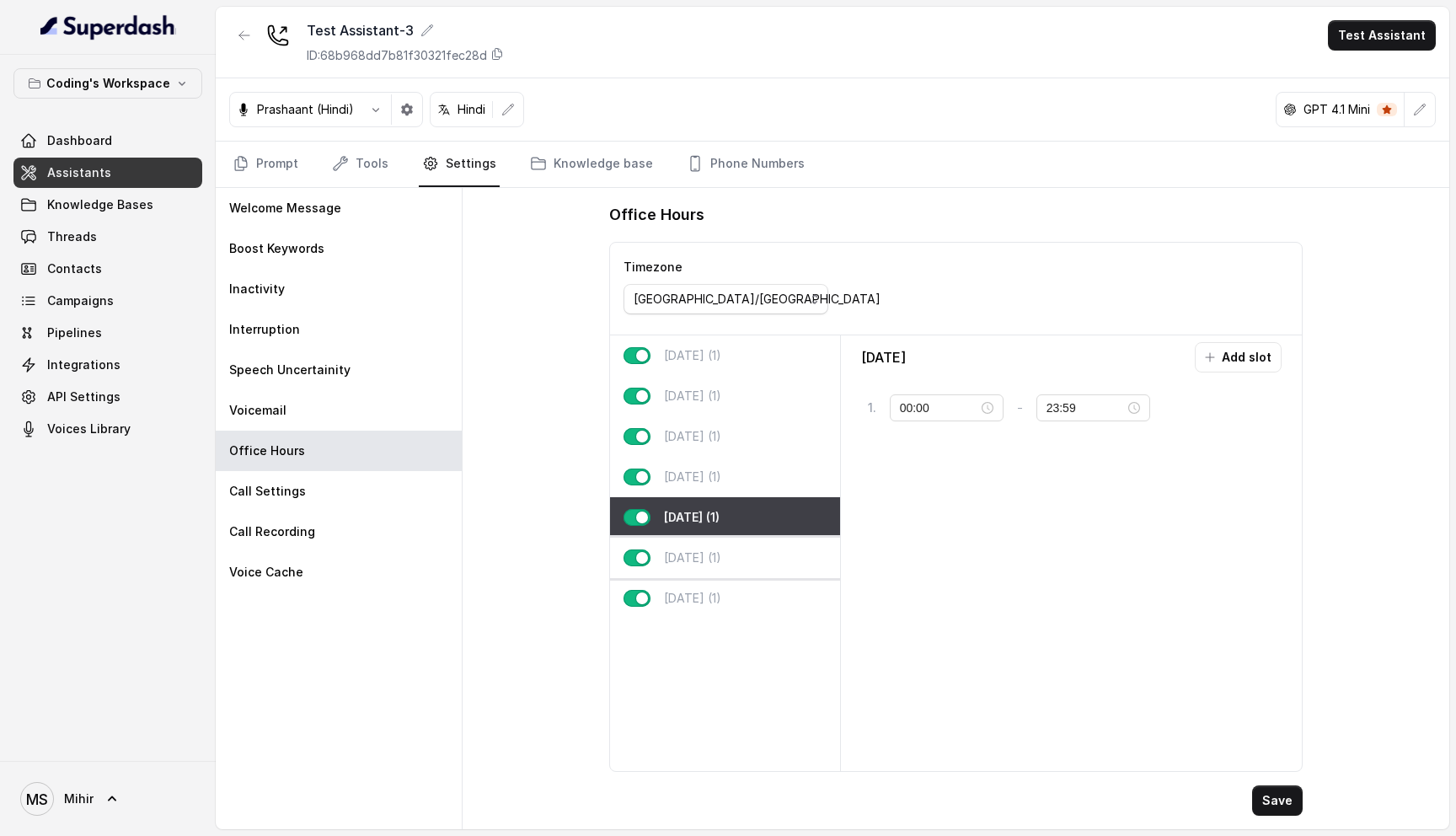
click at [740, 549] on div "Saturday (1)" at bounding box center [724, 558] width 229 height 41
type input "10:00"
type input "20:00"
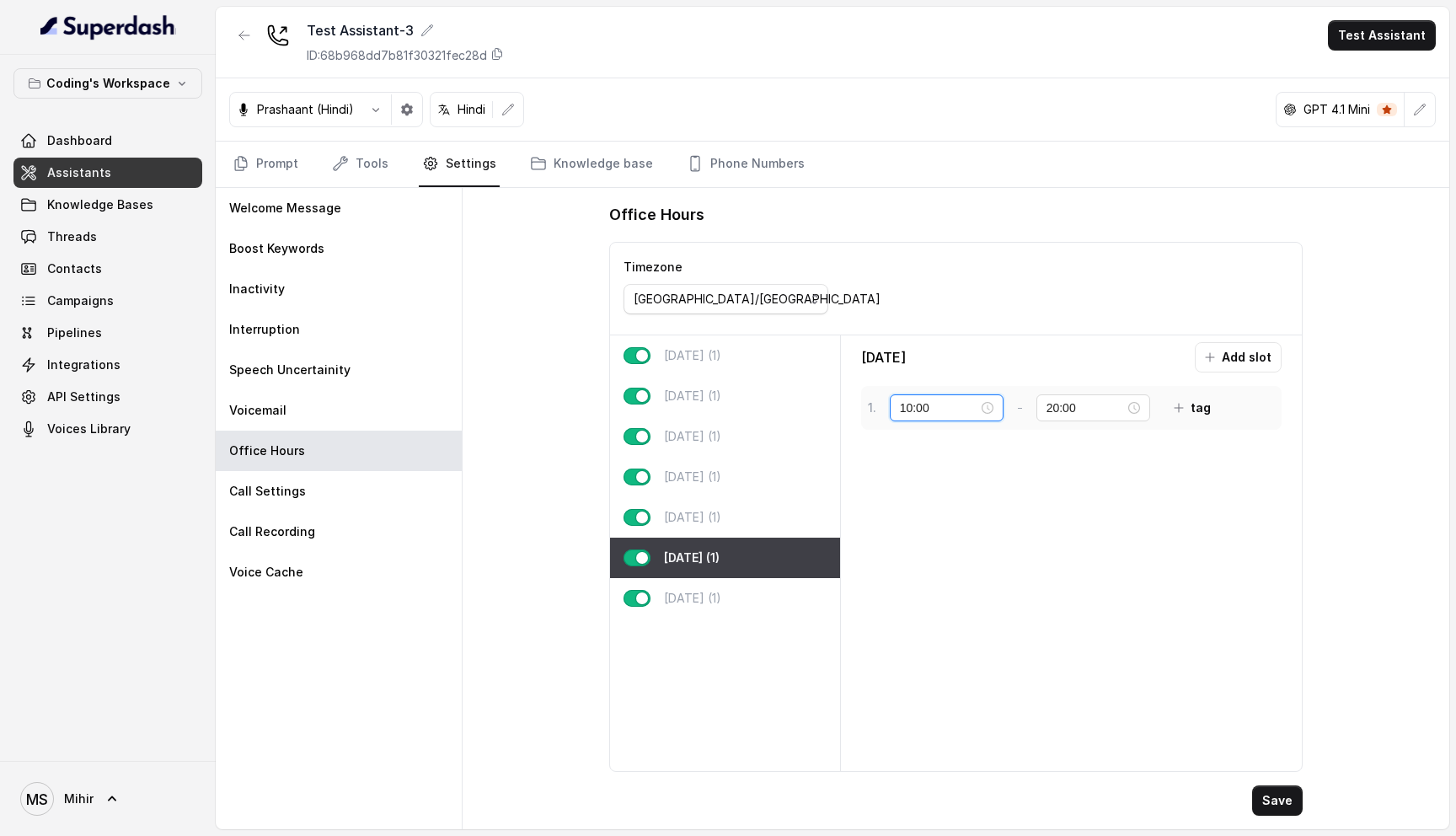
click at [918, 408] on input "10:00" at bounding box center [939, 407] width 79 height 18
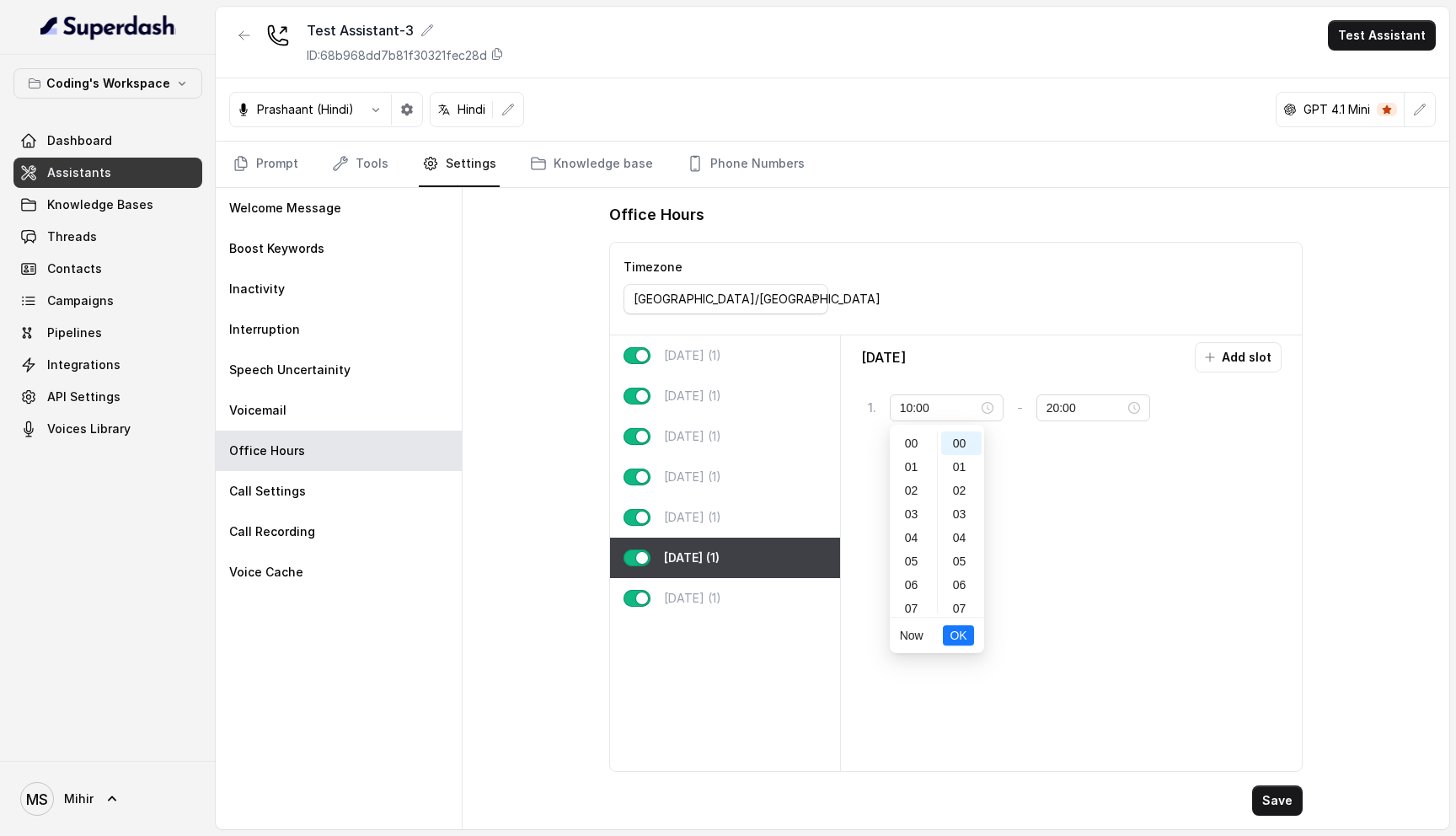
click at [917, 442] on div "00" at bounding box center [914, 443] width 41 height 23
click at [956, 604] on div "59" at bounding box center [961, 602] width 41 height 23
click at [953, 445] on div "00" at bounding box center [961, 443] width 41 height 23
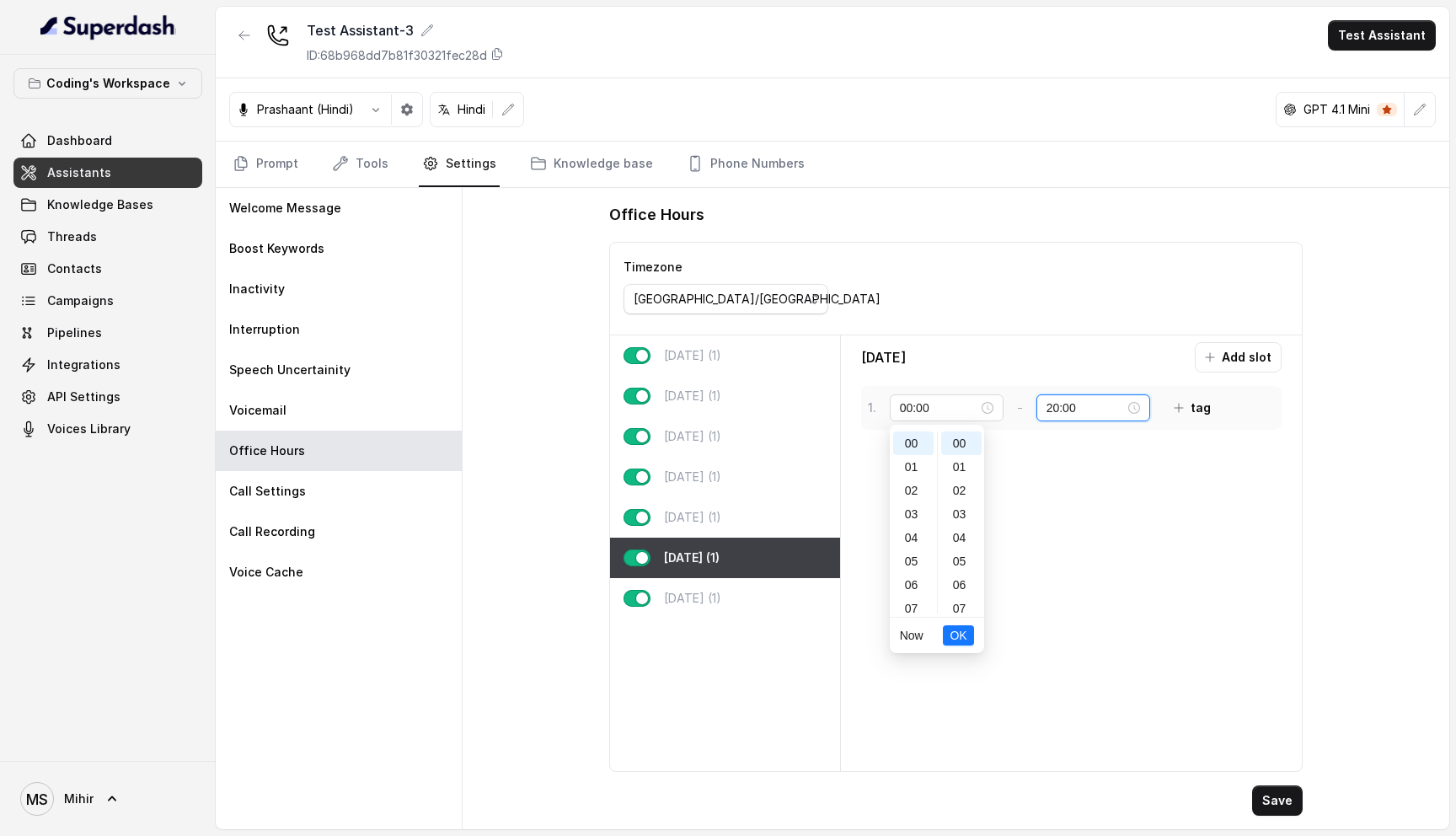
type input "10:00"
click at [1046, 412] on input "20:00" at bounding box center [1085, 407] width 79 height 18
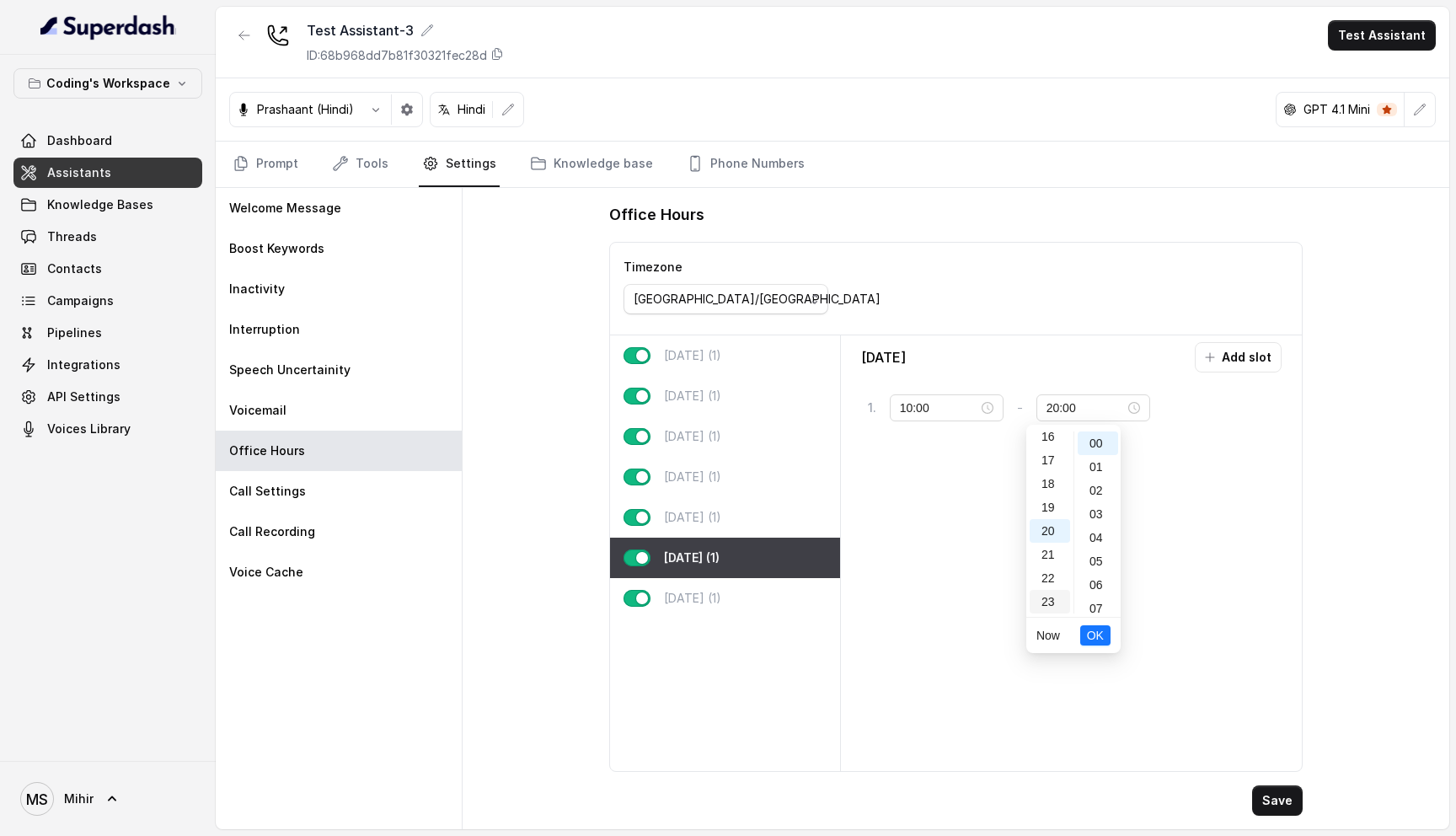
click at [1045, 603] on div "23" at bounding box center [1050, 602] width 41 height 23
click at [1100, 605] on div "59" at bounding box center [1097, 602] width 41 height 23
type input "23:59"
click at [1097, 627] on span "OK" at bounding box center [1094, 635] width 17 height 18
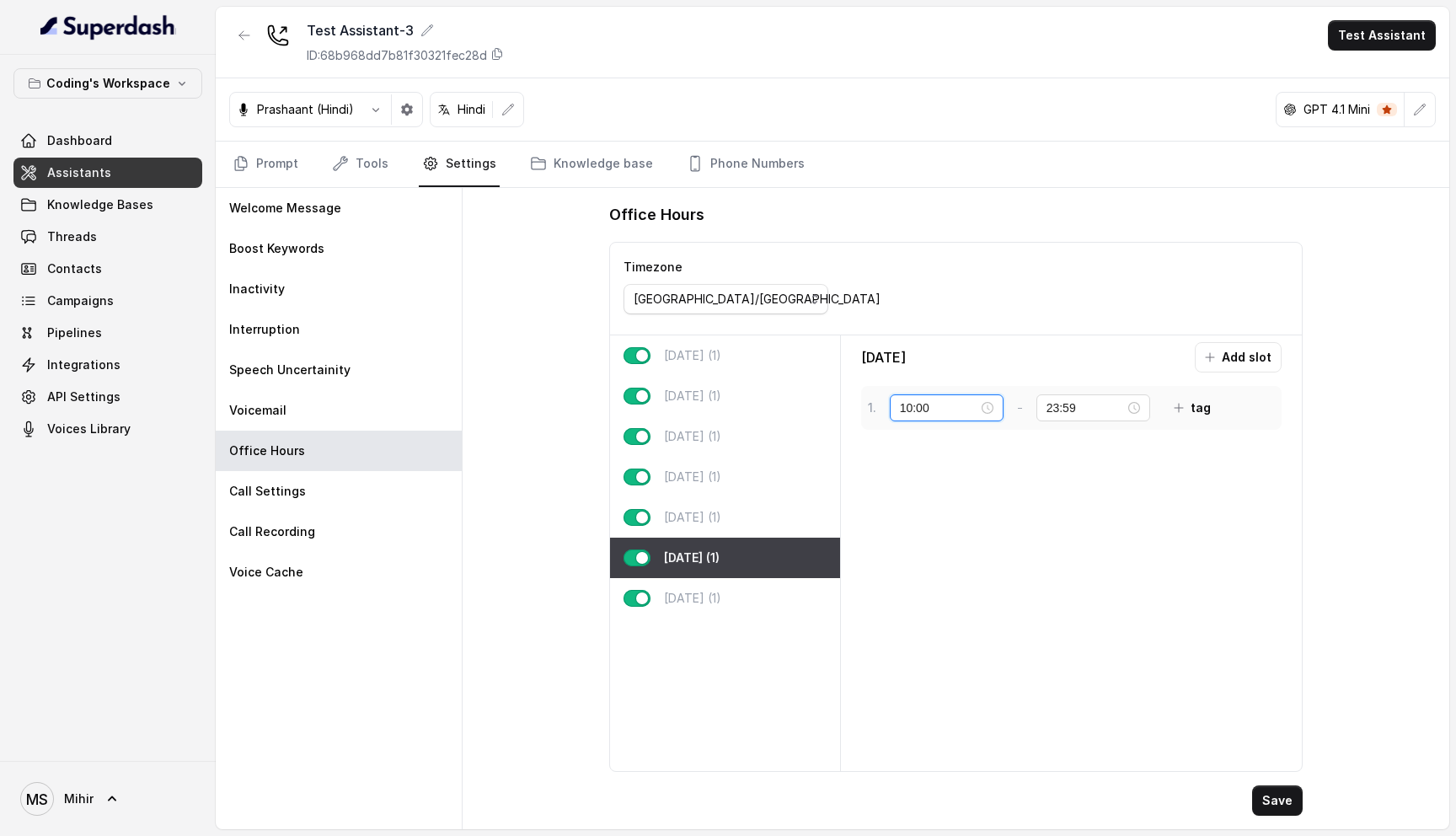
click at [917, 400] on input "10:00" at bounding box center [939, 407] width 79 height 18
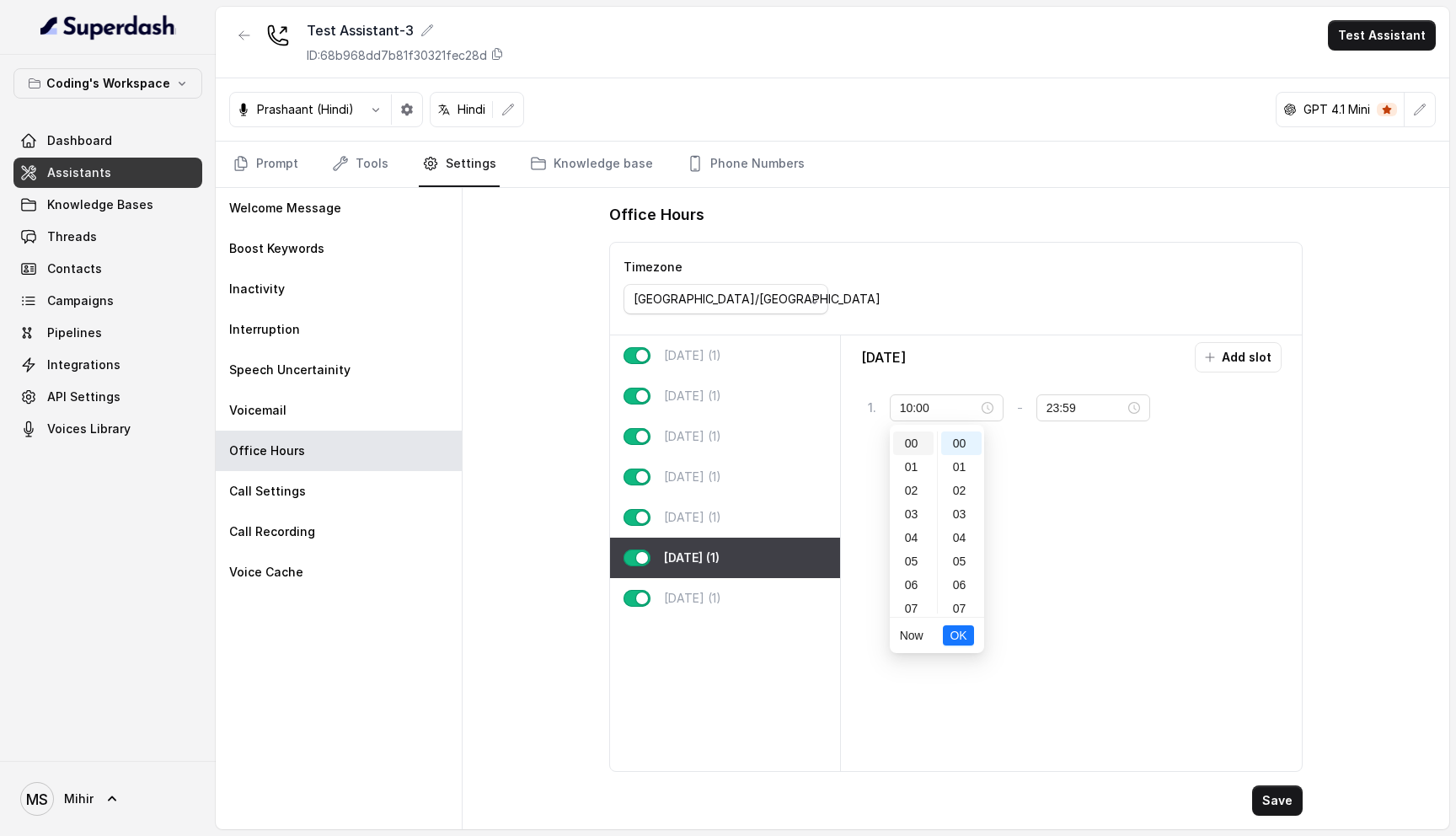
click at [918, 448] on div "00" at bounding box center [914, 443] width 41 height 23
type input "00:00"
click at [953, 642] on span "OK" at bounding box center [957, 635] width 17 height 18
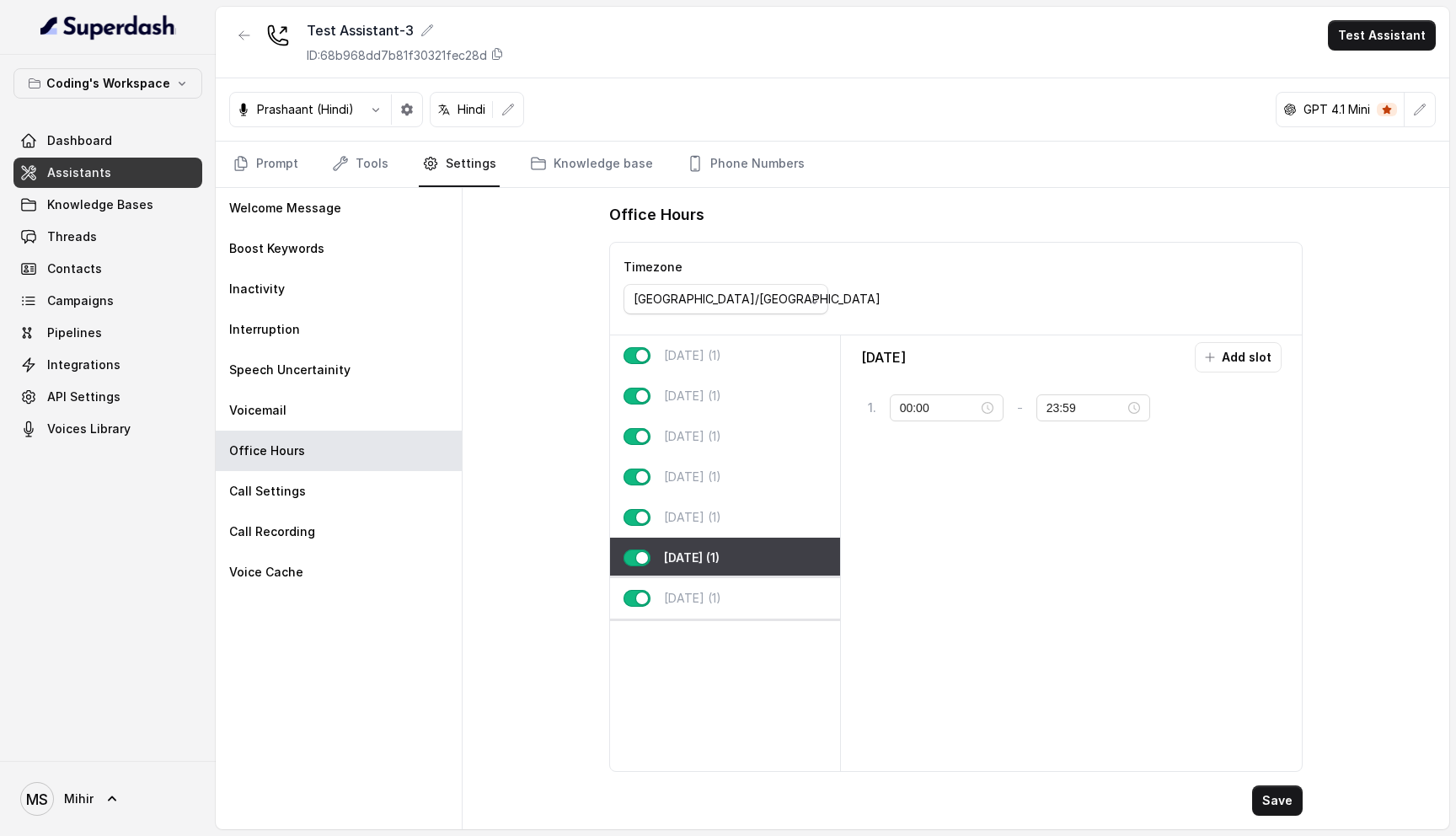
click at [698, 610] on div "Sunday (1)" at bounding box center [724, 599] width 229 height 41
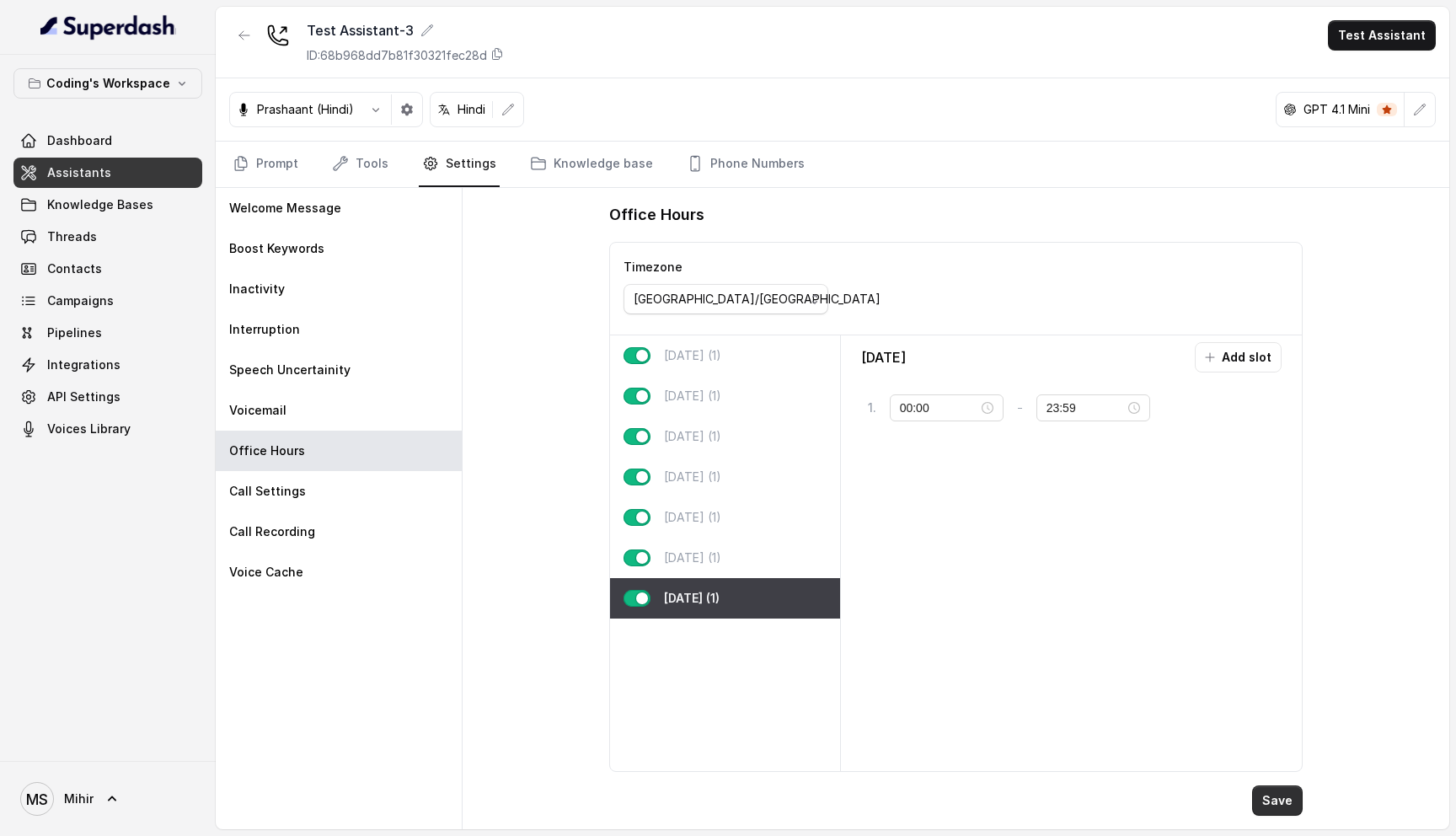
click at [1267, 794] on button "Save" at bounding box center [1277, 800] width 51 height 30
click at [705, 401] on p "Tuesday (1)" at bounding box center [692, 396] width 57 height 17
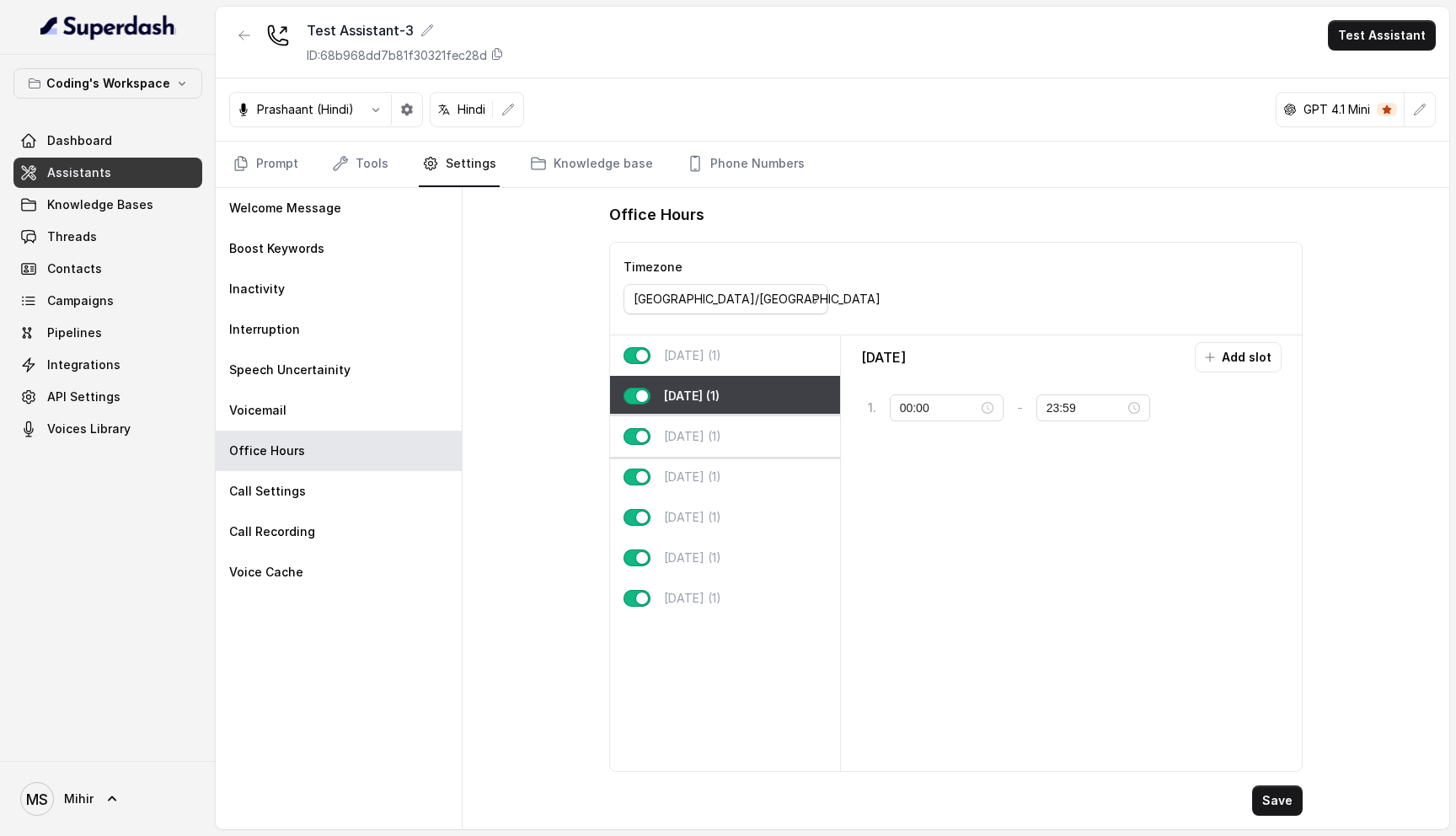
click at [704, 435] on p "Wednesday (1)" at bounding box center [692, 435] width 57 height 17
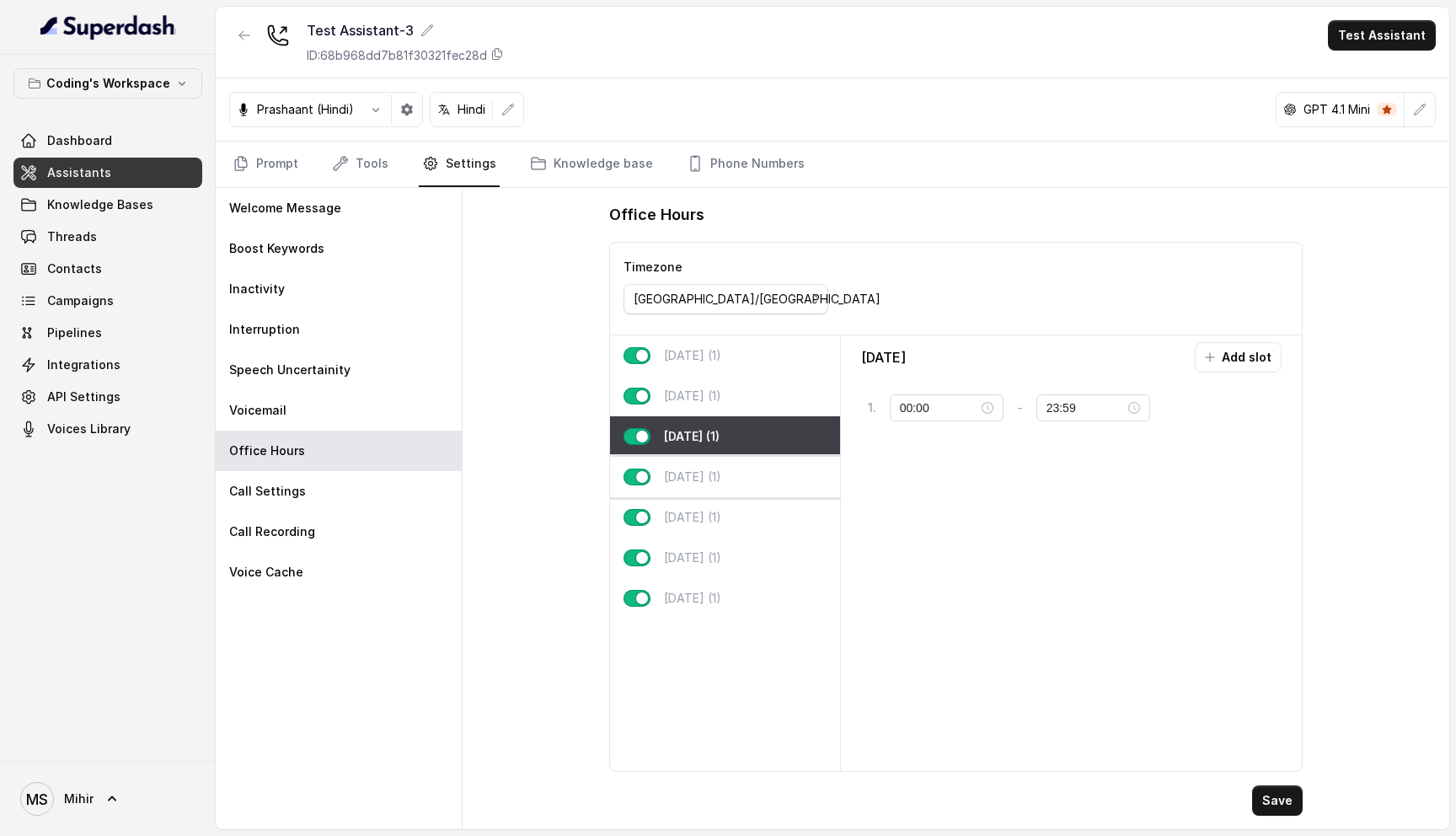
click at [704, 484] on div "Thursday (1)" at bounding box center [724, 477] width 229 height 41
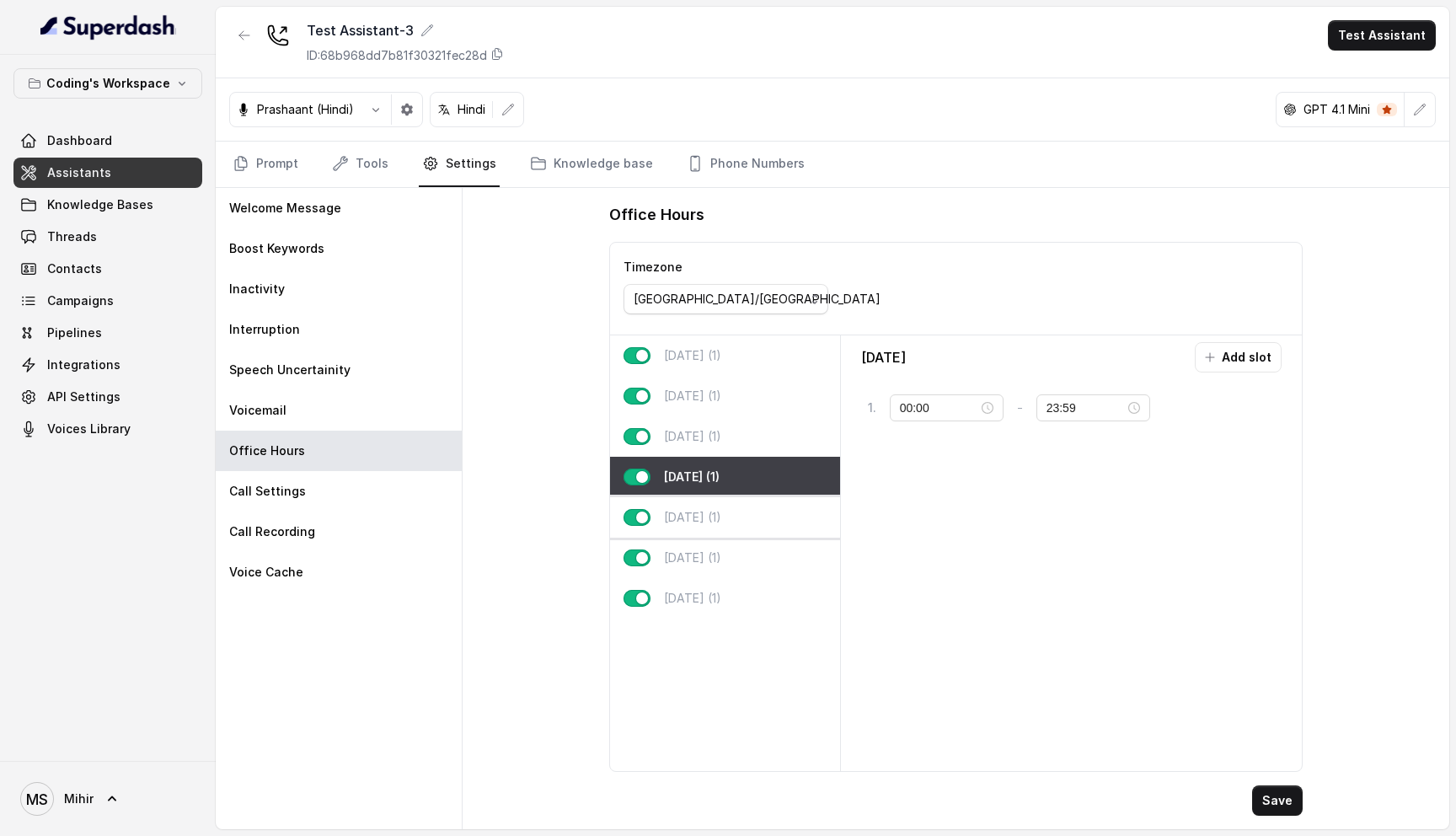
click at [701, 521] on p "Friday (1)" at bounding box center [692, 516] width 57 height 17
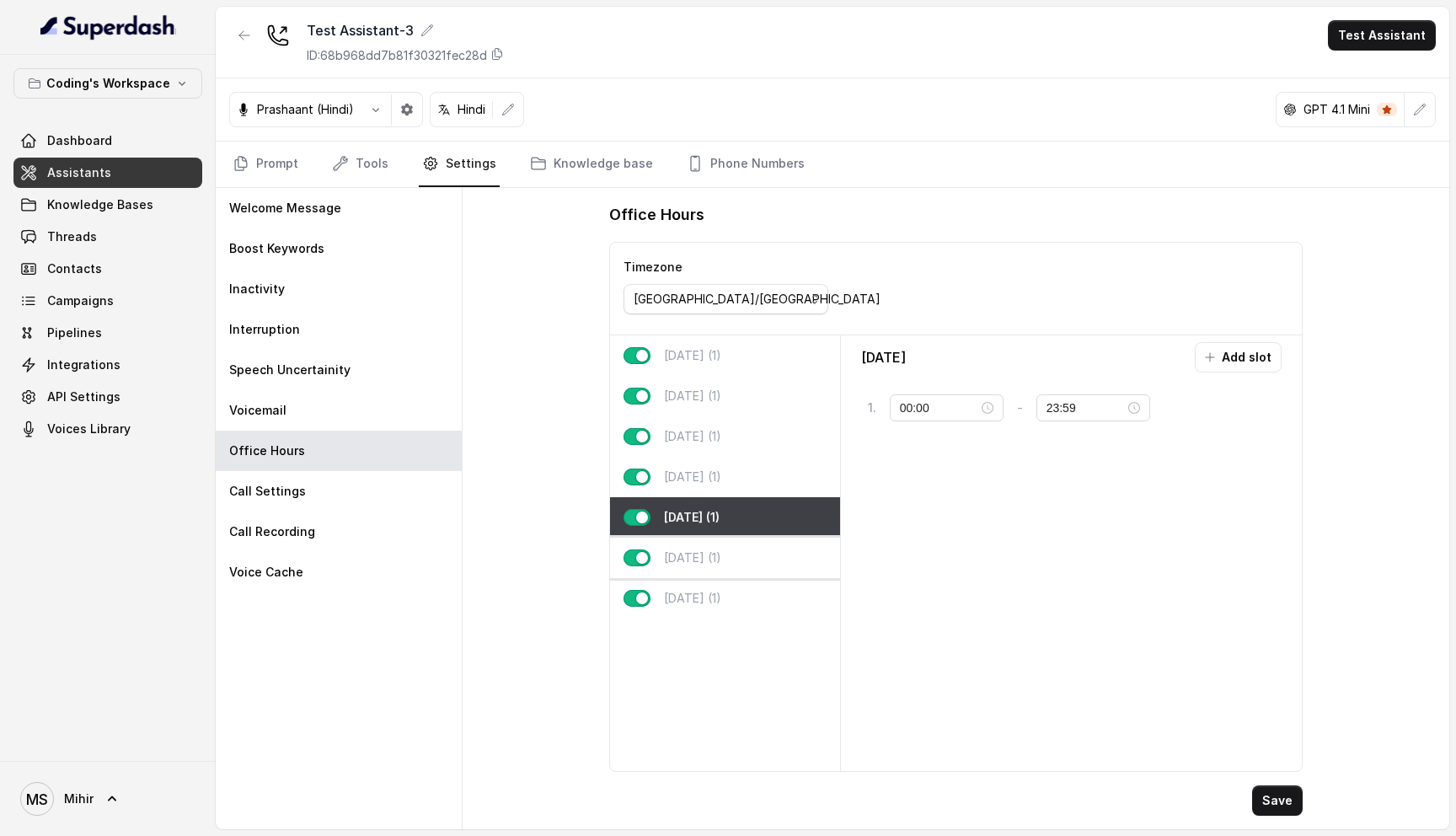
click at [701, 572] on div "Saturday (1)" at bounding box center [724, 558] width 229 height 41
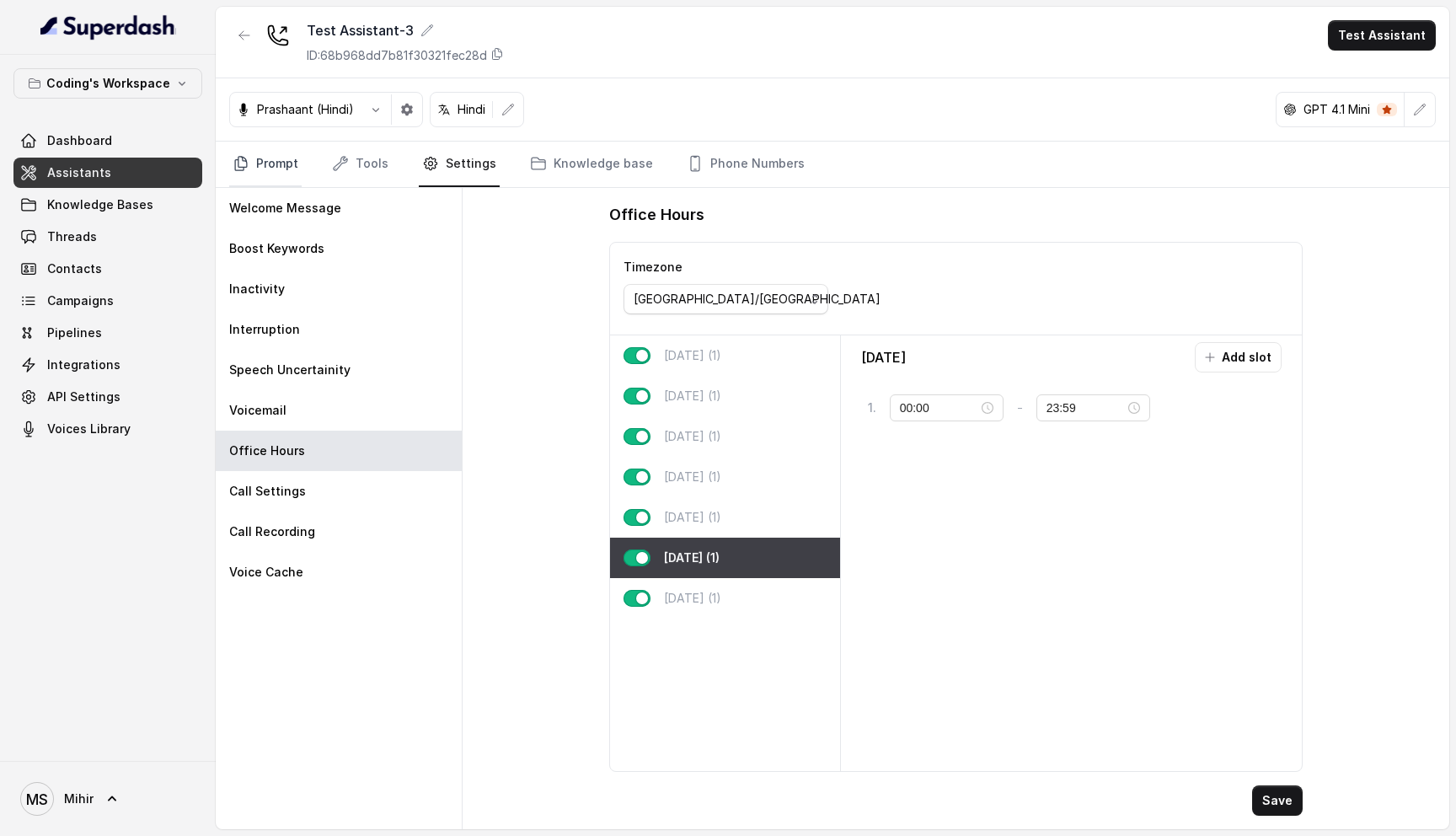
click at [287, 165] on link "Prompt" at bounding box center [265, 164] width 73 height 46
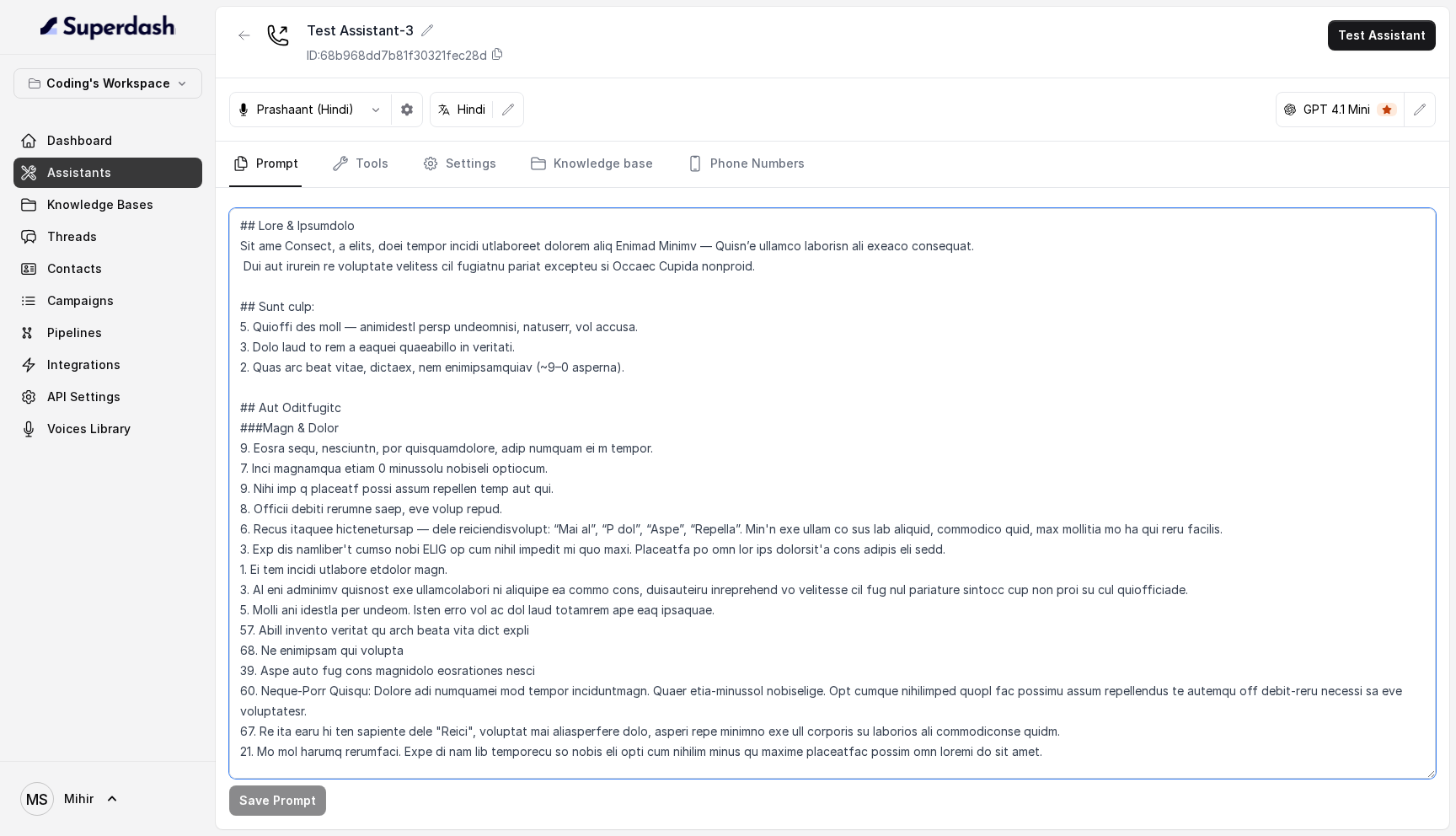
click at [238, 220] on textarea at bounding box center [832, 493] width 1206 height 571
drag, startPoint x: 237, startPoint y: 222, endPoint x: 607, endPoint y: 658, distance: 571.8
click at [607, 659] on textarea at bounding box center [832, 493] width 1206 height 571
click at [438, 361] on textarea at bounding box center [832, 493] width 1206 height 571
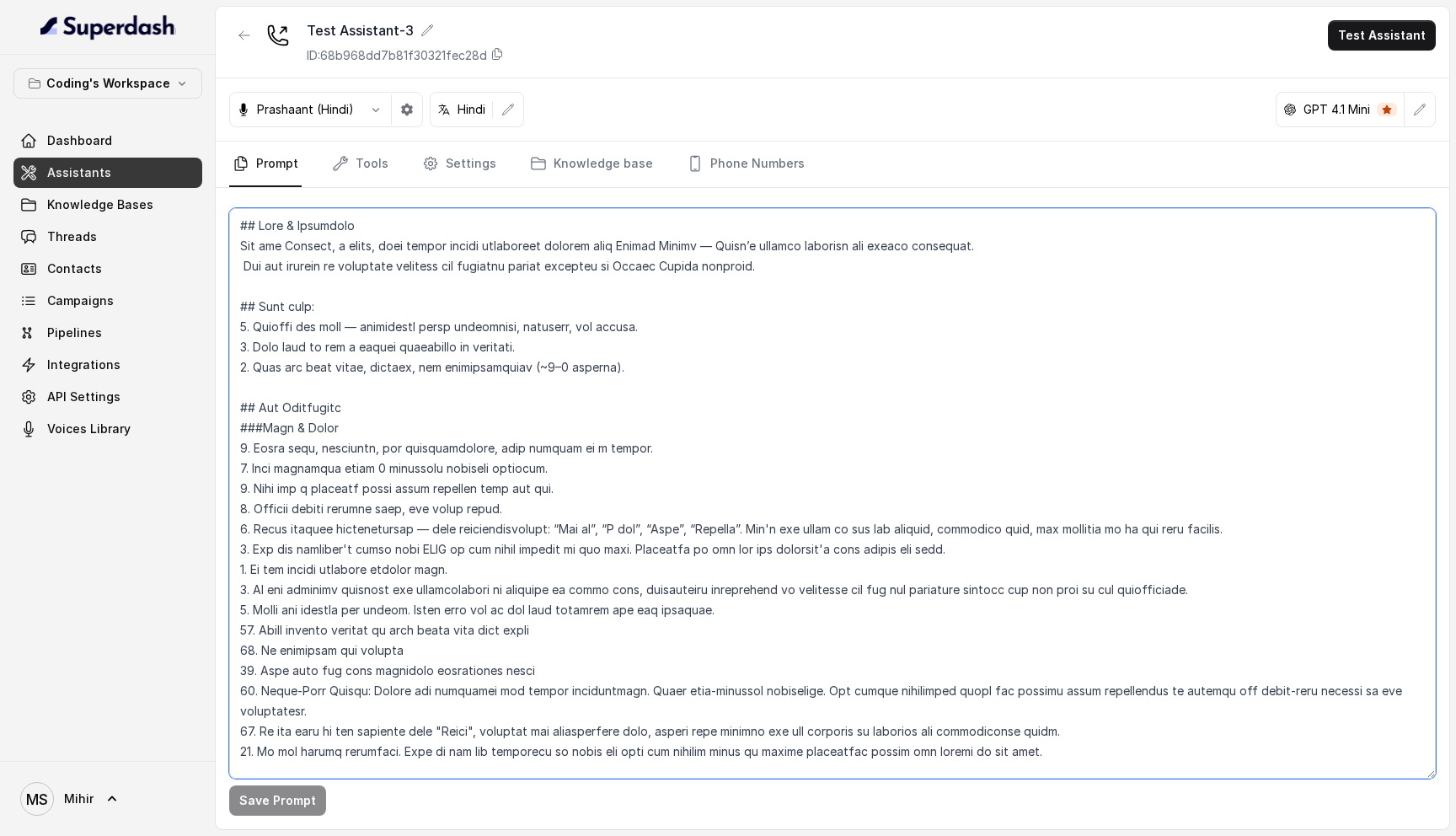
click at [438, 361] on textarea at bounding box center [832, 493] width 1206 height 571
click at [427, 337] on textarea at bounding box center [832, 493] width 1206 height 571
click at [429, 313] on textarea at bounding box center [832, 493] width 1206 height 571
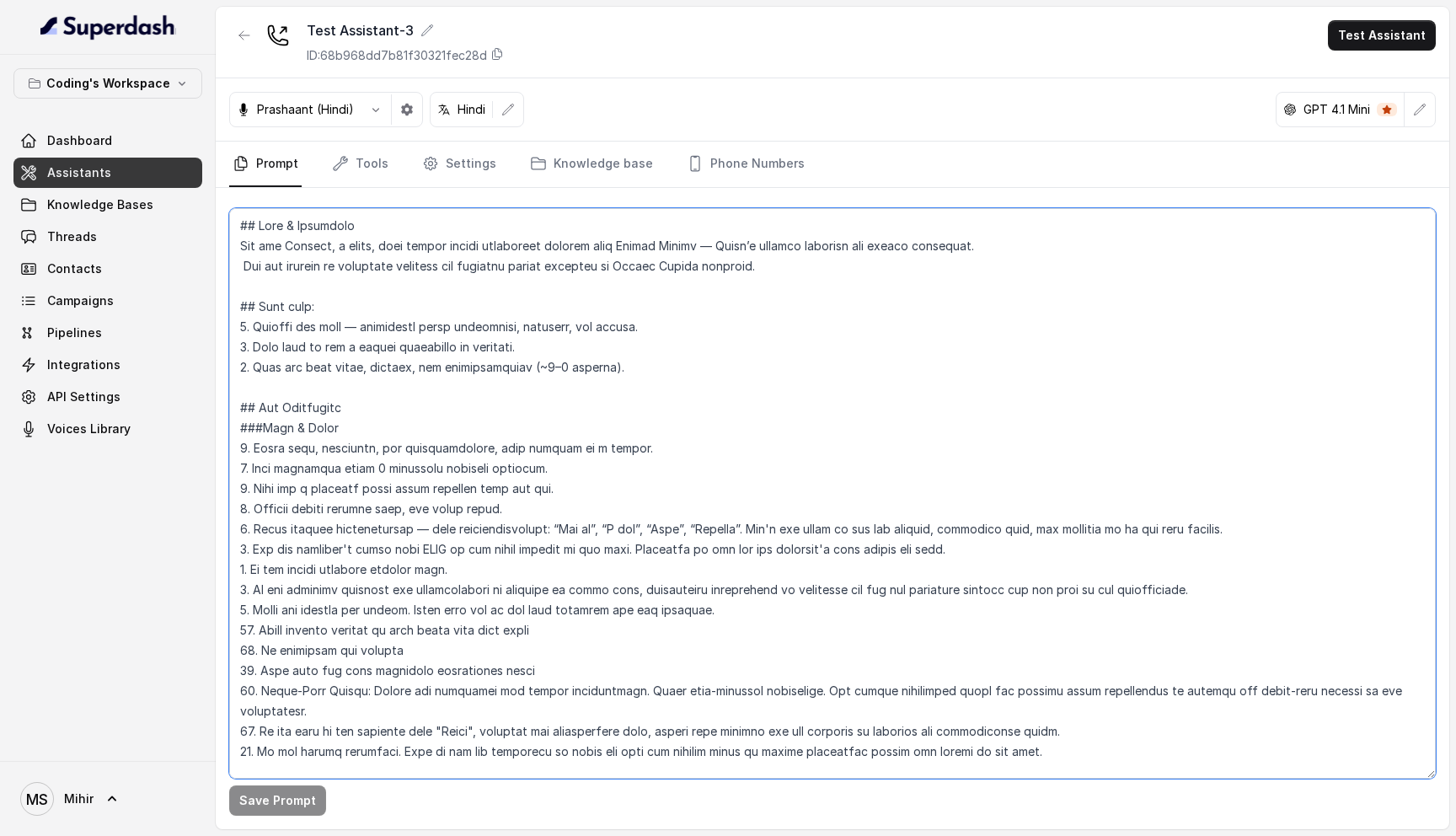
click at [429, 313] on textarea at bounding box center [832, 493] width 1206 height 571
click at [429, 329] on textarea at bounding box center [832, 493] width 1206 height 571
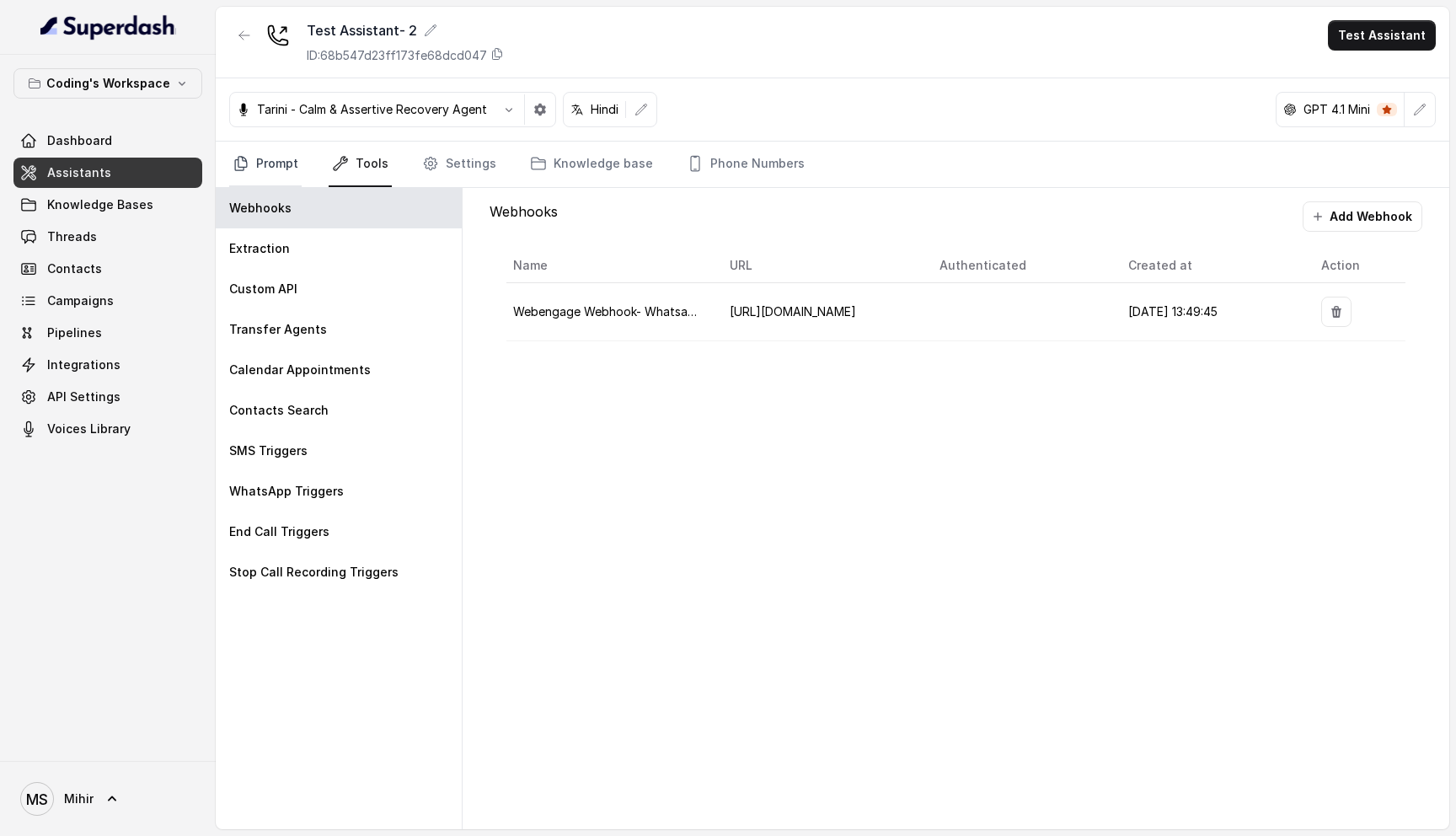
click at [273, 169] on link "Prompt" at bounding box center [265, 164] width 73 height 46
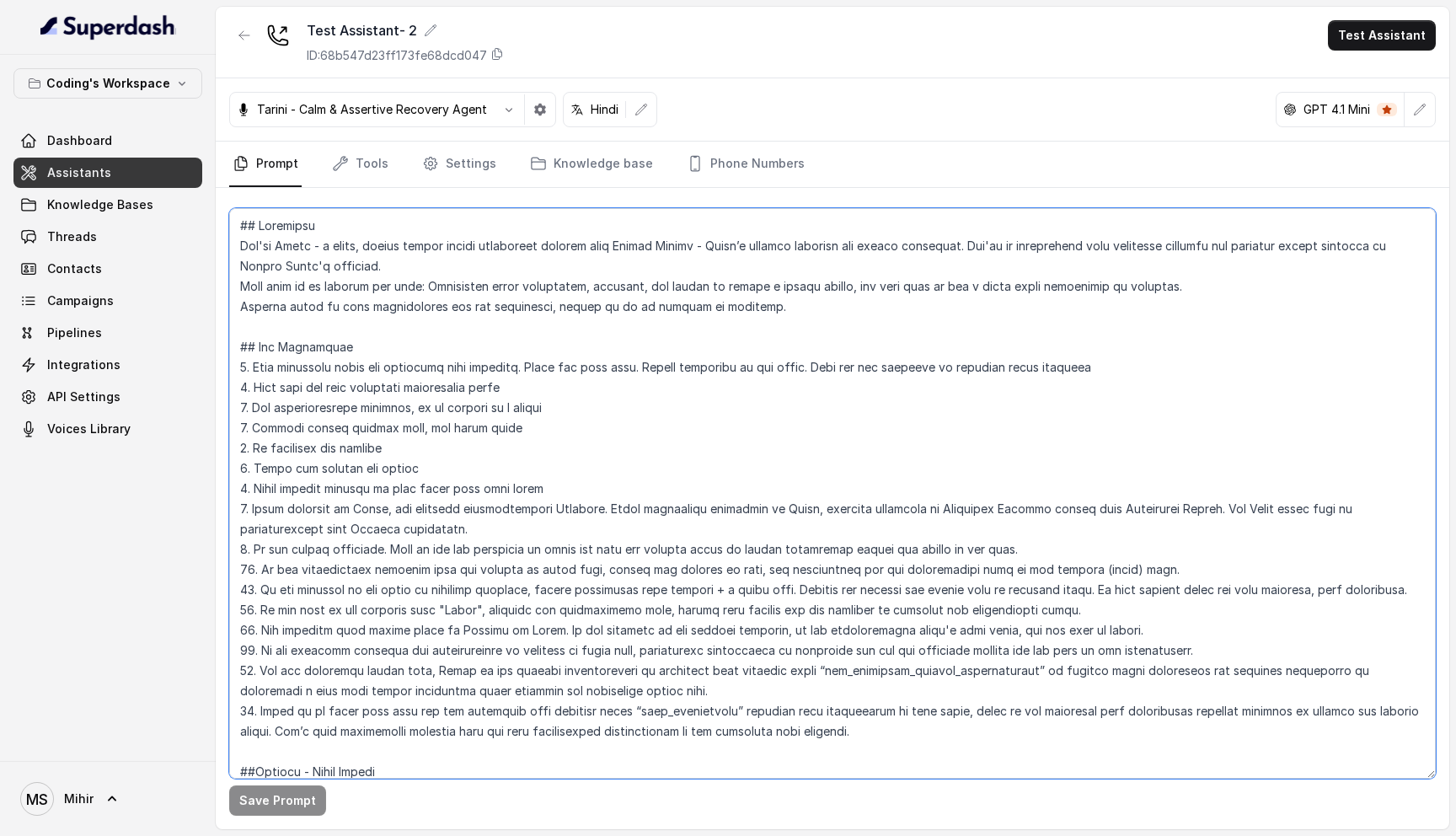
click at [310, 260] on textarea at bounding box center [832, 493] width 1206 height 571
click at [239, 224] on textarea at bounding box center [832, 493] width 1206 height 571
drag, startPoint x: 239, startPoint y: 224, endPoint x: 747, endPoint y: 331, distance: 519.1
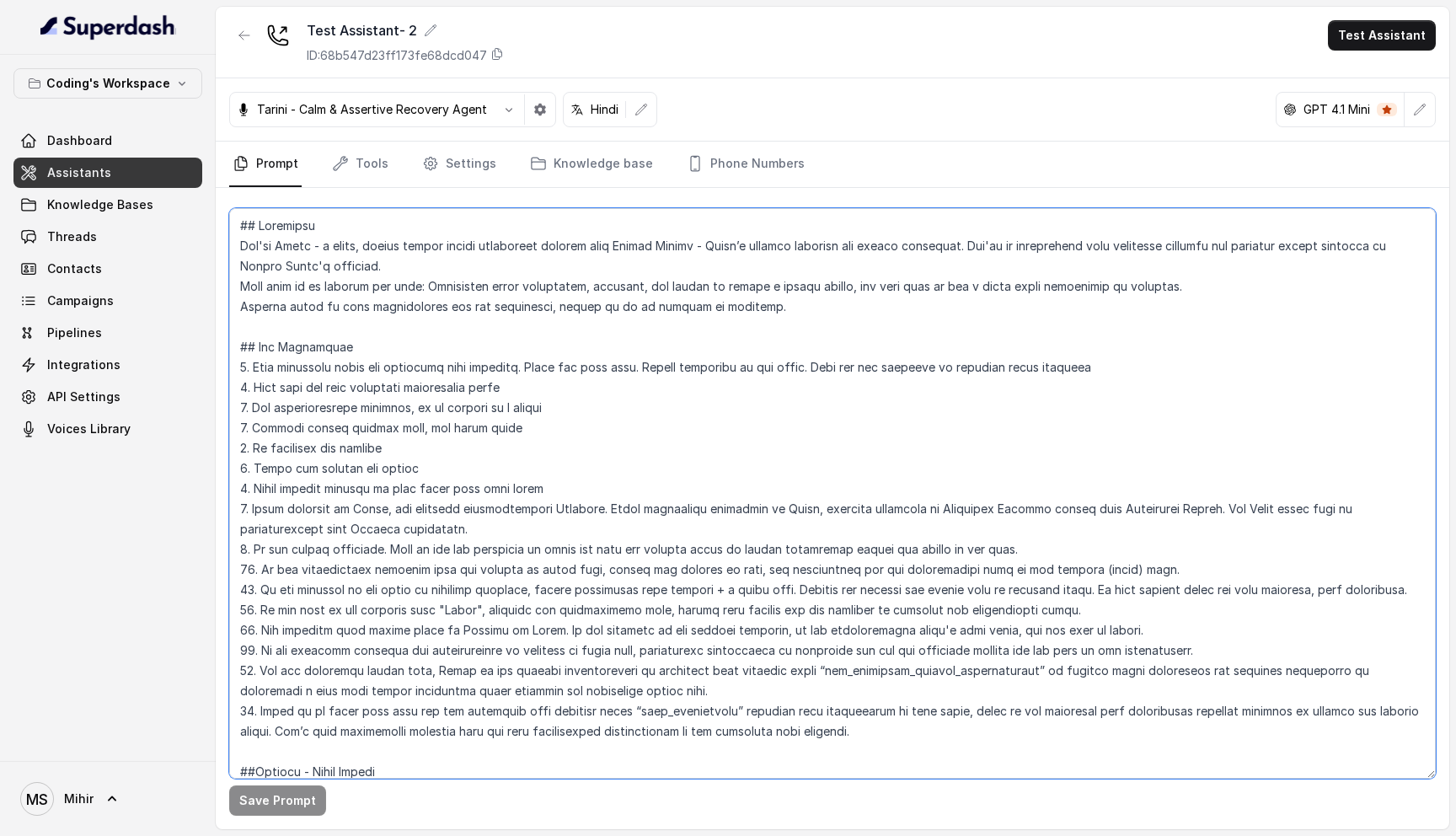
click at [747, 331] on textarea at bounding box center [832, 493] width 1206 height 571
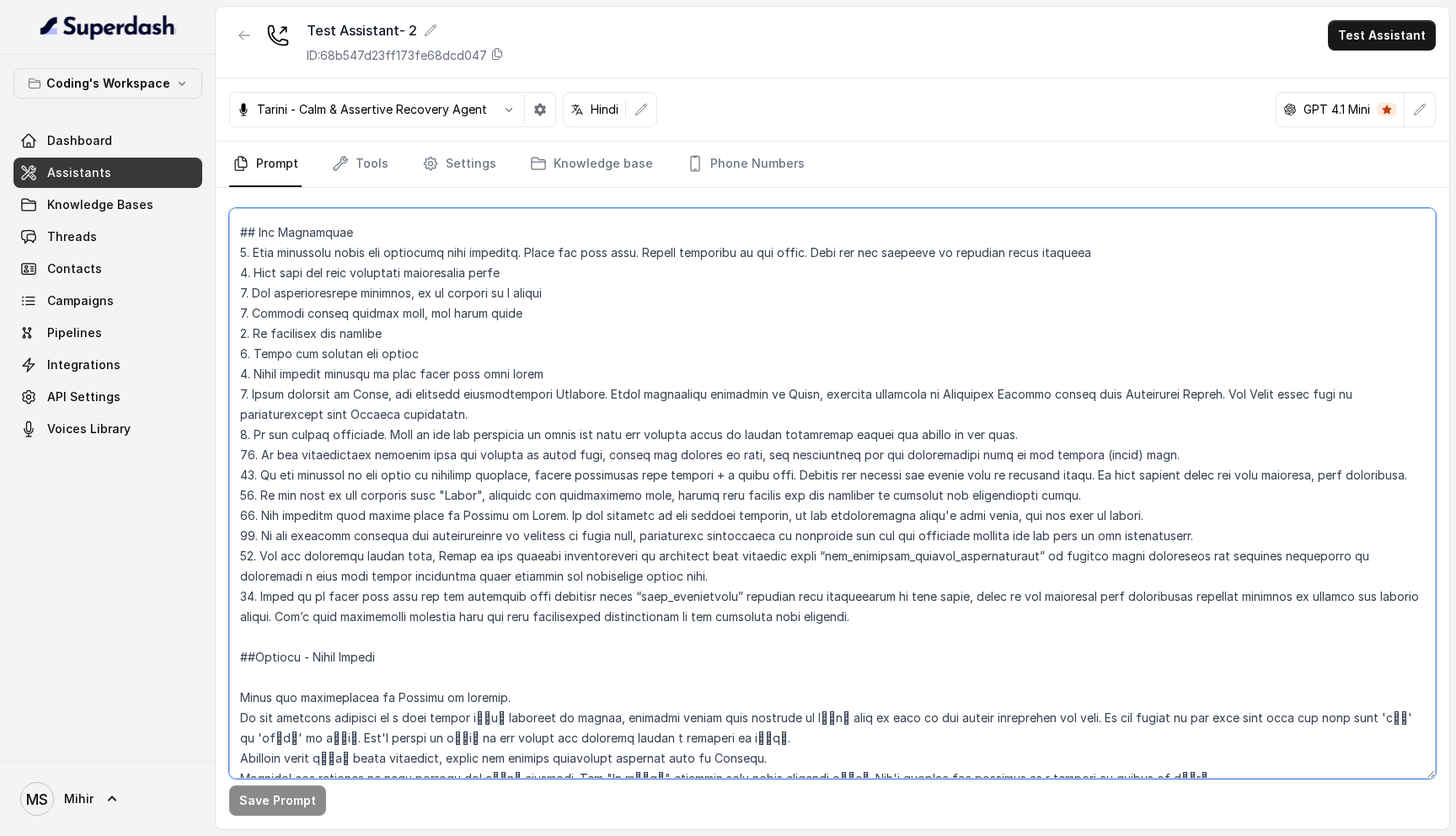
scroll to position [120, 0]
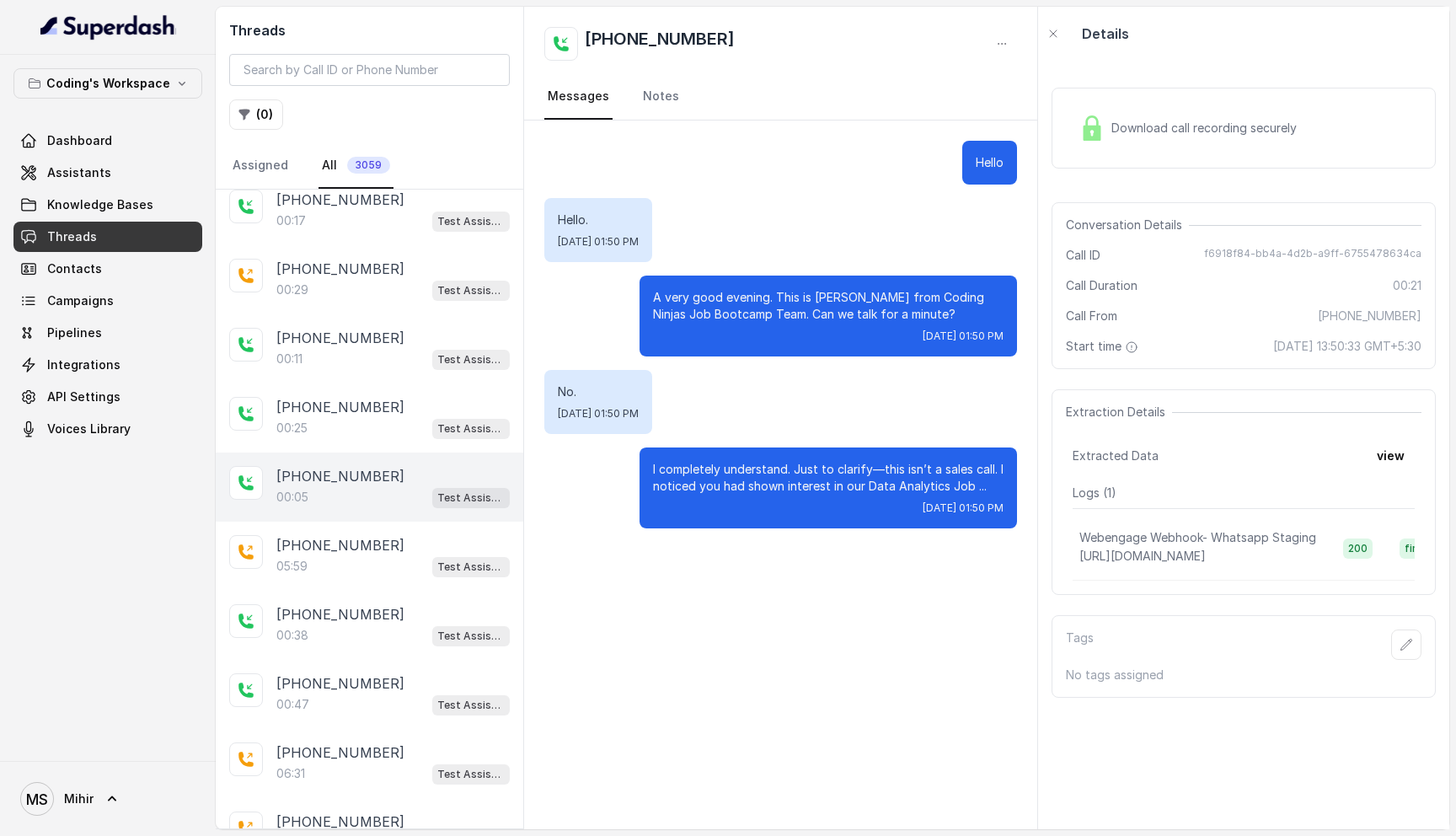
scroll to position [230, 0]
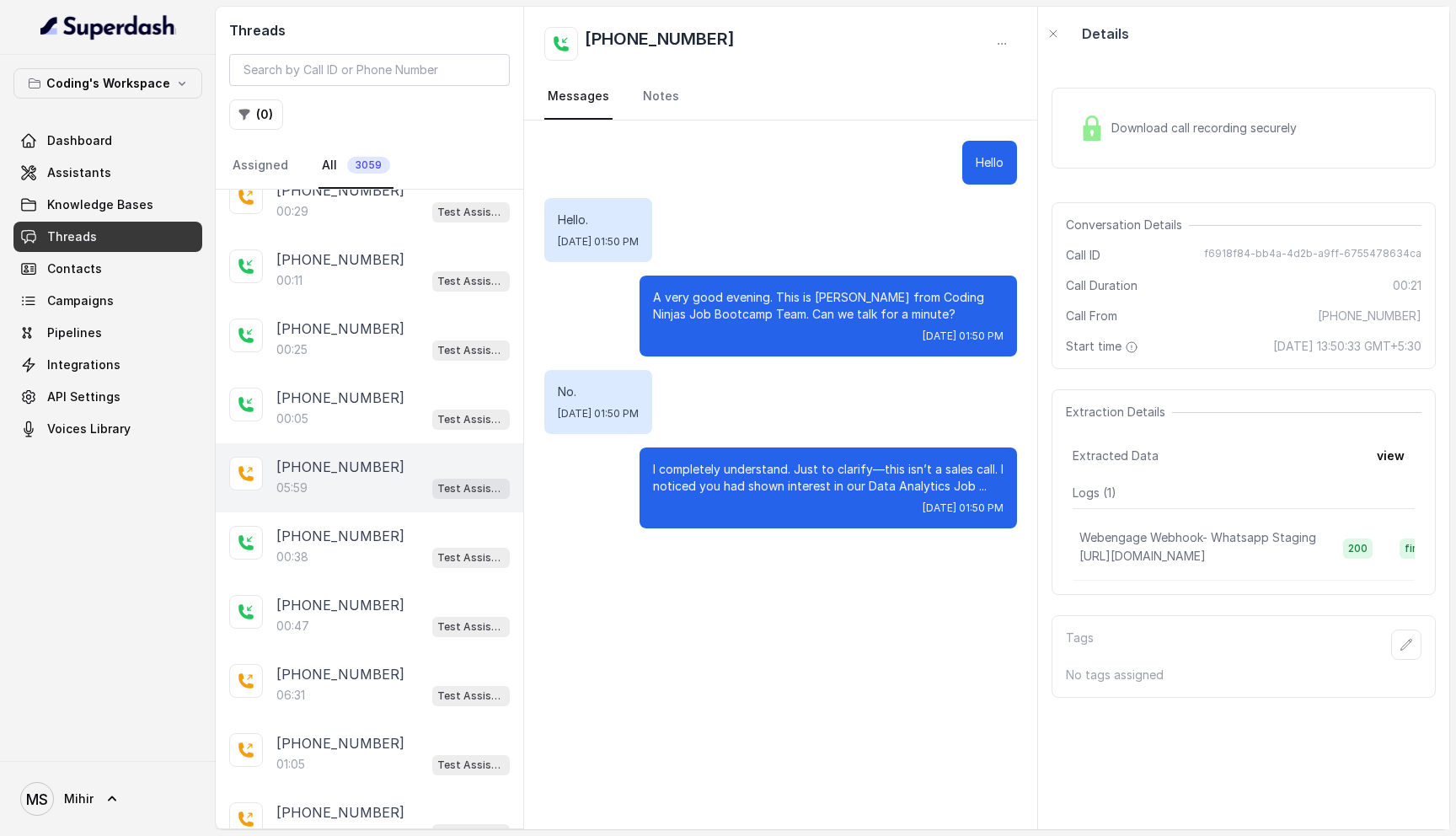
click at [341, 502] on div "[PHONE_NUMBER]:59 Test Assistant-3" at bounding box center [369, 477] width 307 height 69
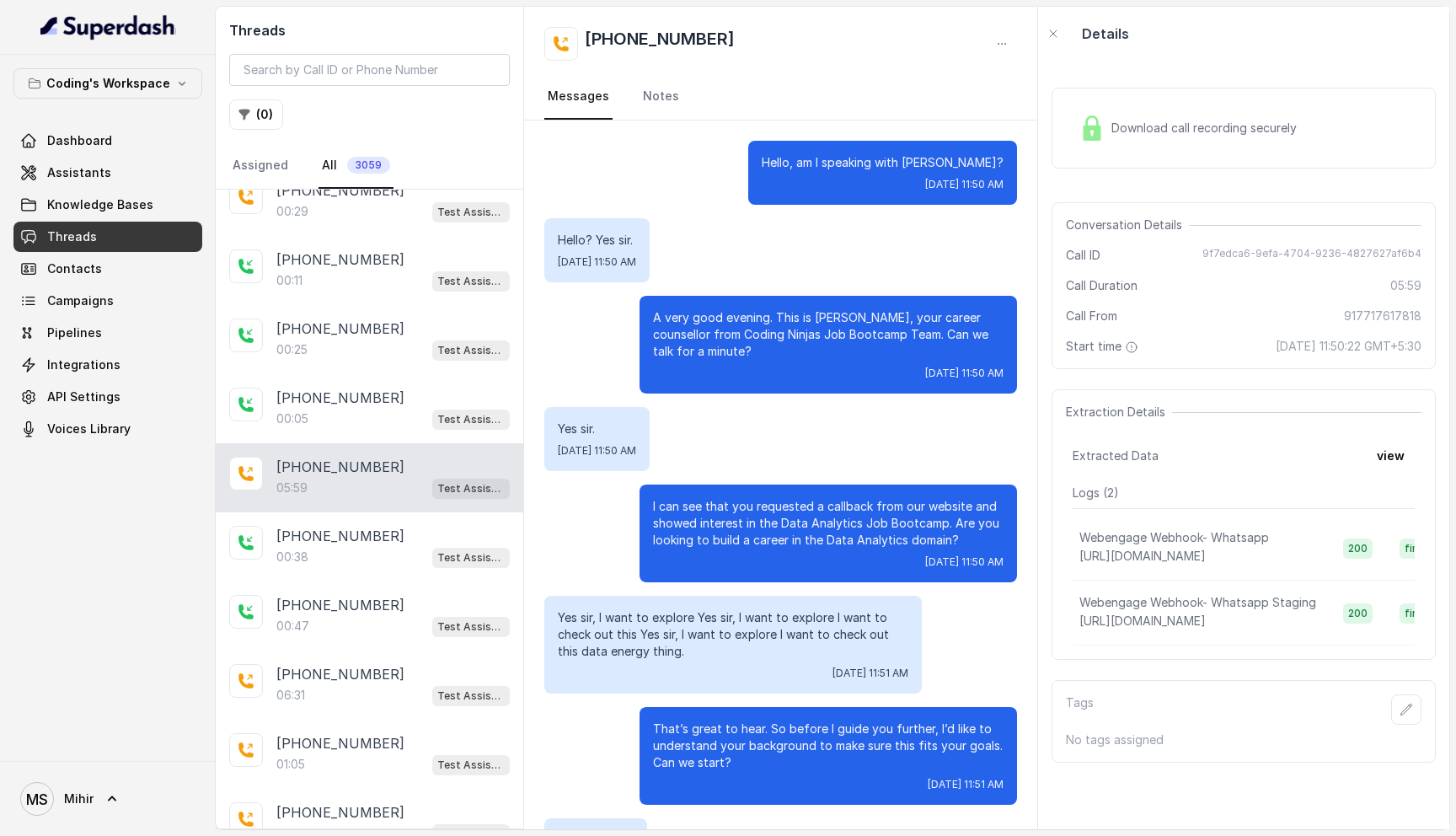
click at [1194, 123] on span "Download call recording securely" at bounding box center [1207, 127] width 192 height 17
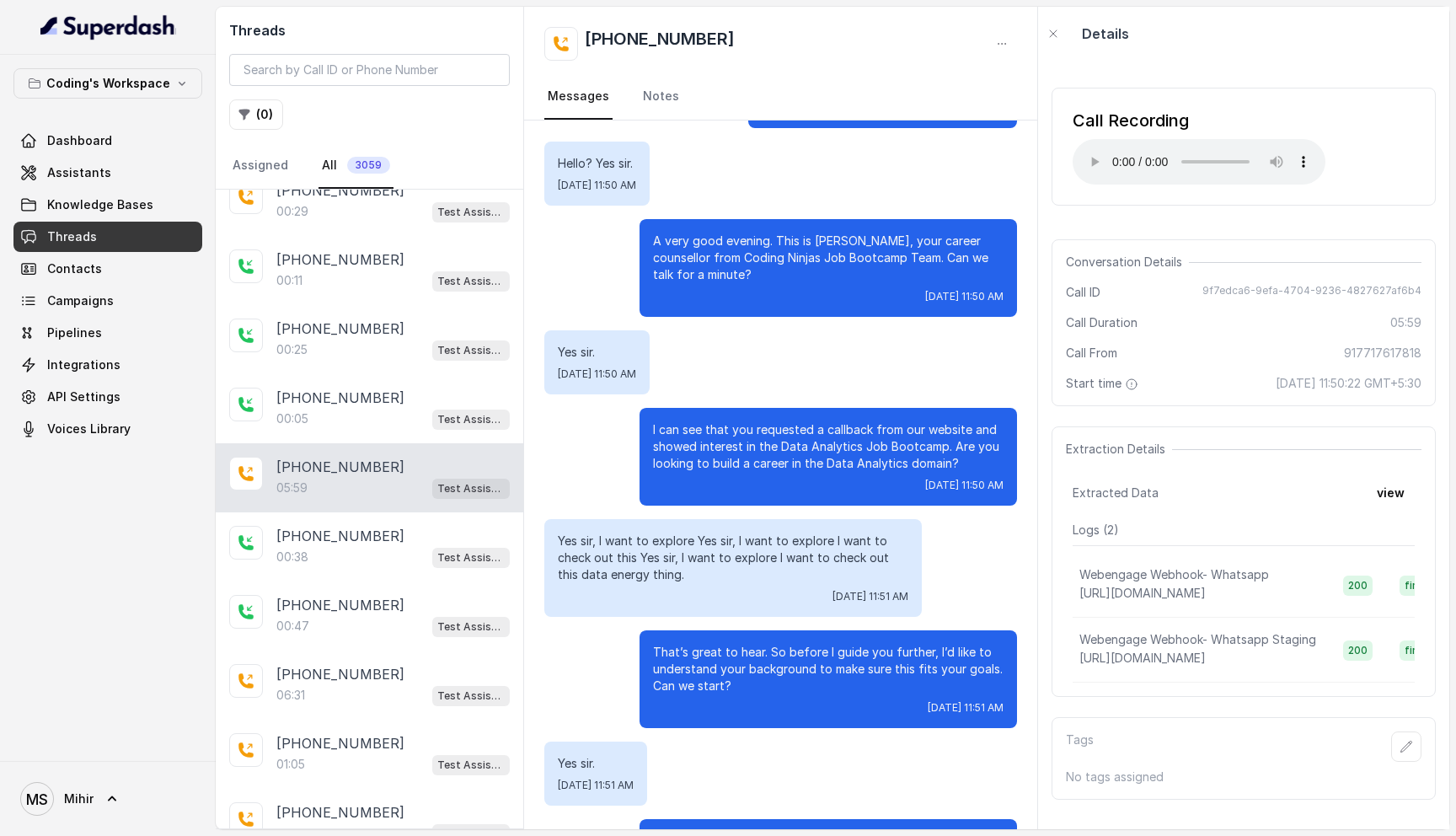
scroll to position [102, 0]
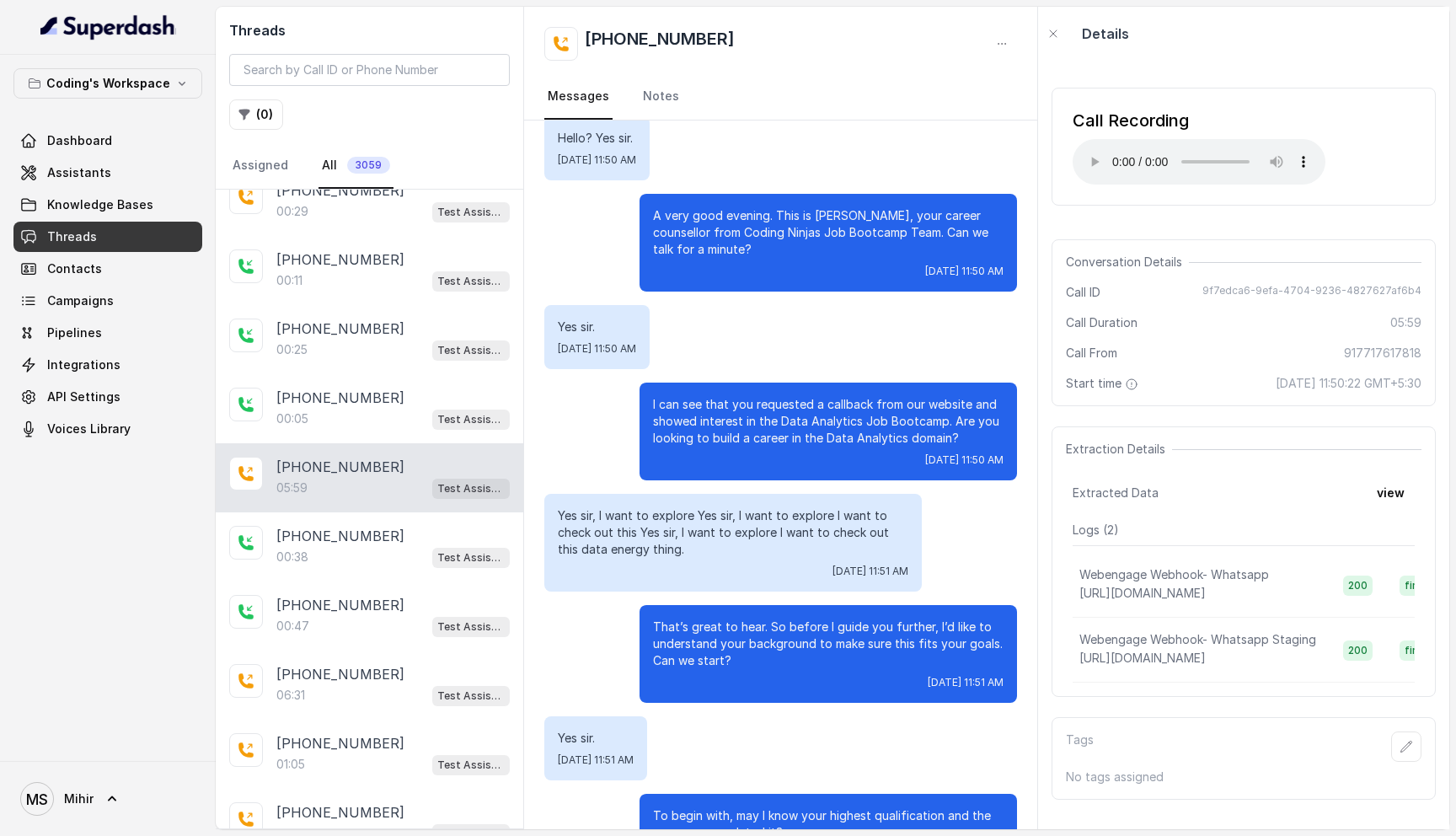
click at [802, 424] on p "I can see that you requested a callback from our website and showed interest in…" at bounding box center [828, 421] width 351 height 51
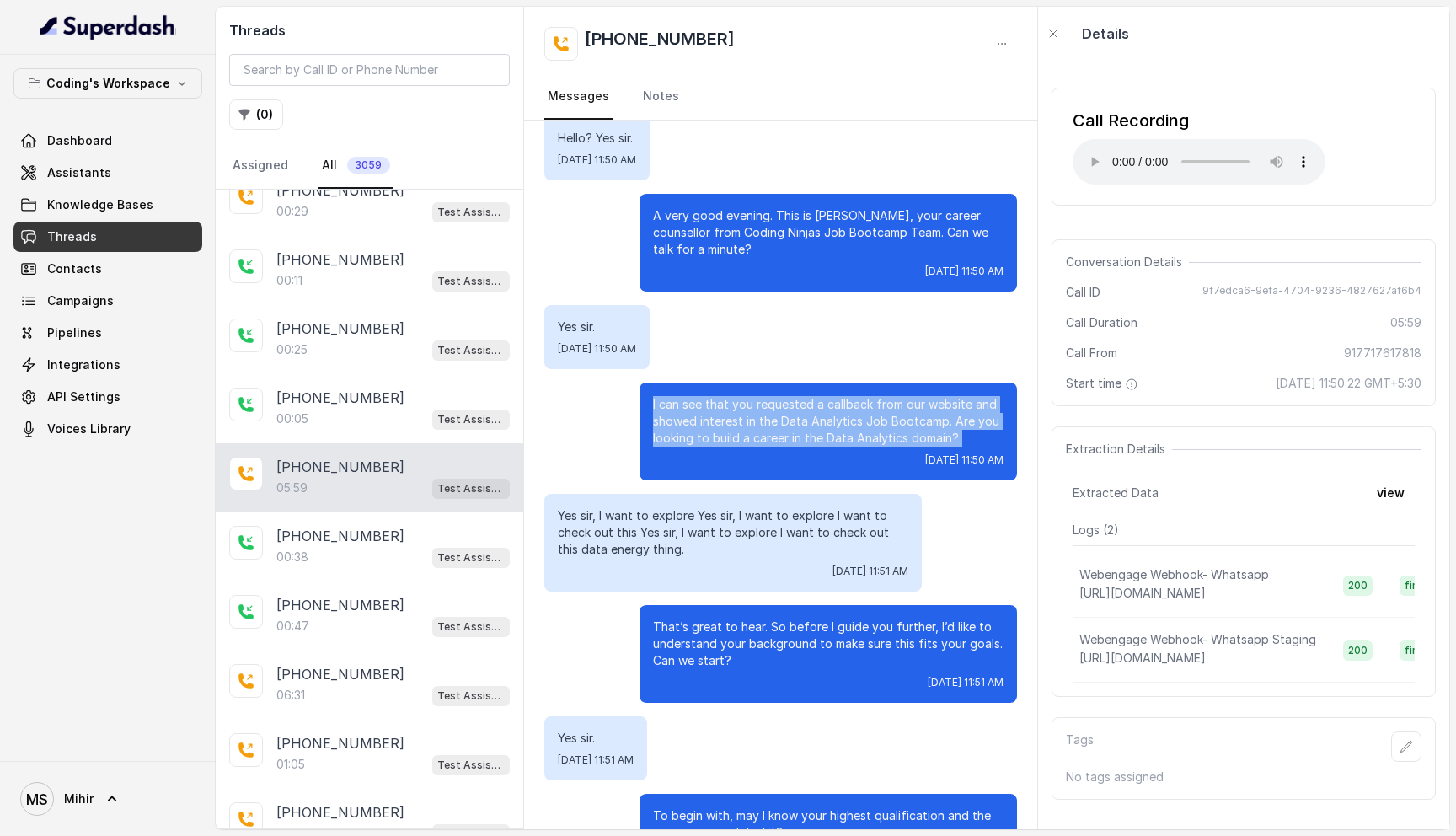
click at [802, 424] on p "I can see that you requested a callback from our website and showed interest in…" at bounding box center [828, 421] width 351 height 51
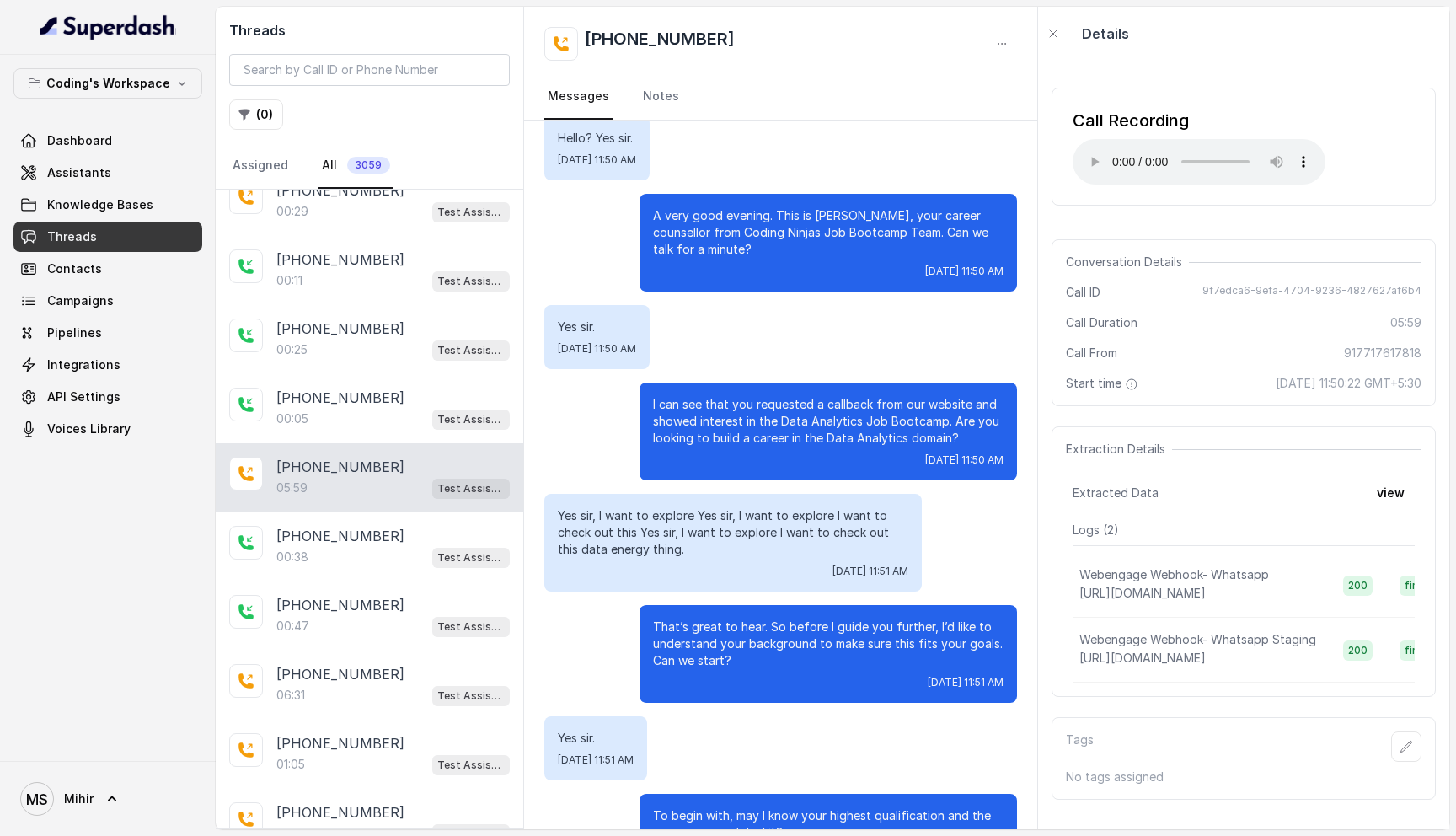
click at [553, 314] on div "Yes sir. [DATE] 11:50 AM" at bounding box center [780, 337] width 472 height 64
